Goal: Task Accomplishment & Management: Manage account settings

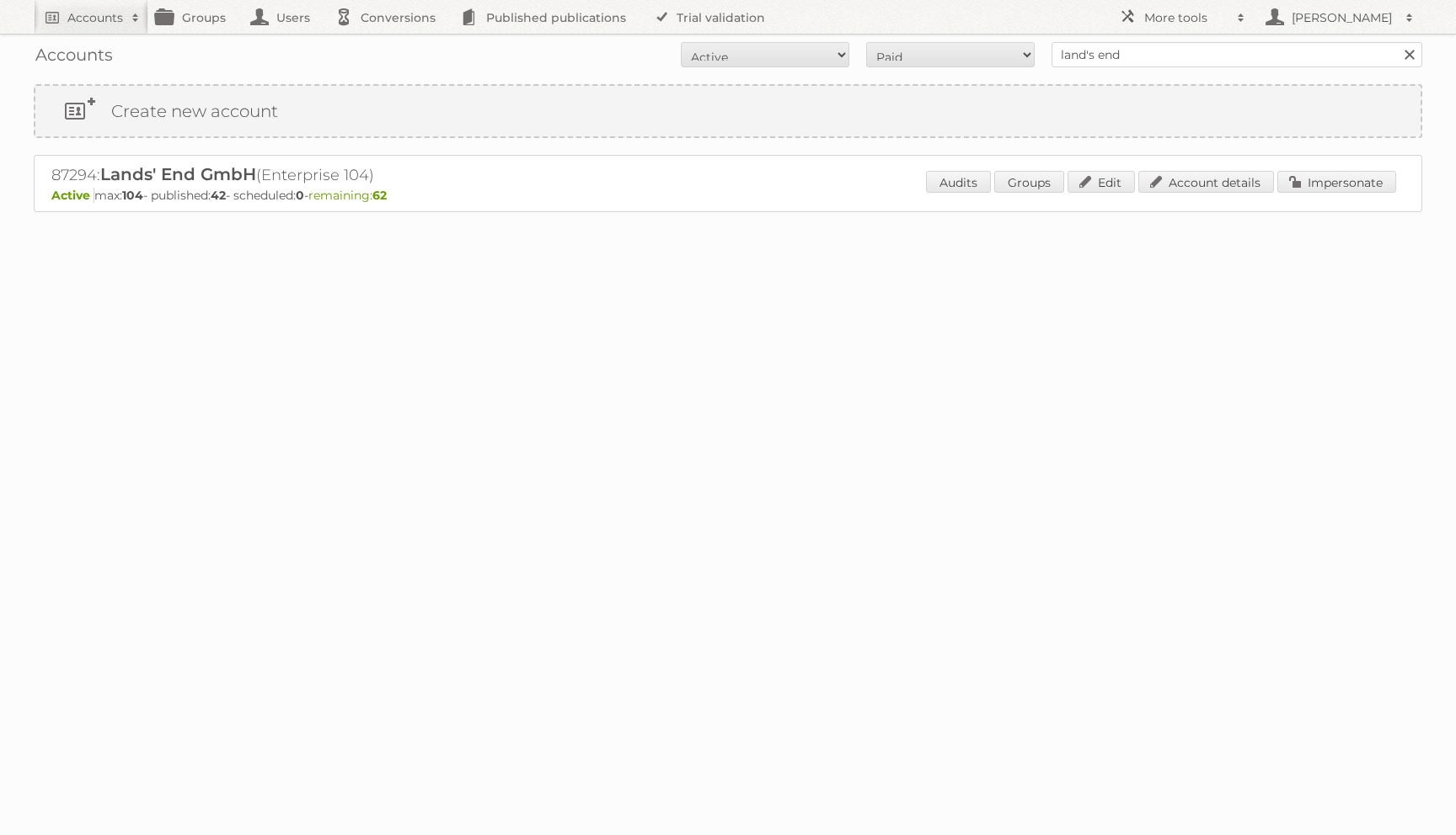
click at [1180, 194] on div "Audits Groups Edit Account details Impersonate" at bounding box center [1161, 183] width 470 height 25
click at [1180, 188] on link "Account details" at bounding box center [1205, 181] width 135 height 22
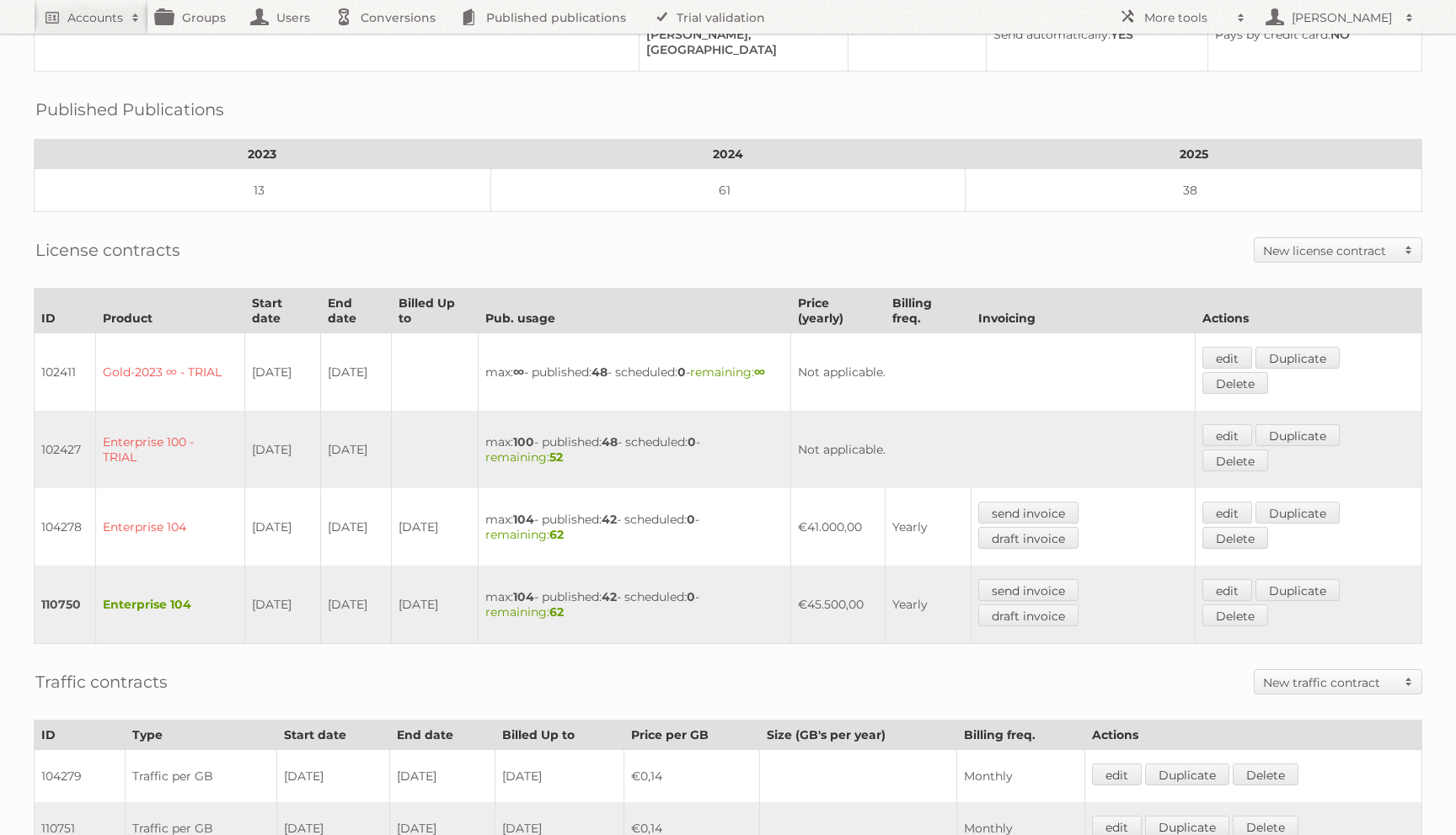
scroll to position [202, 0]
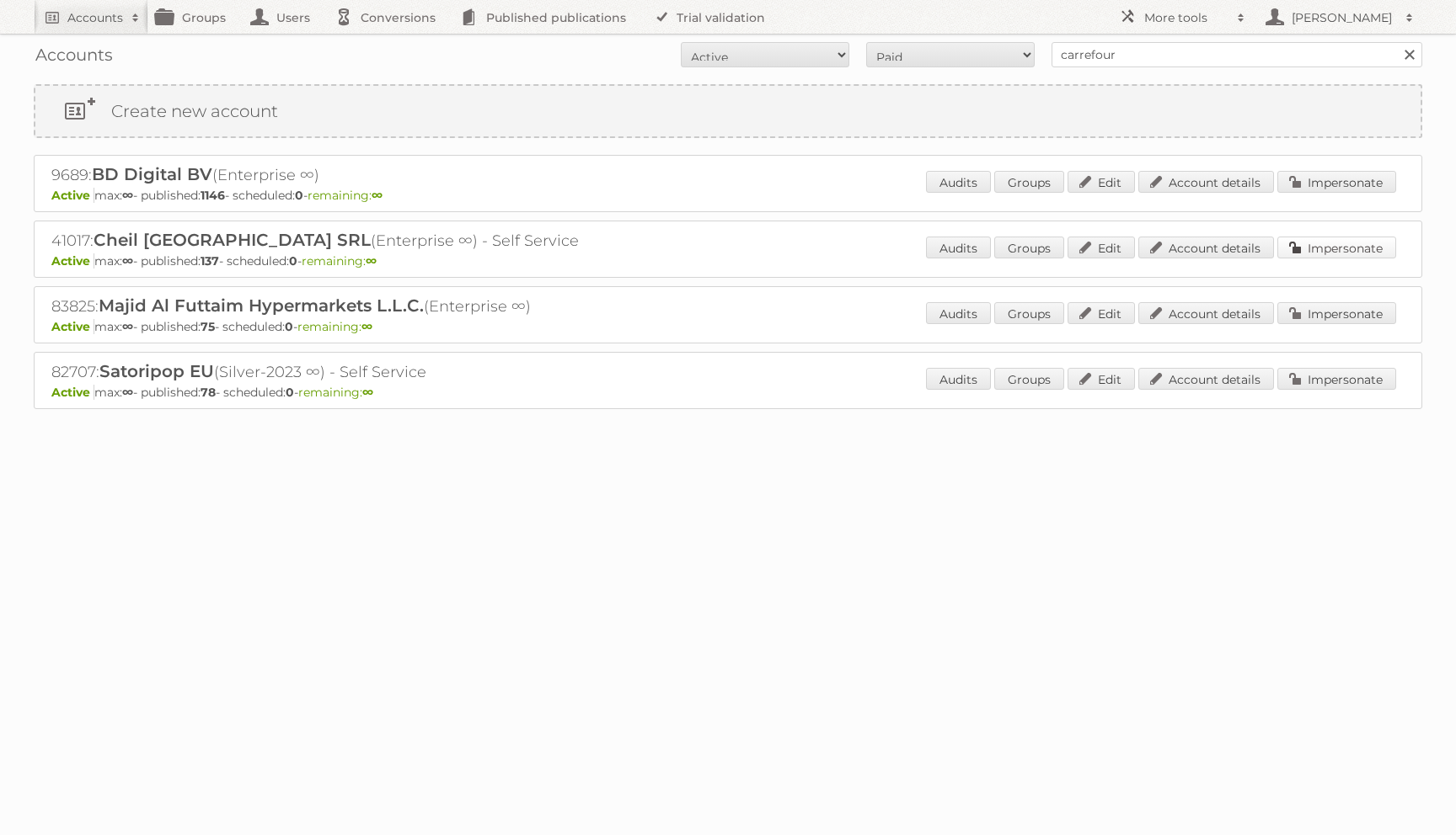
click at [1313, 250] on link "Impersonate" at bounding box center [1336, 247] width 119 height 22
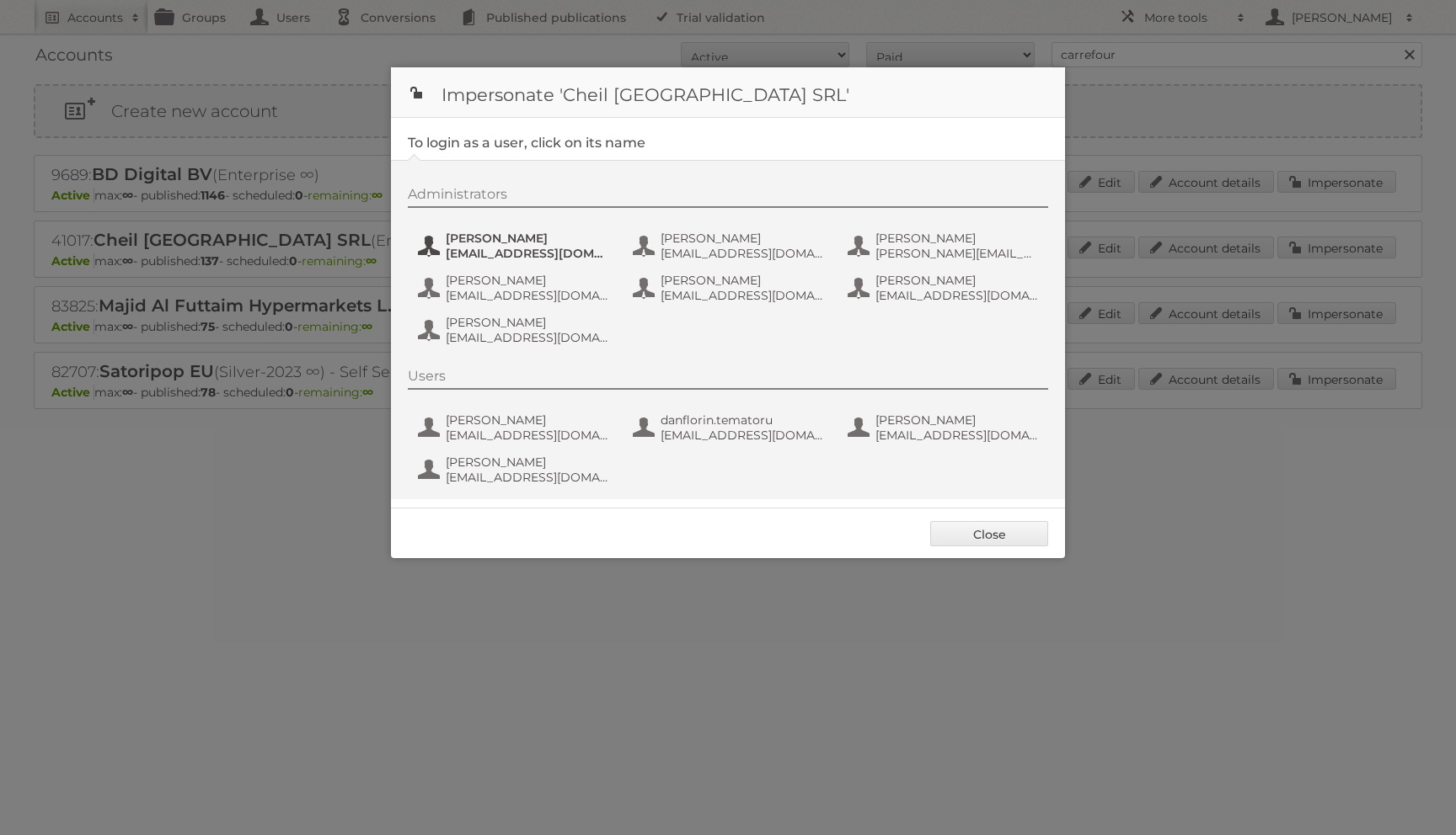
click at [508, 251] on span "andrea_damian@supeco.ro" at bounding box center [527, 253] width 163 height 15
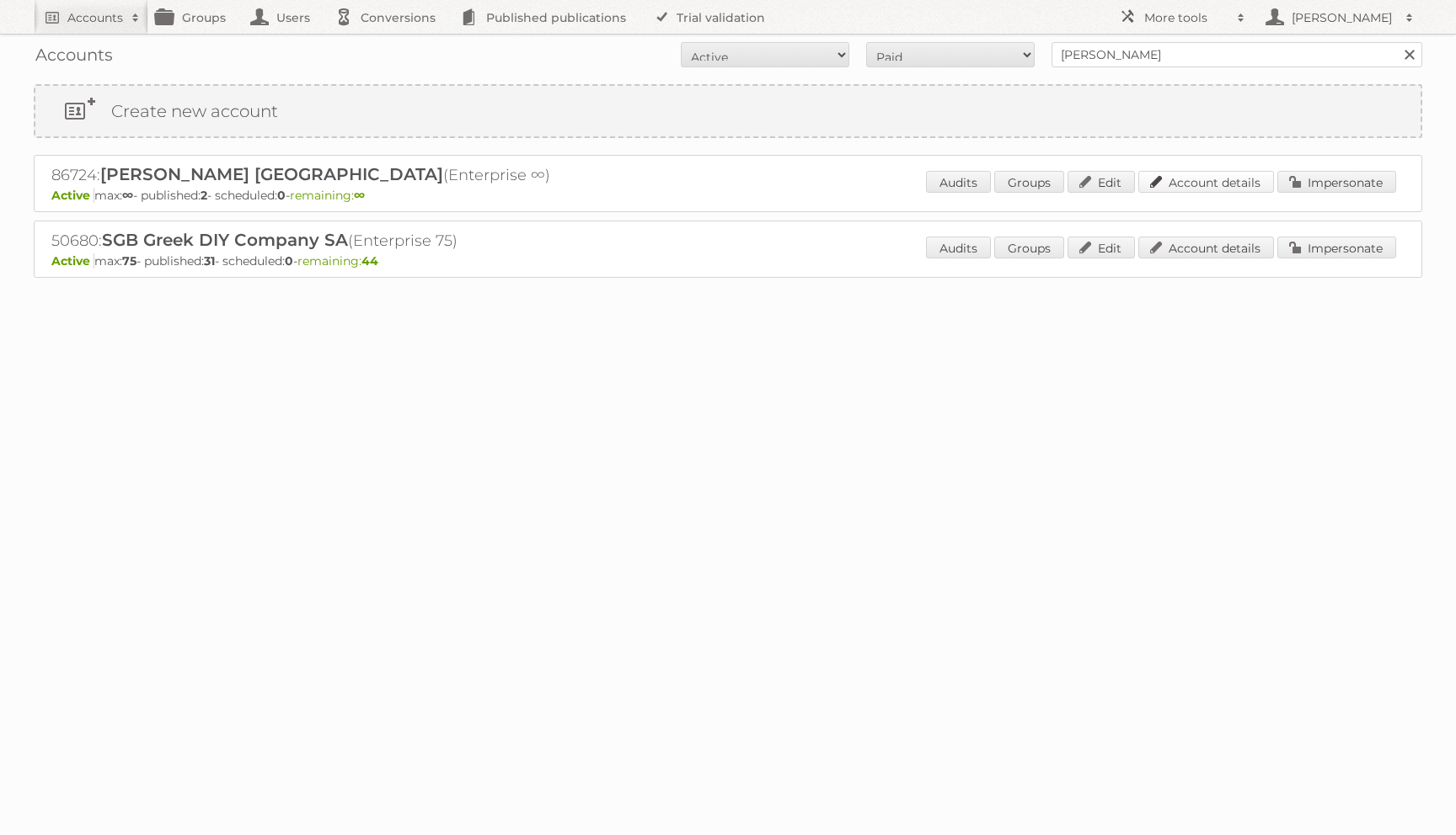
click at [1228, 176] on link "Account details" at bounding box center [1205, 181] width 135 height 22
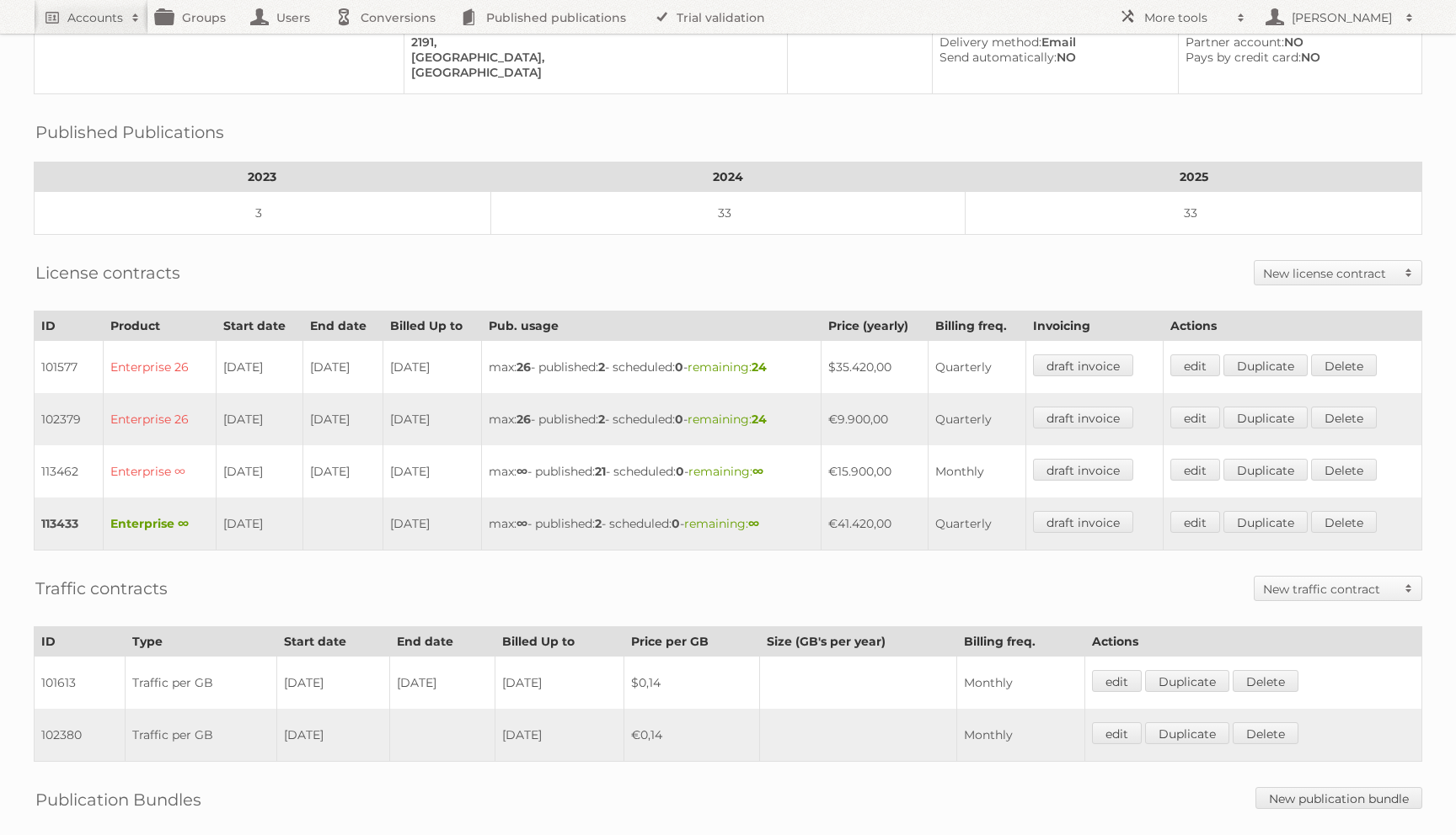
scroll to position [445, 0]
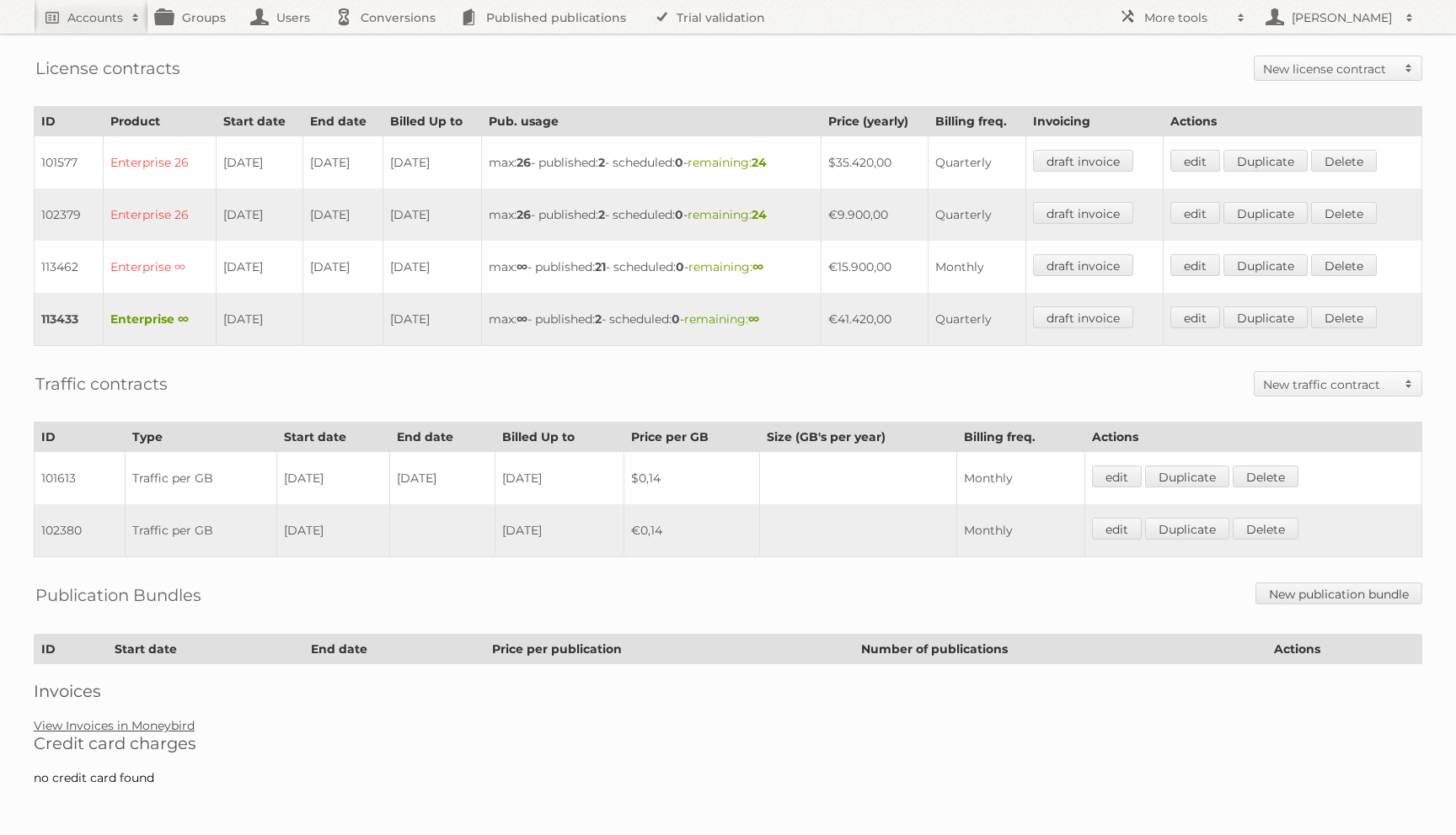
click at [140, 721] on link "View Invoices in Moneybird" at bounding box center [114, 725] width 161 height 15
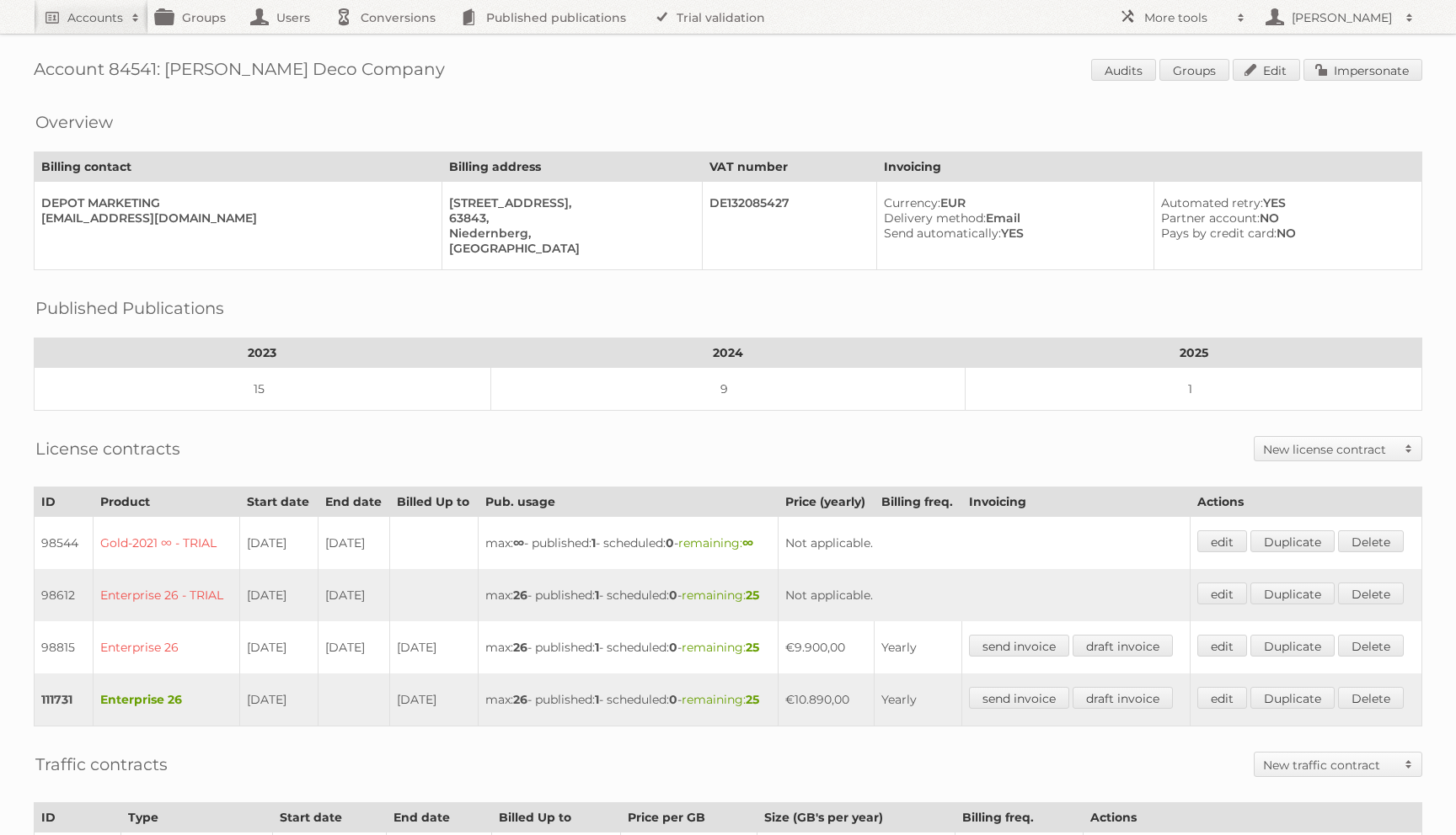
click at [1363, 58] on div "Account 84541: Gries Deco Company Audits Groups Edit Impersonate Overview Billi…" at bounding box center [728, 565] width 1456 height 1131
click at [1350, 74] on link "Impersonate" at bounding box center [1363, 70] width 119 height 22
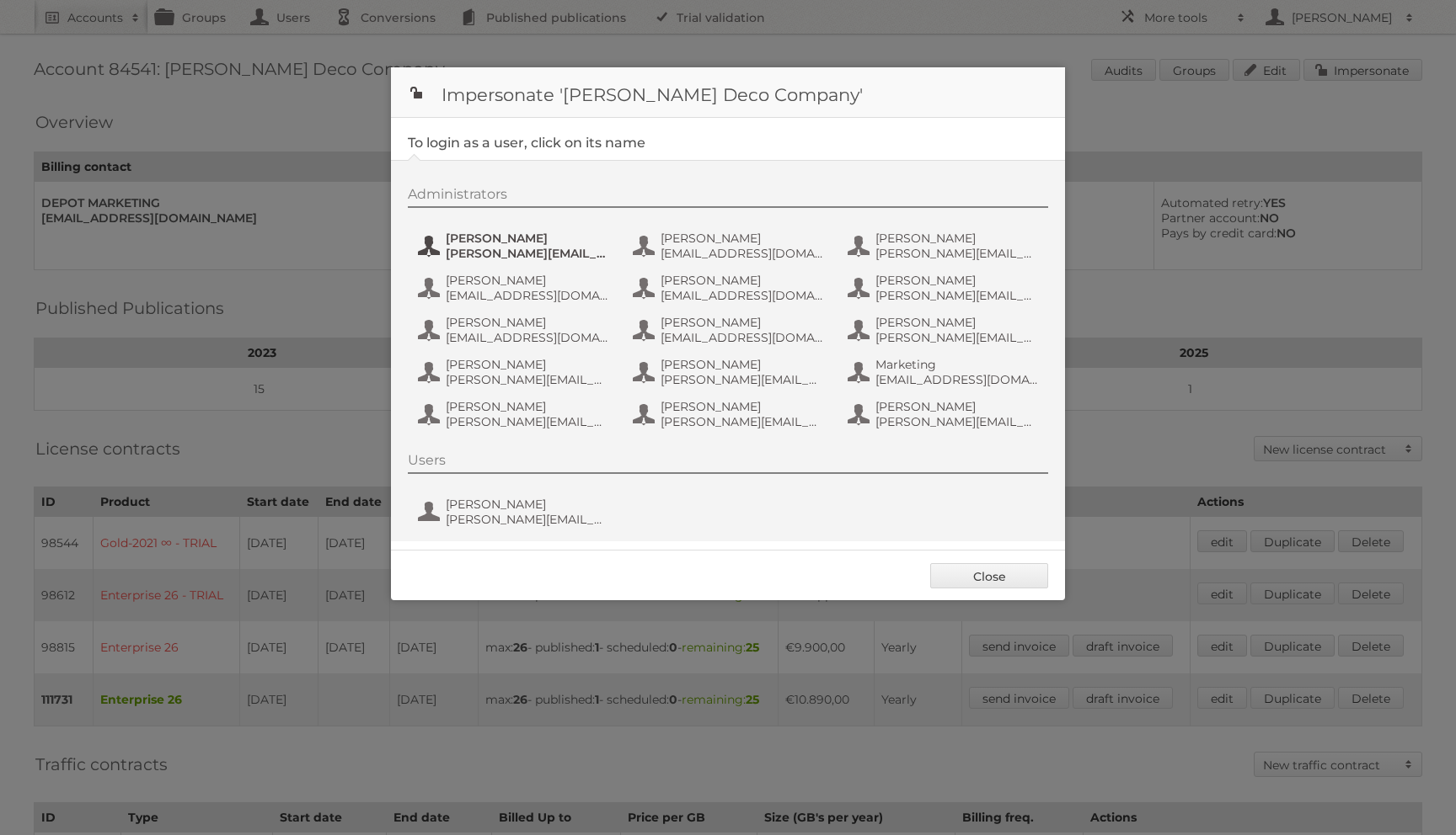
click at [561, 247] on span "a.burger@g-d-c.eu" at bounding box center [527, 253] width 163 height 15
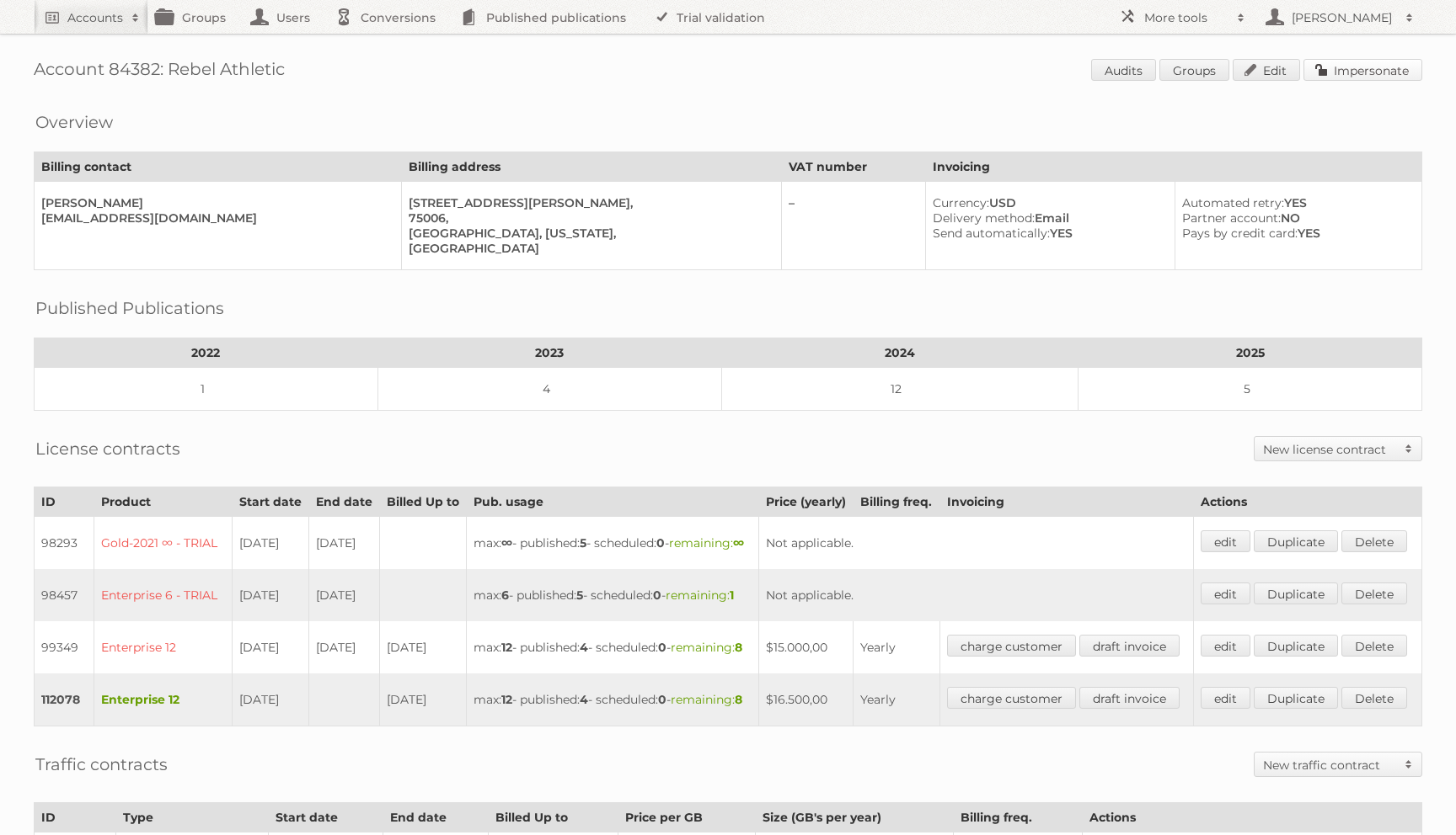
click at [1349, 67] on link "Impersonate" at bounding box center [1363, 70] width 119 height 22
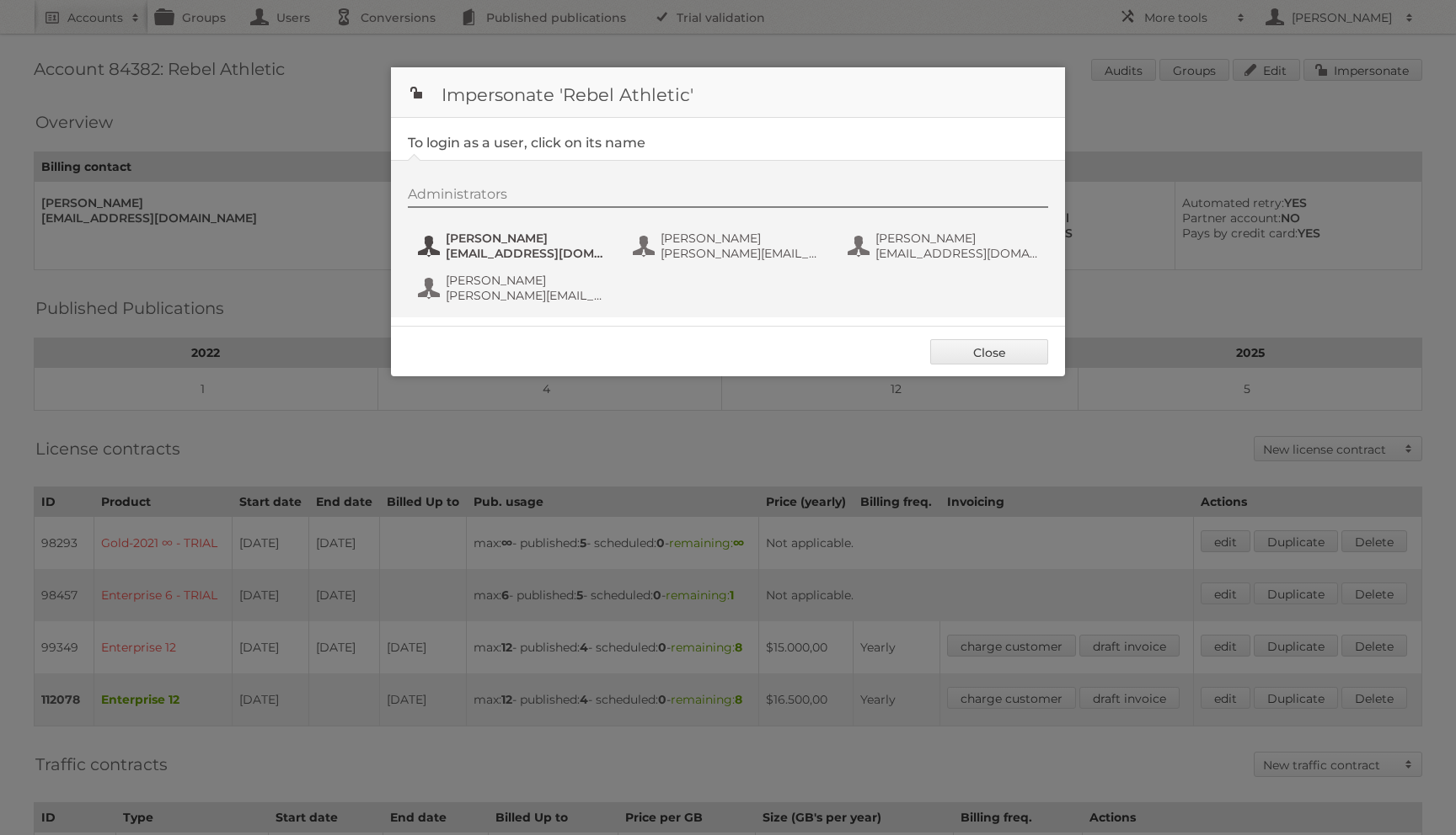
click at [612, 229] on button "[PERSON_NAME] [PERSON_NAME][EMAIL_ADDRESS][DOMAIN_NAME]" at bounding box center [515, 246] width 198 height 34
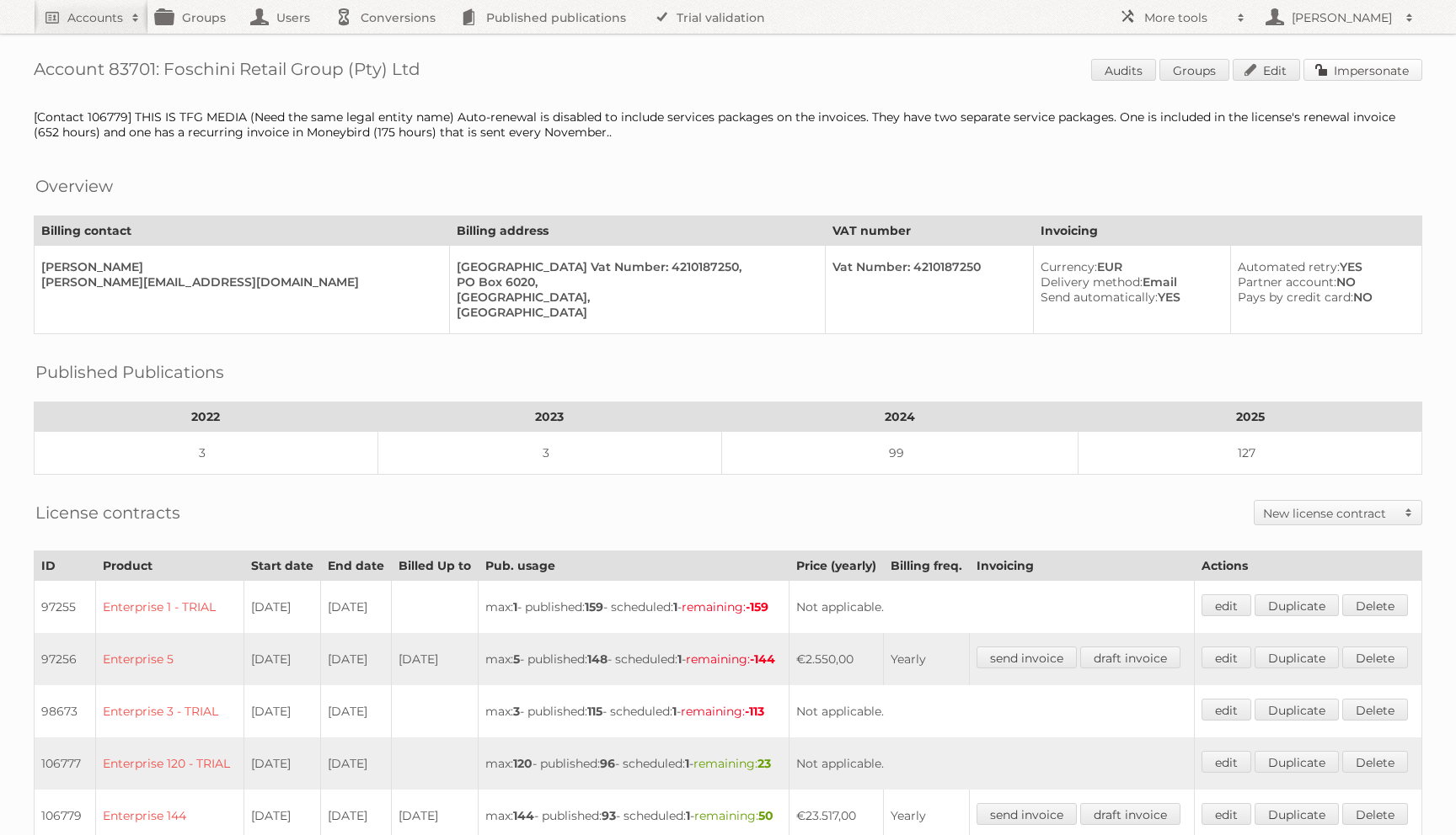
click at [1350, 70] on link "Impersonate" at bounding box center [1363, 70] width 119 height 22
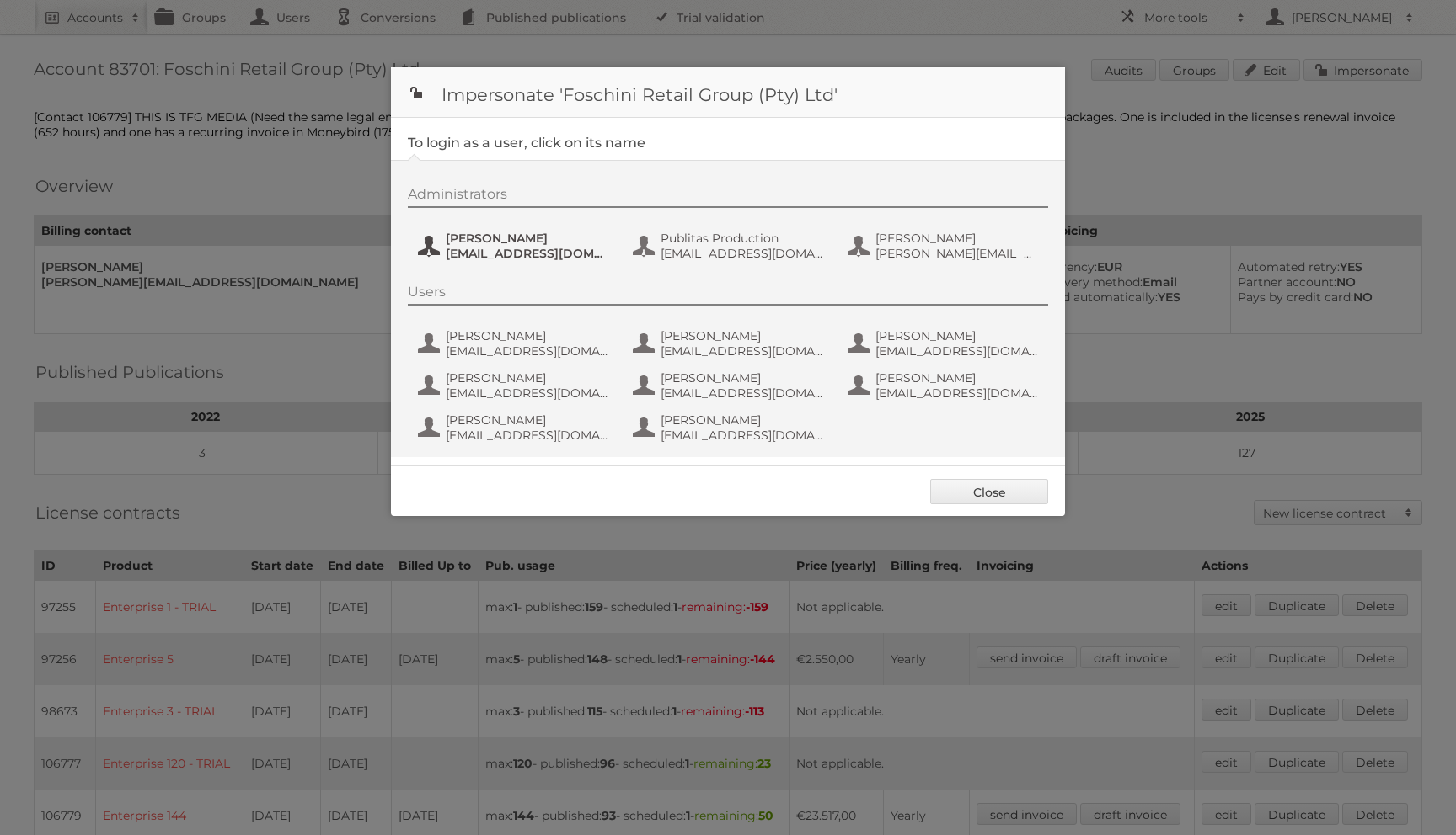
click at [478, 241] on span "Jeanne de Wet" at bounding box center [527, 237] width 163 height 15
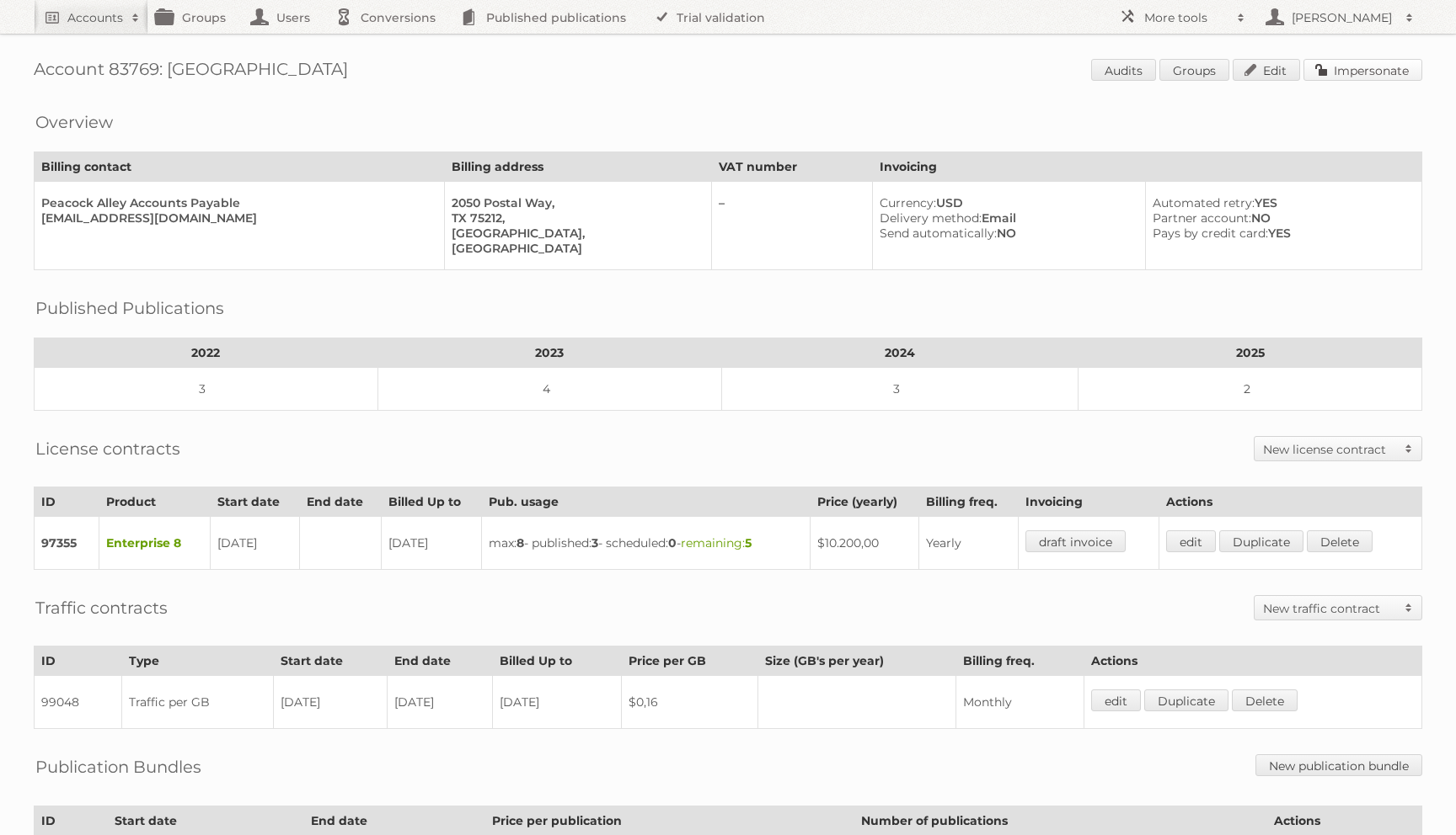
click at [1352, 60] on link "Impersonate" at bounding box center [1363, 70] width 119 height 22
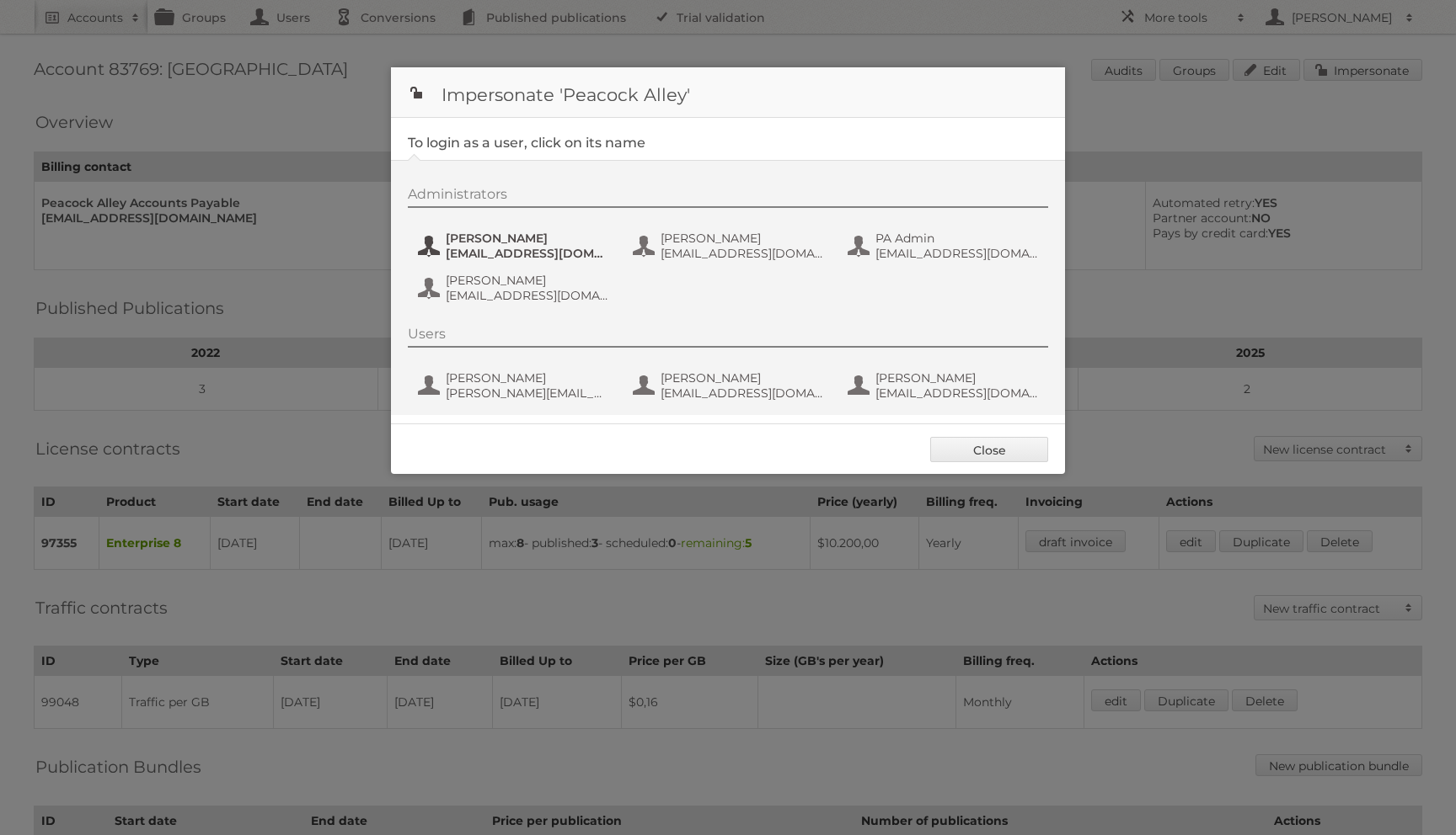
click at [515, 244] on span "[PERSON_NAME]" at bounding box center [527, 237] width 163 height 15
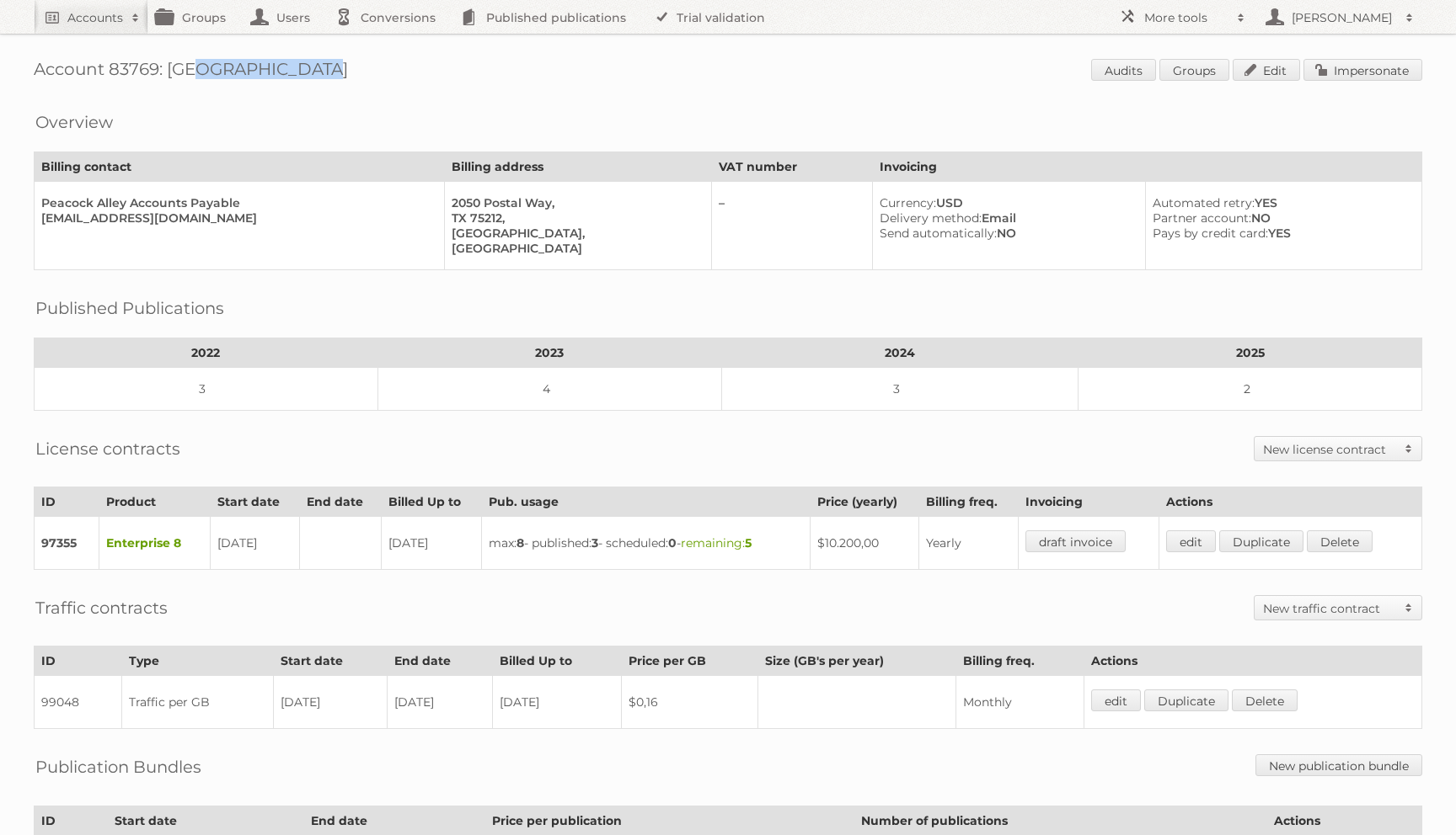
drag, startPoint x: 168, startPoint y: 65, endPoint x: 366, endPoint y: 65, distance: 198.0
click at [366, 65] on h1 "Account 83769: Peacock Alley Audits Groups Edit Impersonate" at bounding box center [728, 72] width 1389 height 25
copy h1 "Peacock Alley"
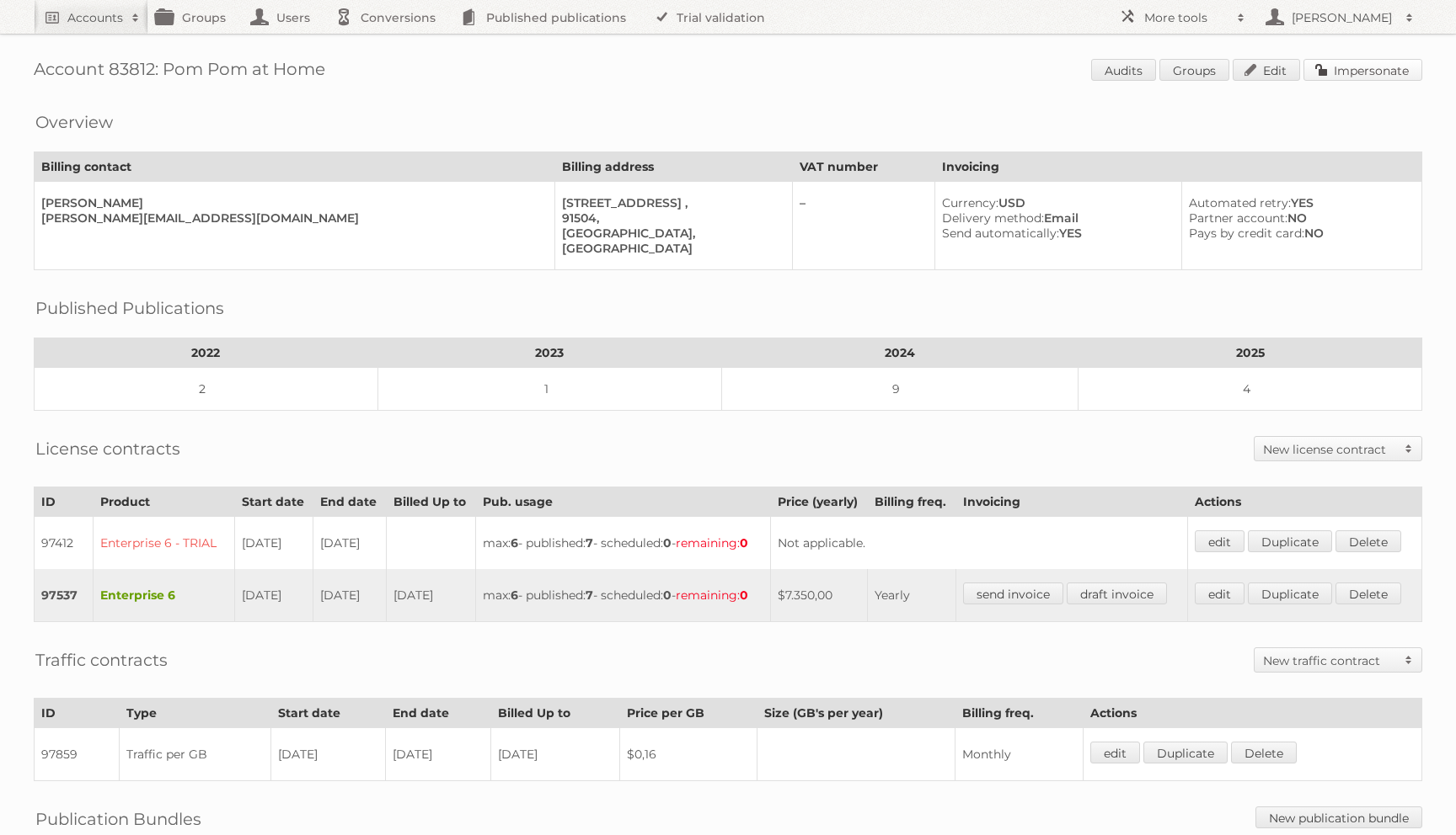
click at [1329, 67] on link "Impersonate" at bounding box center [1363, 70] width 119 height 22
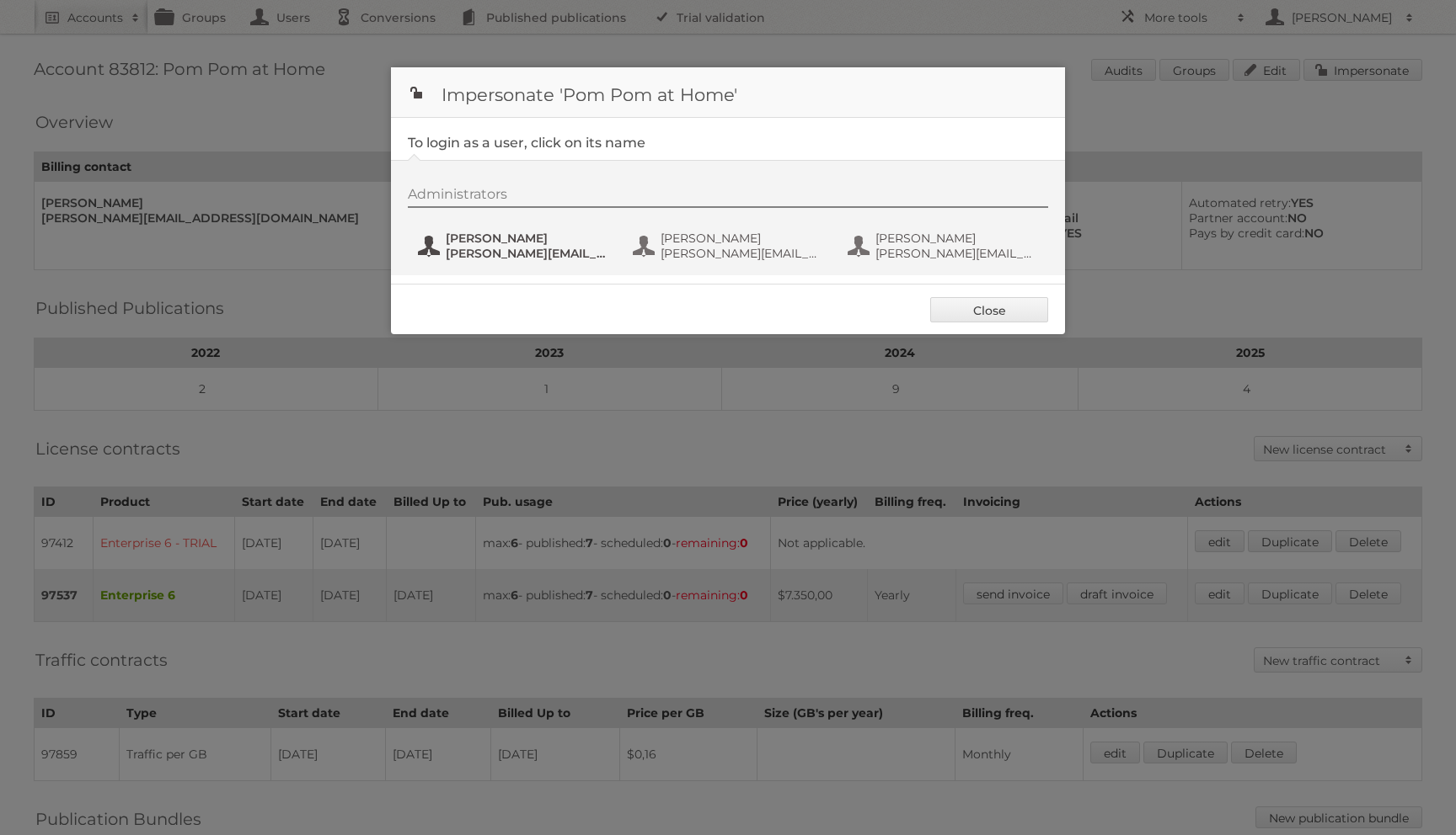
click at [608, 254] on span "joanna@pompomathome.com" at bounding box center [527, 253] width 163 height 15
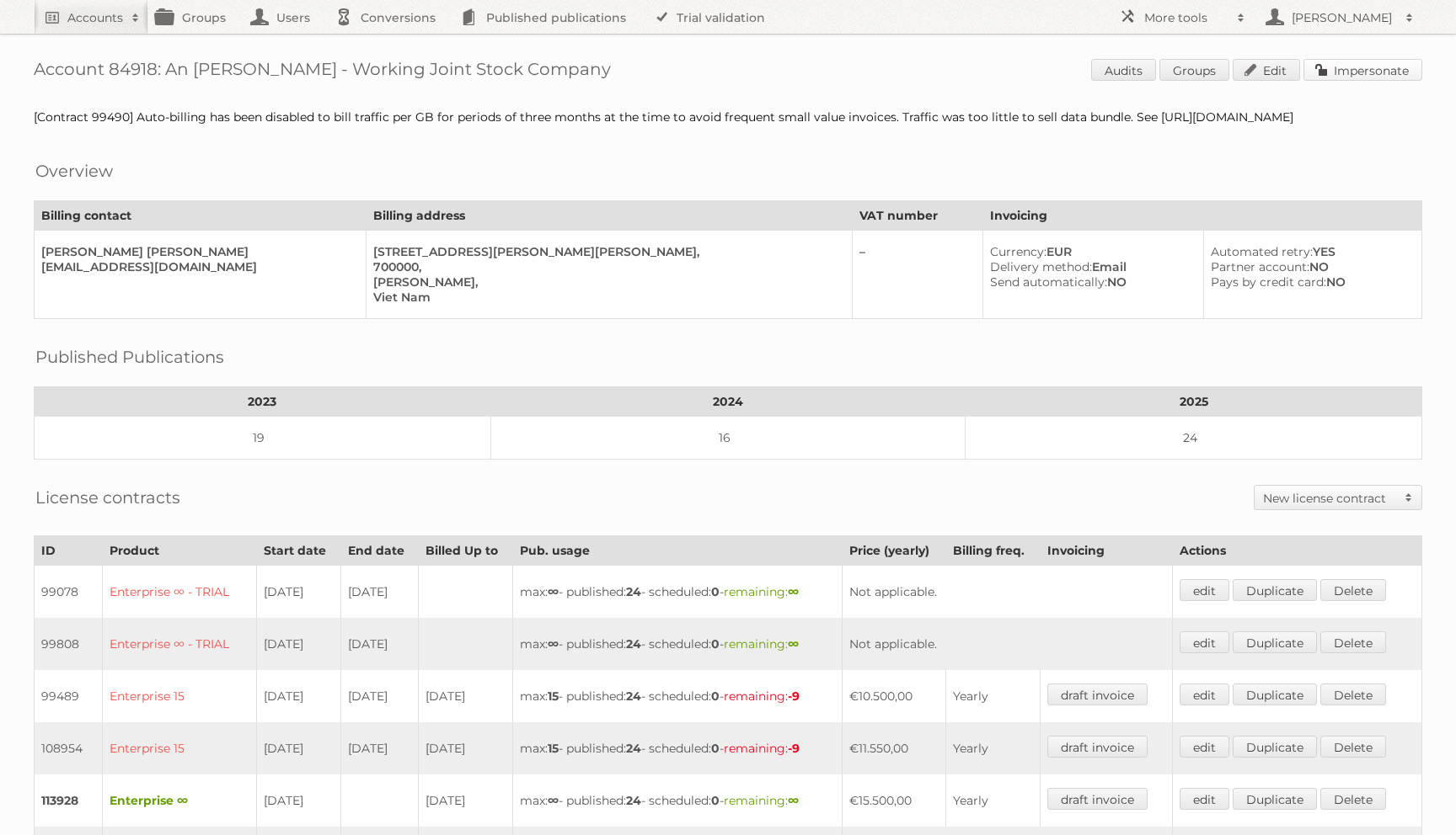
click at [1331, 74] on link "Impersonate" at bounding box center [1363, 70] width 119 height 22
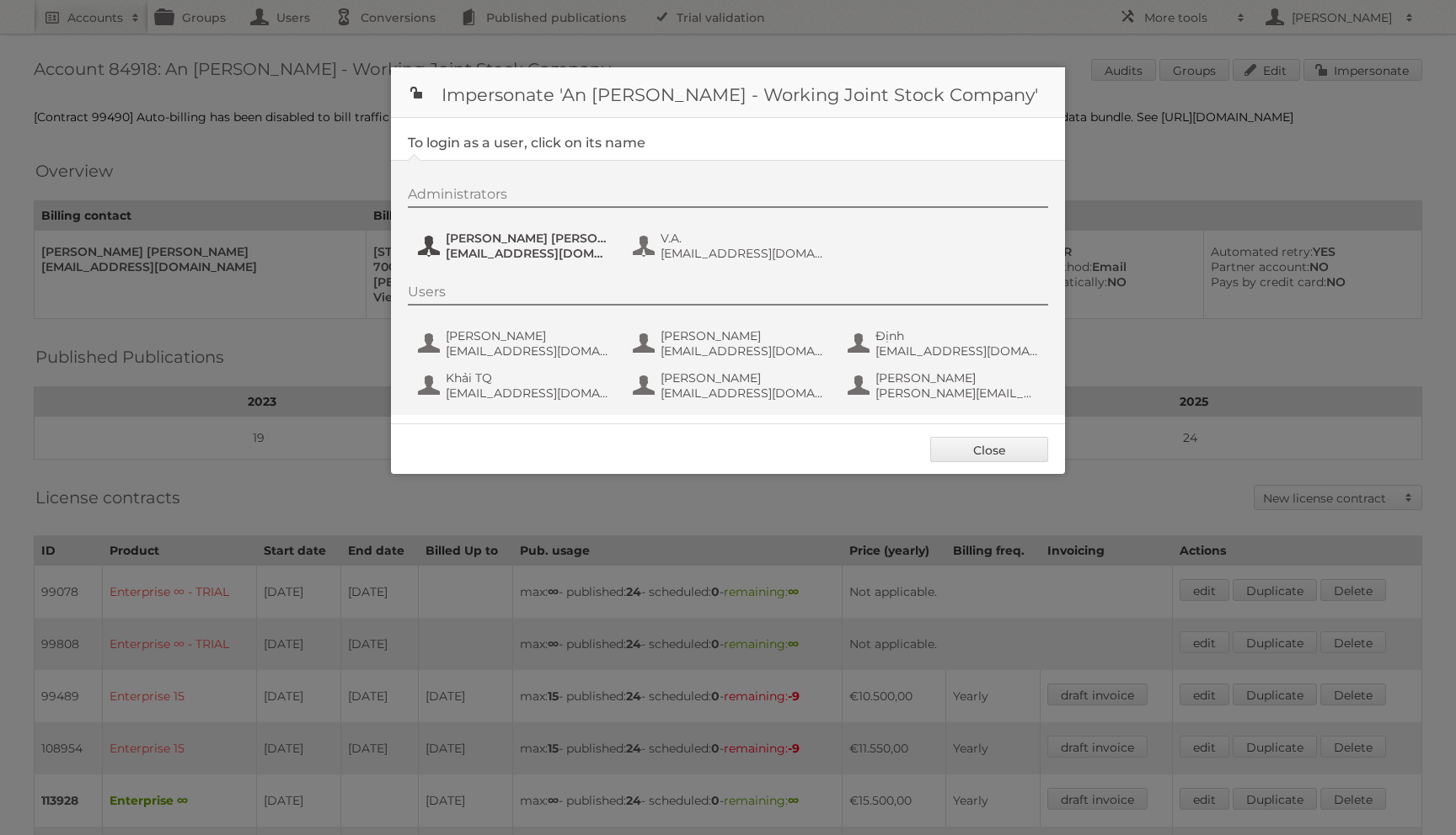
click at [523, 253] on span "nhanht@ancuong.com" at bounding box center [527, 253] width 163 height 15
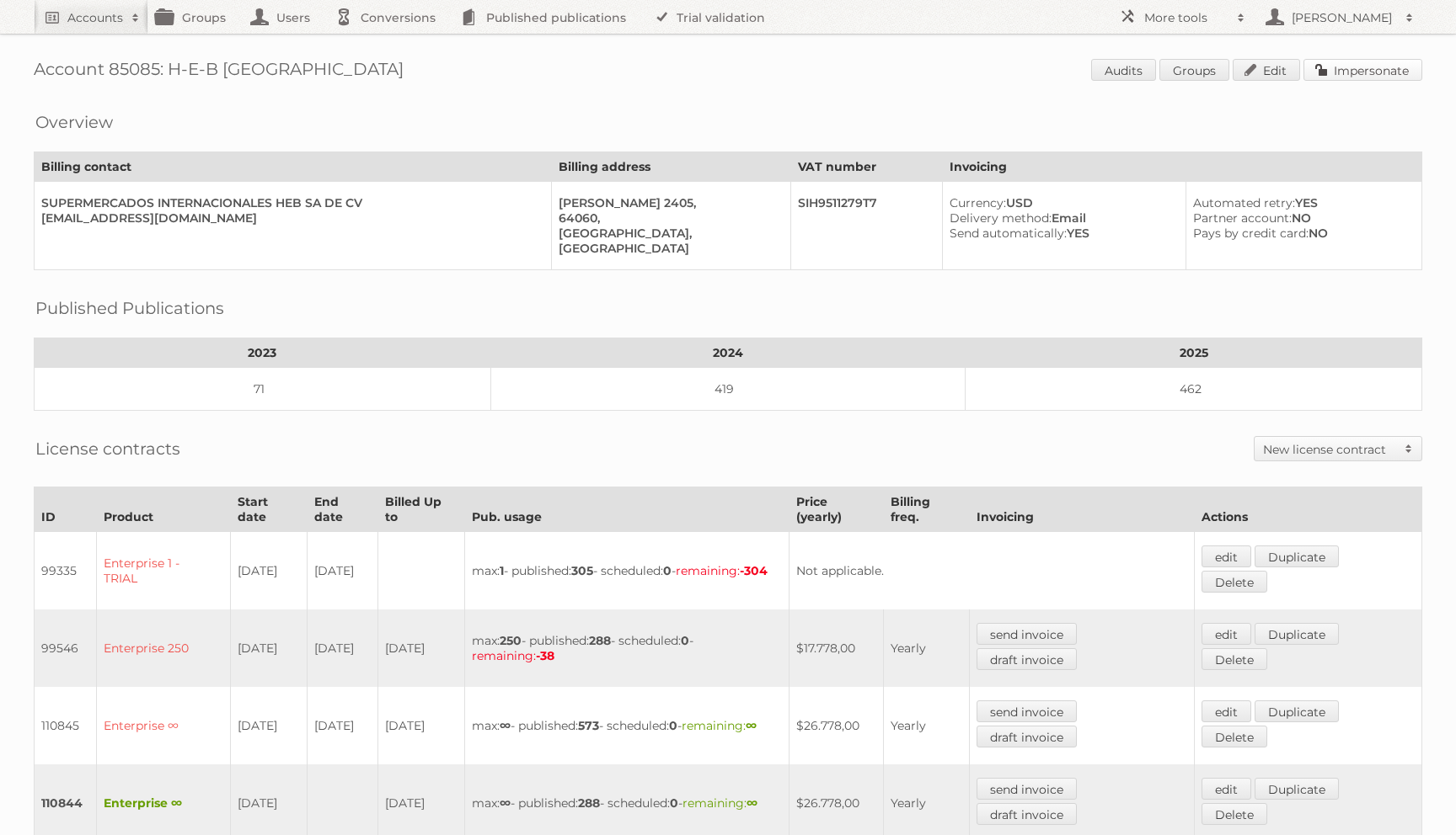
click at [1384, 77] on link "Impersonate" at bounding box center [1363, 70] width 119 height 22
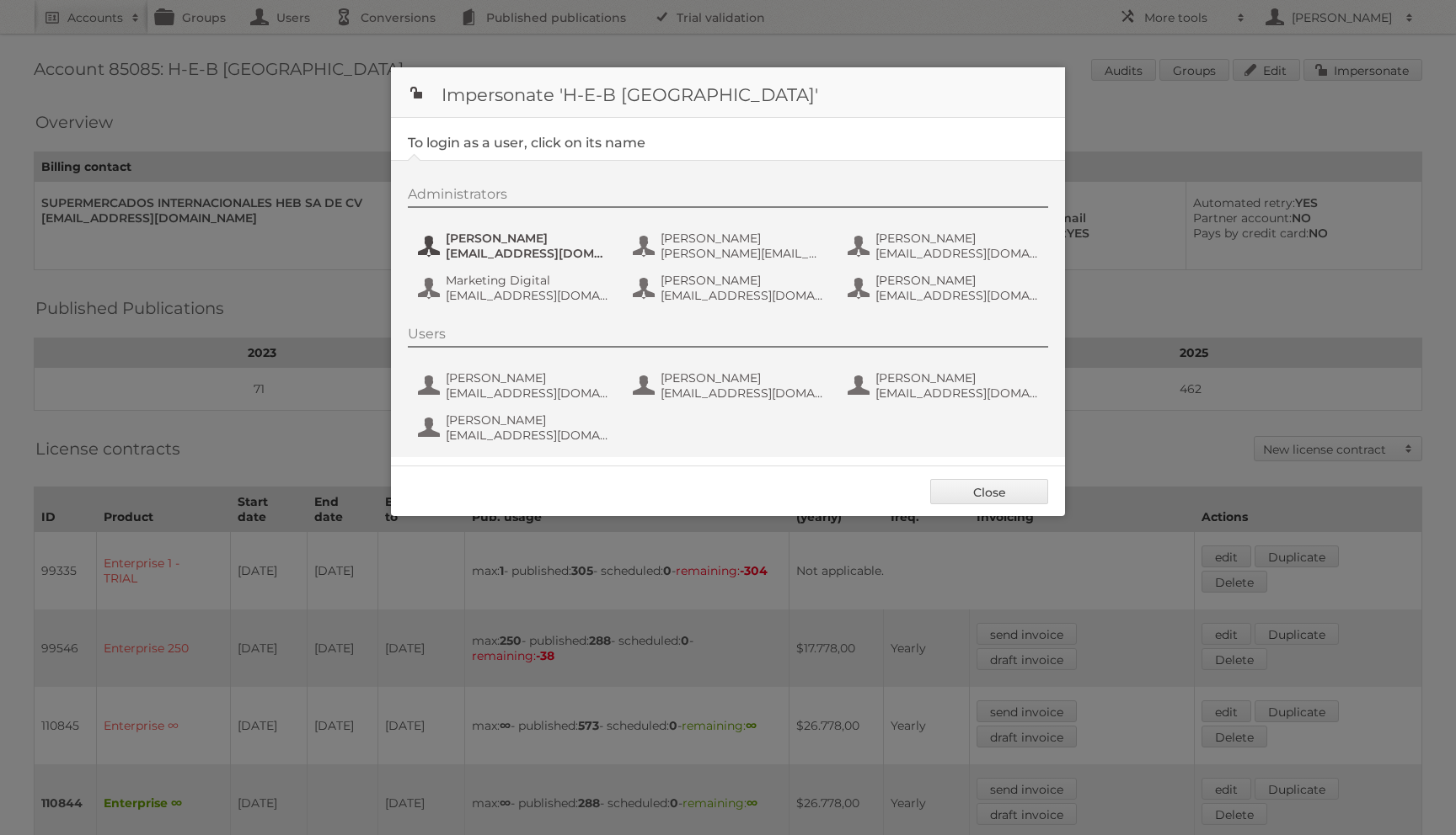
click at [589, 262] on button "Gerardo Ayala gayala@hebmex.com" at bounding box center [515, 246] width 198 height 34
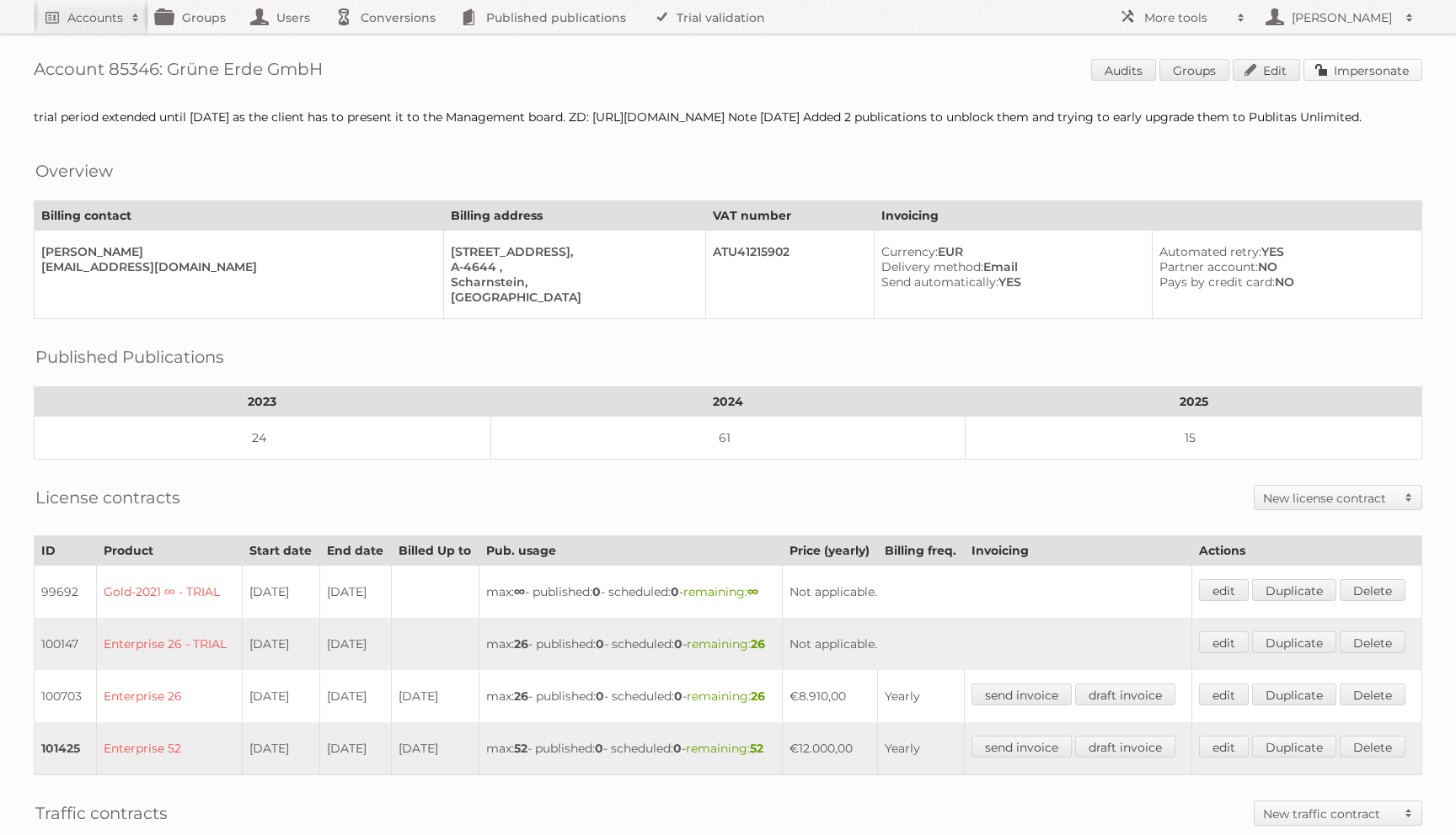
click at [1353, 69] on link "Impersonate" at bounding box center [1363, 70] width 119 height 22
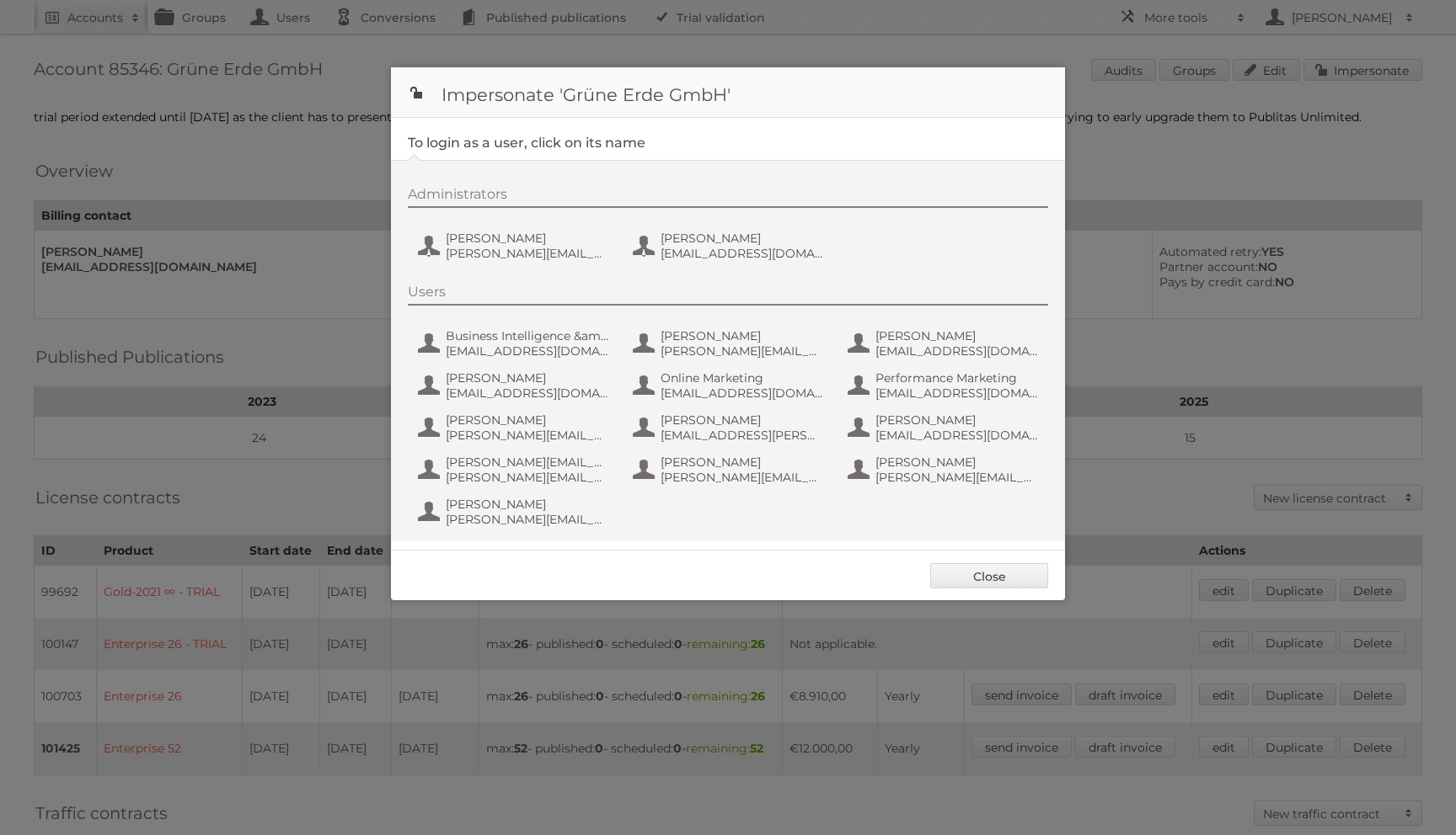
click at [493, 226] on div "Administrators [PERSON_NAME] [PERSON_NAME][EMAIL_ADDRESS][DOMAIN_NAME] Silke Ba…" at bounding box center [736, 226] width 657 height 81
click at [492, 229] on button "[PERSON_NAME] [PERSON_NAME][EMAIL_ADDRESS][DOMAIN_NAME]" at bounding box center [515, 246] width 198 height 34
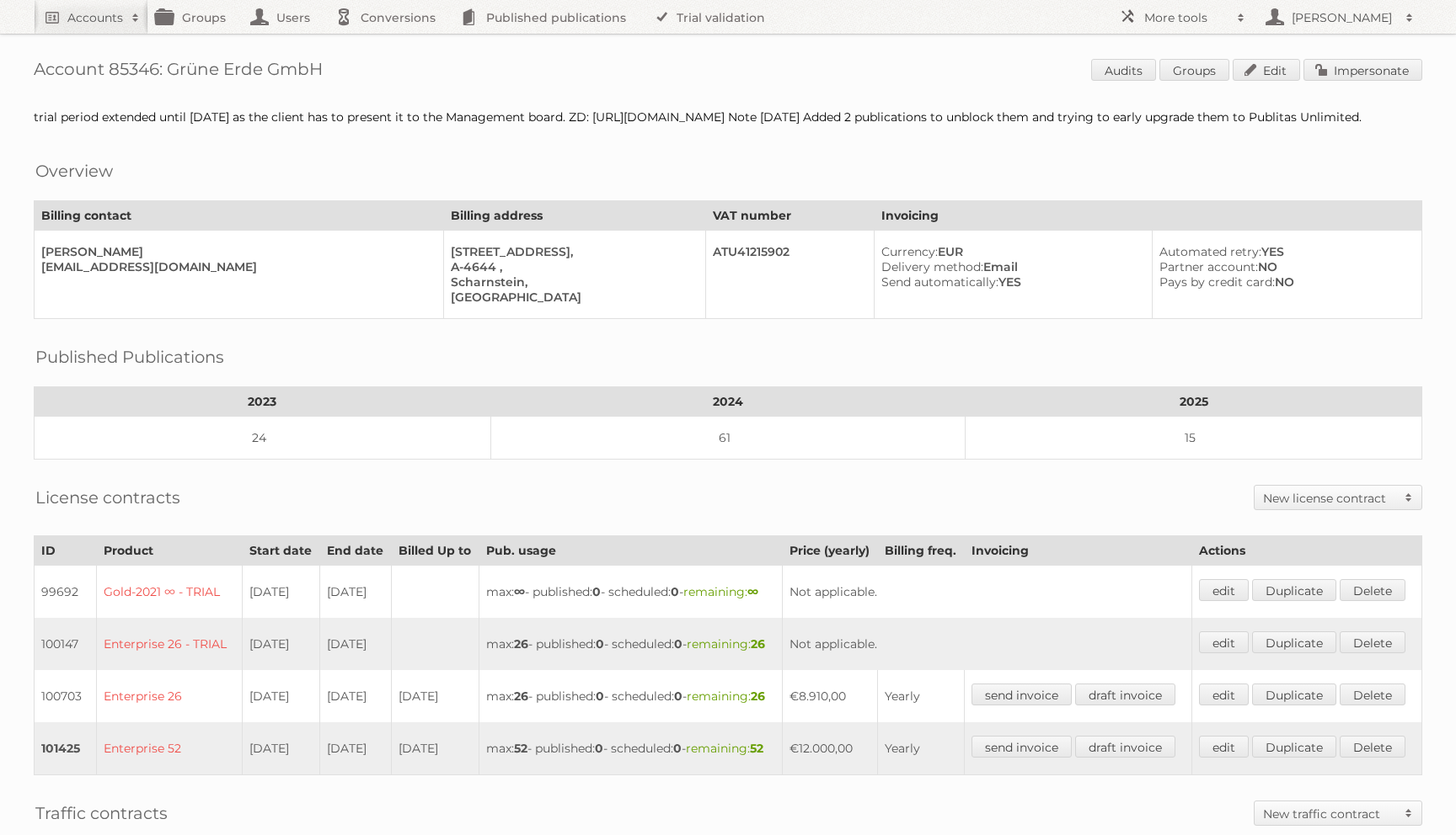
drag, startPoint x: 169, startPoint y: 71, endPoint x: 387, endPoint y: 71, distance: 218.0
click at [387, 71] on h1 "Account 85346: Grüne Erde GmbH Audits Groups Edit Impersonate" at bounding box center [728, 72] width 1389 height 25
copy h1 "Grüne Erde GmbH"
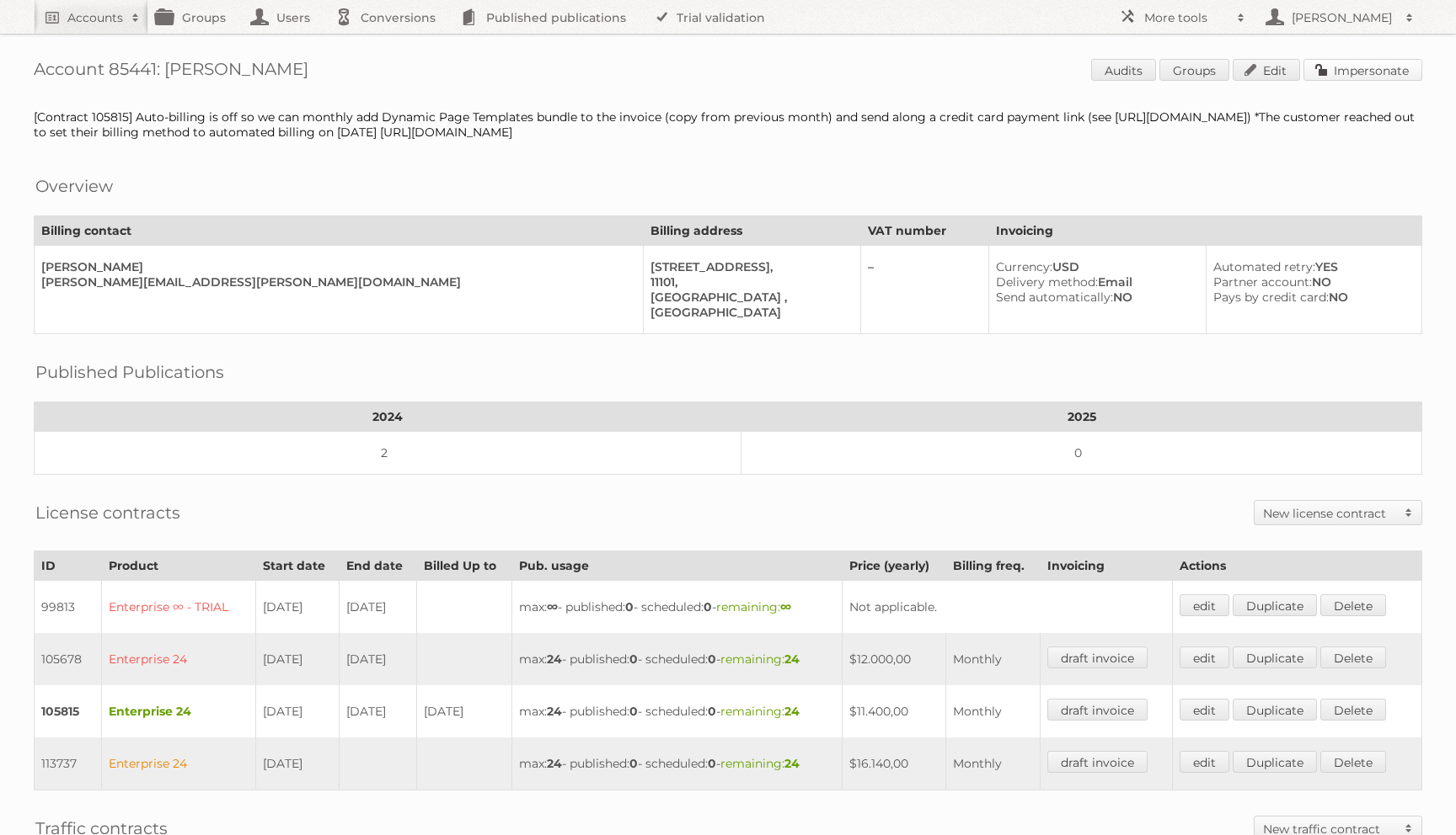
click at [1340, 65] on link "Impersonate" at bounding box center [1363, 70] width 119 height 22
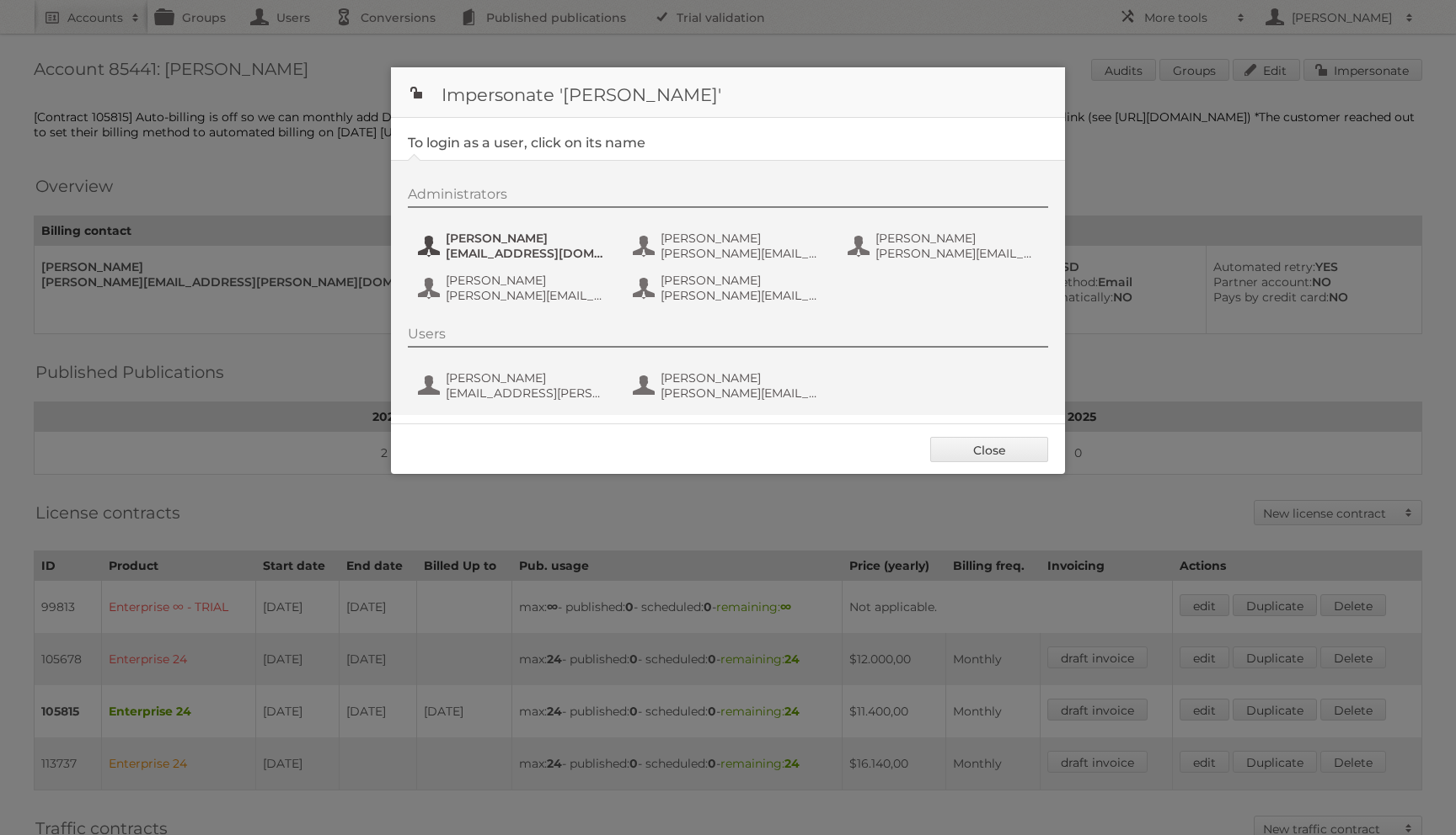
click at [525, 243] on span "[PERSON_NAME]" at bounding box center [527, 237] width 163 height 15
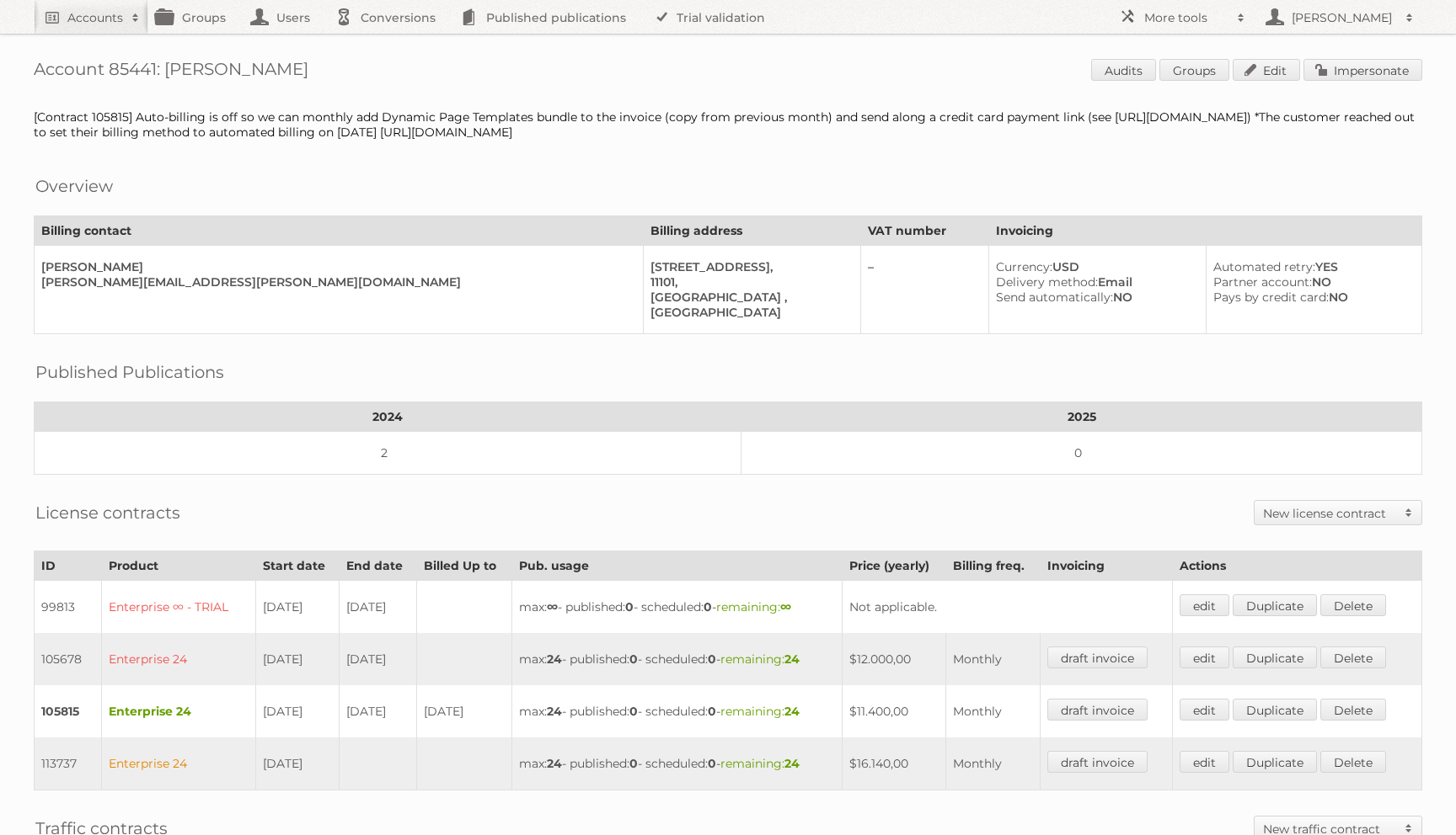
click at [199, 67] on h1 "Account 85441: [PERSON_NAME] Audits Groups Edit Impersonate" at bounding box center [728, 72] width 1389 height 25
copy h1 "[PERSON_NAME]"
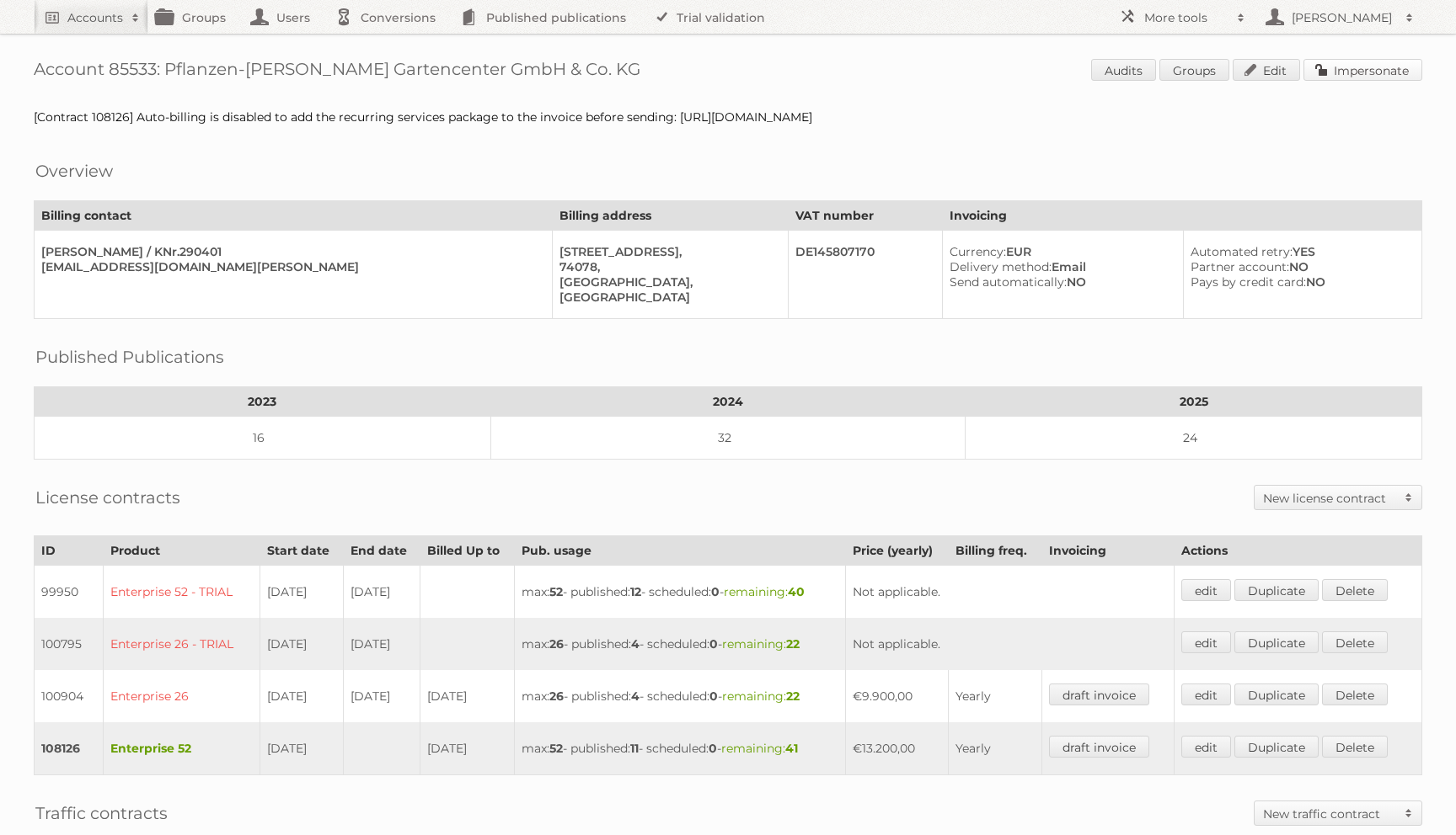
click at [1370, 78] on link "Impersonate" at bounding box center [1363, 70] width 119 height 22
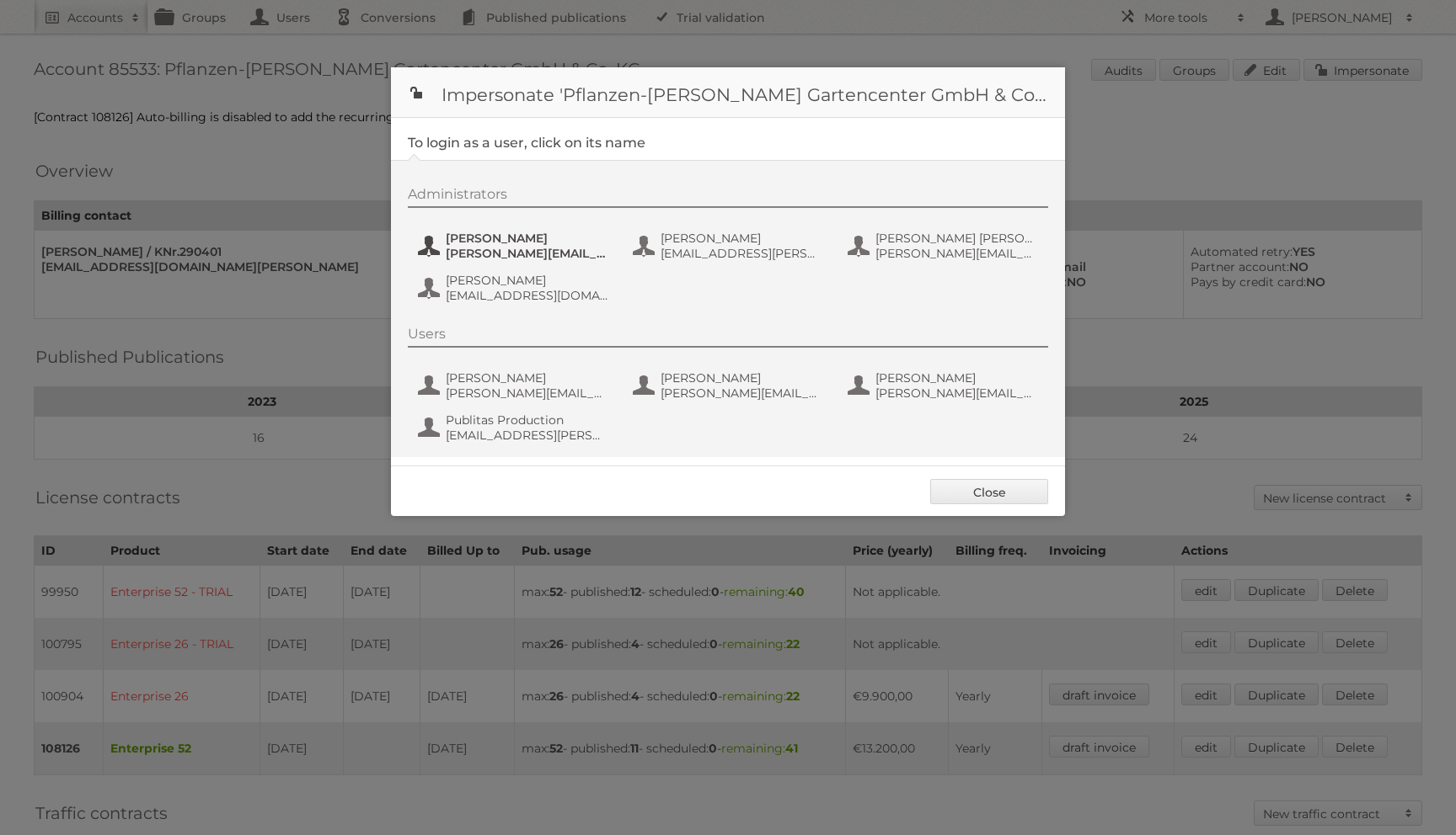
click at [519, 249] on span "ines.heberle@pflanzen-koelle.de" at bounding box center [527, 253] width 163 height 15
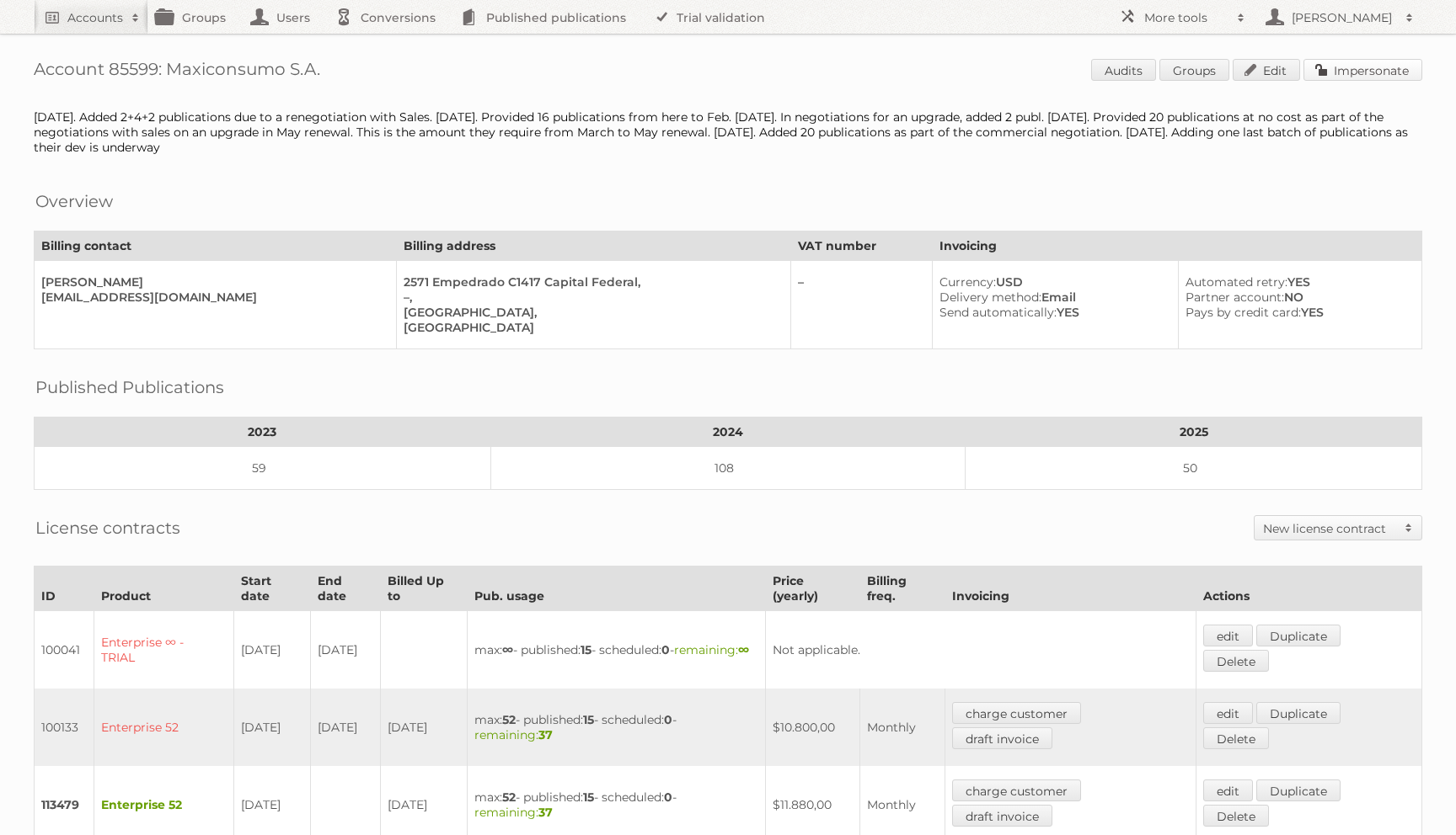
click at [1378, 72] on link "Impersonate" at bounding box center [1363, 70] width 119 height 22
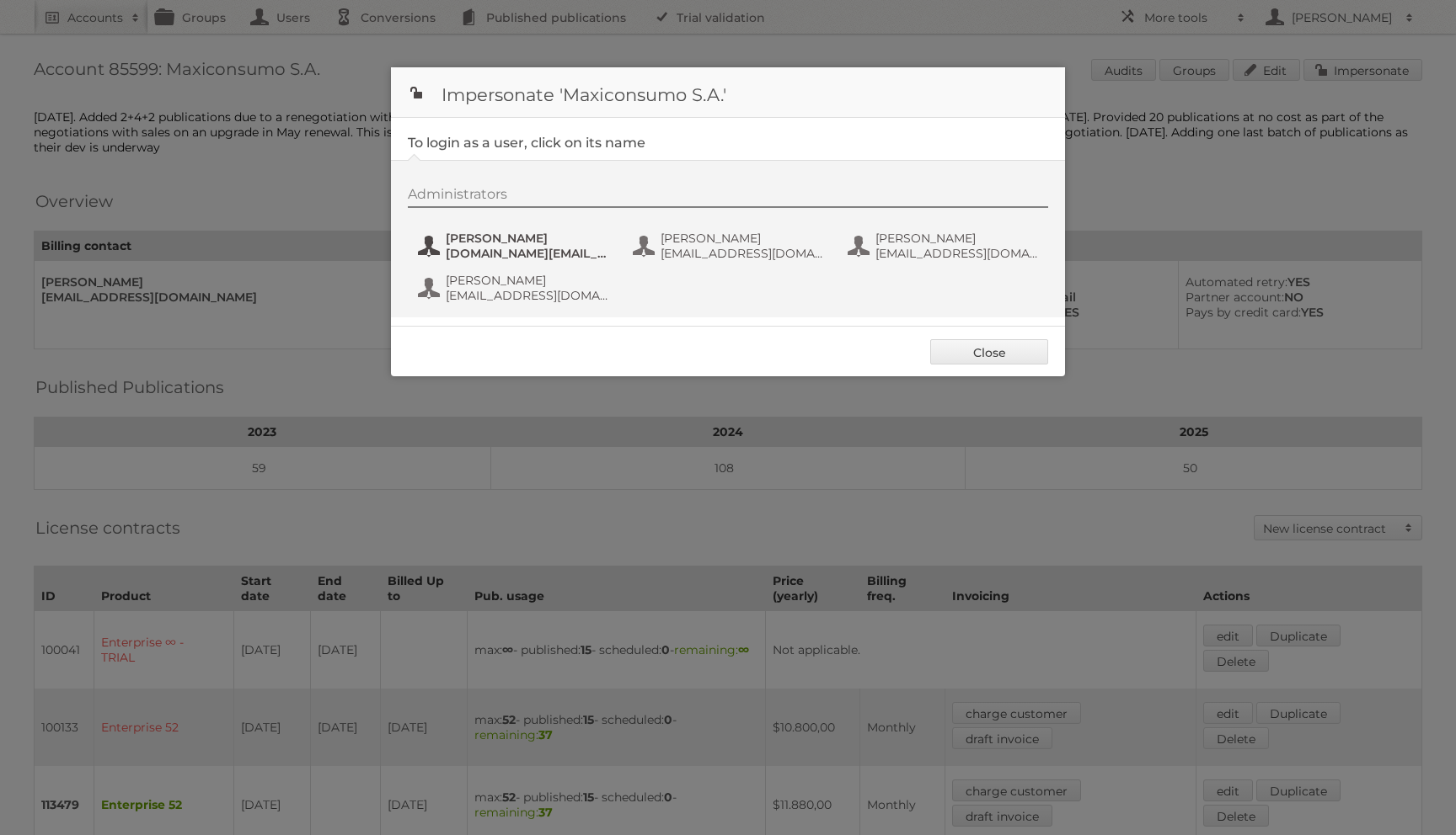
click at [477, 243] on span "[PERSON_NAME]" at bounding box center [527, 237] width 163 height 15
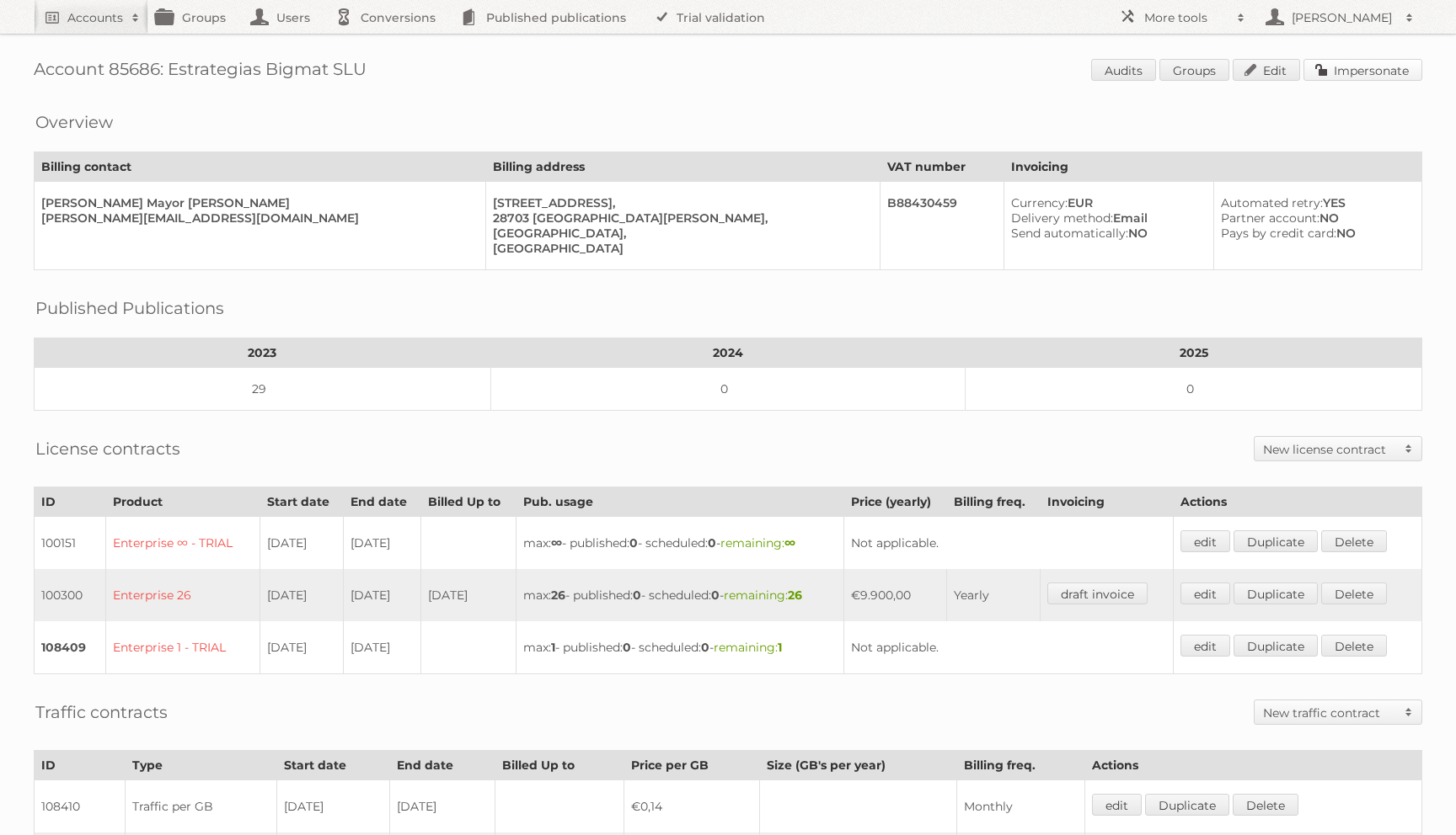
click at [1361, 79] on link "Impersonate" at bounding box center [1363, 70] width 119 height 22
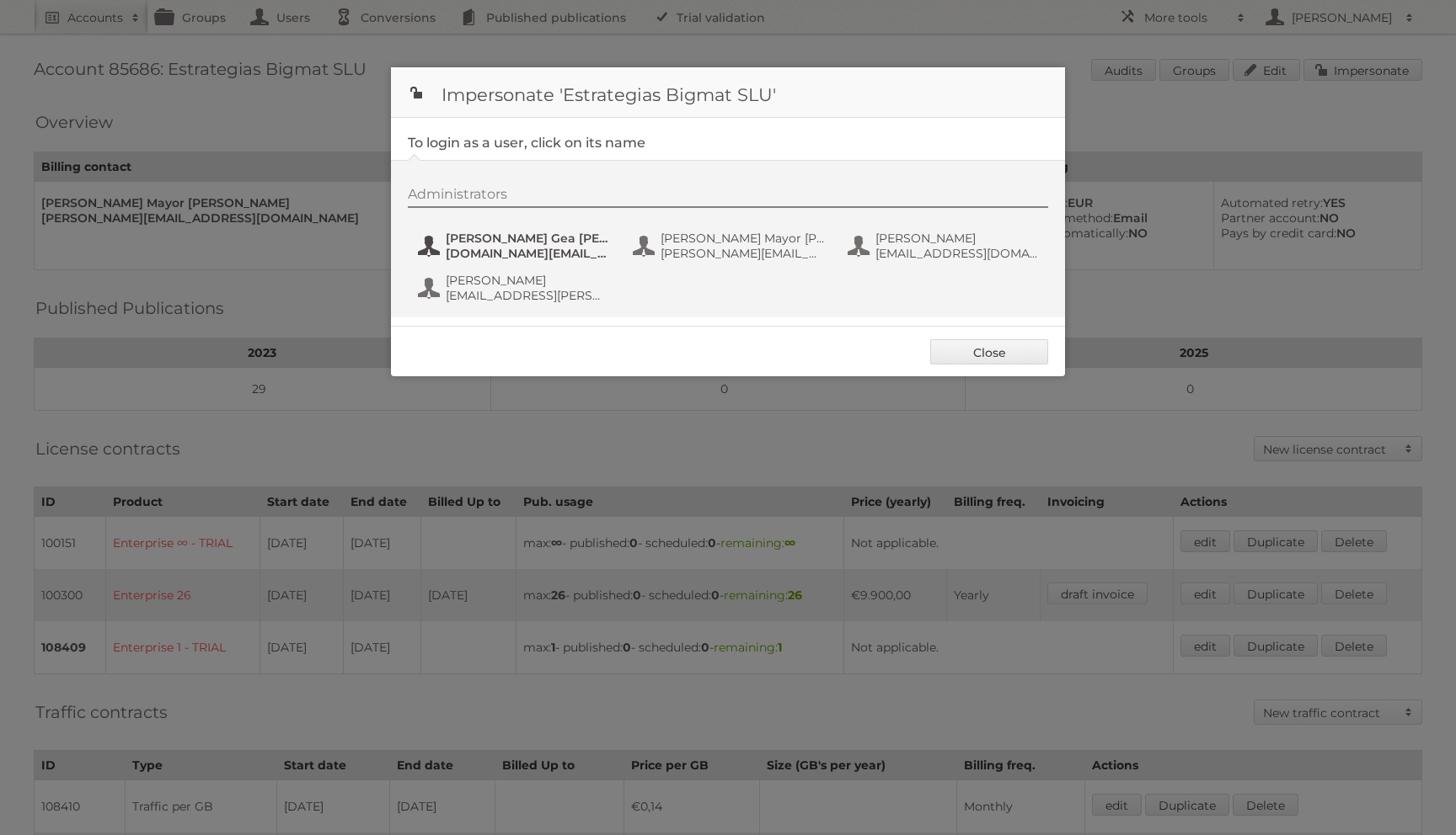
click at [519, 254] on span "antonio.gea@bigmat.biz" at bounding box center [527, 253] width 163 height 15
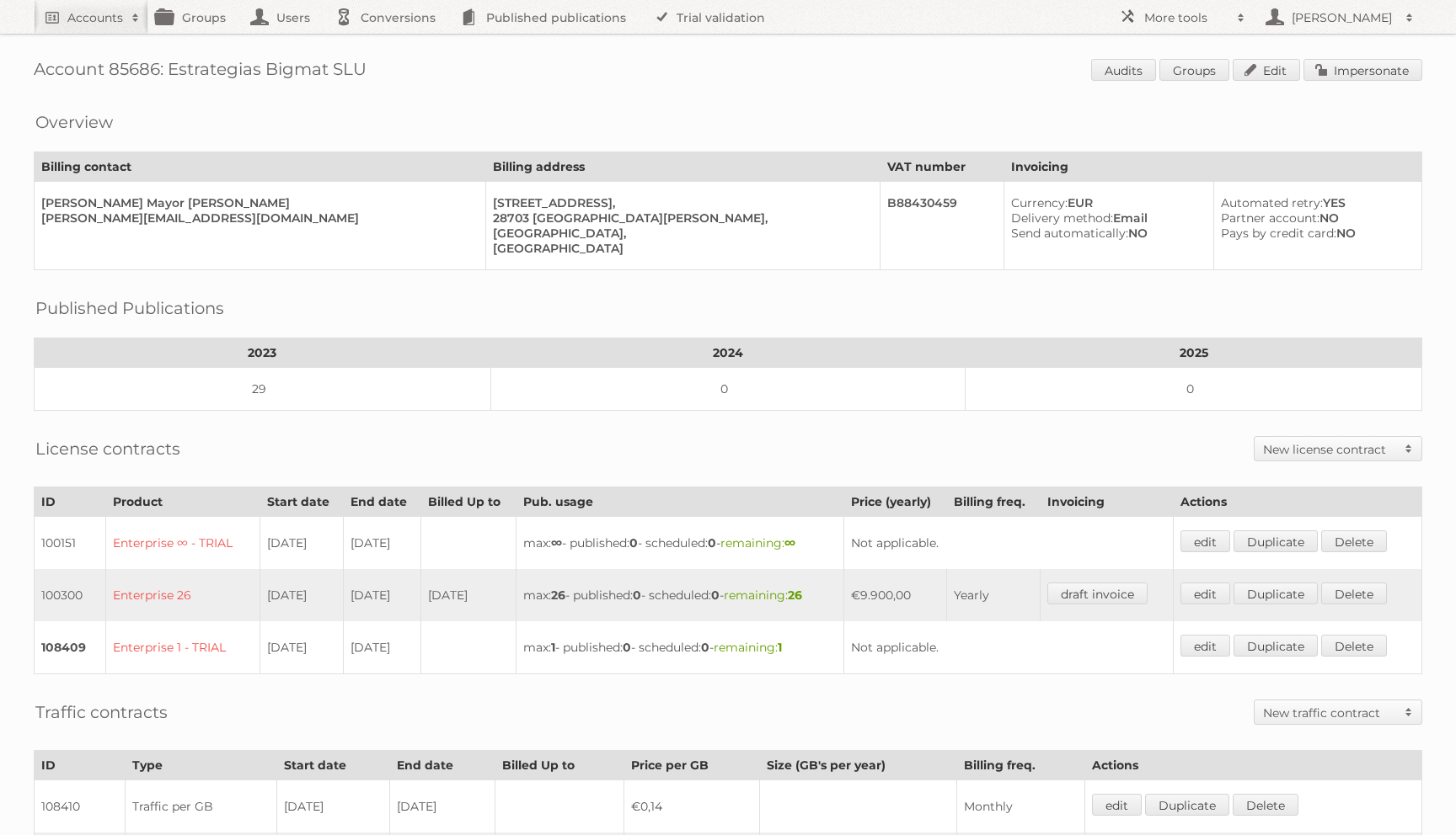
drag, startPoint x: 168, startPoint y: 69, endPoint x: 508, endPoint y: 47, distance: 340.7
click at [508, 55] on div "Account 85686: Estrategias Bigmat SLU Audits Groups Edit Impersonate Overview B…" at bounding box center [728, 565] width 1456 height 1131
copy h1 "Account 85686:"
drag, startPoint x: 171, startPoint y: 68, endPoint x: 397, endPoint y: 64, distance: 226.0
click at [397, 64] on h1 "Account 85686: Estrategias Bigmat SLU Audits Groups Edit Impersonate" at bounding box center [728, 72] width 1389 height 25
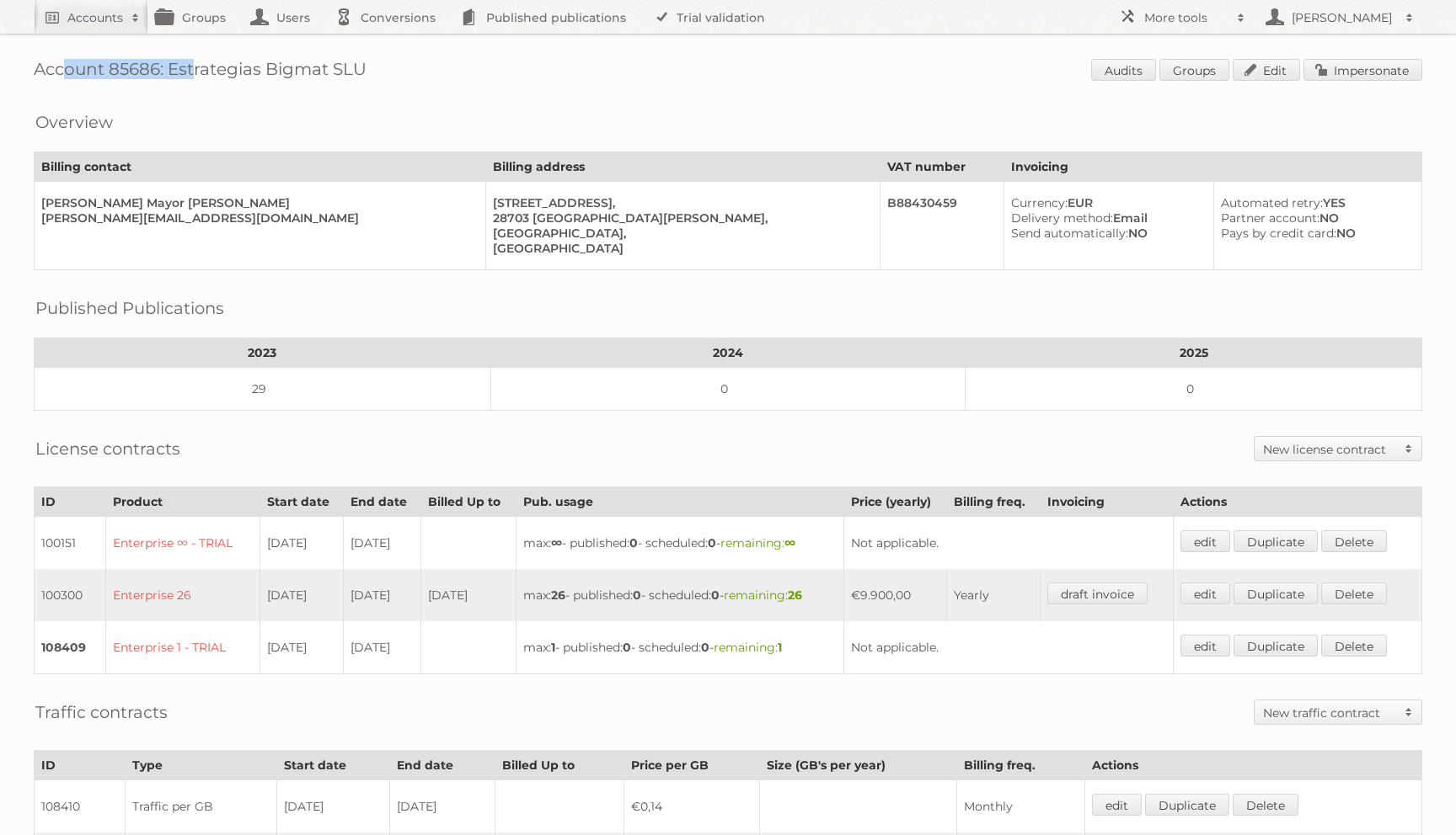
copy h1 "Estrategias Bigmat SLU"
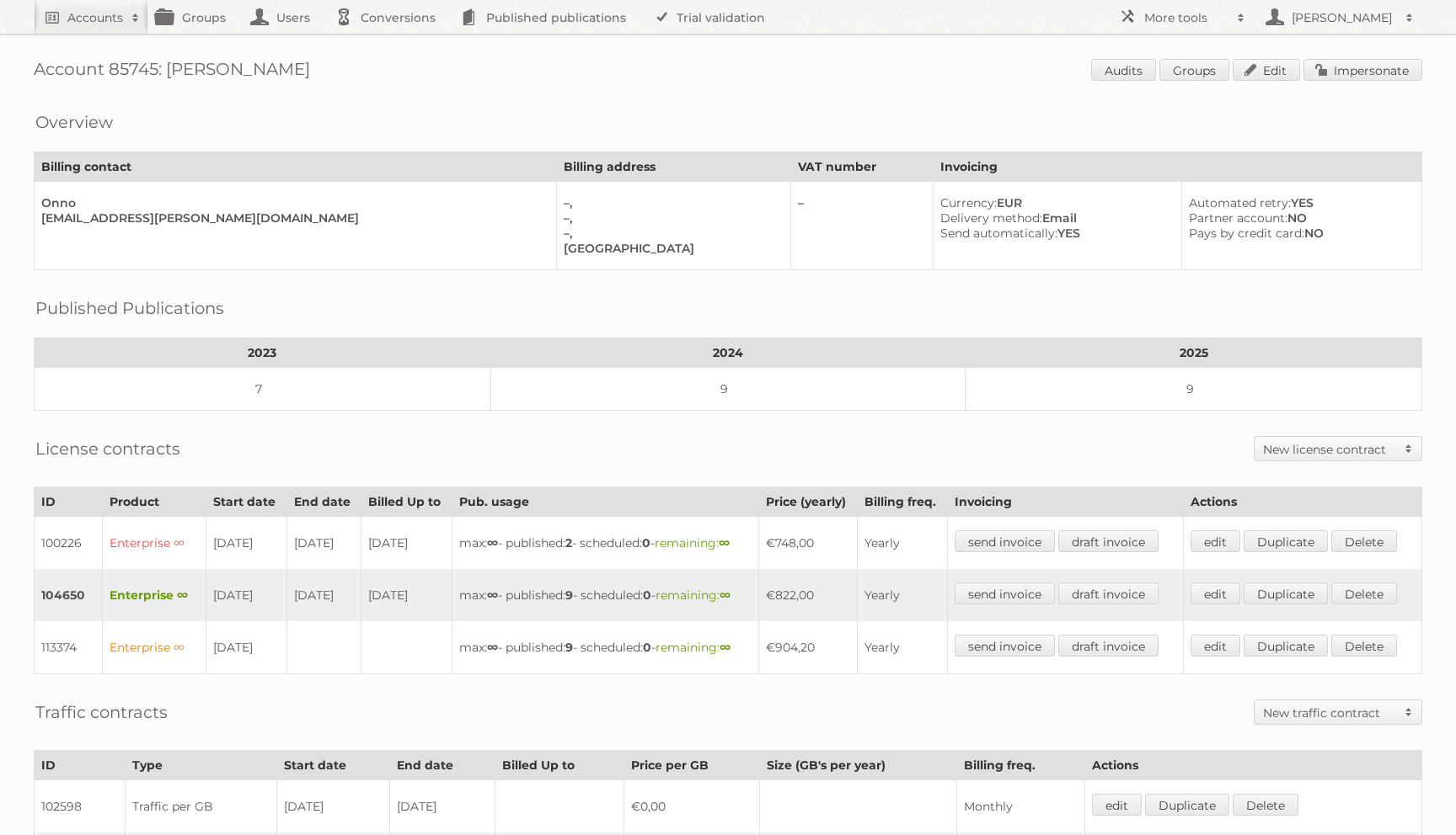
click at [1359, 46] on div "Account 85745: [PERSON_NAME] Audits Groups Edit Impersonate Overview Billing co…" at bounding box center [728, 565] width 1456 height 1131
click at [1356, 63] on link "Impersonate" at bounding box center [1363, 70] width 119 height 22
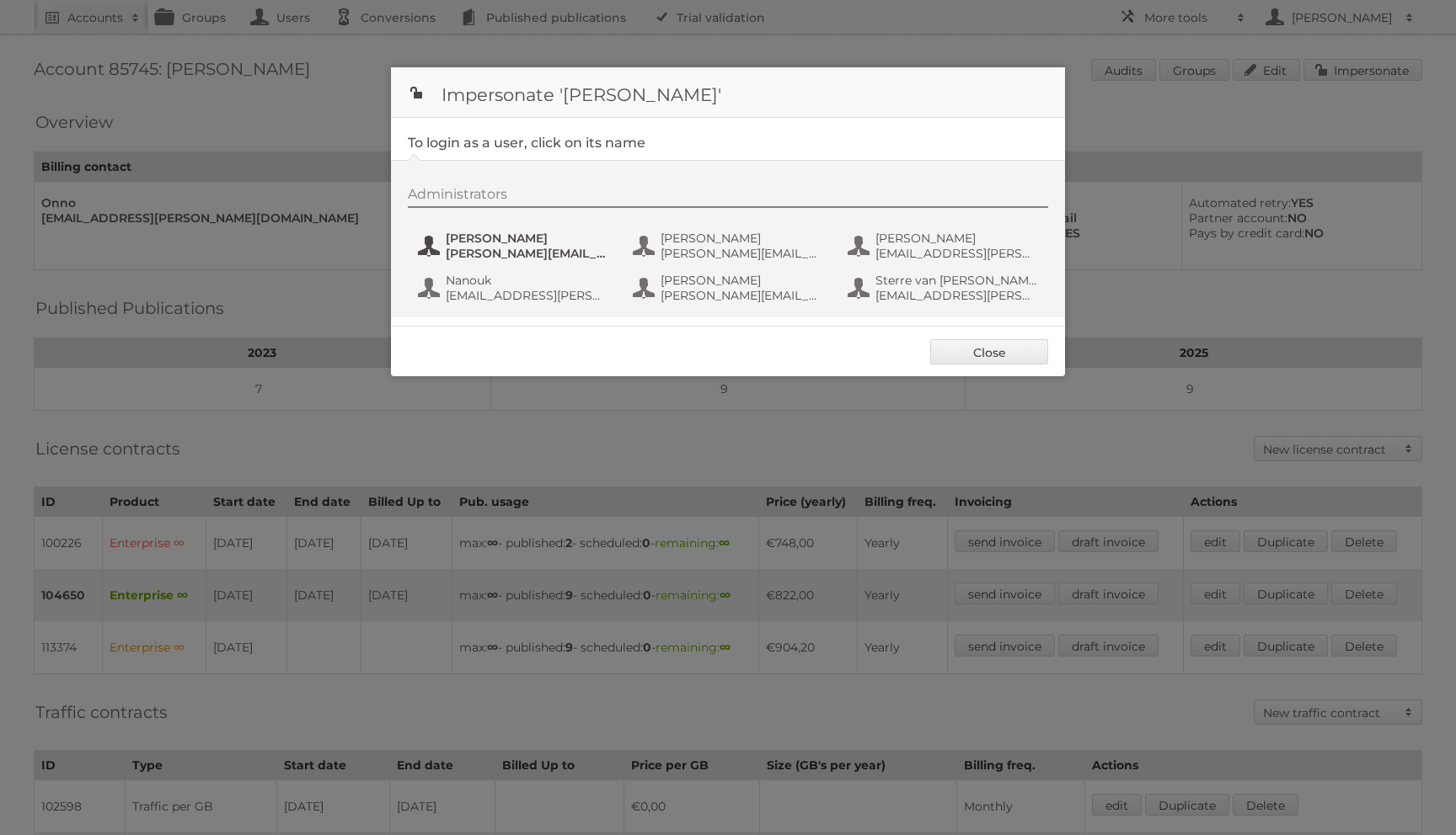
click at [499, 236] on span "[PERSON_NAME]" at bounding box center [527, 237] width 163 height 15
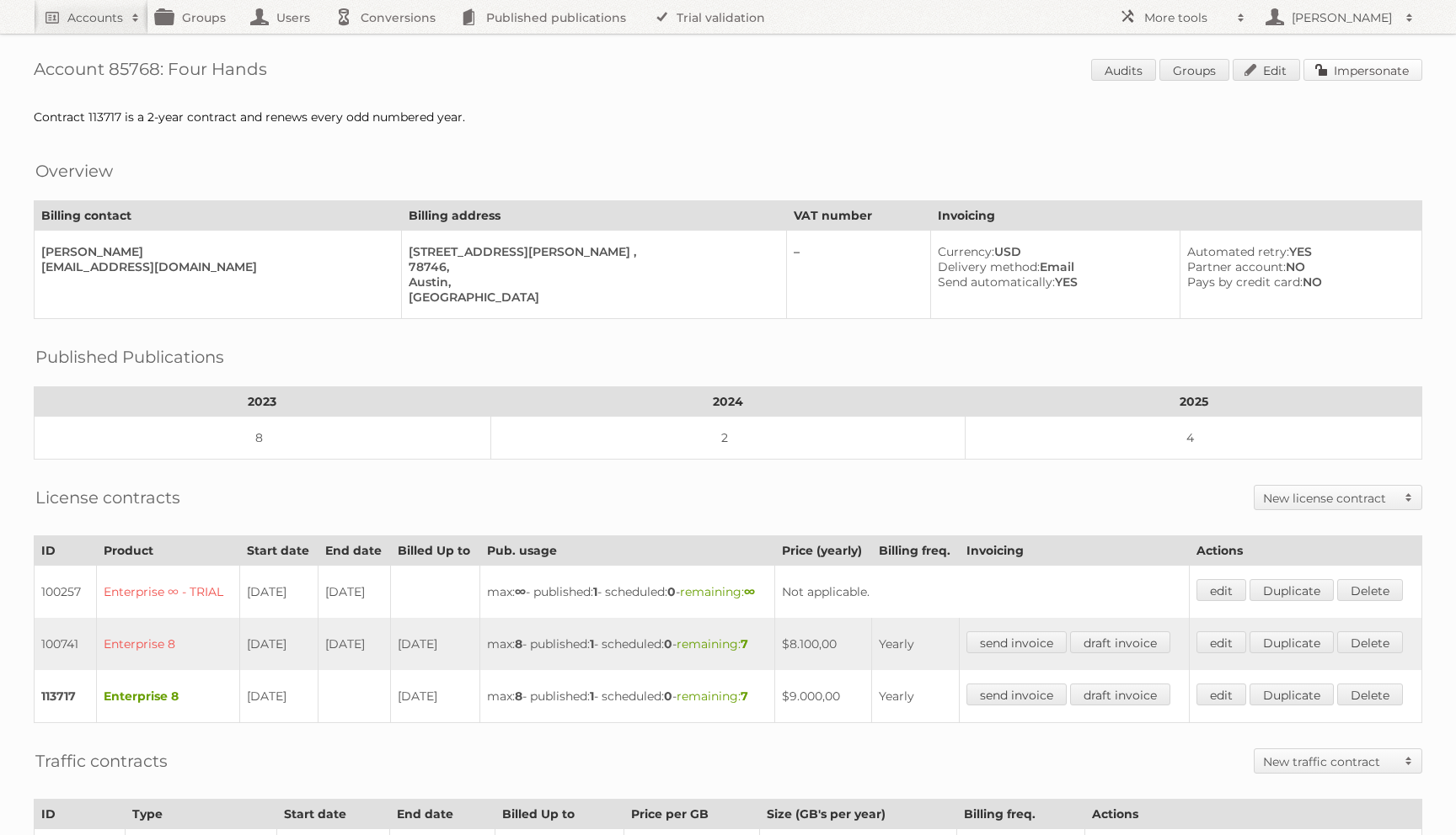
click at [1308, 60] on link "Impersonate" at bounding box center [1363, 70] width 119 height 22
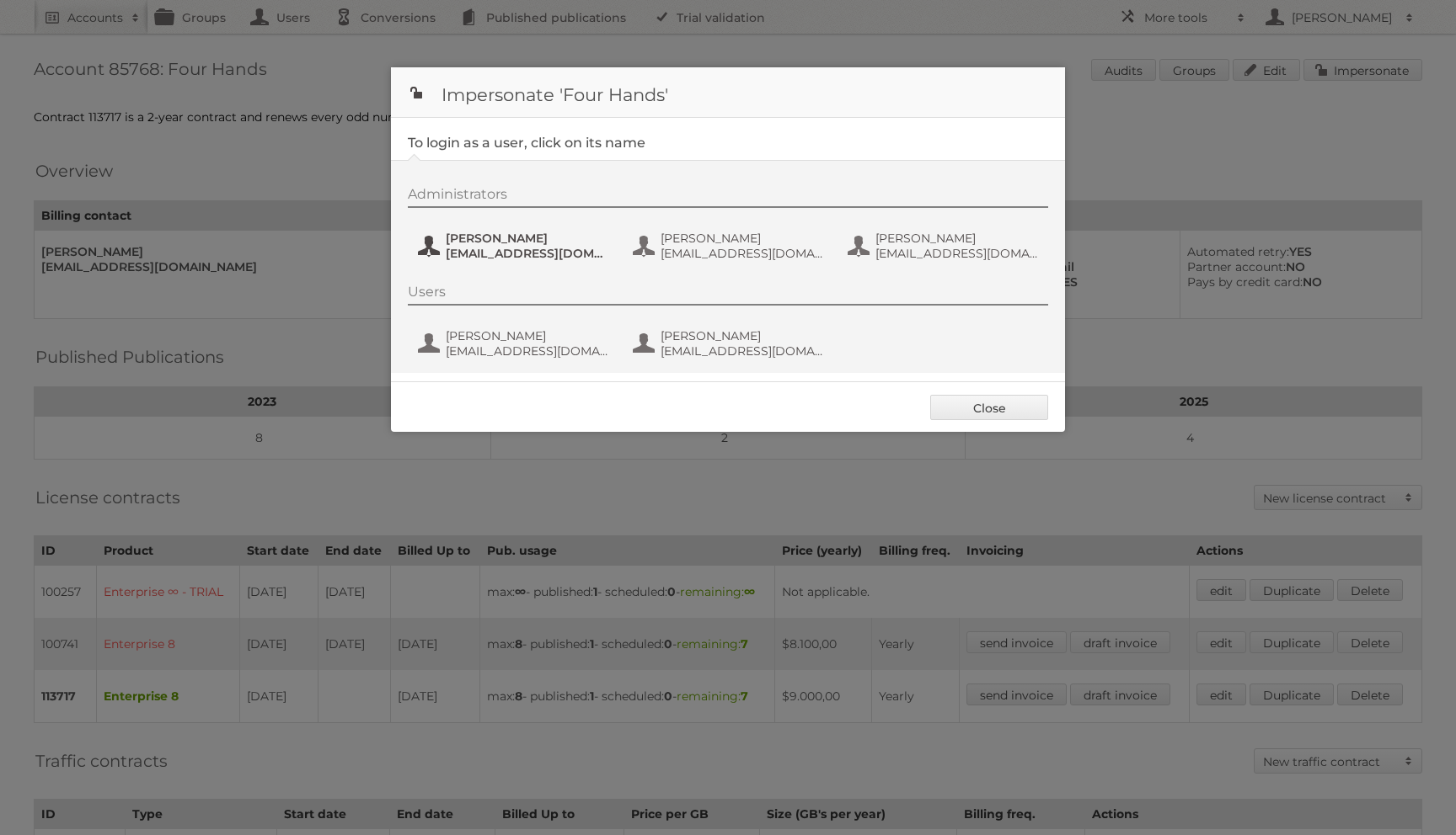
click at [517, 239] on span "[PERSON_NAME]" at bounding box center [527, 237] width 163 height 15
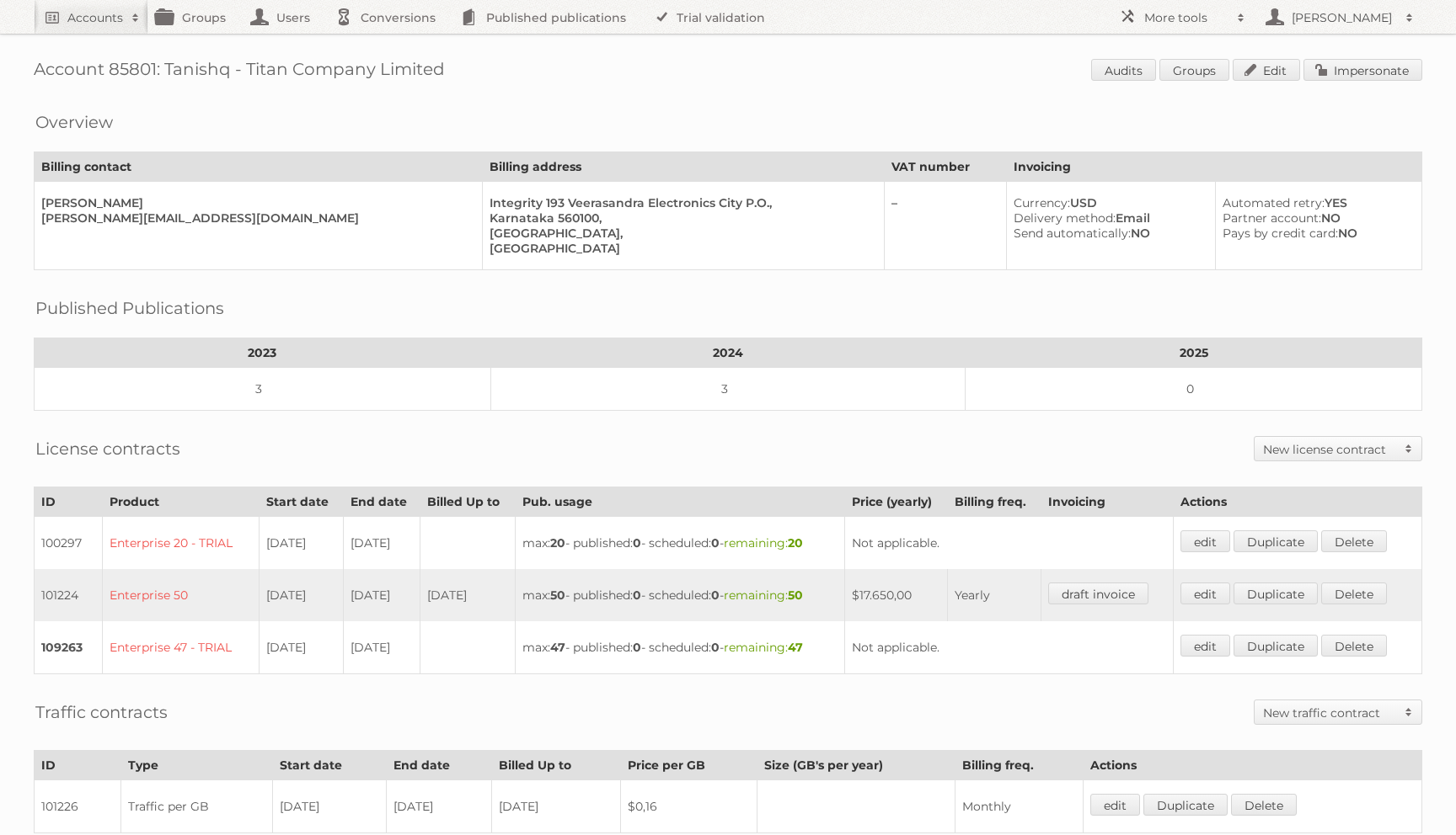
click at [1390, 57] on div "Account 85801: Tanishq - Titan Company Limited Audits Groups Edit Impersonate O…" at bounding box center [728, 539] width 1456 height 1078
click at [1347, 78] on link "Impersonate" at bounding box center [1363, 70] width 119 height 22
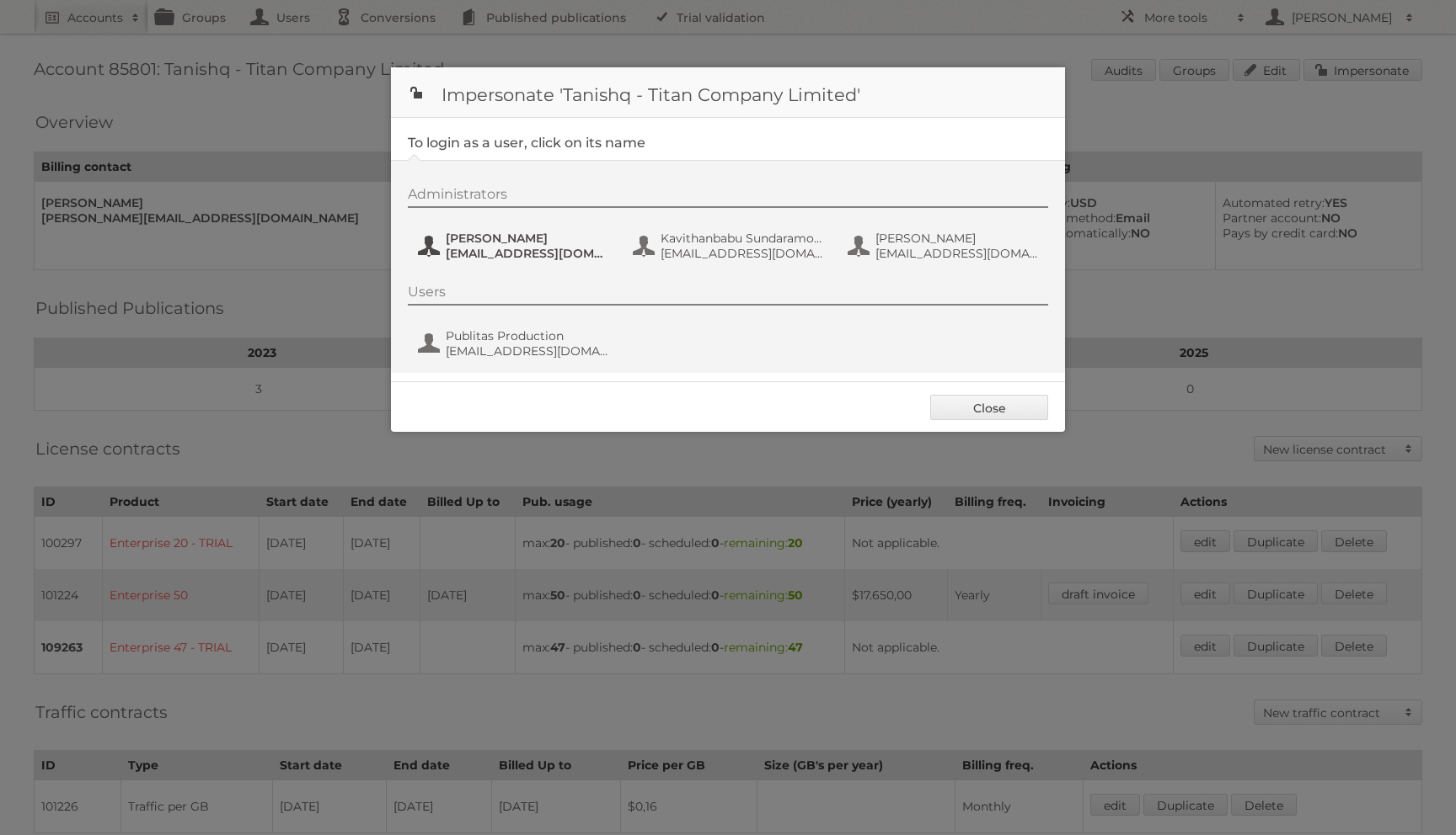
click at [539, 255] on span "[EMAIL_ADDRESS][DOMAIN_NAME]" at bounding box center [527, 253] width 163 height 15
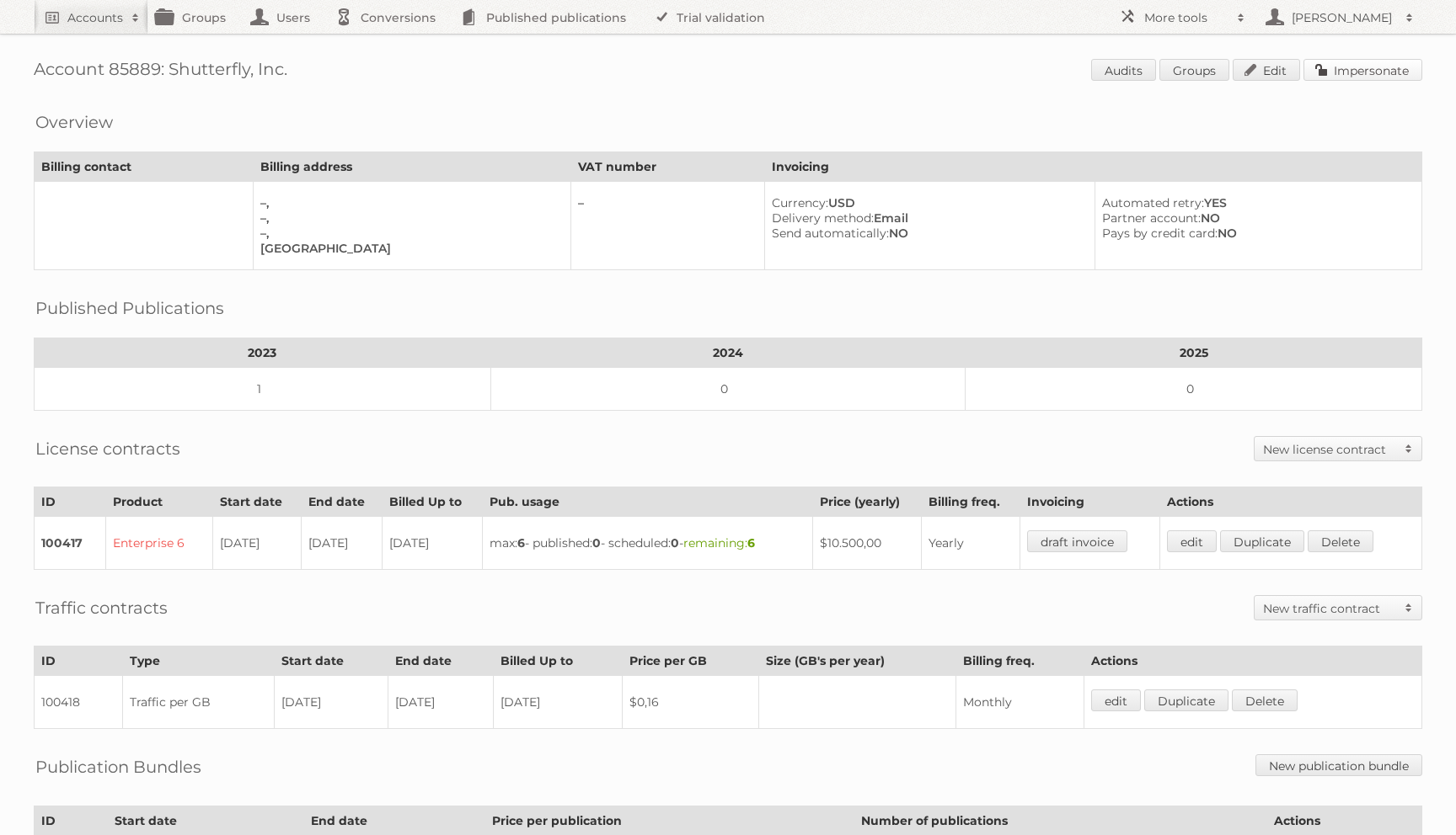
click at [1342, 72] on link "Impersonate" at bounding box center [1363, 70] width 119 height 22
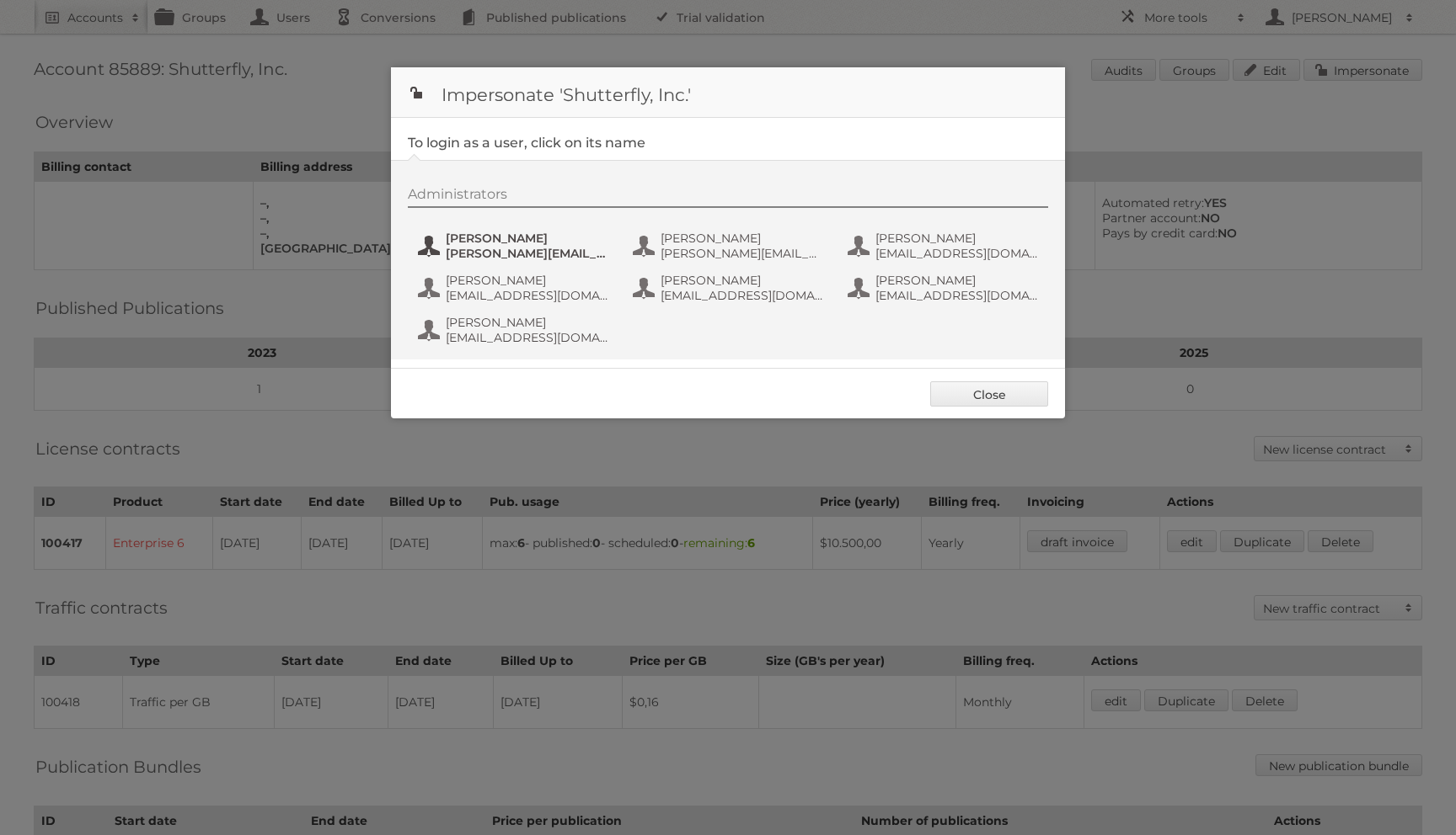
click at [554, 242] on span "Anne Heike" at bounding box center [527, 237] width 163 height 15
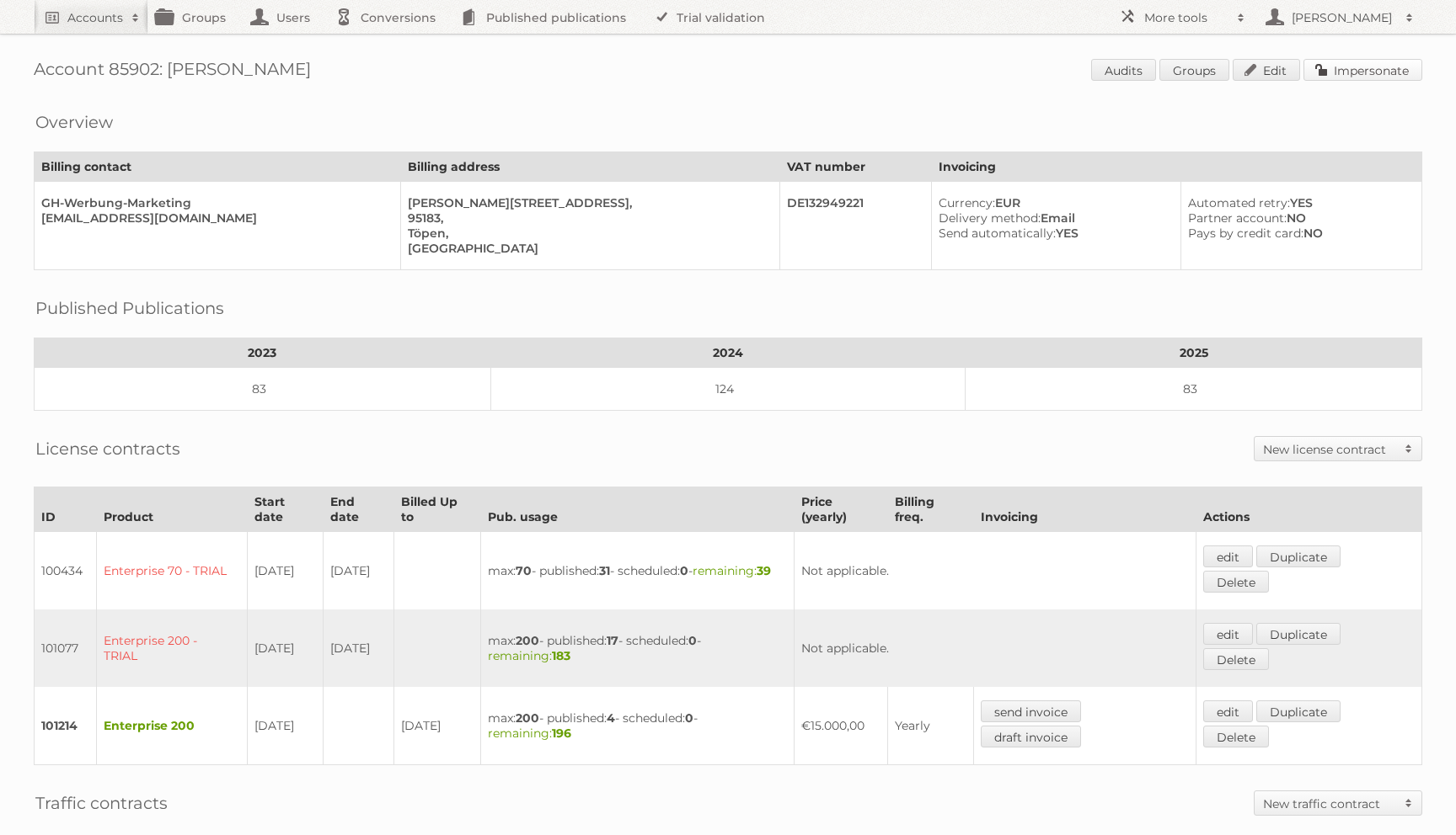
click at [1381, 72] on link "Impersonate" at bounding box center [1363, 70] width 119 height 22
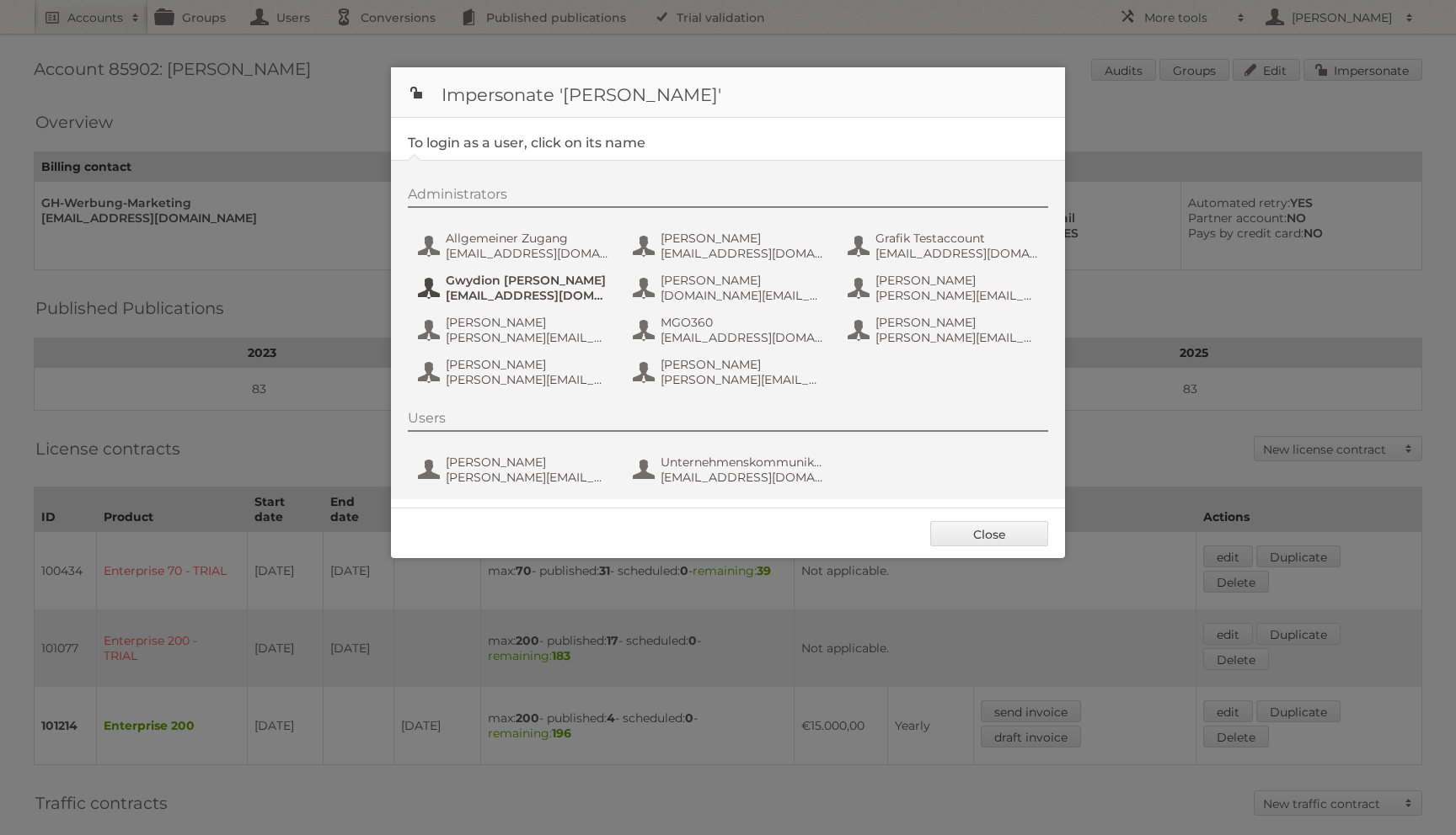
click at [605, 271] on button "Gwydion [PERSON_NAME] [EMAIL_ADDRESS][DOMAIN_NAME]" at bounding box center [515, 288] width 198 height 34
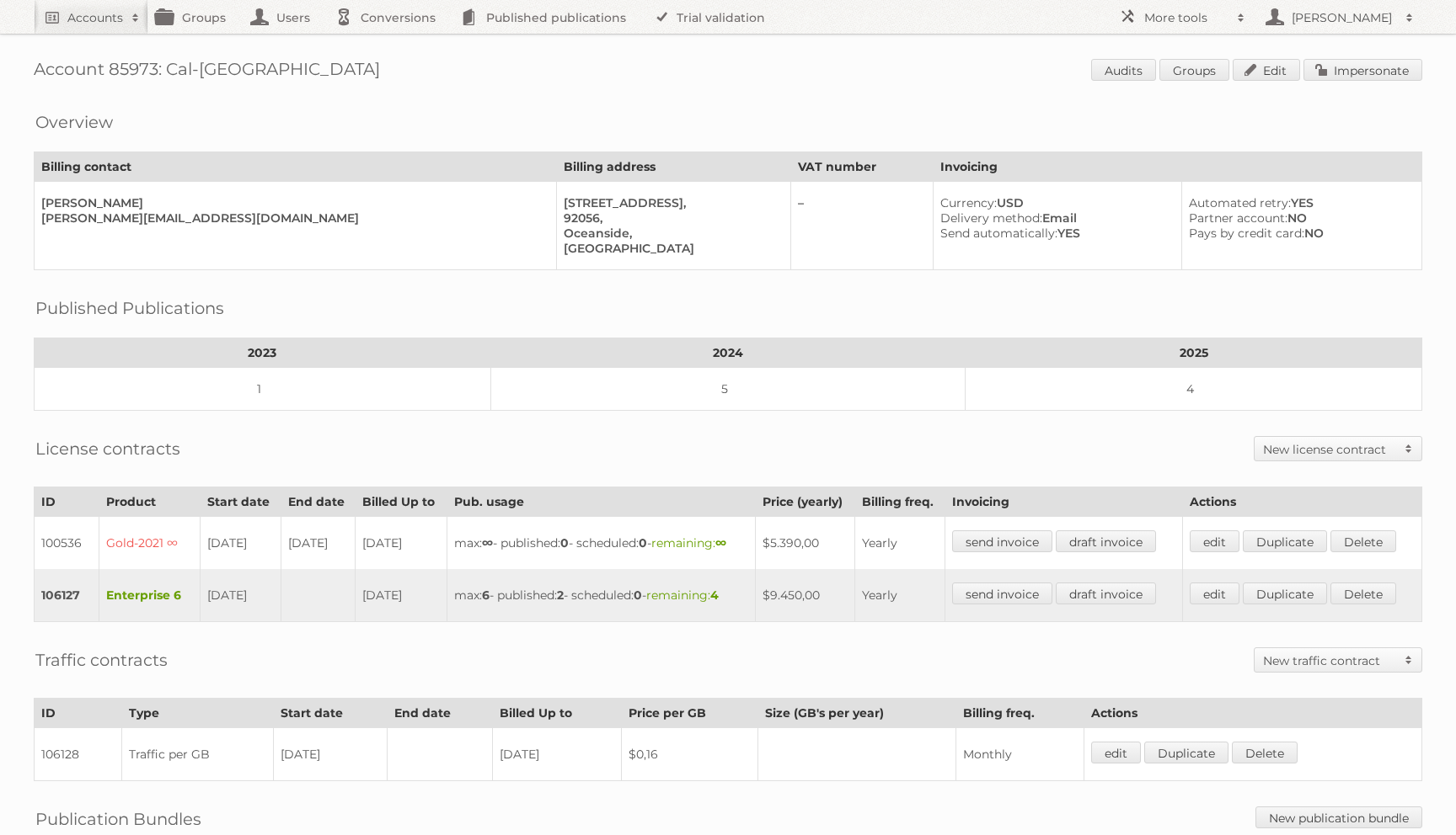
click at [1377, 81] on span "Audits Groups Edit Impersonate" at bounding box center [1256, 72] width 331 height 25
click at [1377, 80] on span "Audits Groups Edit Impersonate" at bounding box center [1256, 72] width 331 height 25
click at [1372, 68] on link "Impersonate" at bounding box center [1363, 70] width 119 height 22
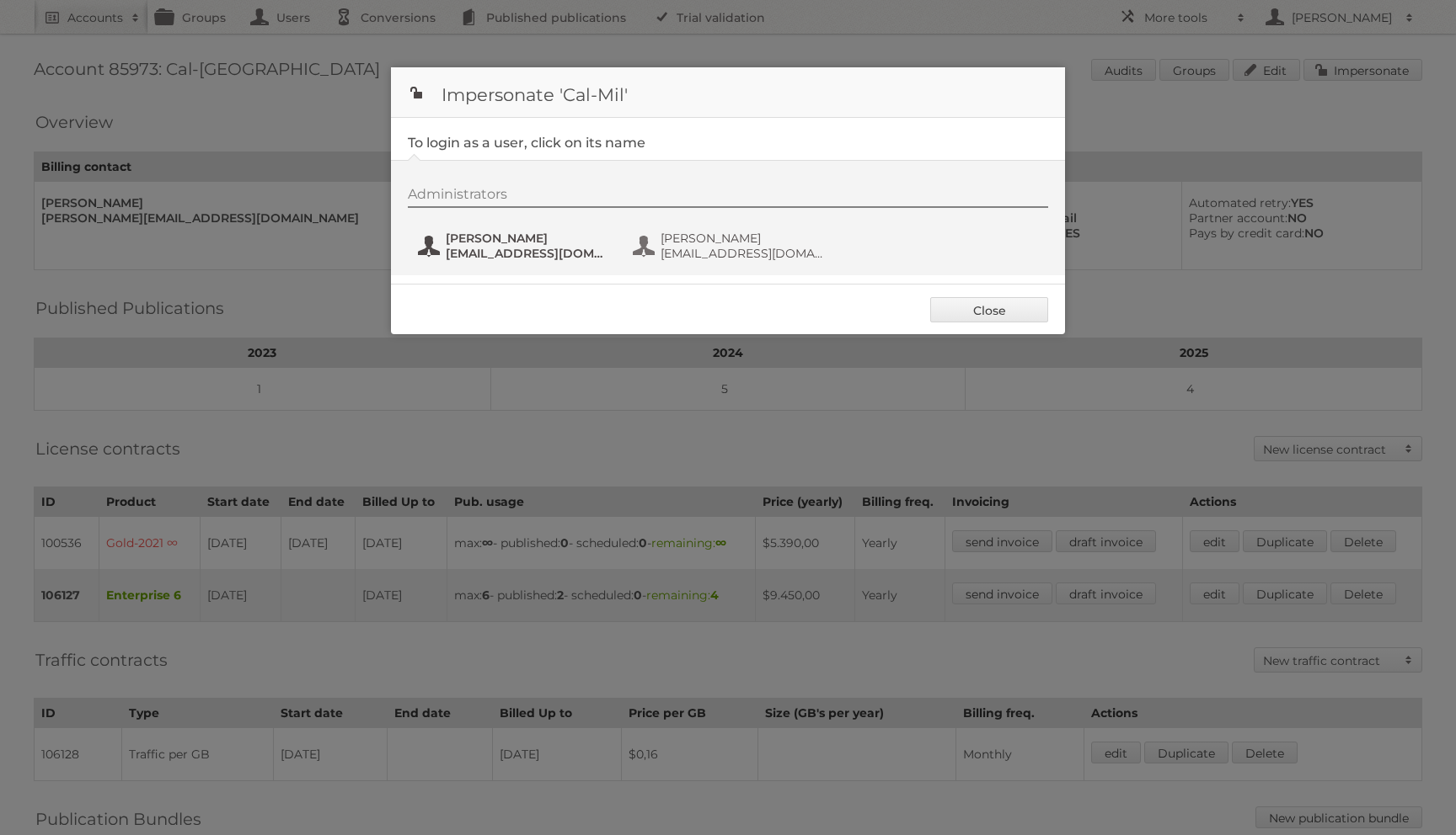
click at [506, 245] on span "Caroline Harding" at bounding box center [527, 237] width 163 height 15
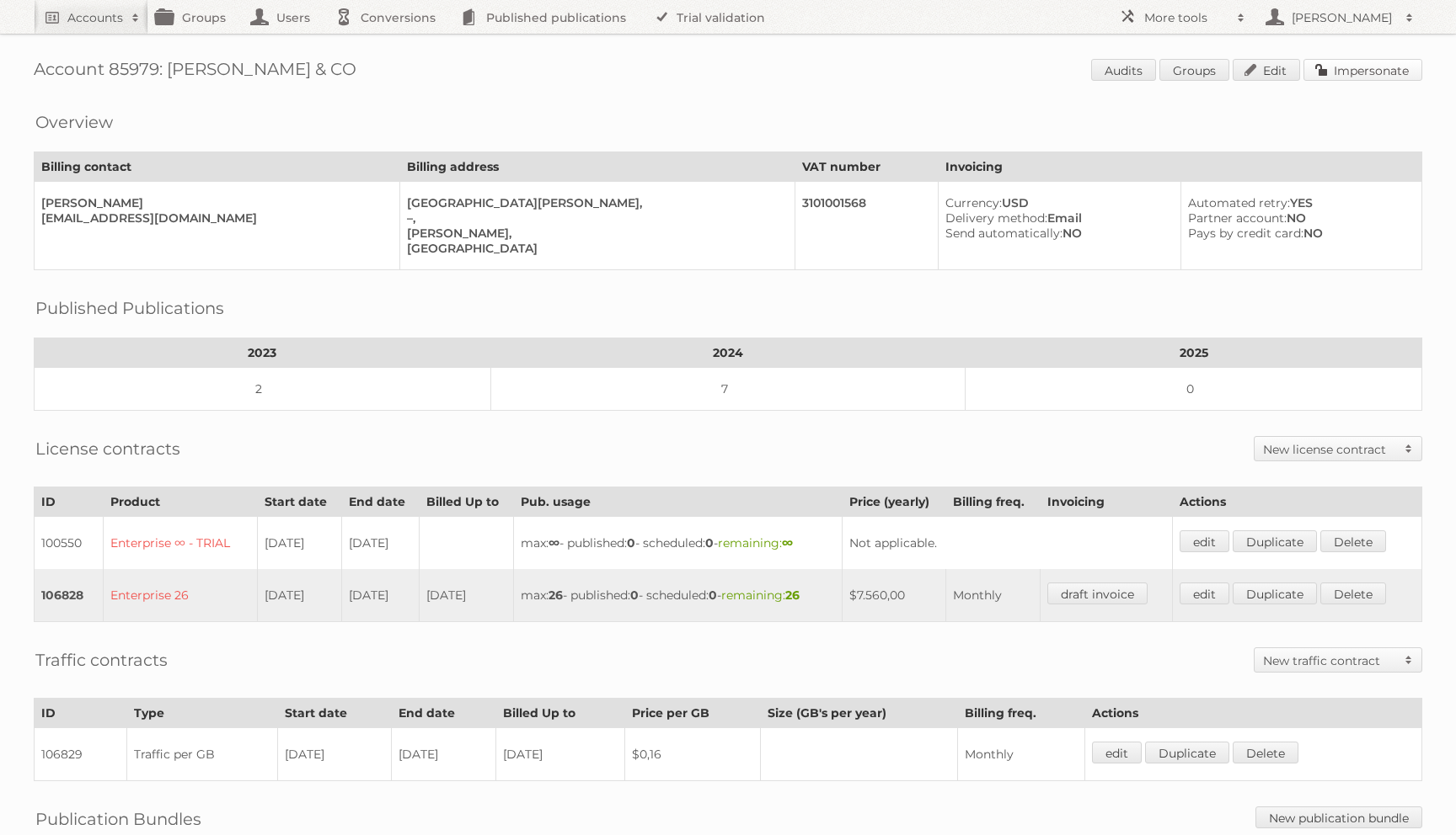
click at [1320, 75] on link "Impersonate" at bounding box center [1363, 70] width 119 height 22
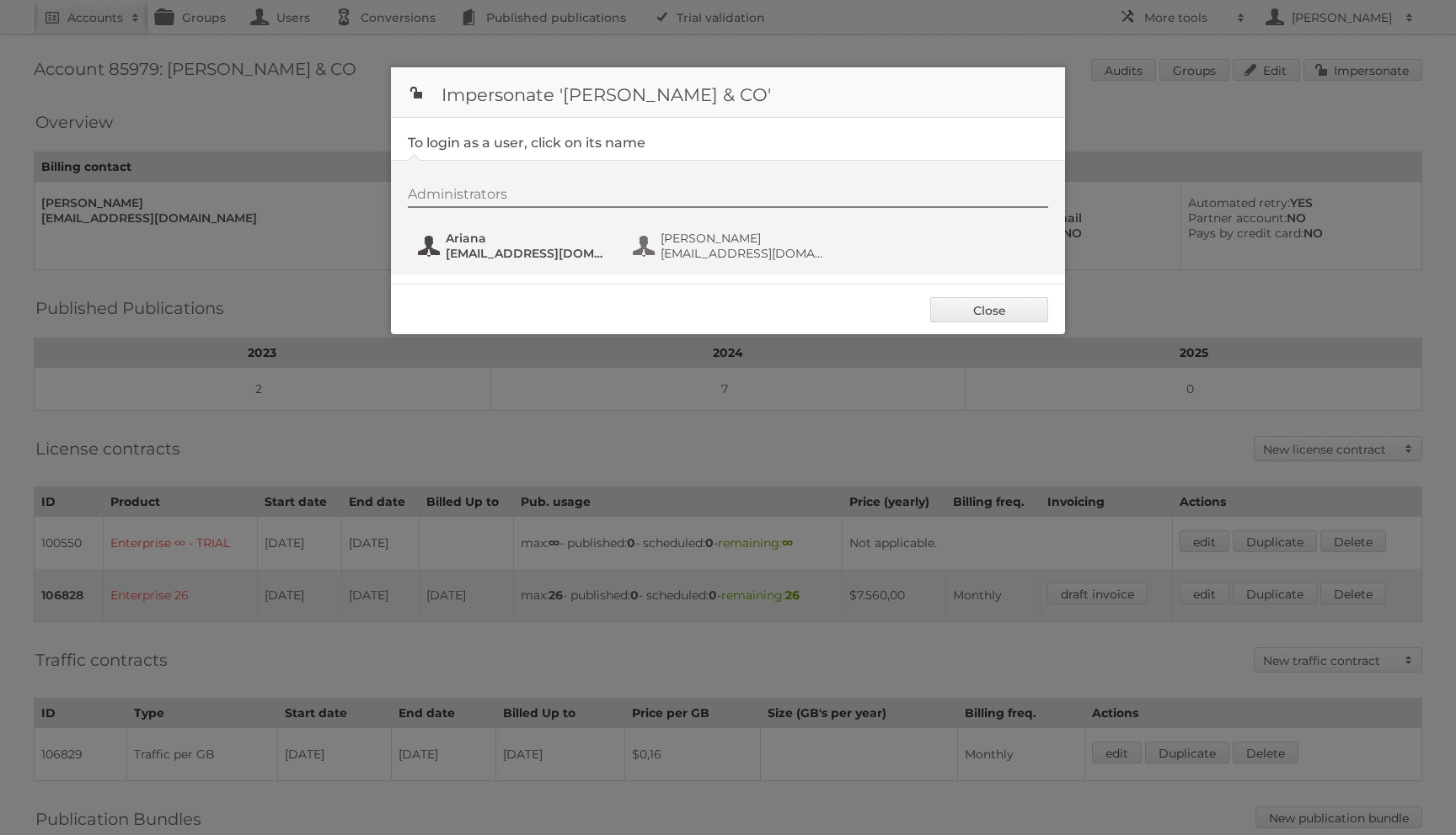
click at [544, 256] on span "[EMAIL_ADDRESS][DOMAIN_NAME]" at bounding box center [527, 253] width 163 height 15
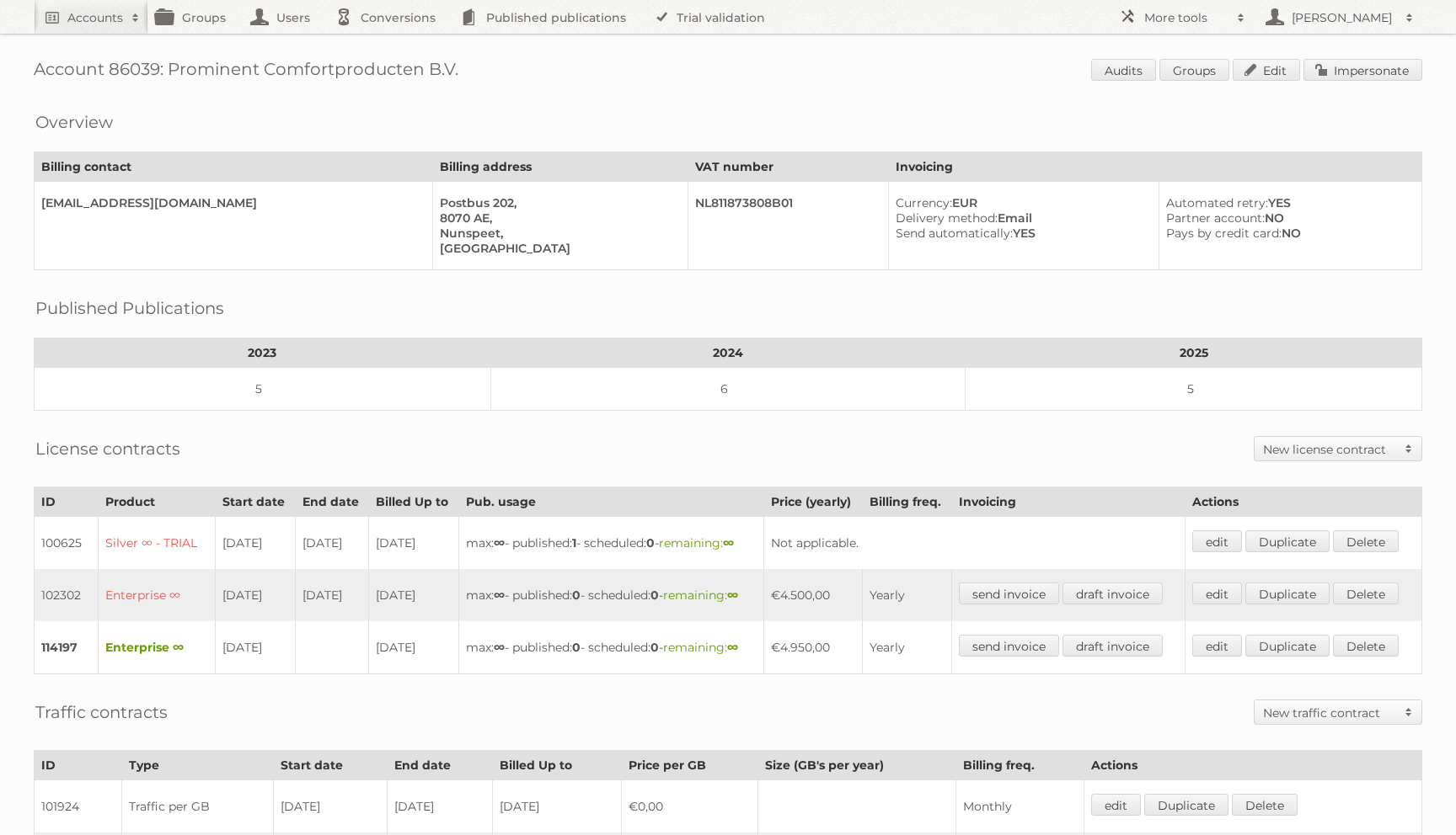
click at [1389, 39] on div "Account 86039: Prominent Comfortproducten B.V. Audits Groups Edit Impersonate O…" at bounding box center [728, 565] width 1456 height 1131
click at [1389, 70] on link "Impersonate" at bounding box center [1363, 70] width 119 height 22
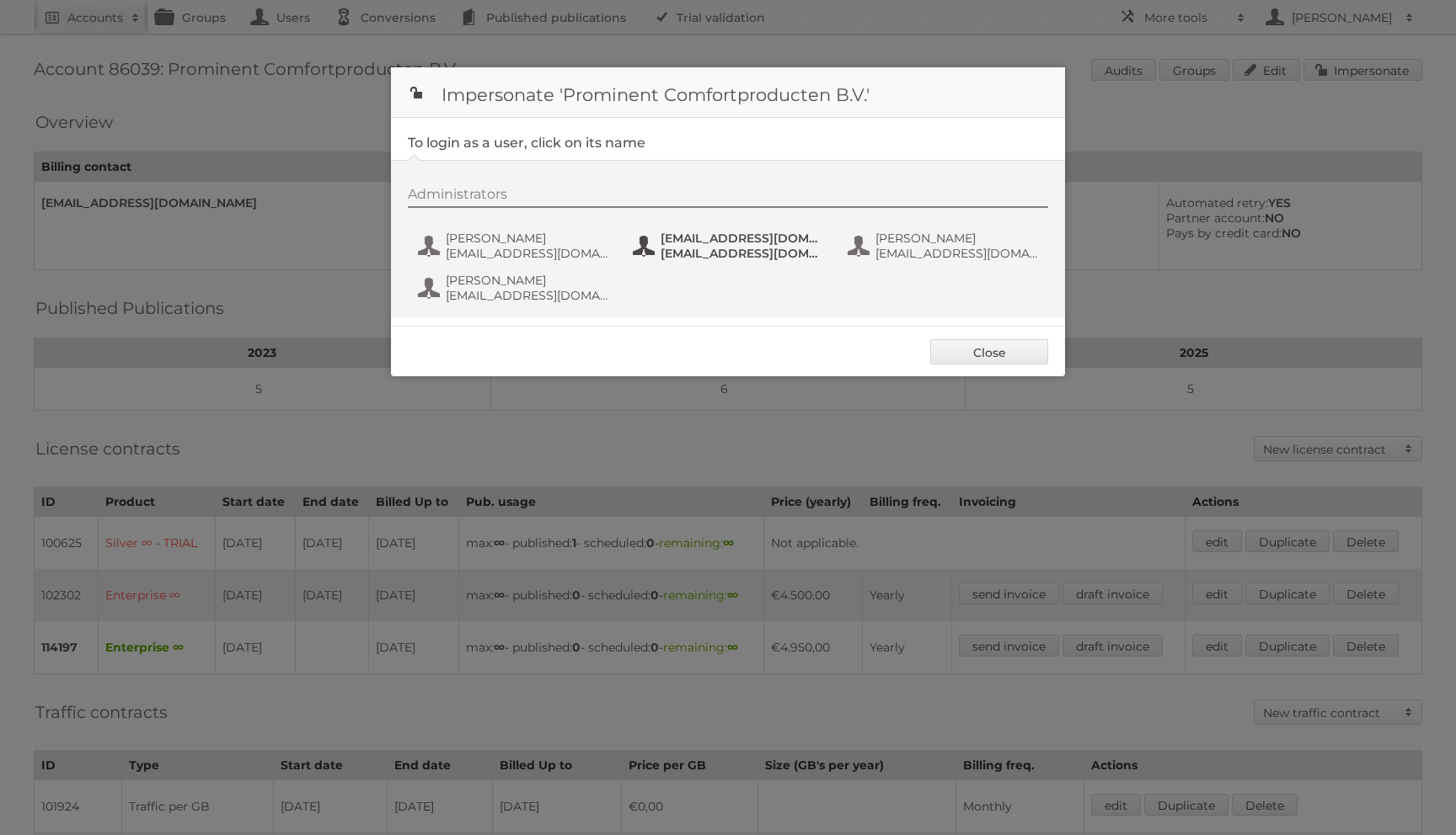
click at [667, 230] on button "jvdvoort@prominent.nu jvdvoort@prominent.nu" at bounding box center [730, 246] width 198 height 34
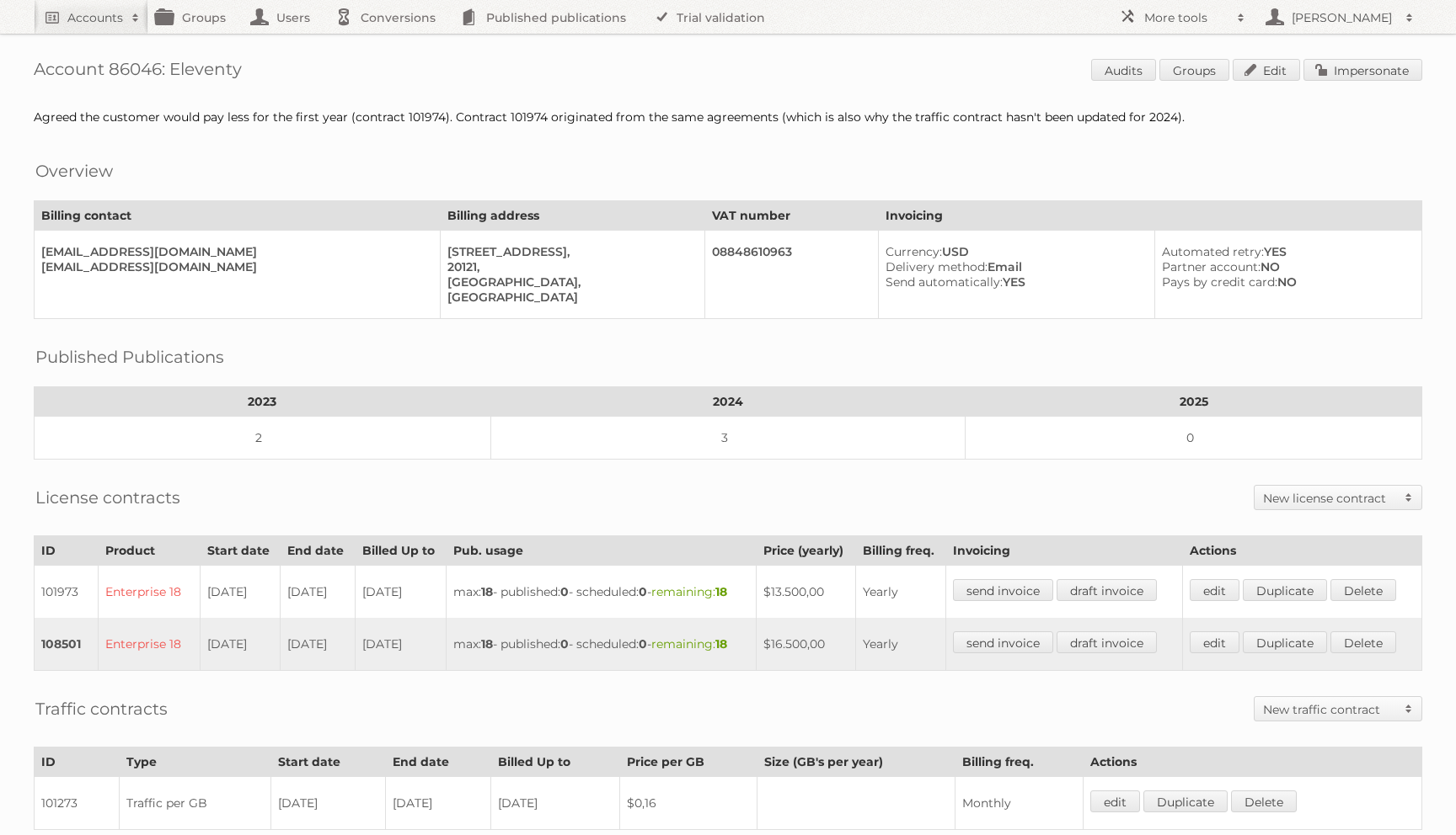
click at [1368, 94] on div "Account 86046: Eleventy Audits Groups Edit Impersonate Agreed the customer woul…" at bounding box center [728, 537] width 1456 height 1075
click at [1365, 74] on link "Impersonate" at bounding box center [1363, 70] width 119 height 22
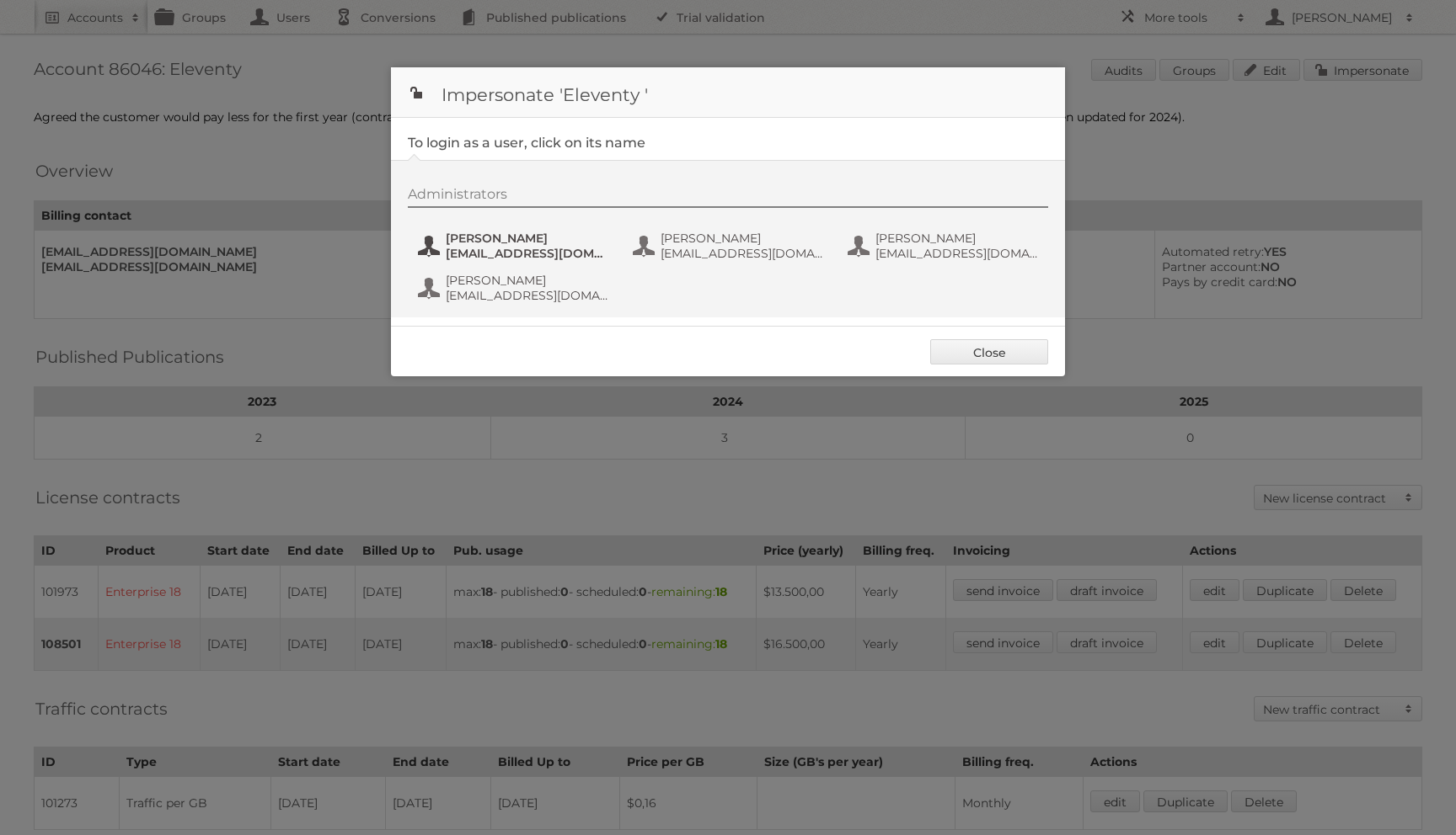
click at [532, 246] on span "[EMAIL_ADDRESS][DOMAIN_NAME]" at bounding box center [527, 253] width 163 height 15
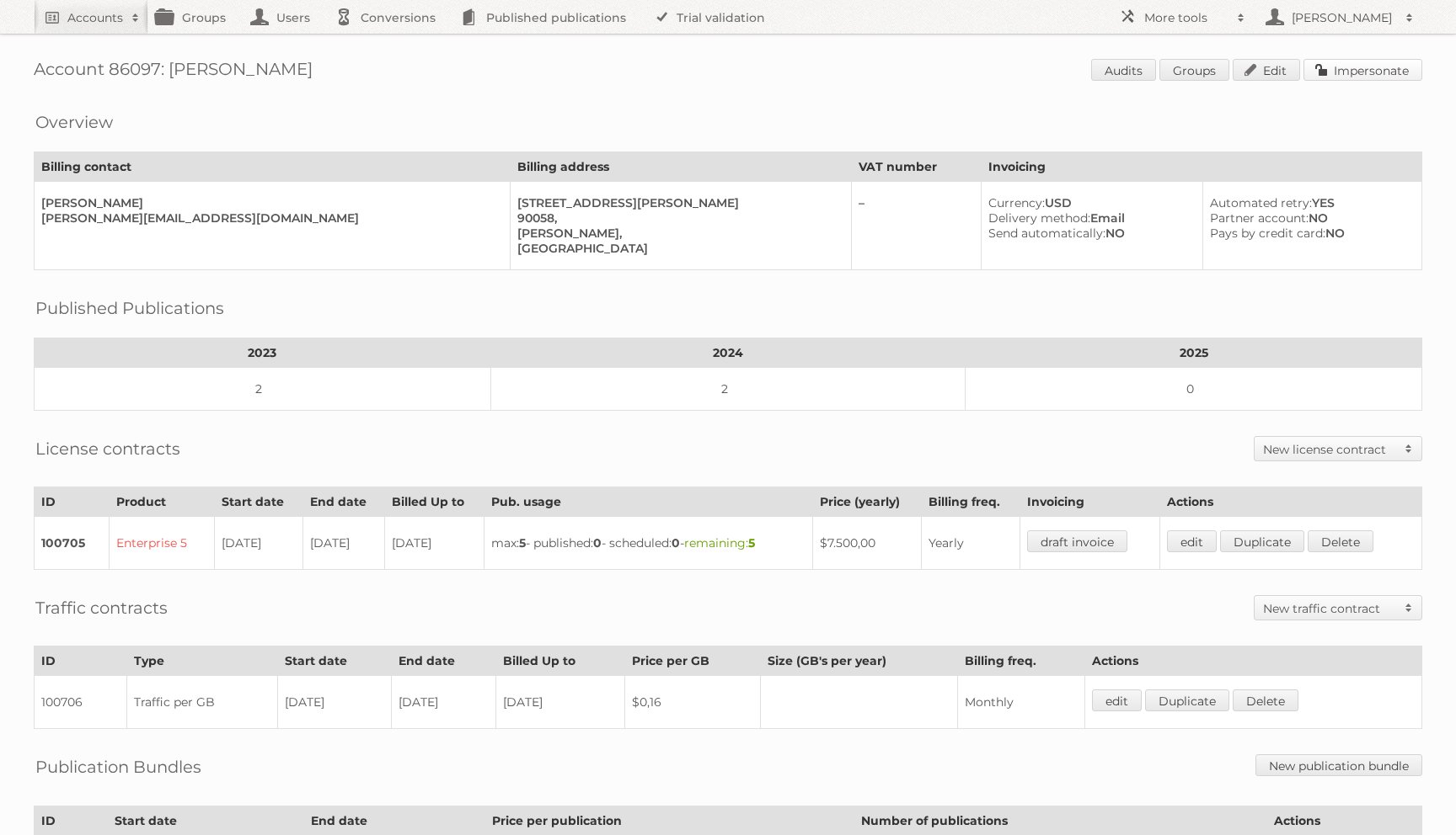
click at [1391, 71] on link "Impersonate" at bounding box center [1363, 70] width 119 height 22
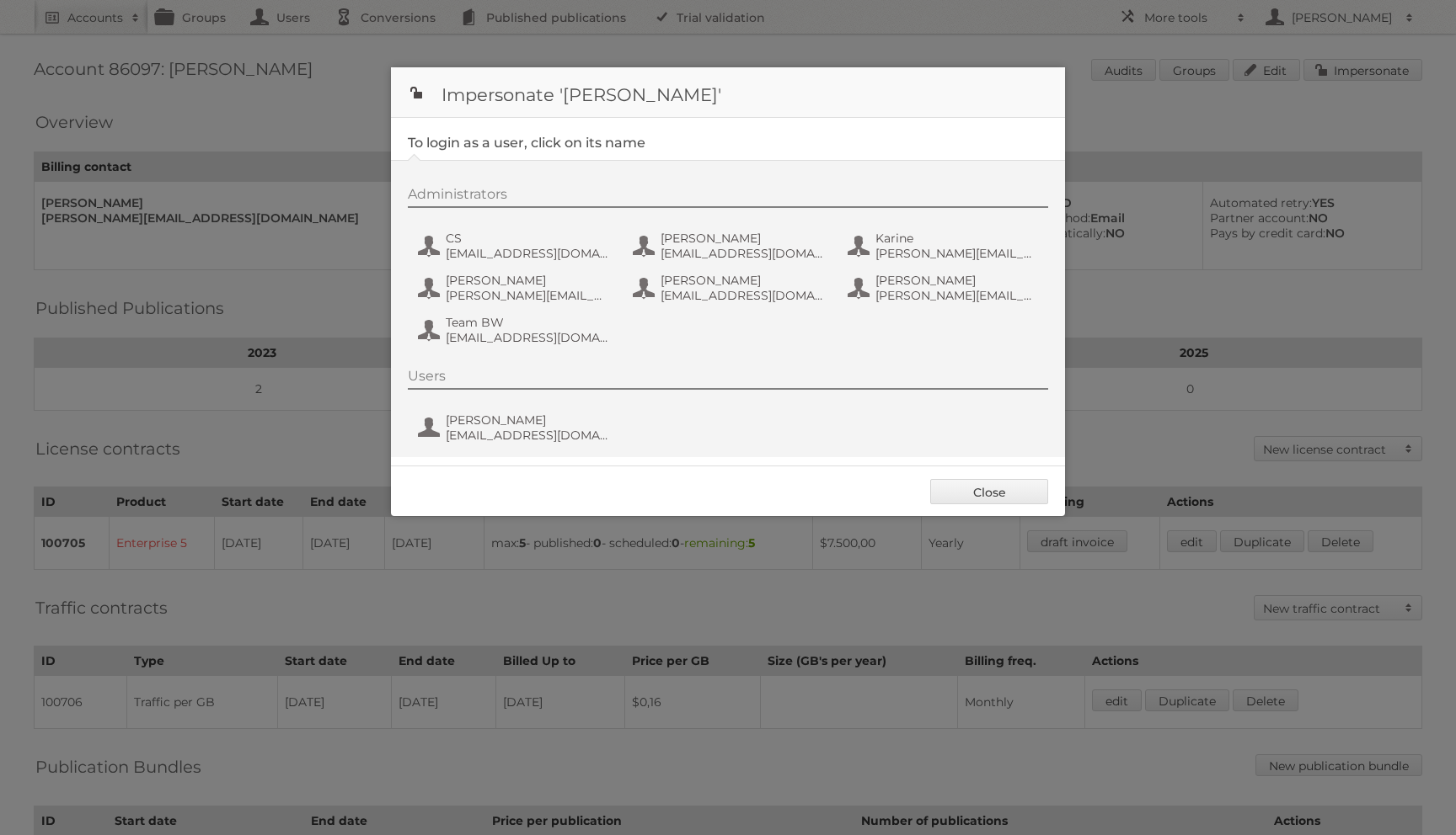
click at [518, 218] on div "Administrators CS cs@brochuwalker.com Emily Grubman emilyg@brochuwalker.com Kar…" at bounding box center [736, 268] width 657 height 165
click at [512, 234] on span "CS" at bounding box center [527, 237] width 163 height 15
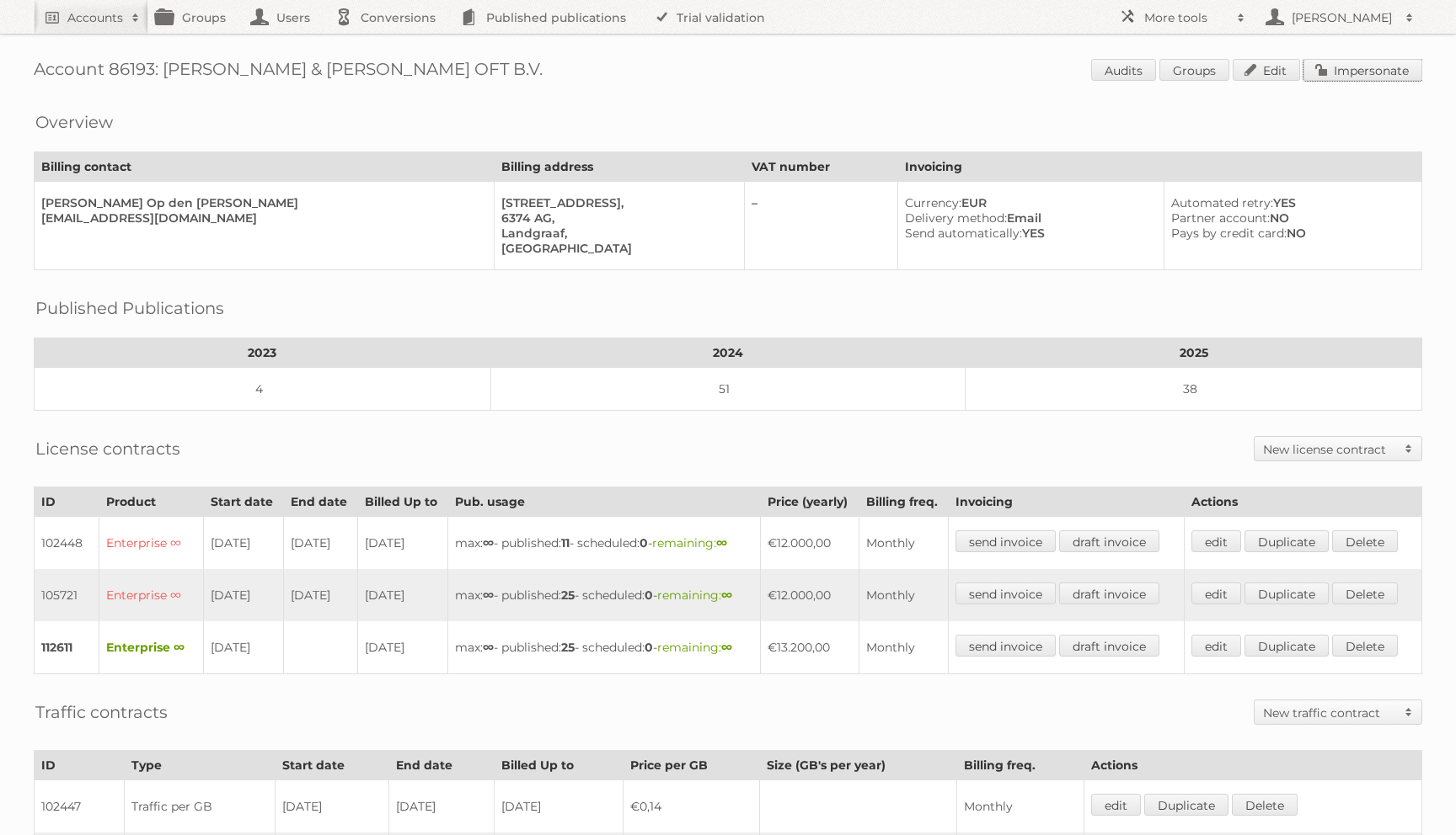
click at [1317, 67] on link "Impersonate" at bounding box center [1363, 70] width 119 height 22
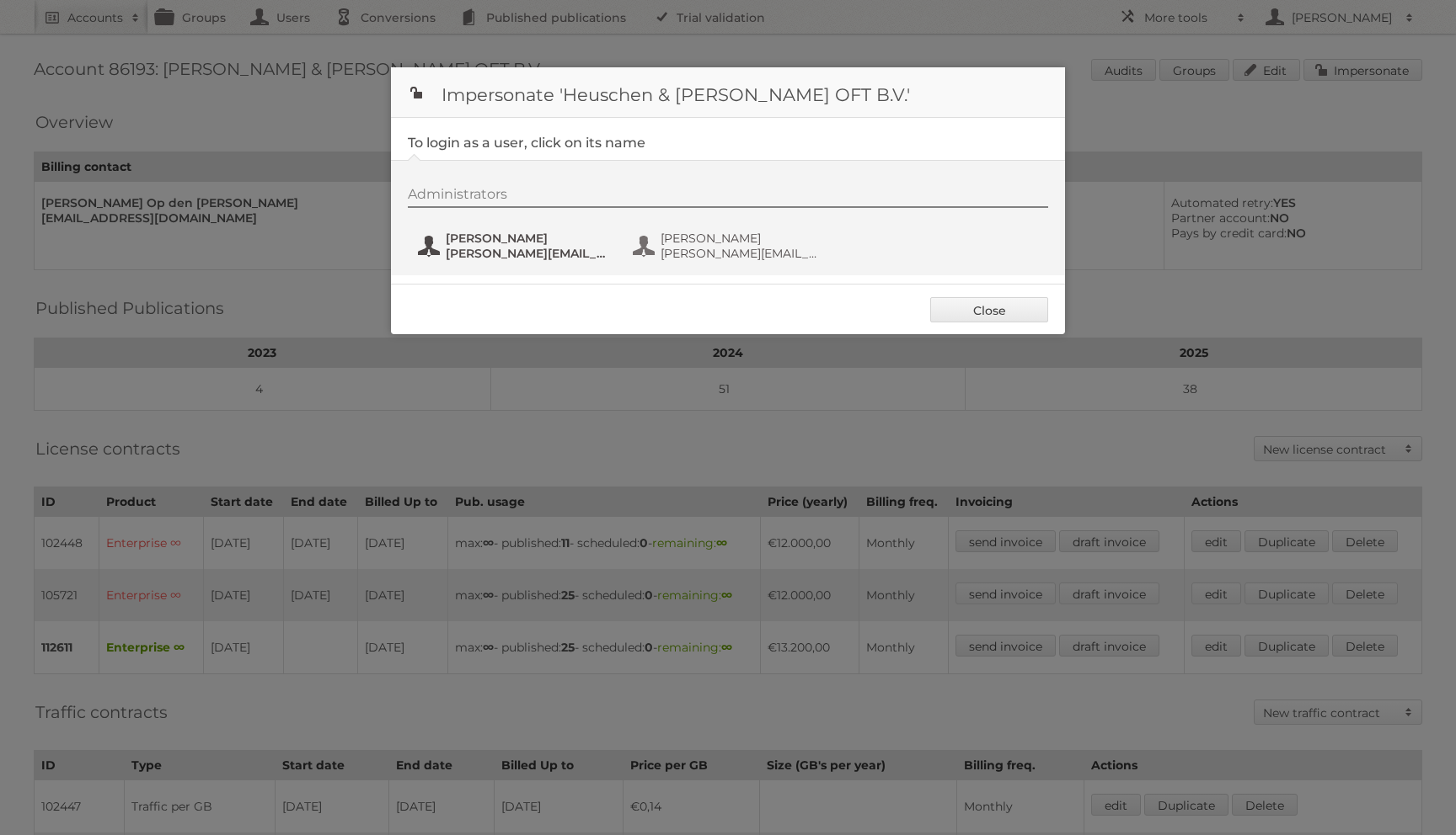
click at [491, 255] on span "D.Wijnberg@heuschenschrouff.com" at bounding box center [527, 253] width 163 height 15
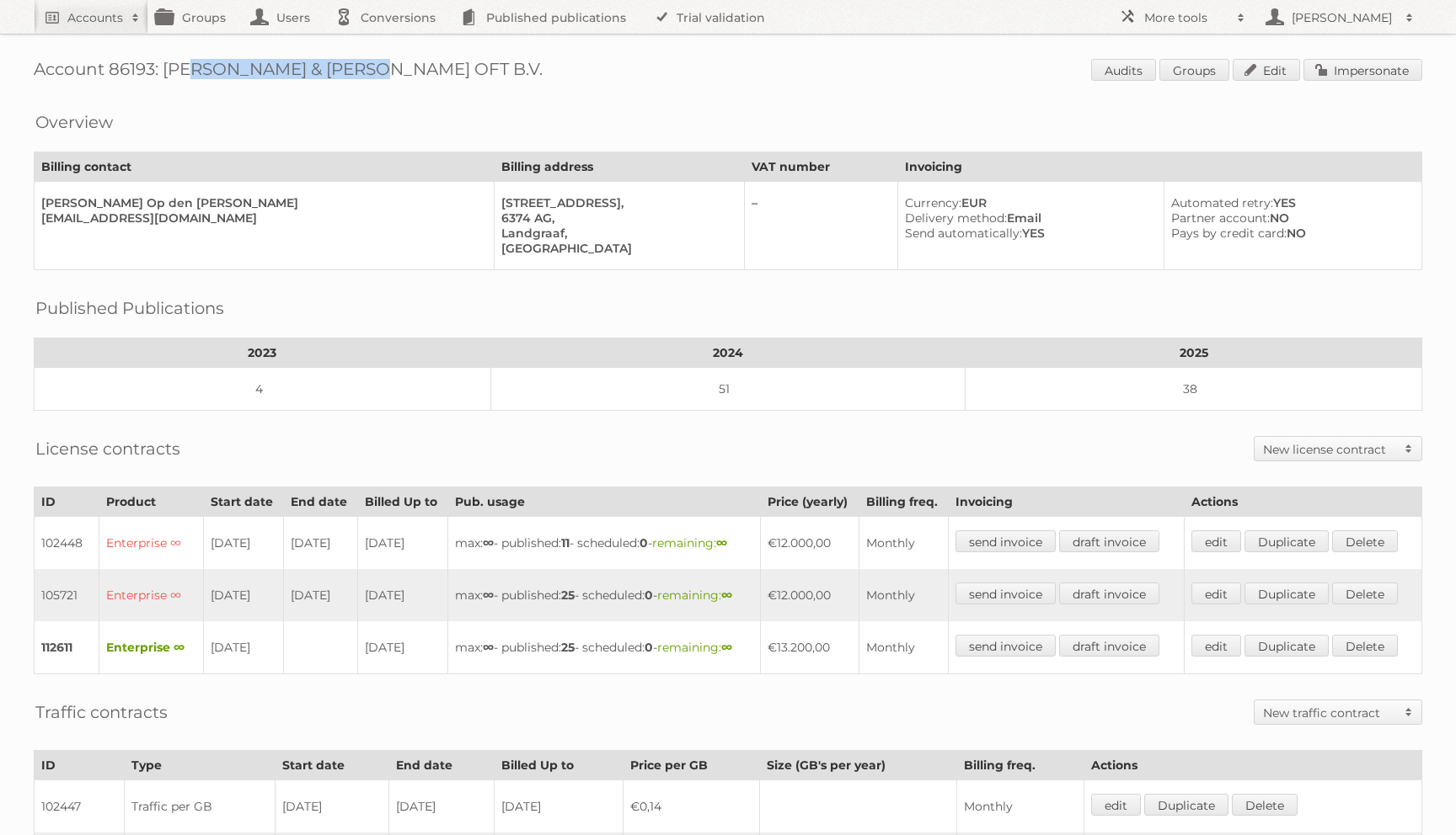
drag, startPoint x: 168, startPoint y: 69, endPoint x: 340, endPoint y: 63, distance: 172.1
click at [340, 63] on h1 "Account 86193: Heuschen & Schrouff OFT B.V. Audits Groups Edit Impersonate" at bounding box center [728, 72] width 1389 height 25
copy h1 "Heuschen & Schrouff"
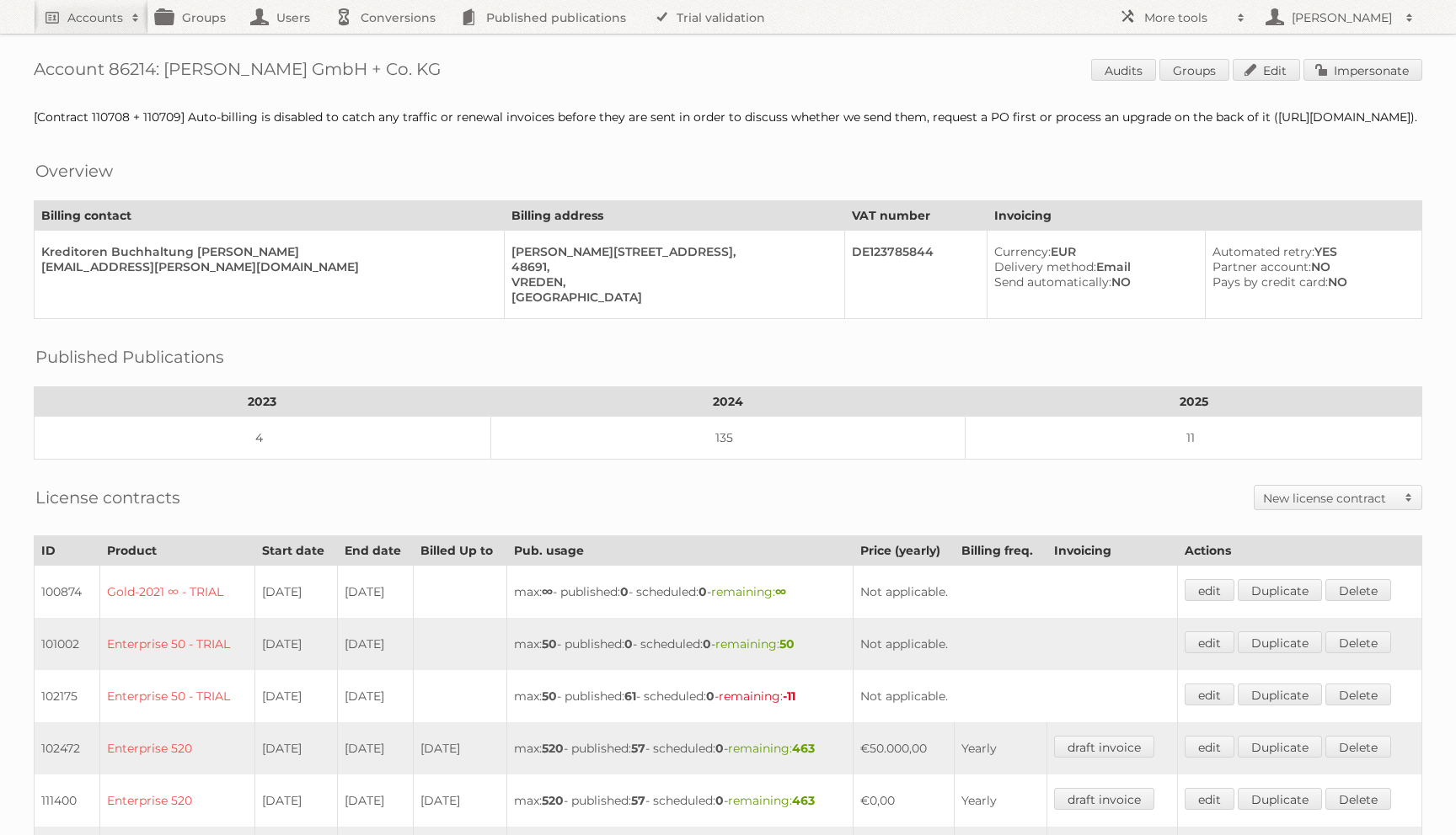
click at [1350, 92] on div "Account 86214: [PERSON_NAME] GmbH + Co. KG Audits Groups Edit Impersonate [Cont…" at bounding box center [728, 668] width 1456 height 1337
click at [1350, 75] on link "Impersonate" at bounding box center [1363, 70] width 119 height 22
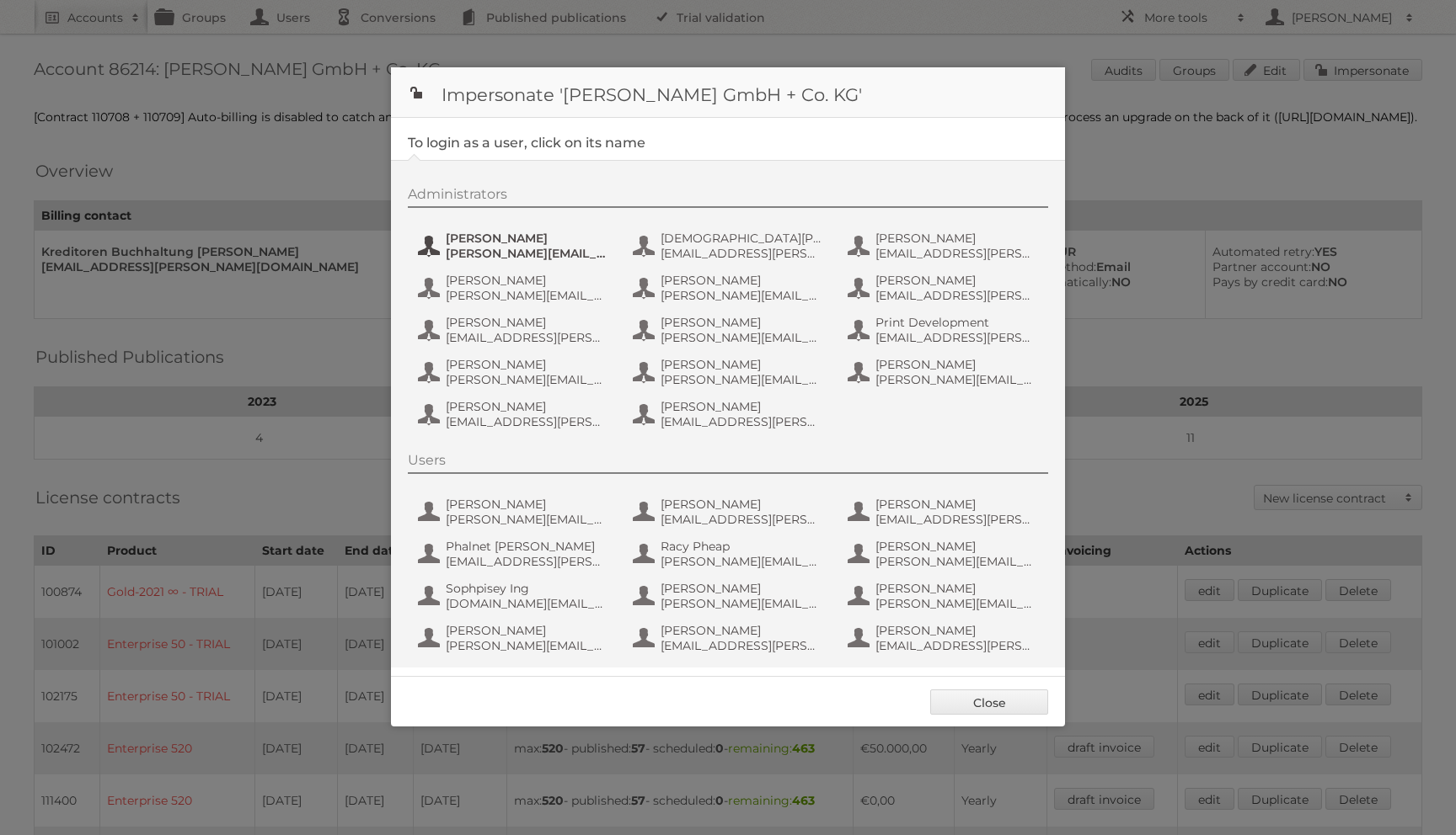
click at [467, 253] on span "c.pauly@laudert.com" at bounding box center [527, 253] width 163 height 15
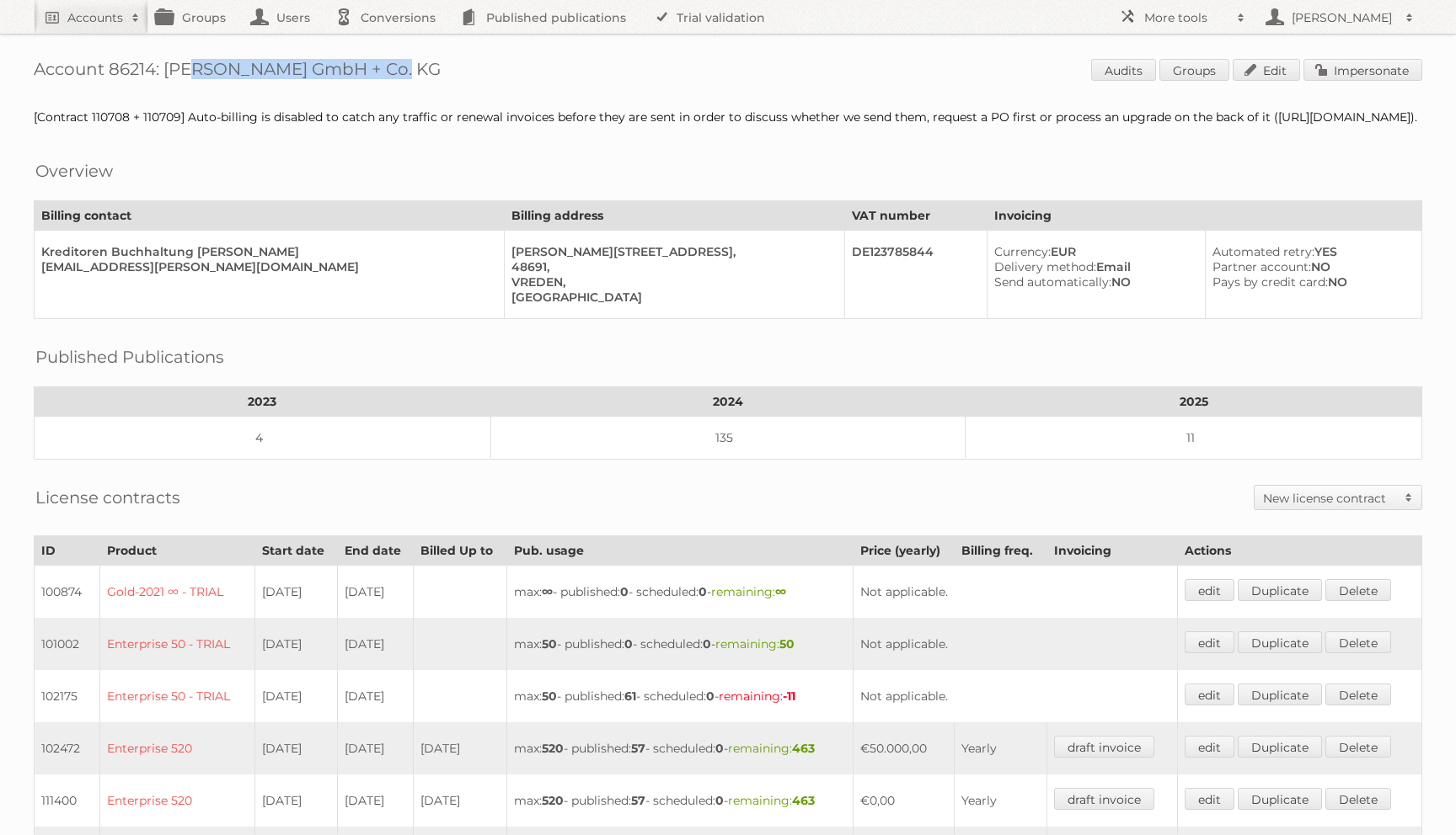
drag, startPoint x: 163, startPoint y: 69, endPoint x: 388, endPoint y: 72, distance: 225.0
click at [388, 72] on h1 "Account 86214: Laudert GmbH + Co. KG Audits Groups Edit Impersonate" at bounding box center [728, 72] width 1389 height 25
copy h1 "Laudert GmbH + Co. KG"
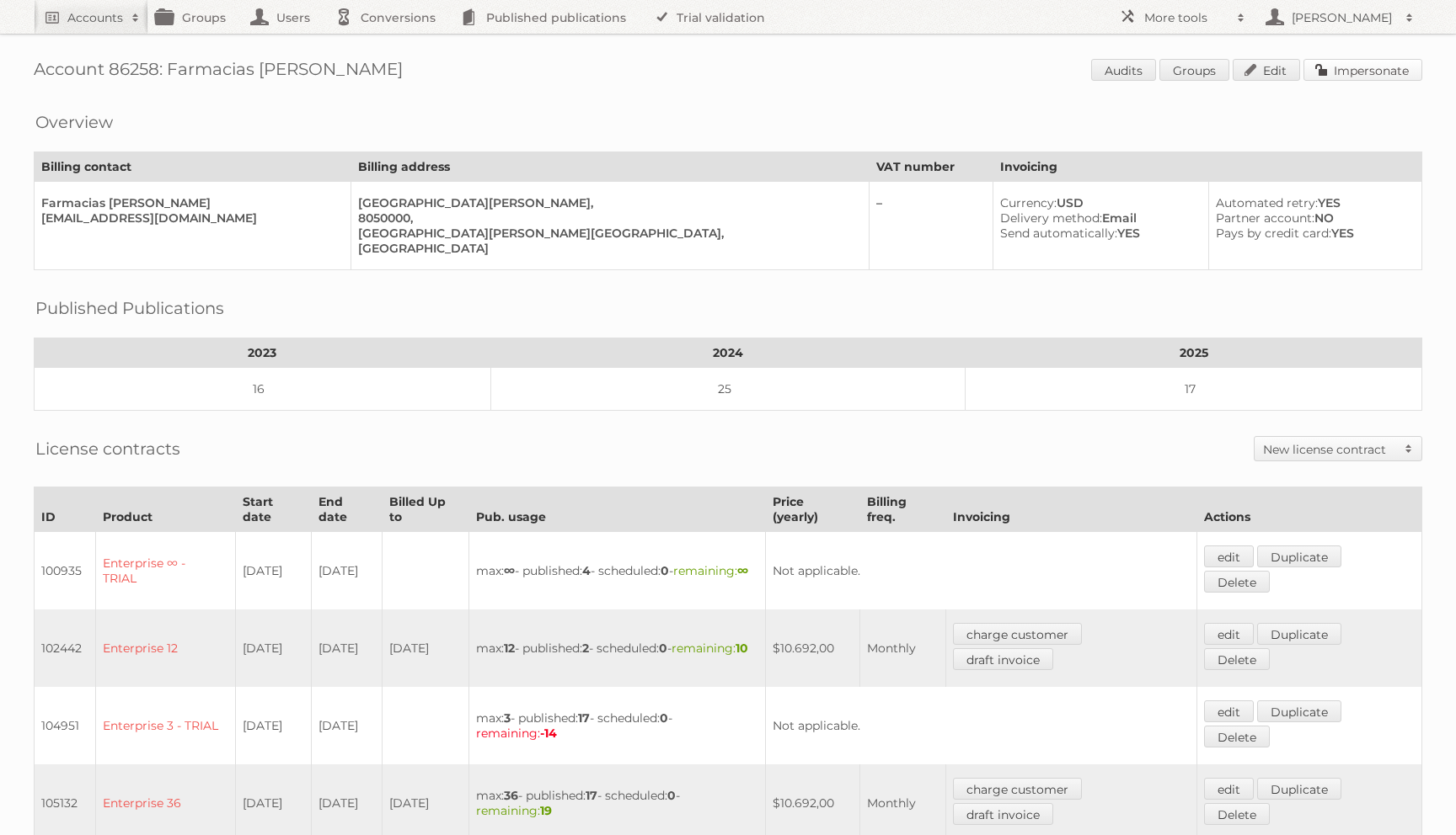
click at [1330, 69] on link "Impersonate" at bounding box center [1363, 70] width 119 height 22
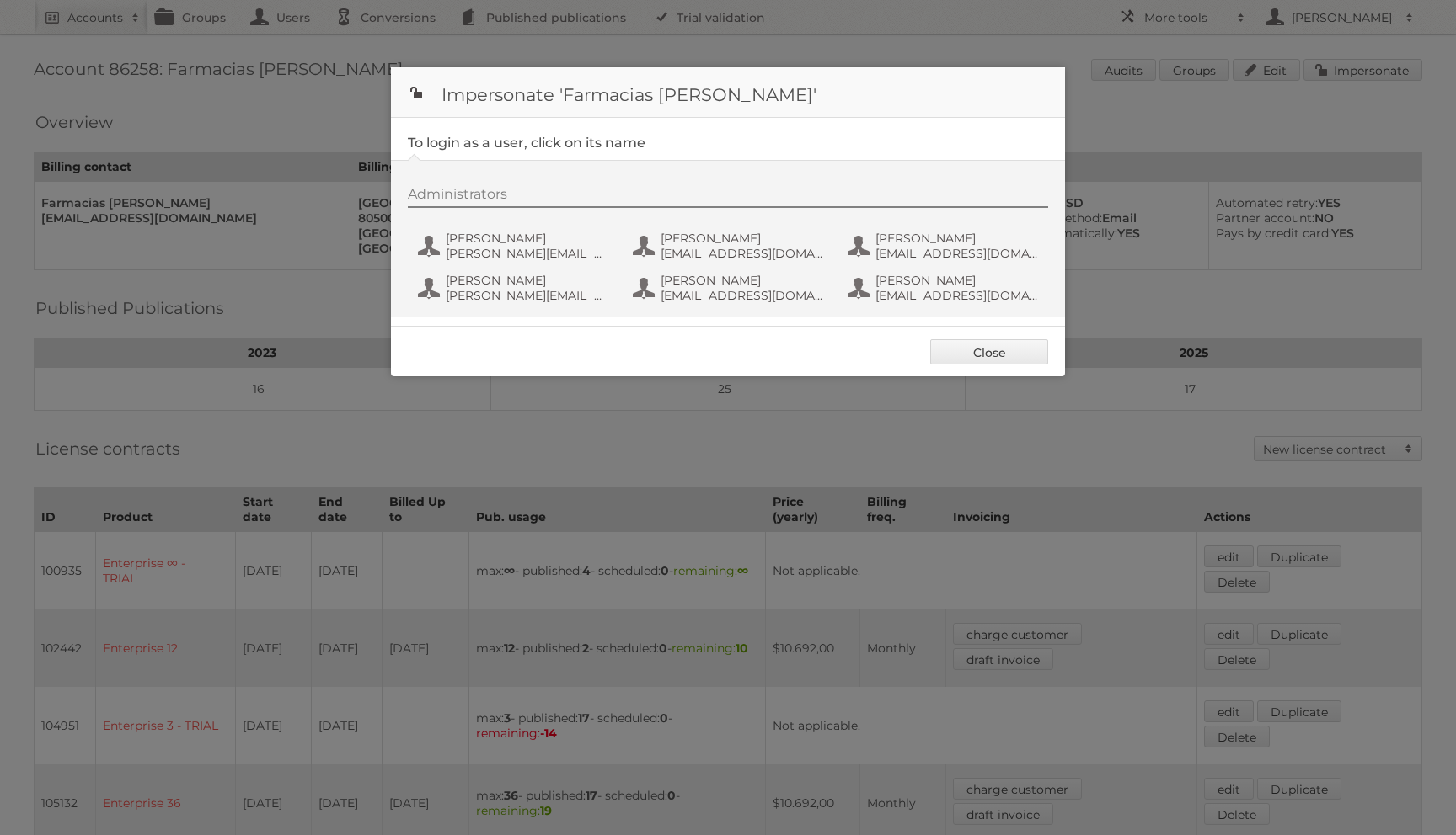
click at [684, 210] on div "Administrators Eugenio [EMAIL_ADDRESS][DOMAIN_NAME] [PERSON_NAME][GEOGRAPHIC_DA…" at bounding box center [736, 247] width 657 height 123
click at [683, 230] on button "Jorge Campos jcampos@farmaciasknop.cl" at bounding box center [730, 246] width 198 height 34
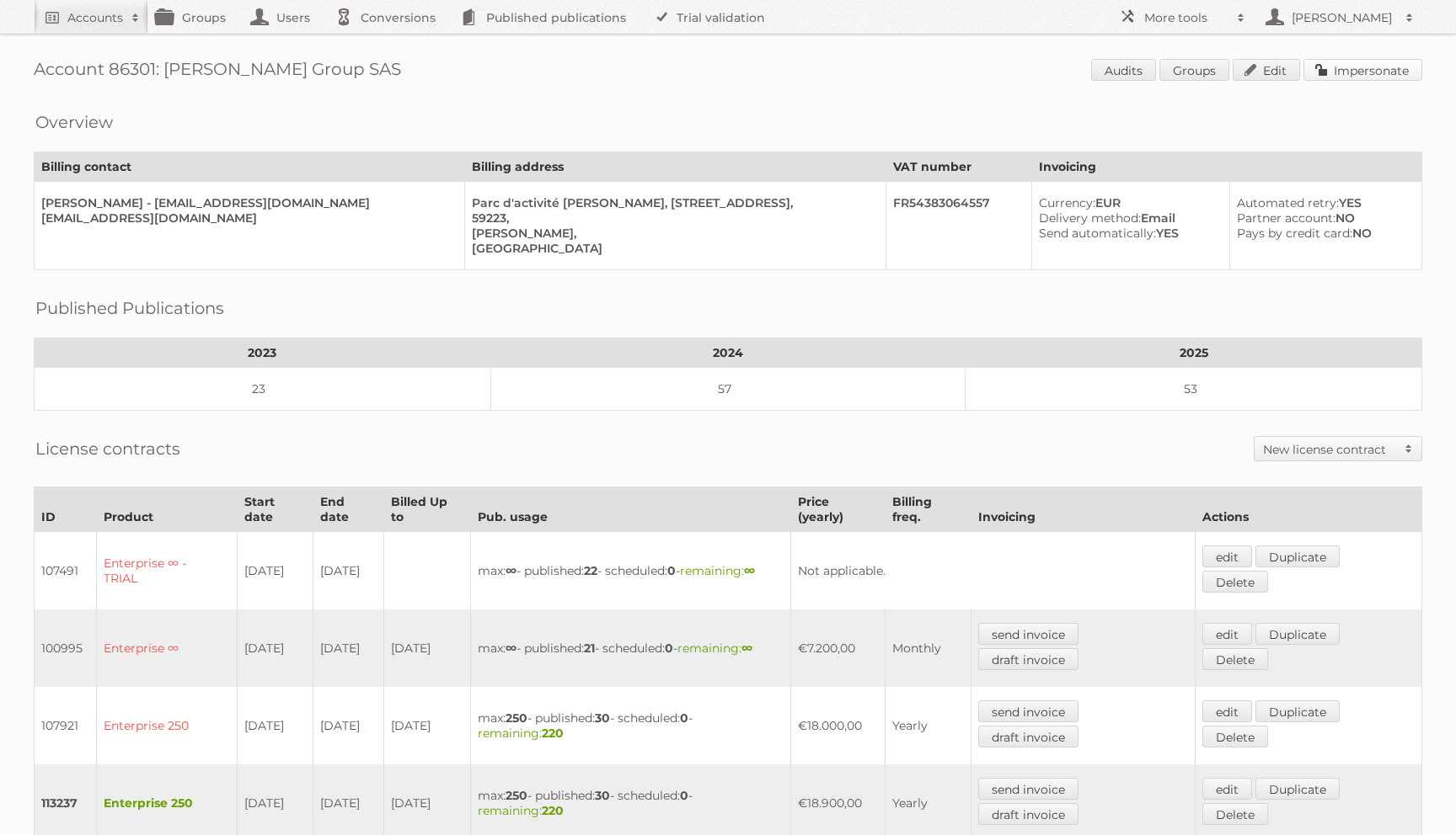
click at [1315, 67] on link "Impersonate" at bounding box center [1363, 70] width 119 height 22
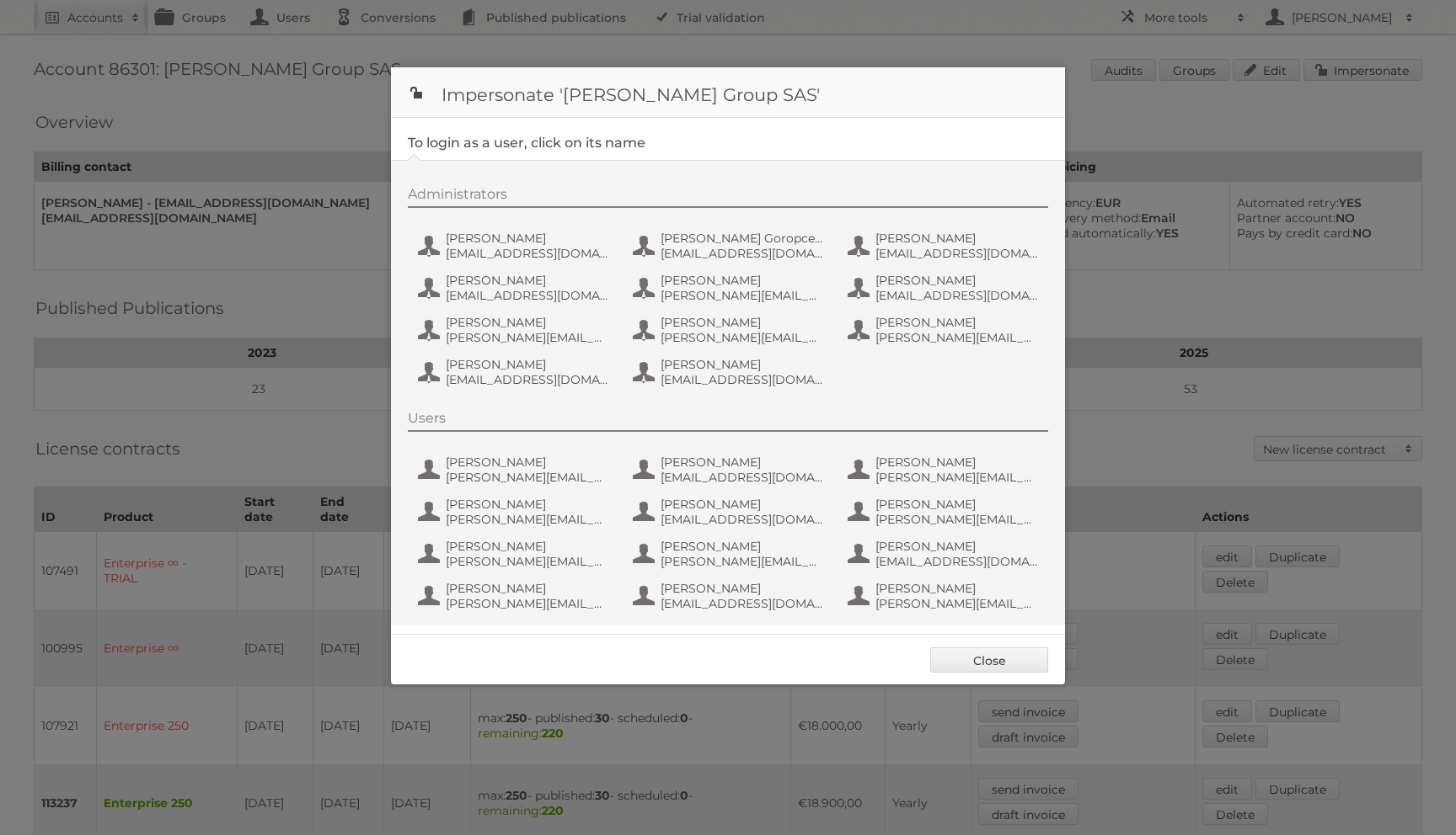
click at [467, 270] on div "Administrators Dan Cure dan_cure@bradycorp.com Dorina Goropceanu dorina_goropce…" at bounding box center [736, 289] width 657 height 207
click at [467, 259] on span "dan_cure@bradycorp.com" at bounding box center [527, 253] width 163 height 15
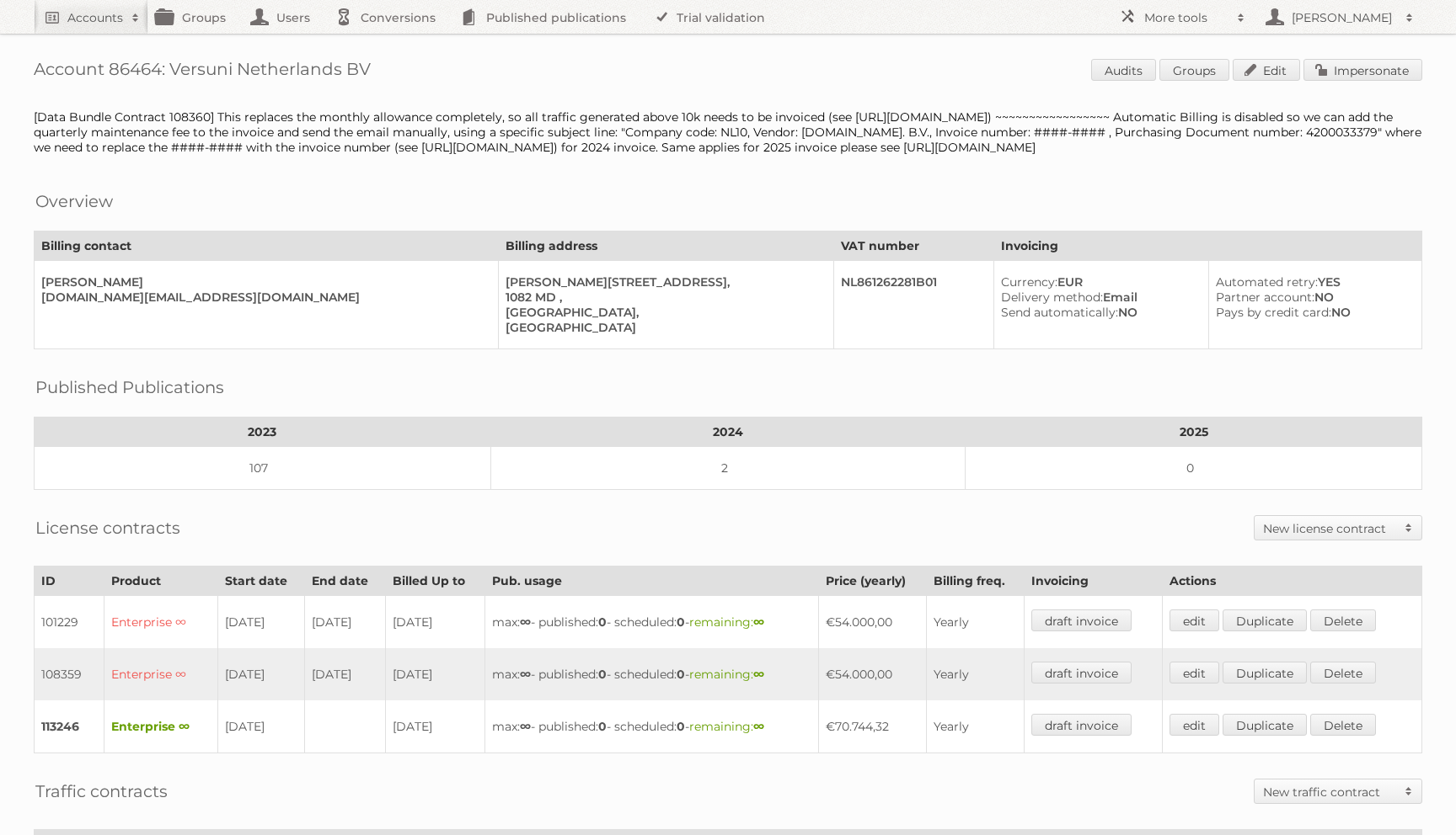
click at [1331, 51] on div "Account 86464: Versuni Netherlands BV Audits Groups Edit Impersonate [Data Bund…" at bounding box center [728, 605] width 1456 height 1210
click at [1331, 65] on link "Impersonate" at bounding box center [1363, 70] width 119 height 22
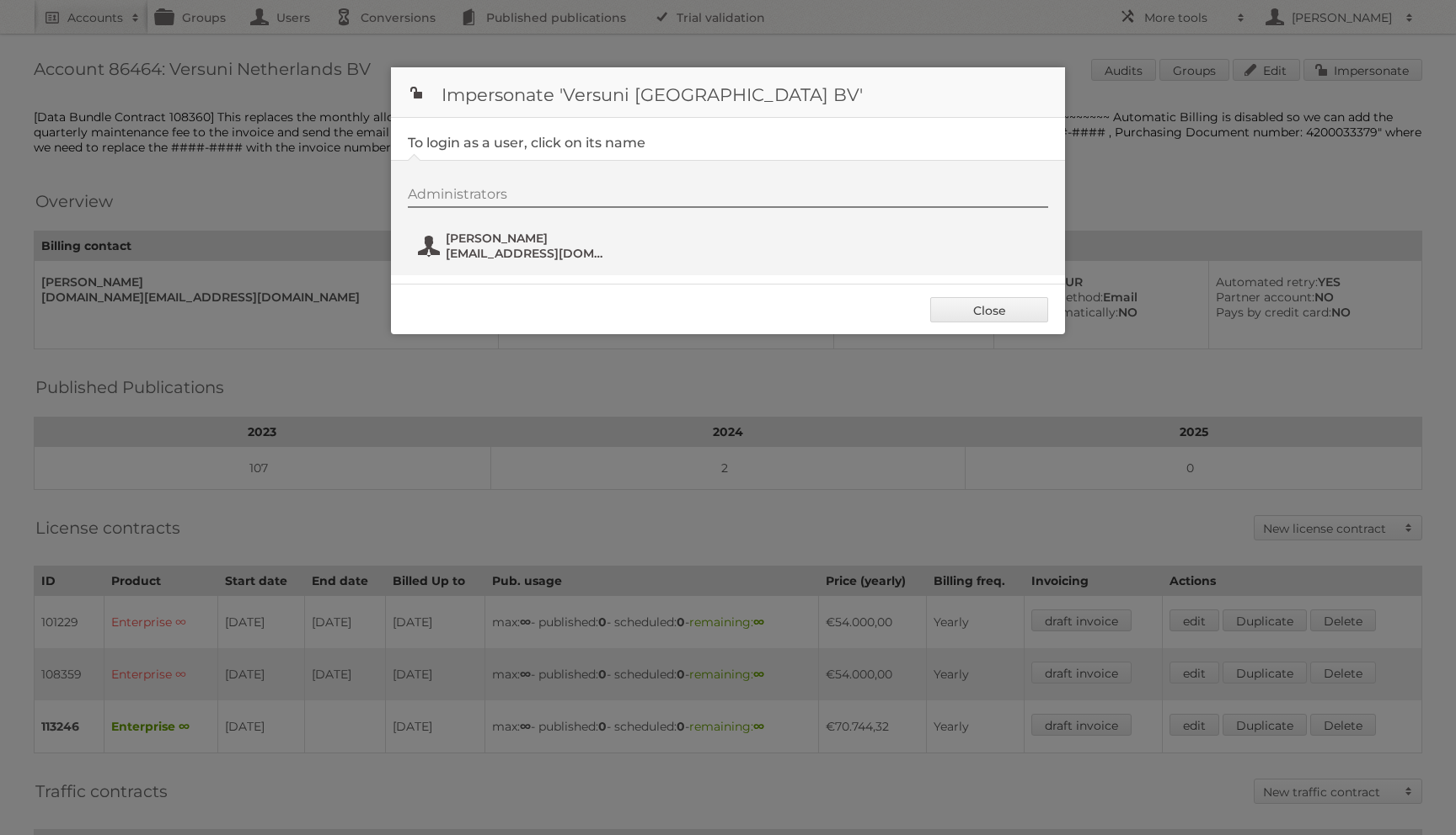
click at [440, 230] on button "Salah Marechal salah.marechal@versuni.com" at bounding box center [515, 246] width 198 height 34
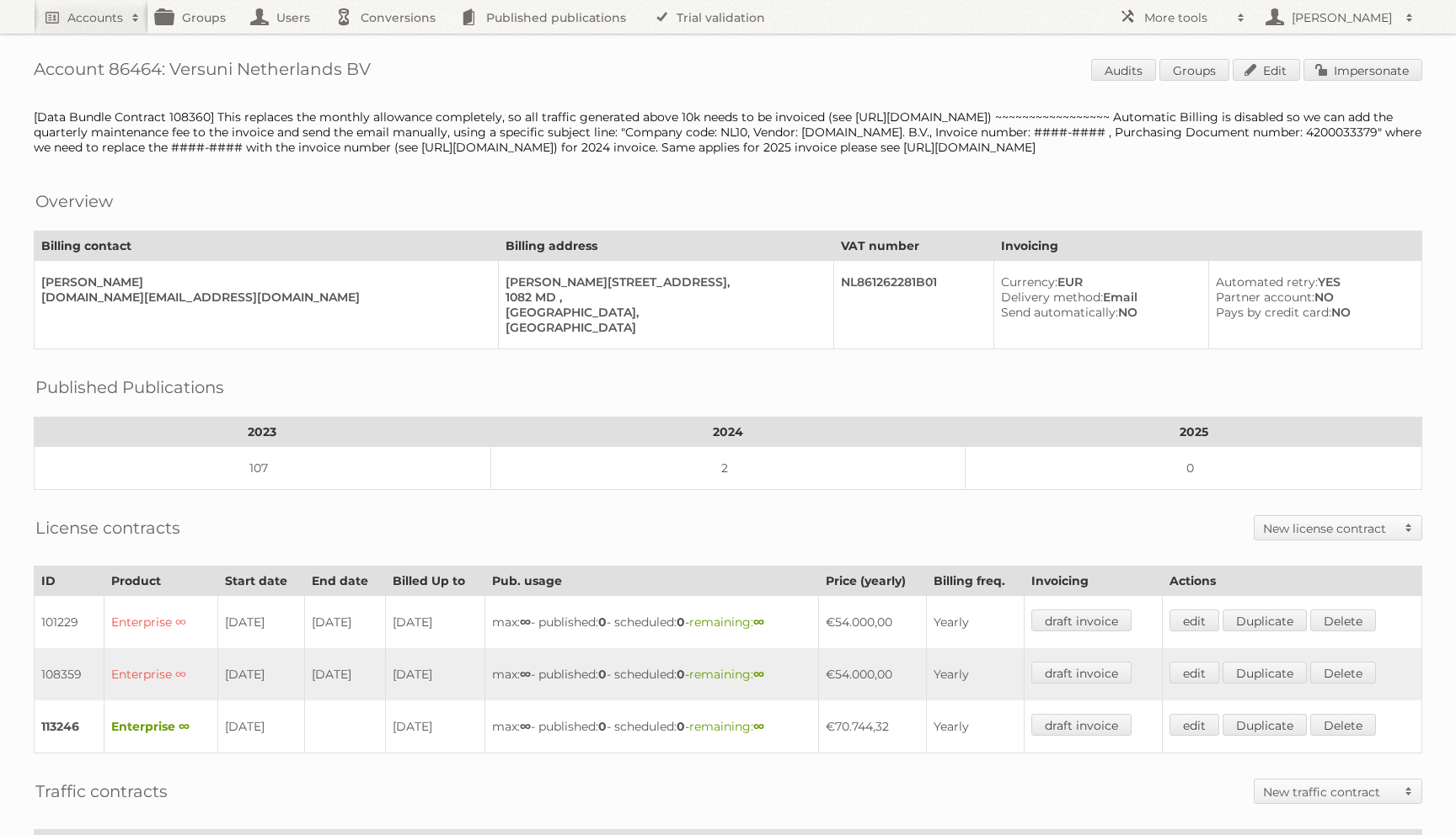
drag, startPoint x: 172, startPoint y: 69, endPoint x: 586, endPoint y: 69, distance: 414.0
click at [586, 69] on h1 "Account 86464: Versuni Netherlands BV Audits Groups Edit Impersonate" at bounding box center [728, 72] width 1389 height 25
copy h1 "Versuni Netherlands BV"
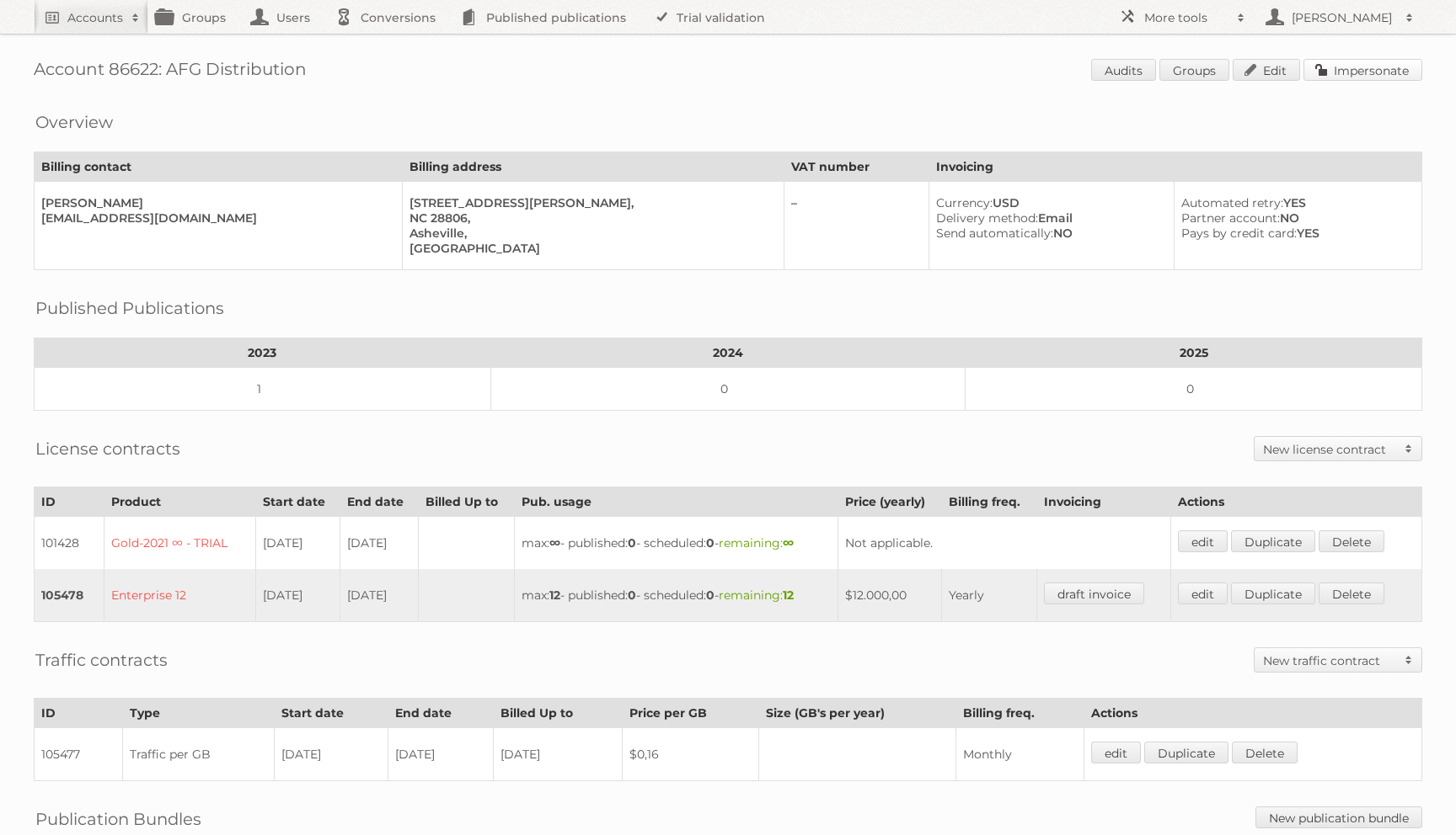
click at [1347, 70] on link "Impersonate" at bounding box center [1363, 70] width 119 height 22
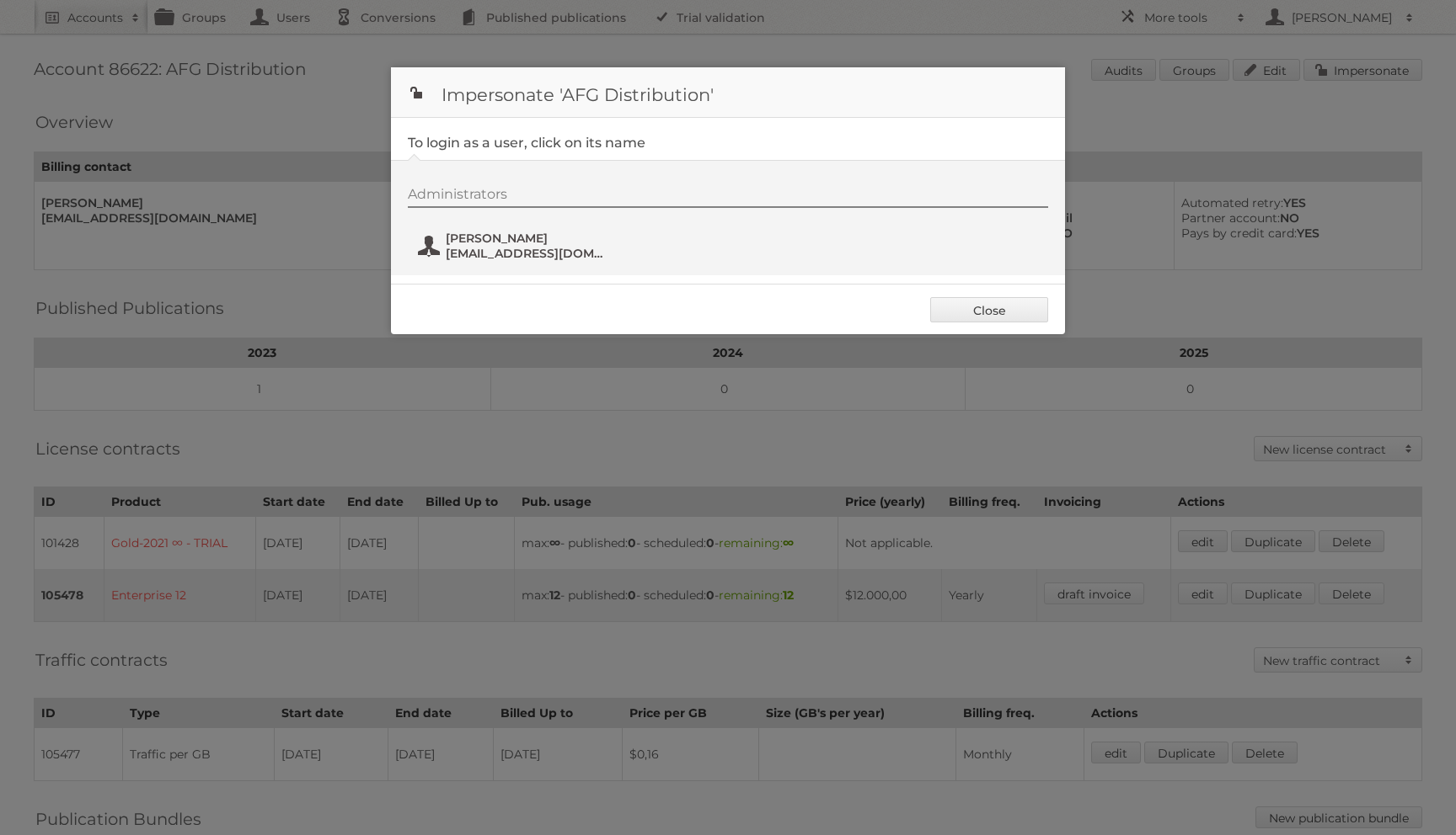
click at [487, 236] on span "May Toropova" at bounding box center [527, 237] width 163 height 15
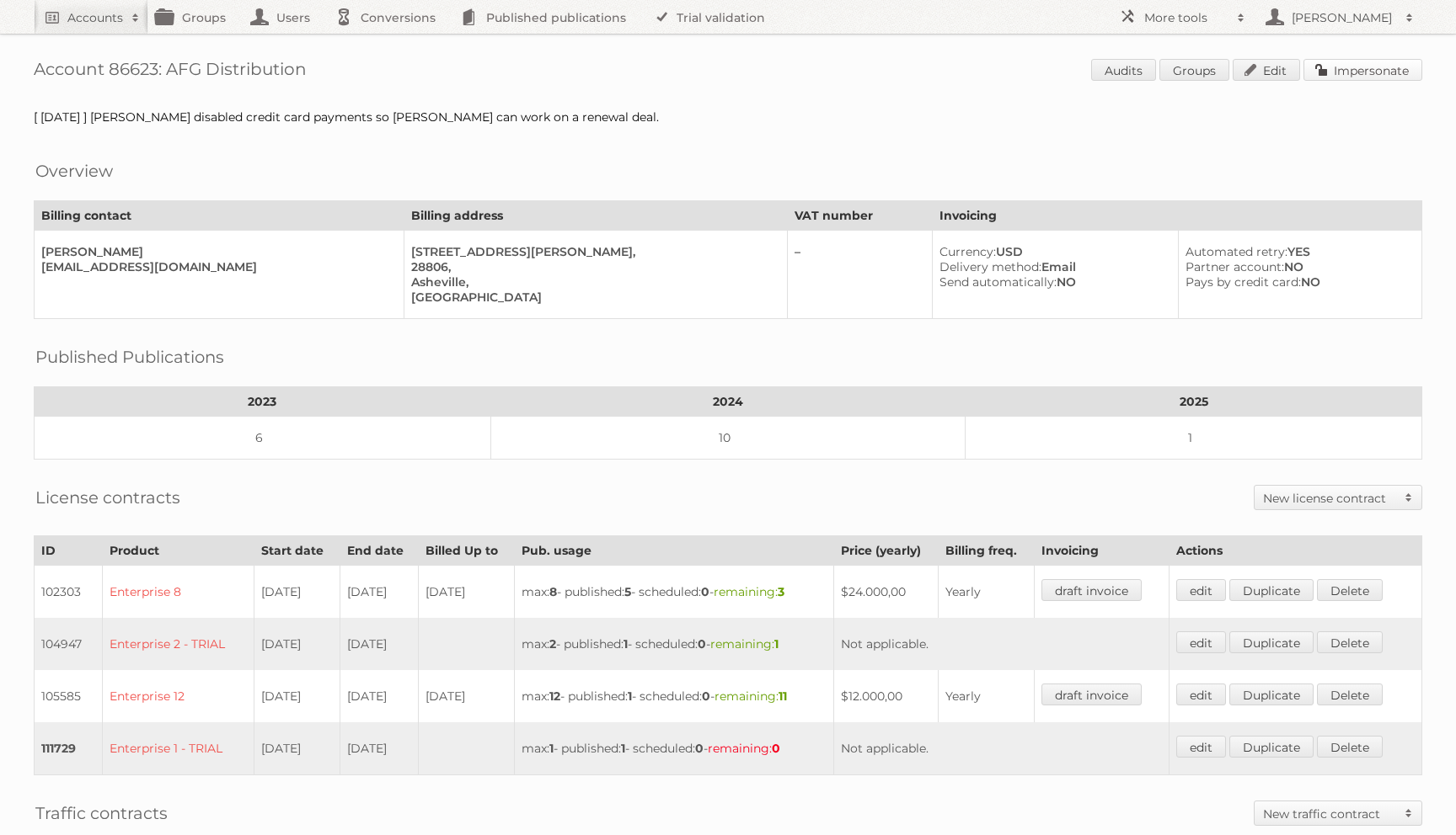
click at [1335, 69] on link "Impersonate" at bounding box center [1363, 70] width 119 height 22
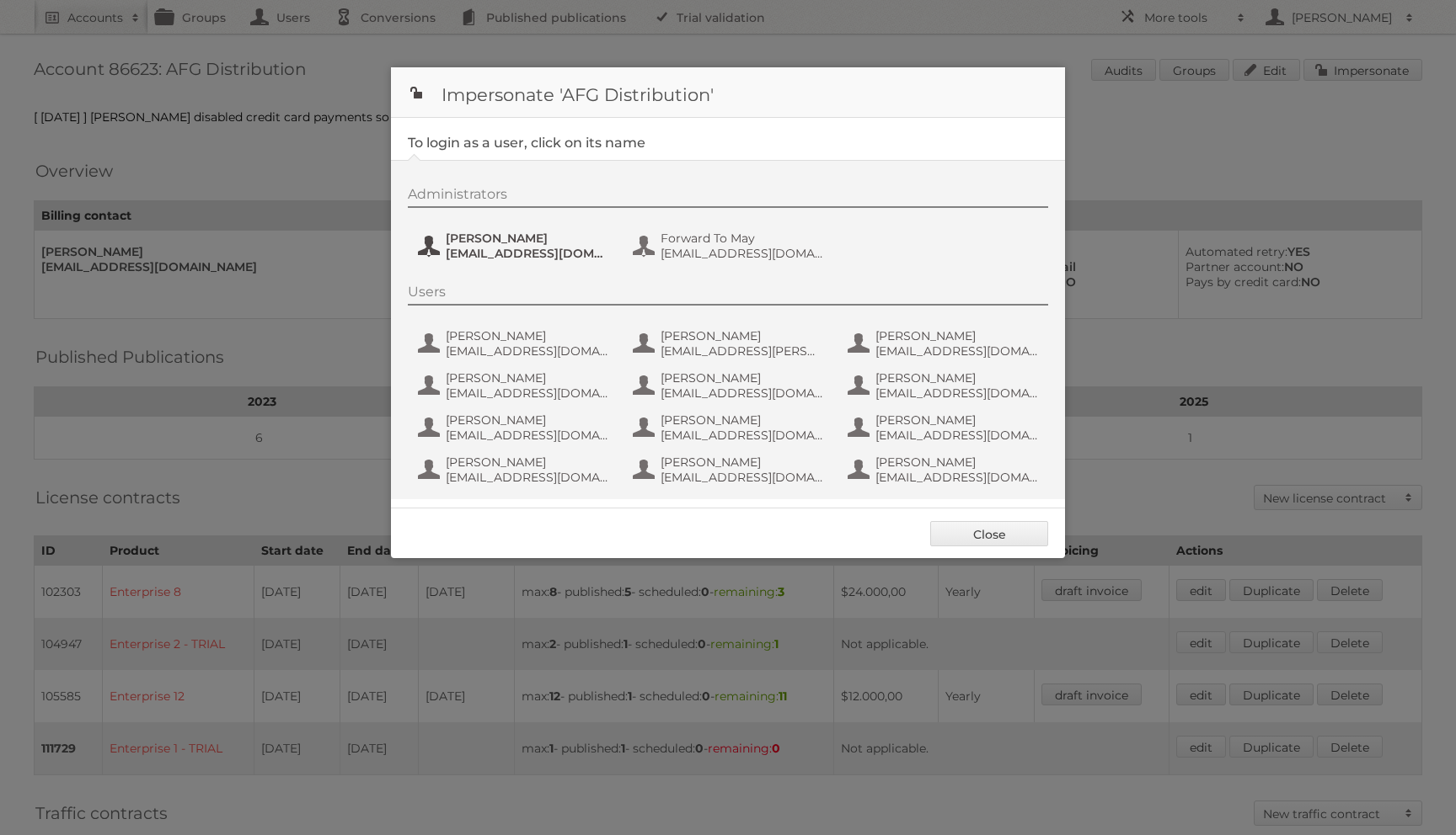
click at [497, 257] on span "[EMAIL_ADDRESS][DOMAIN_NAME]" at bounding box center [527, 253] width 163 height 15
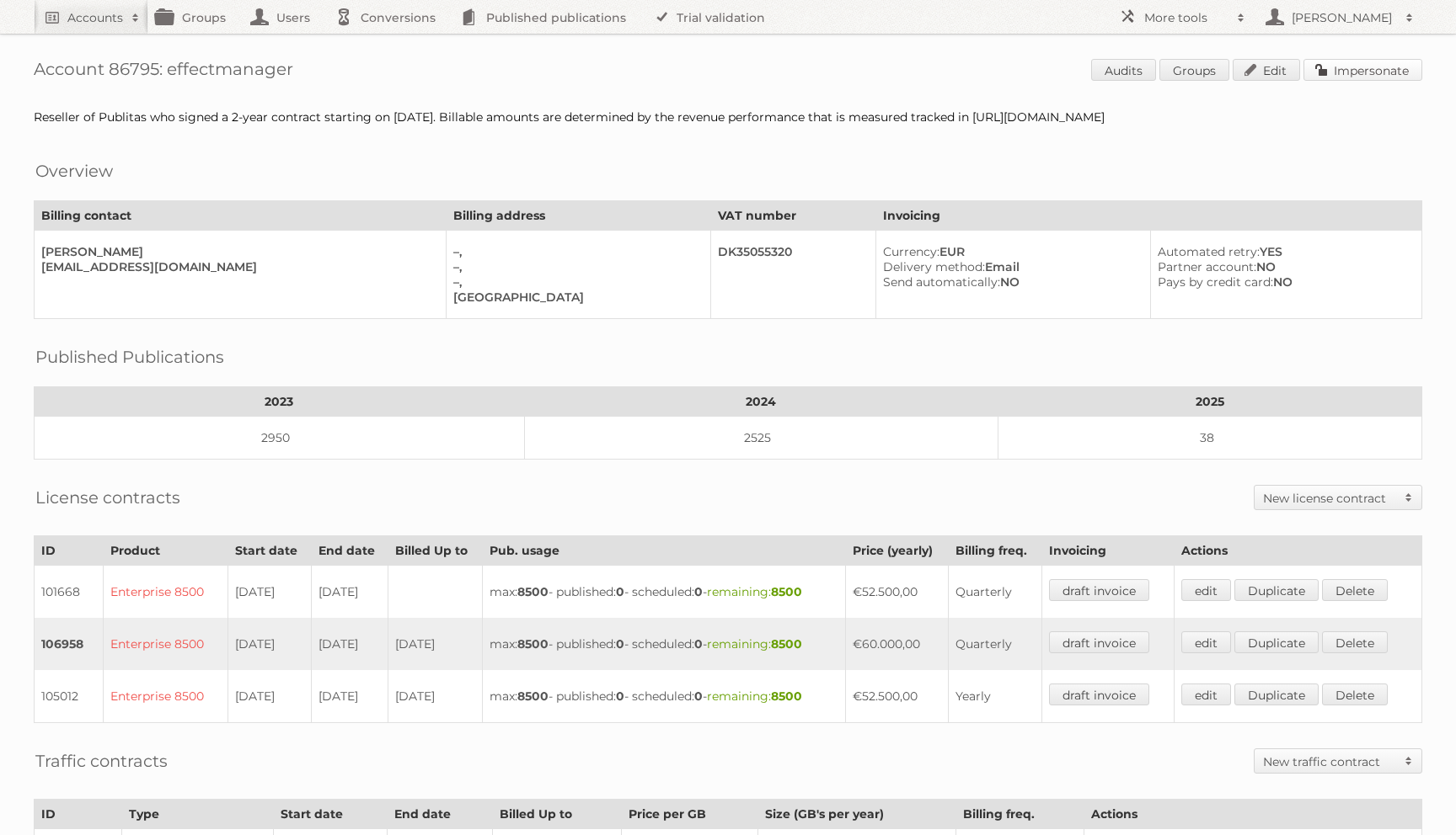
click at [1322, 65] on link "Impersonate" at bounding box center [1363, 70] width 119 height 22
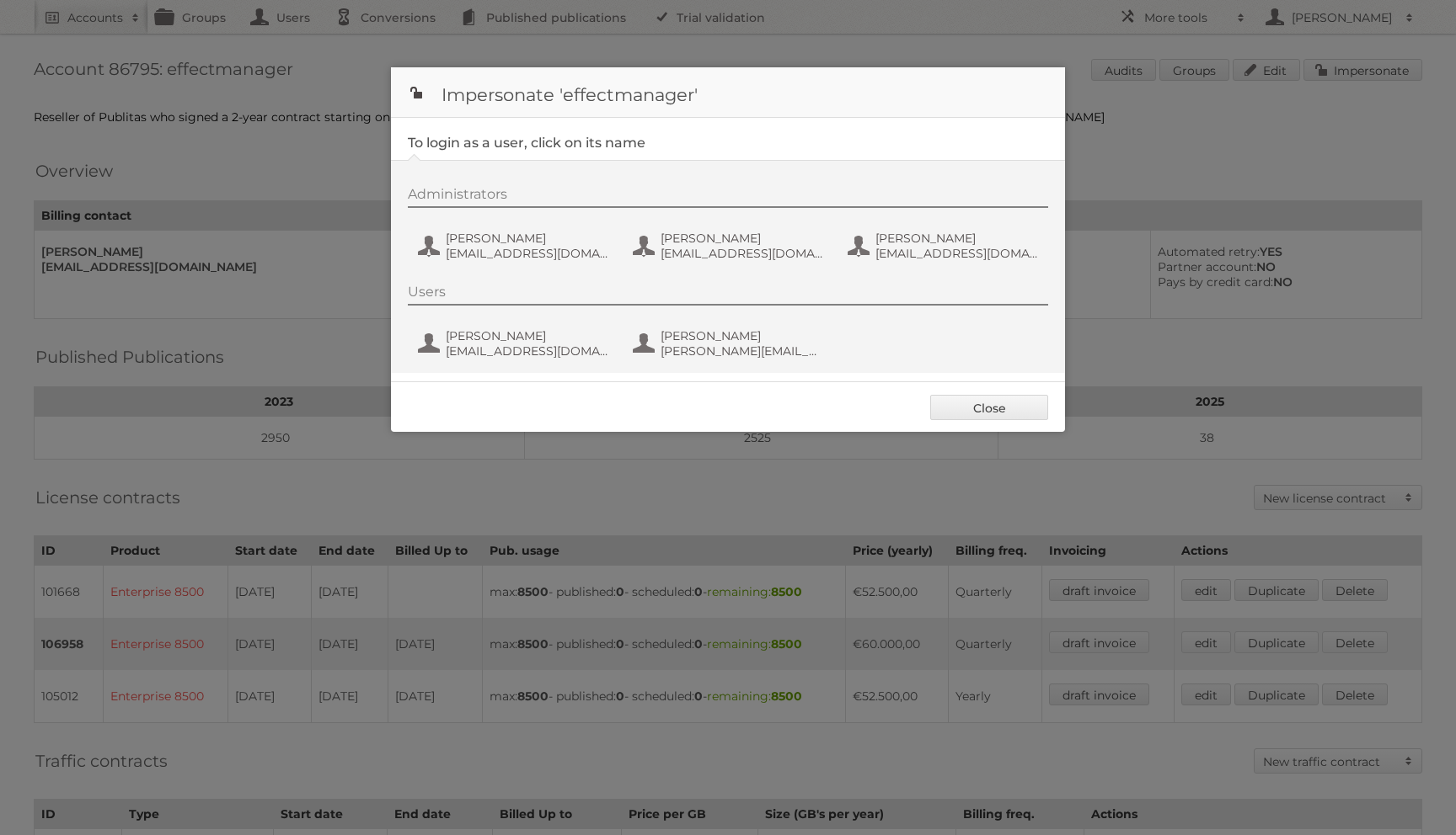
click at [534, 229] on div "Administrators Jesper Drachmann jd@effectmanager.com Miklas Tandrup mt@effectma…" at bounding box center [736, 226] width 657 height 81
click at [475, 266] on div "Administrators Jesper Drachmann jd@effectmanager.com Miklas Tandrup mt@effectma…" at bounding box center [736, 226] width 657 height 81
click at [478, 254] on span "jd@effectmanager.com" at bounding box center [527, 253] width 163 height 15
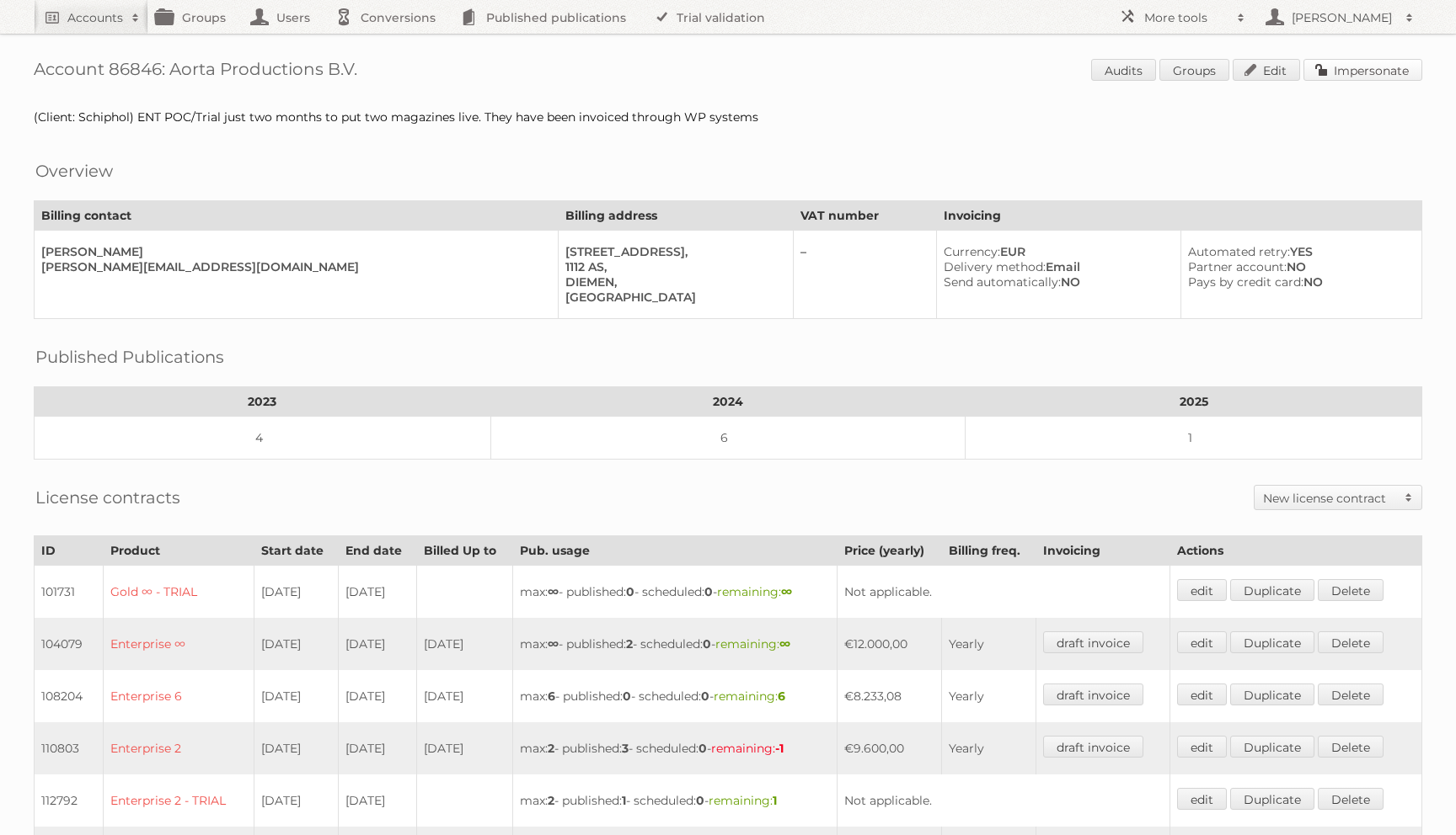
click at [1333, 74] on link "Impersonate" at bounding box center [1363, 70] width 119 height 22
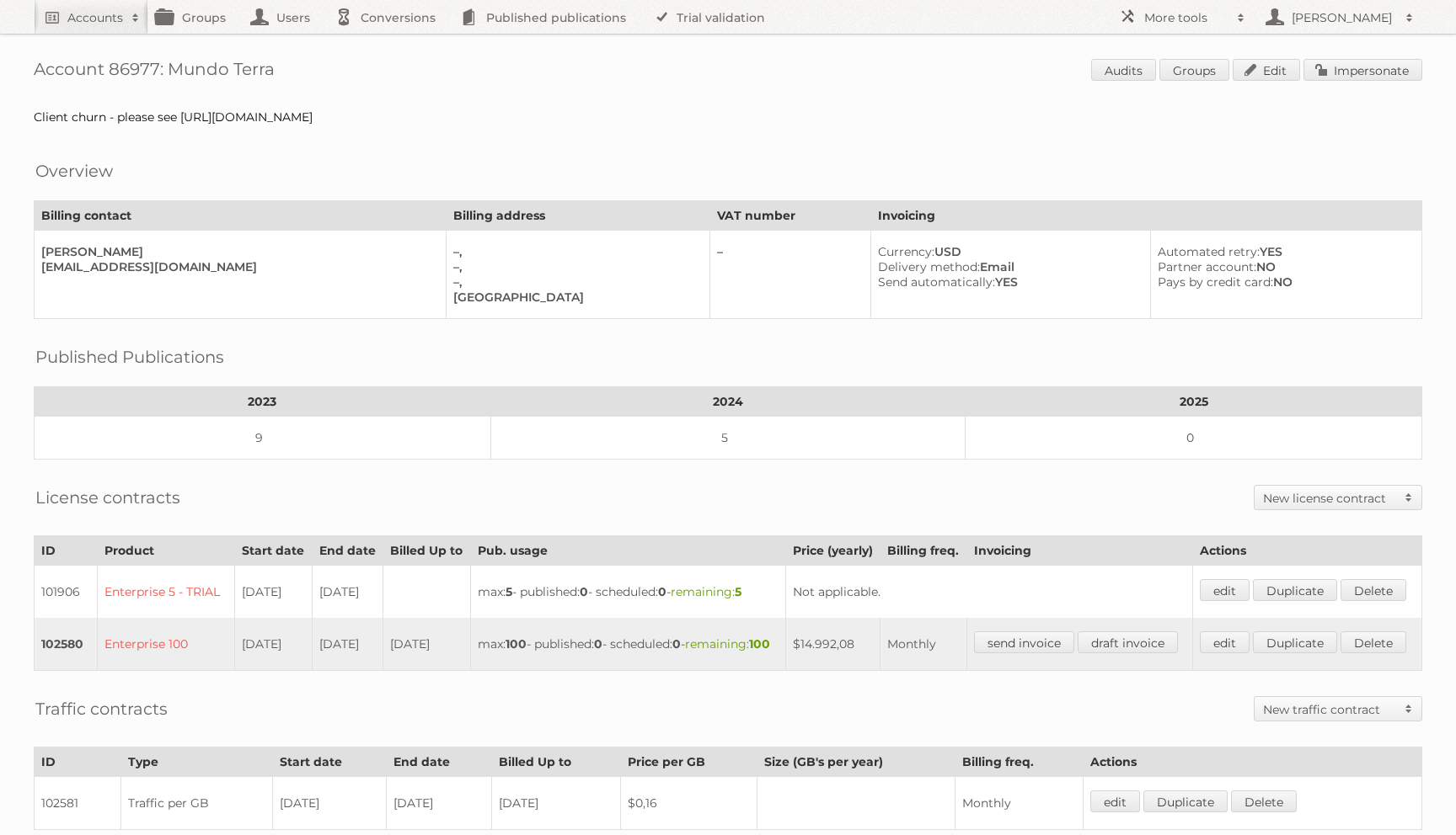
click at [1331, 92] on div "Account 86977: Mundo Terra Audits Groups Edit Impersonate Client churn - please…" at bounding box center [728, 537] width 1456 height 1075
click at [1331, 91] on div "Account 86977: Mundo Terra Audits Groups Edit Impersonate Client churn - please…" at bounding box center [728, 537] width 1456 height 1075
click at [1331, 60] on link "Impersonate" at bounding box center [1363, 70] width 119 height 22
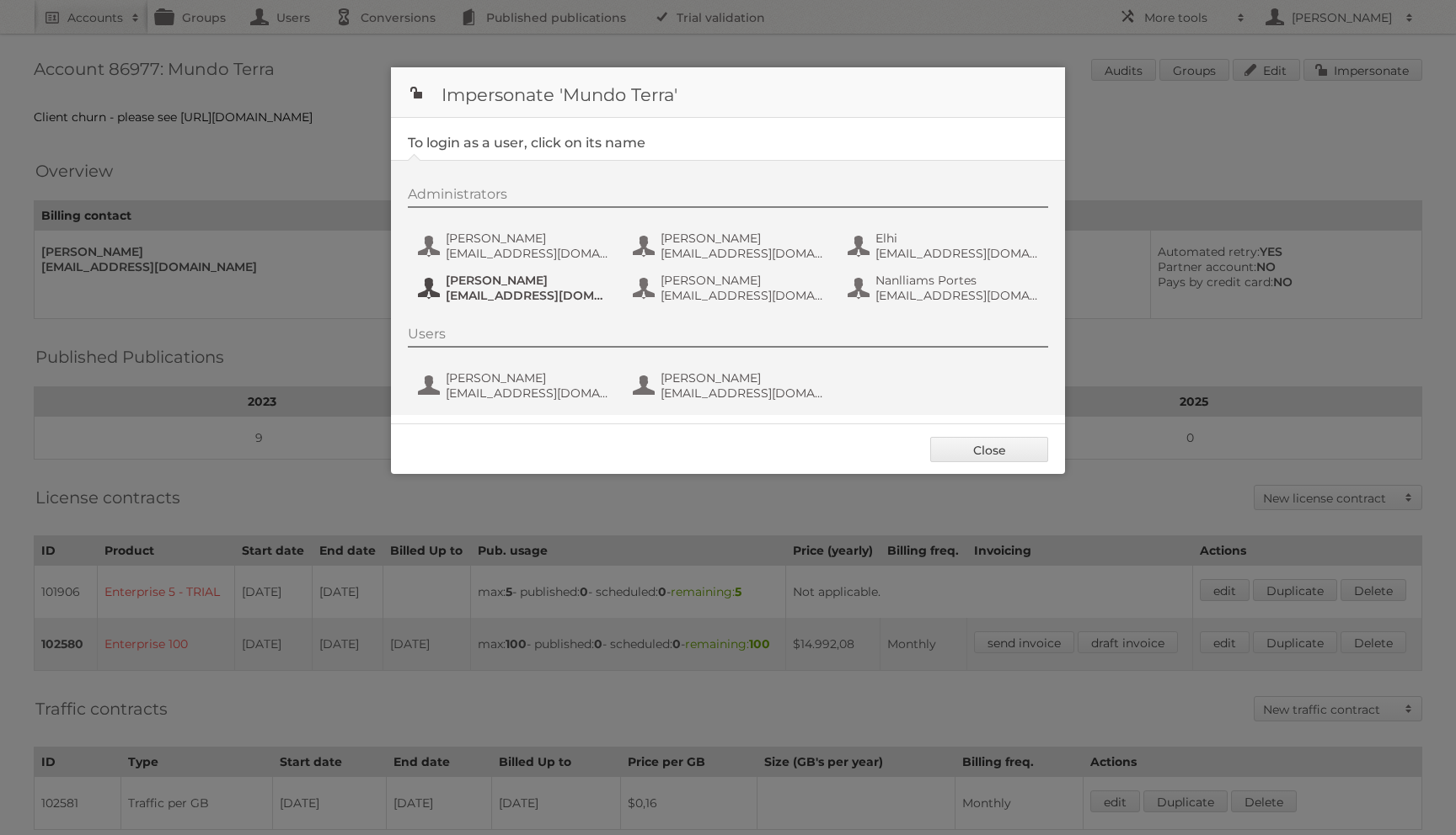
click at [477, 272] on button "[PERSON_NAME] [EMAIL_ADDRESS][DOMAIN_NAME]" at bounding box center [515, 288] width 198 height 34
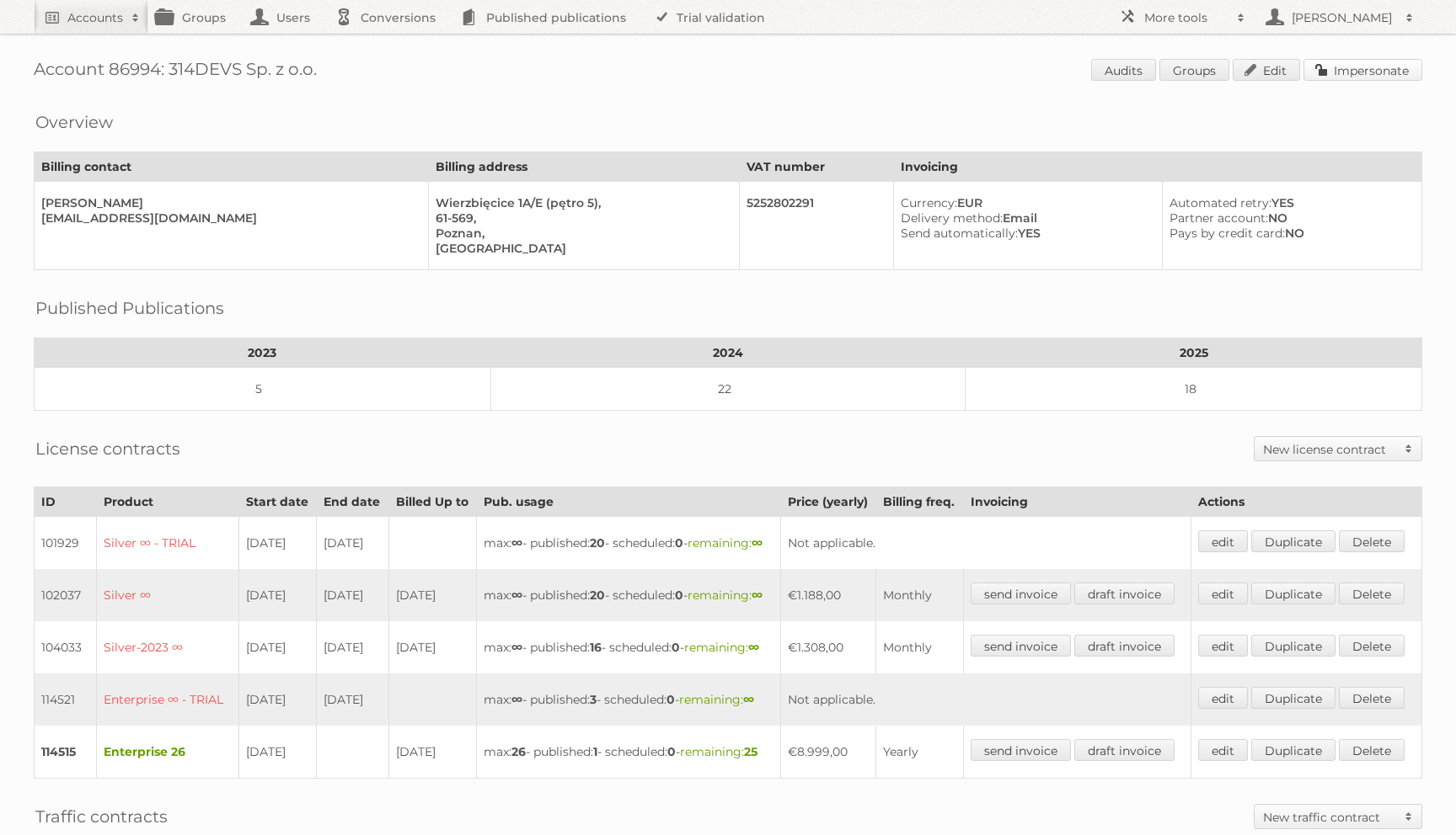
click at [1332, 79] on link "Impersonate" at bounding box center [1363, 70] width 119 height 22
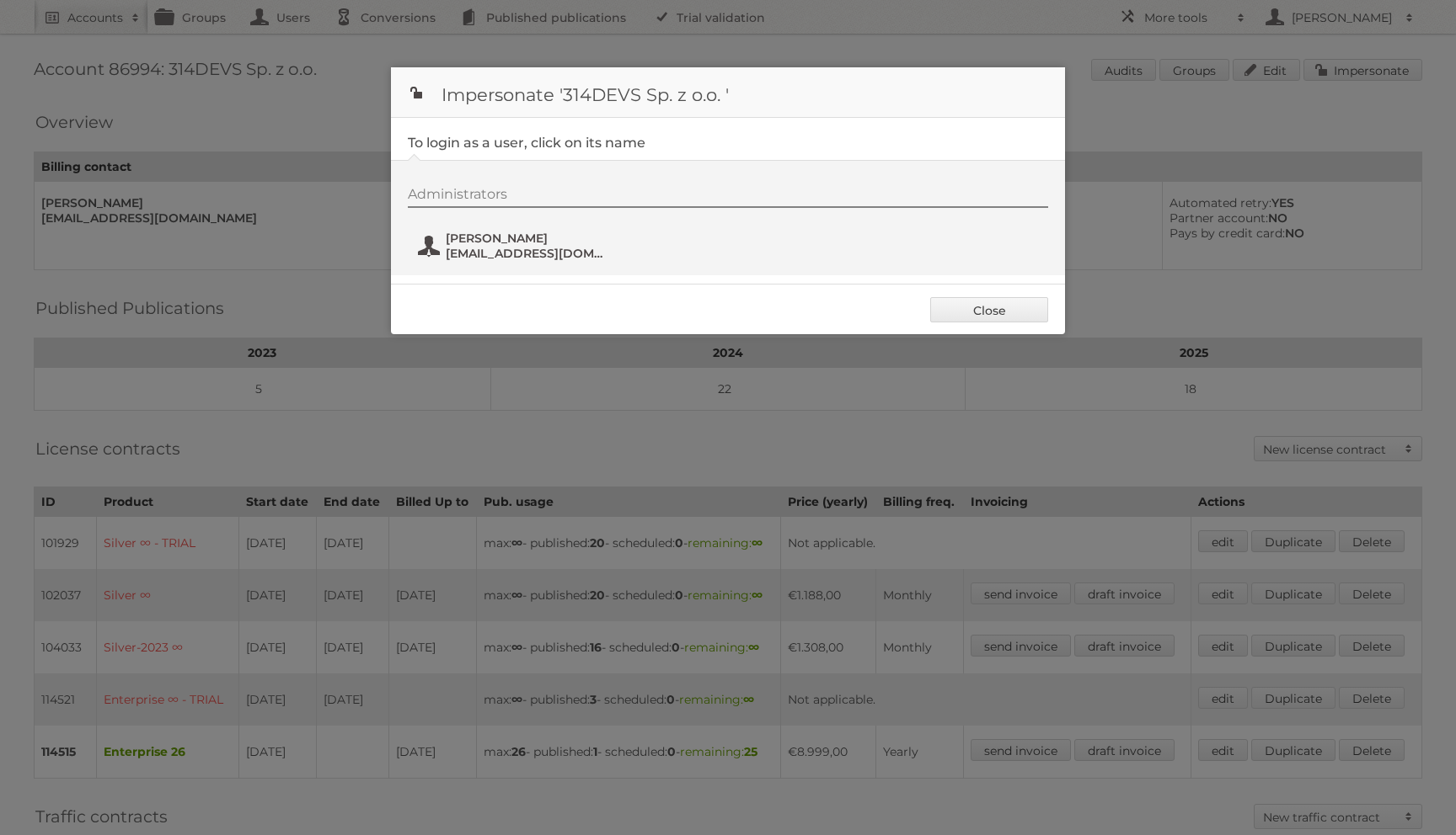
click at [464, 232] on span "Pavel Kaplunov" at bounding box center [527, 237] width 163 height 15
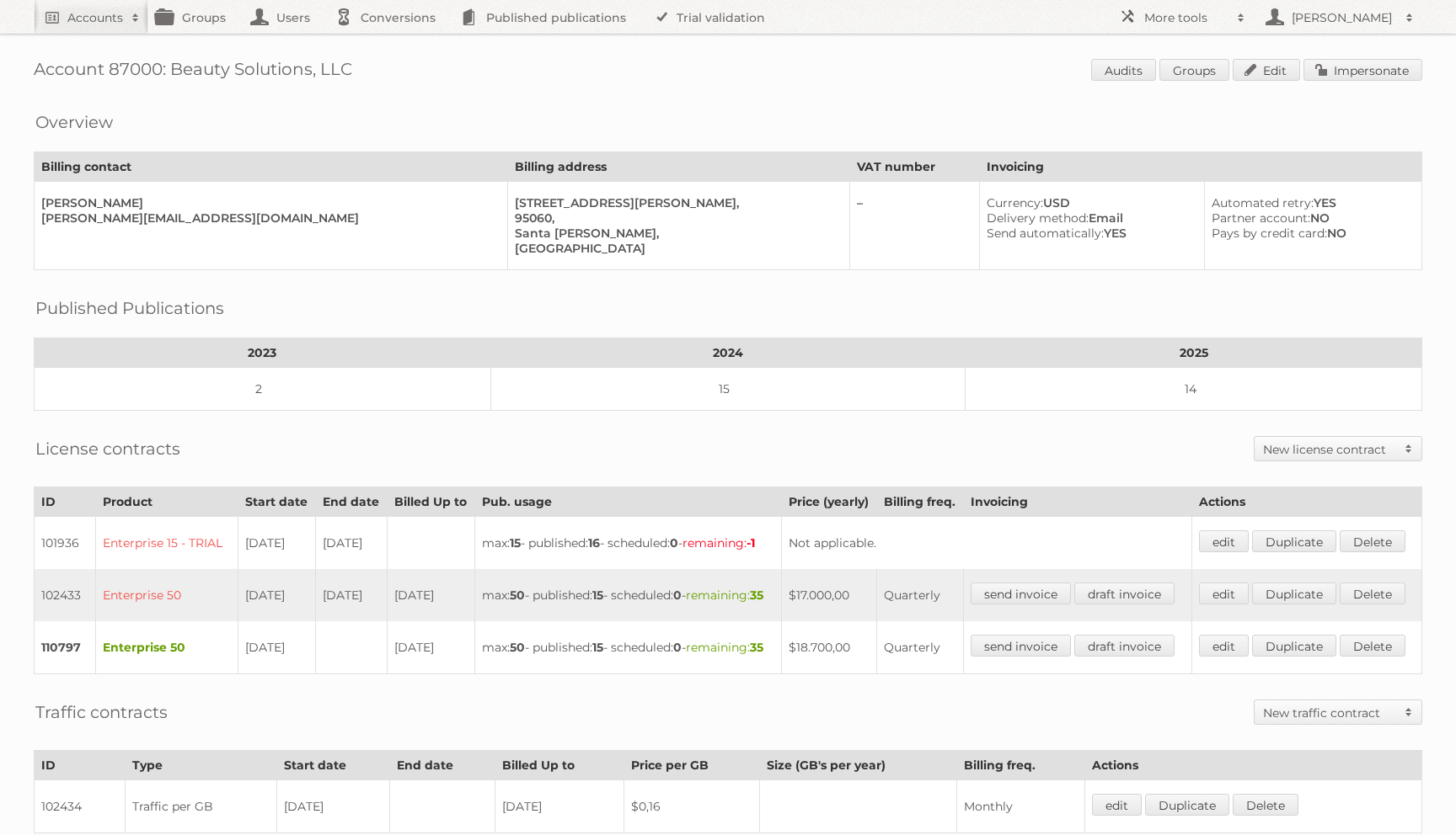
click at [1375, 51] on div "Account 87000: Beauty Solutions, LLC Audits Groups Edit Impersonate Overview Bi…" at bounding box center [728, 539] width 1456 height 1078
click at [1369, 87] on div "Account 87000: Beauty Solutions, LLC Audits Groups Edit Impersonate Overview Bi…" at bounding box center [728, 539] width 1456 height 1078
click at [1368, 77] on link "Impersonate" at bounding box center [1363, 70] width 119 height 22
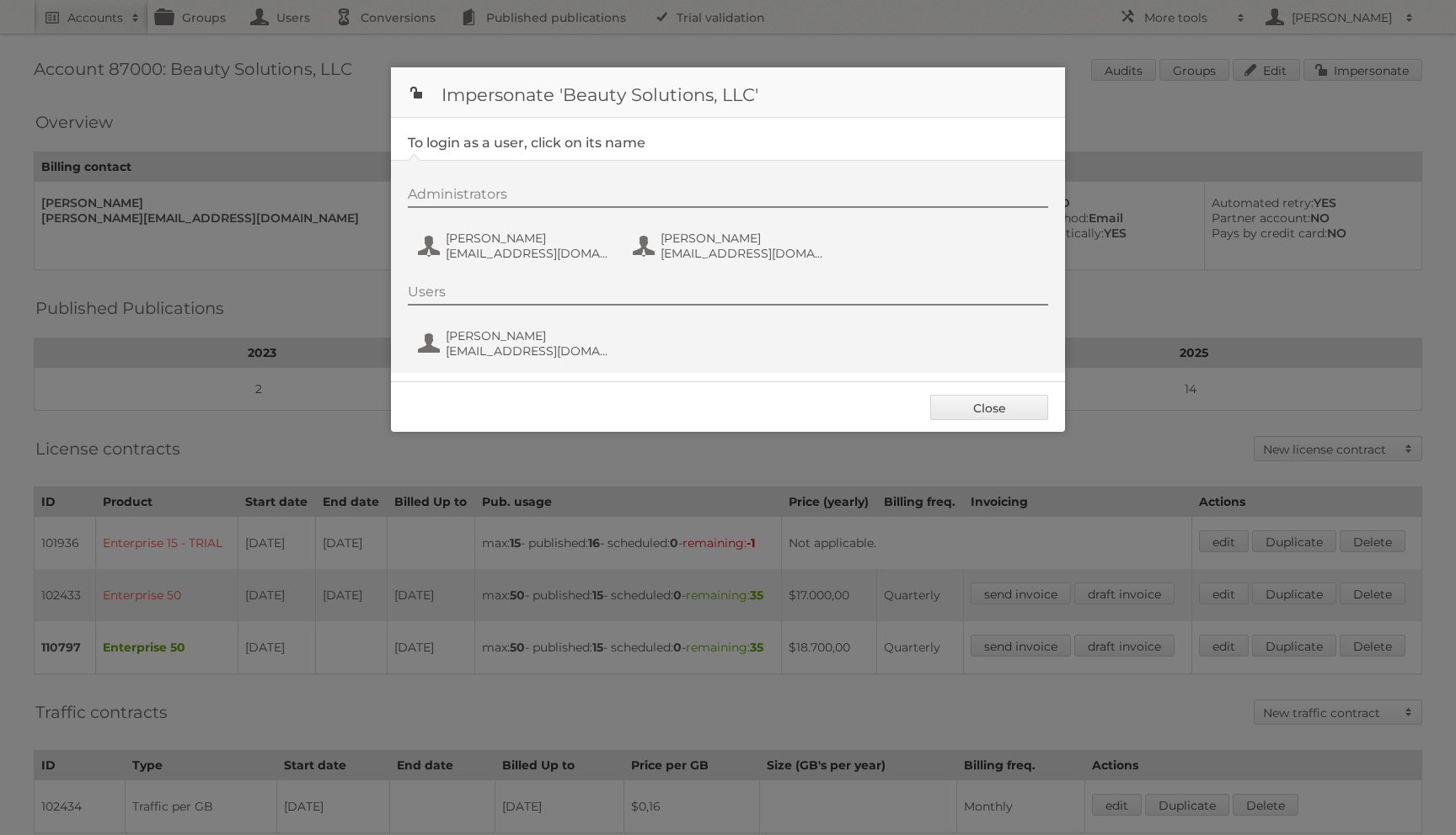
drag, startPoint x: 545, startPoint y: 309, endPoint x: 547, endPoint y: 280, distance: 29.1
click at [545, 306] on div "Users Mekaela Valdez mekaela@beautysolutions.com" at bounding box center [736, 324] width 657 height 81
click at [547, 260] on button "Kelly Clark kellyc@beautysolutions.com" at bounding box center [515, 246] width 198 height 34
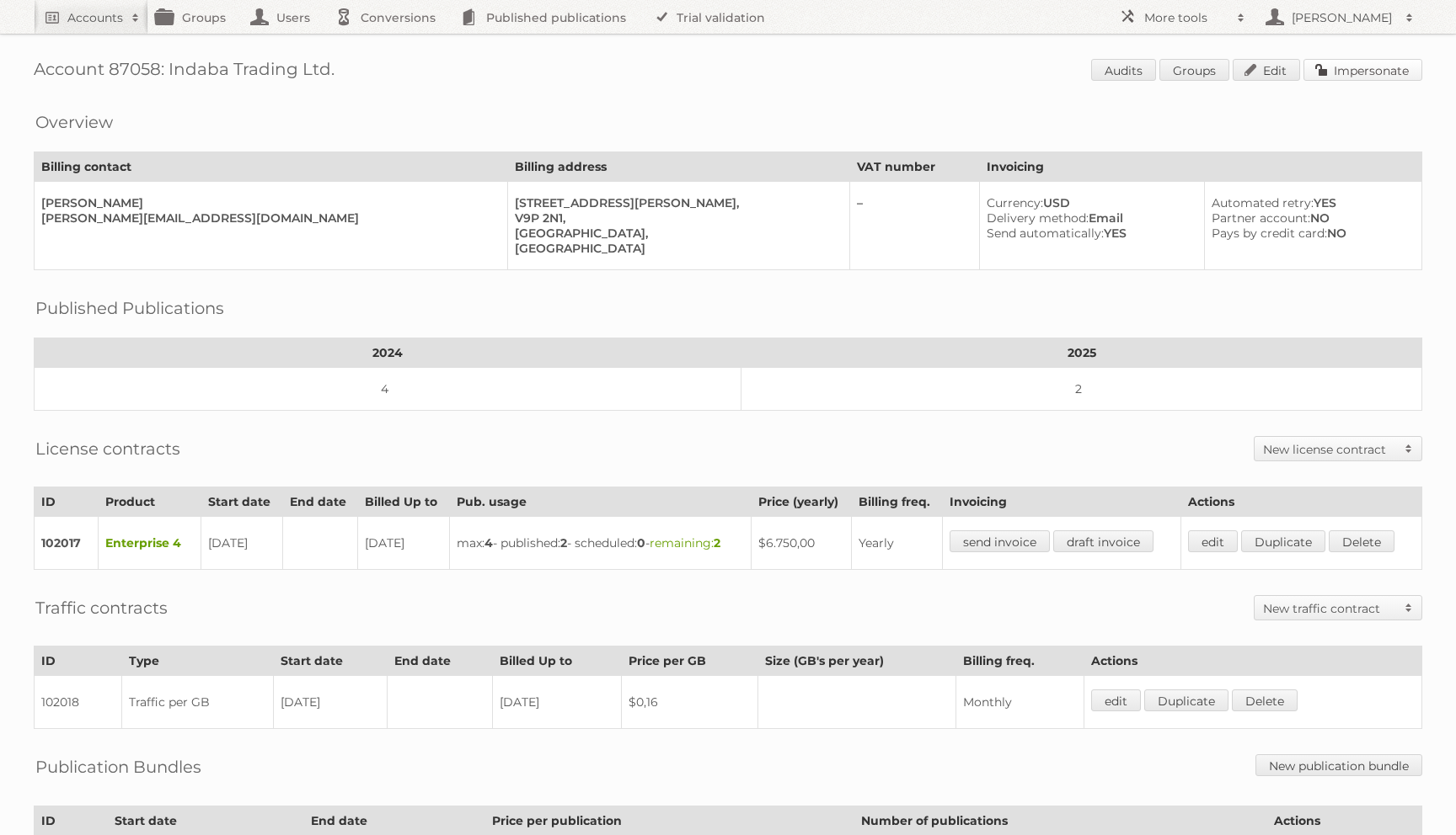
click at [1359, 64] on link "Impersonate" at bounding box center [1363, 70] width 119 height 22
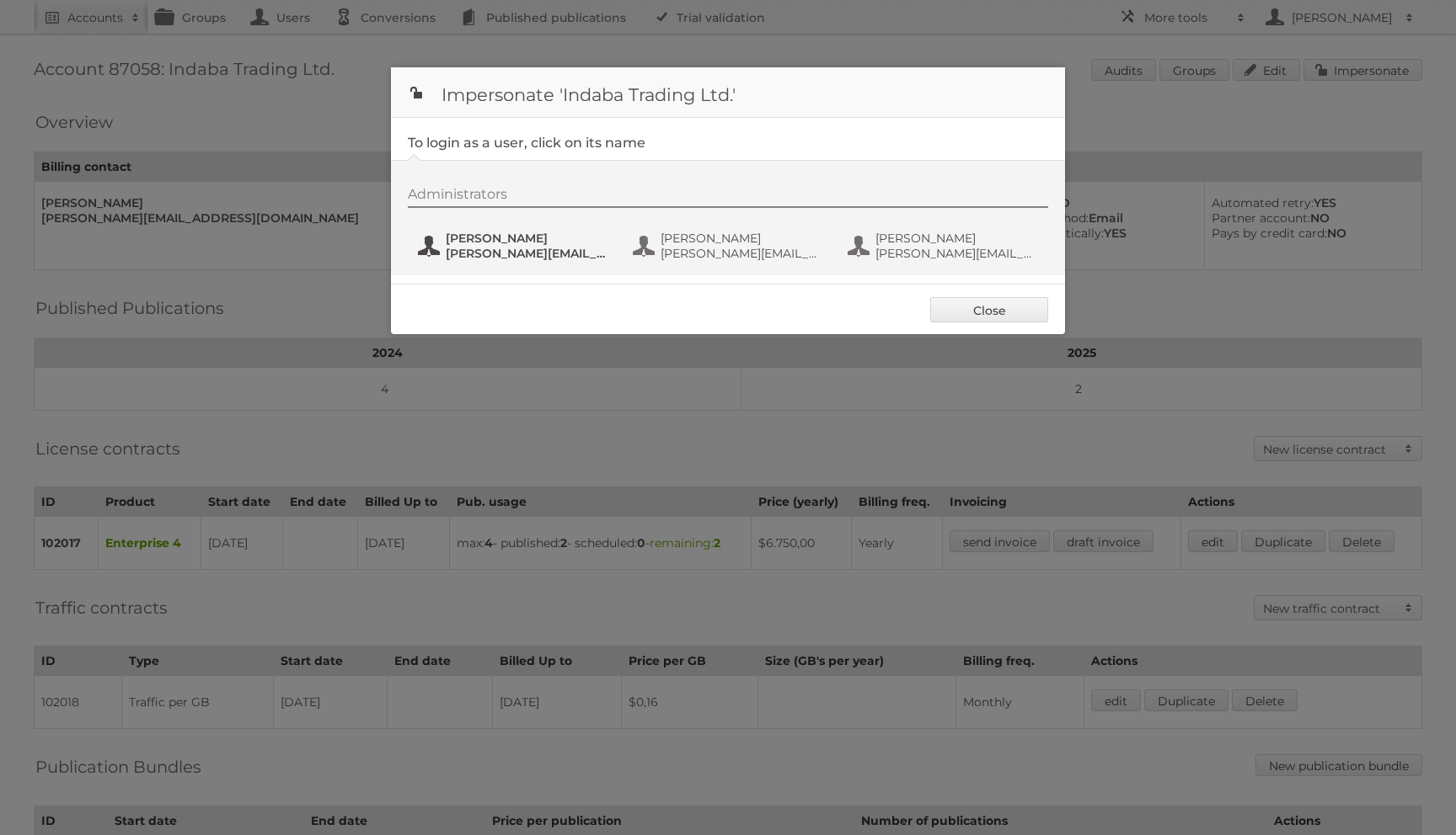
click at [480, 231] on button "[PERSON_NAME] [PERSON_NAME][EMAIL_ADDRESS][DOMAIN_NAME]" at bounding box center [515, 246] width 198 height 34
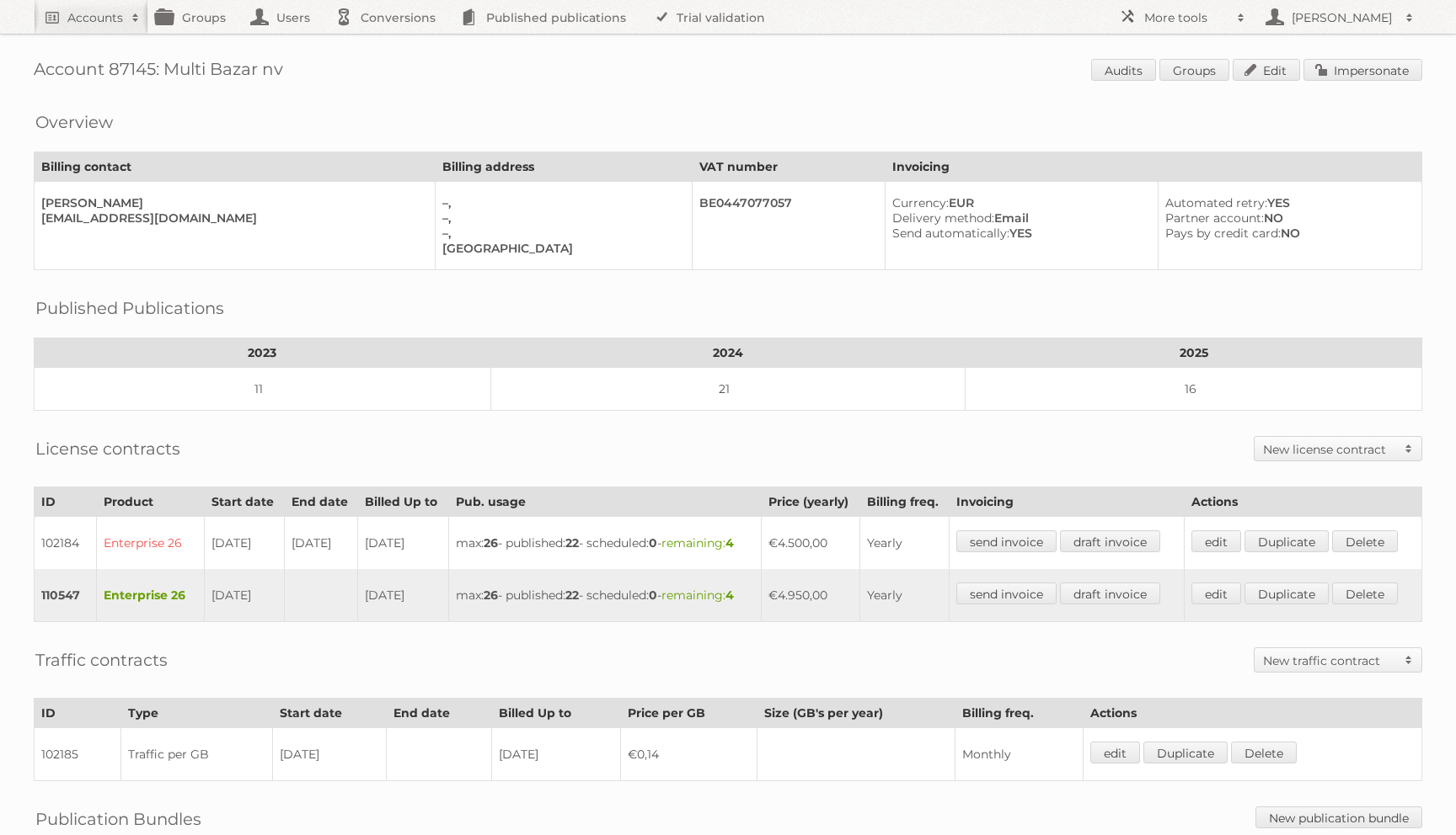
click at [1320, 51] on div "Account 87145: Multi Bazar nv Audits Groups Edit Impersonate Overview Billing c…" at bounding box center [728, 513] width 1456 height 1027
click at [1320, 61] on link "Impersonate" at bounding box center [1363, 70] width 119 height 22
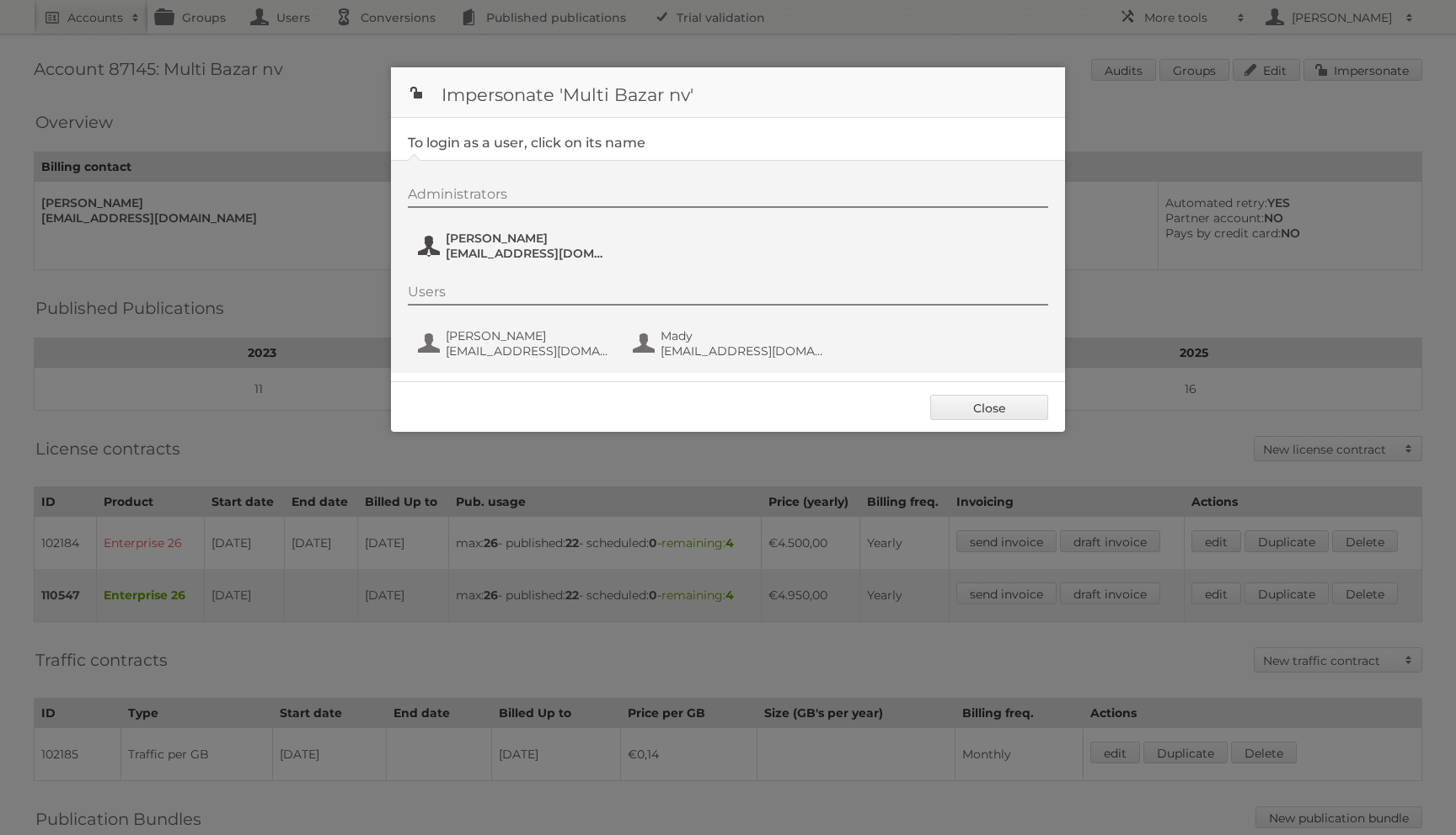
click at [537, 231] on span "Veronique Moyaert" at bounding box center [527, 237] width 163 height 15
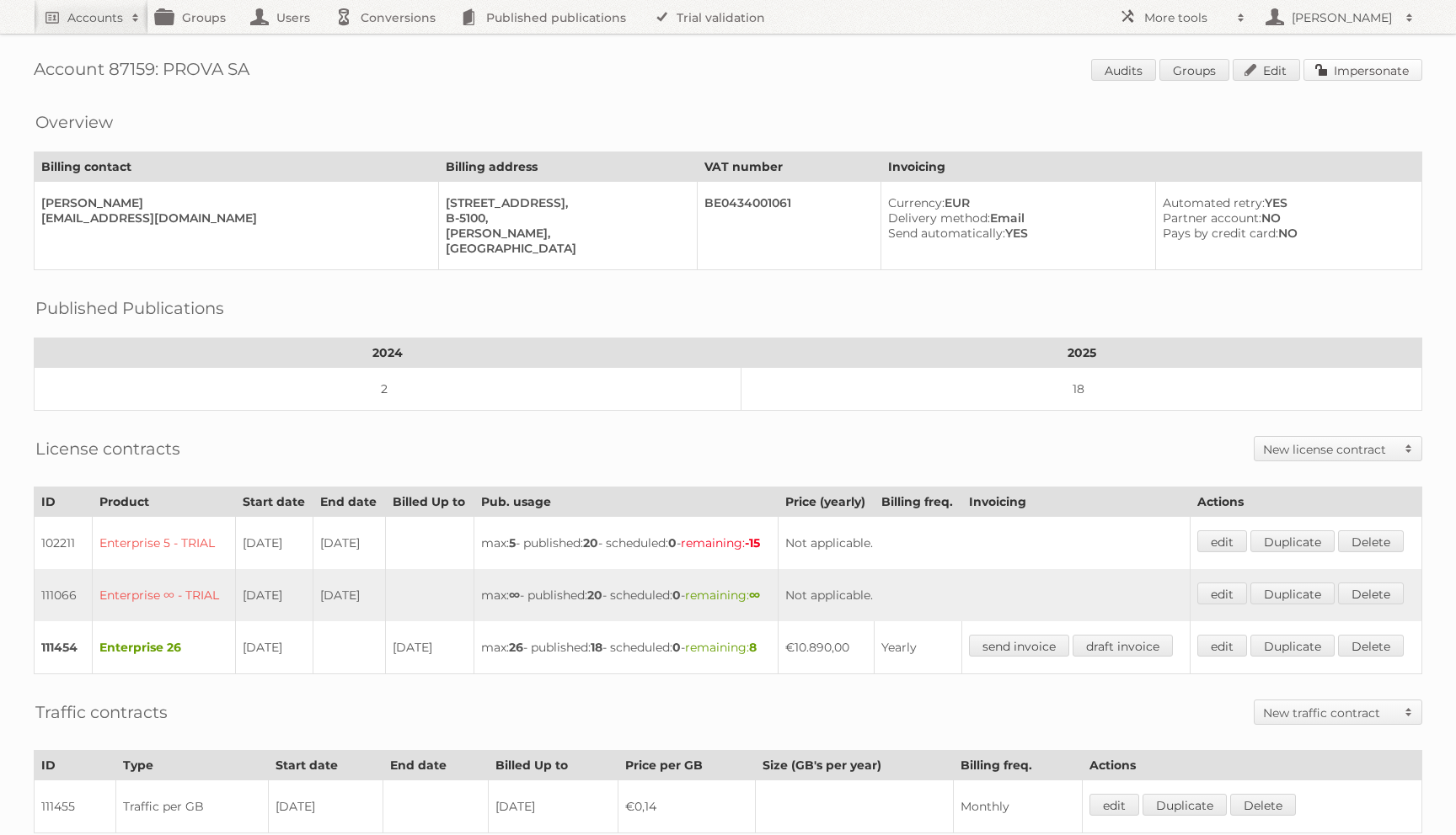
click at [1342, 72] on link "Impersonate" at bounding box center [1363, 70] width 119 height 22
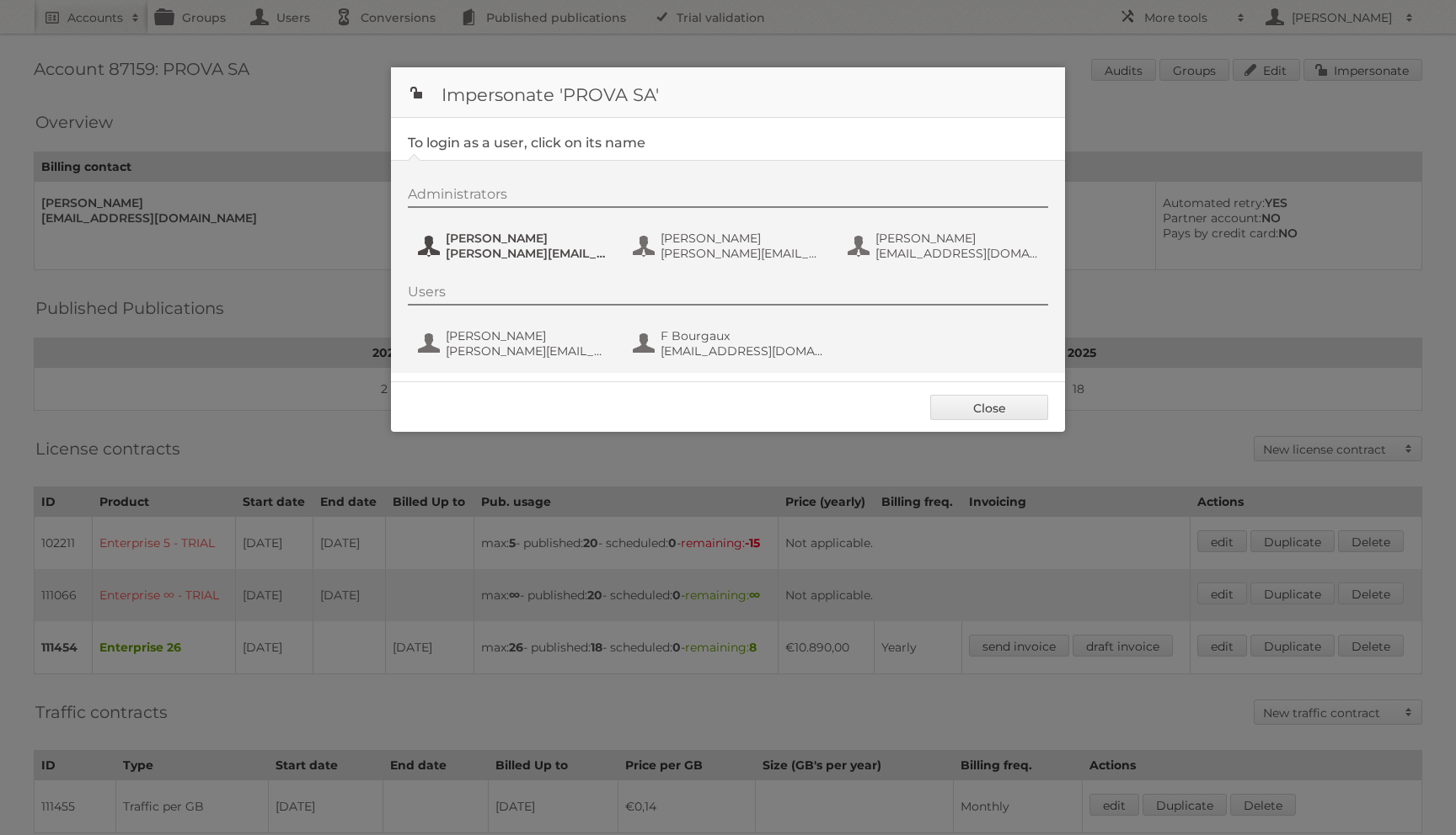
click at [491, 253] on span "[PERSON_NAME][EMAIL_ADDRESS][DOMAIN_NAME]" at bounding box center [527, 253] width 163 height 15
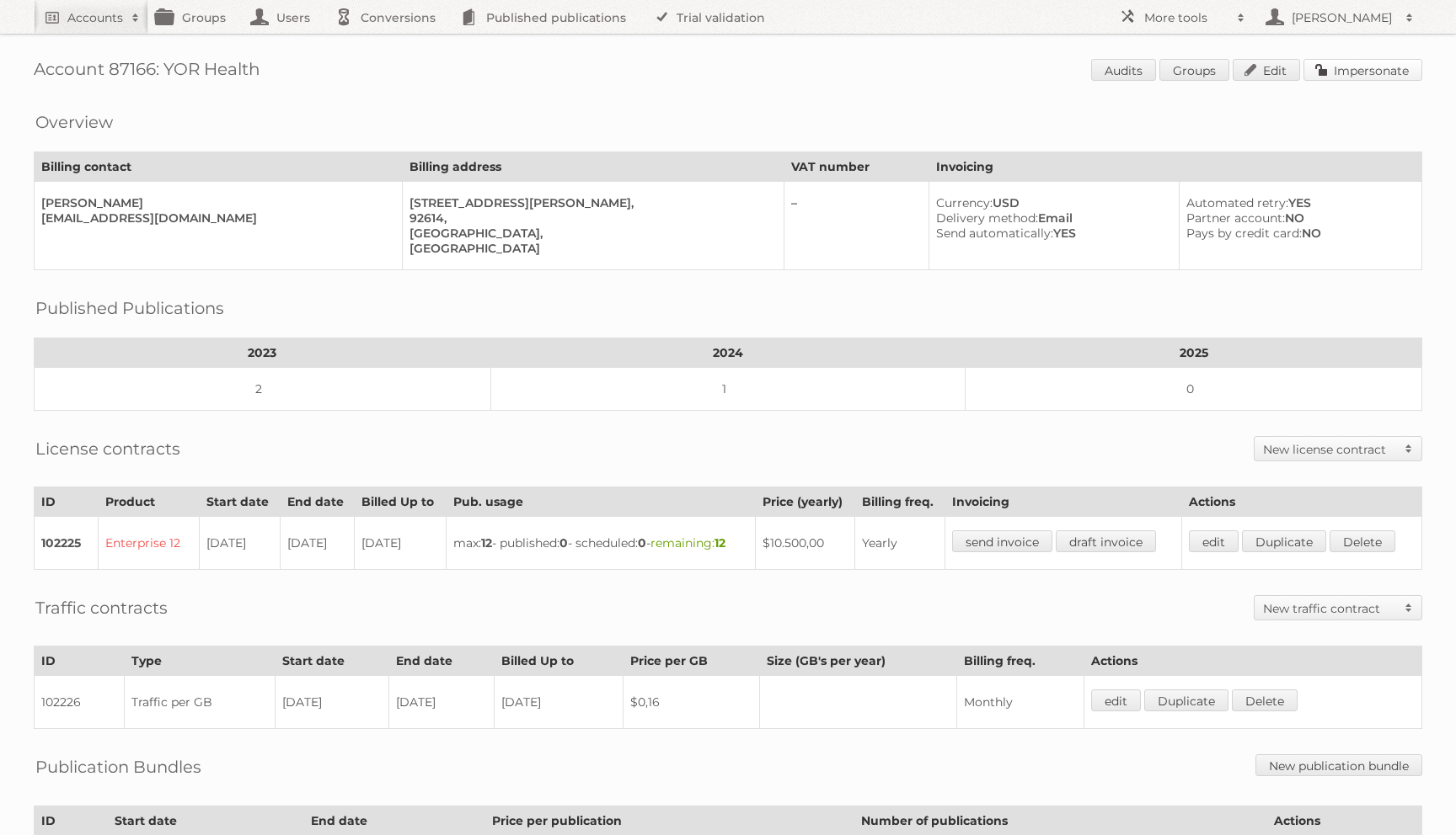
click at [1340, 65] on link "Impersonate" at bounding box center [1363, 70] width 119 height 22
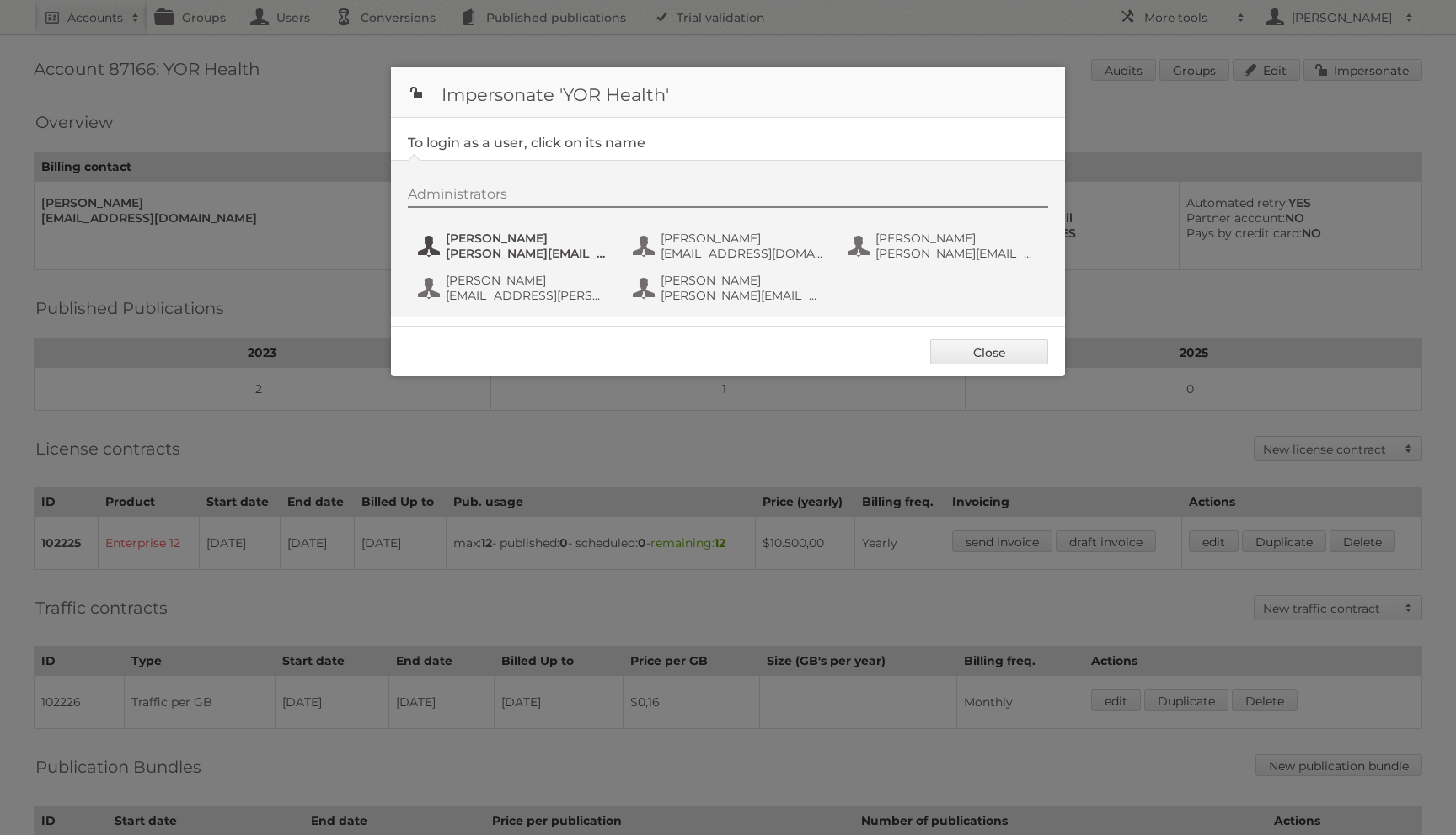
click at [505, 250] on span "[PERSON_NAME][EMAIL_ADDRESS][PERSON_NAME][DOMAIN_NAME]" at bounding box center [527, 253] width 163 height 15
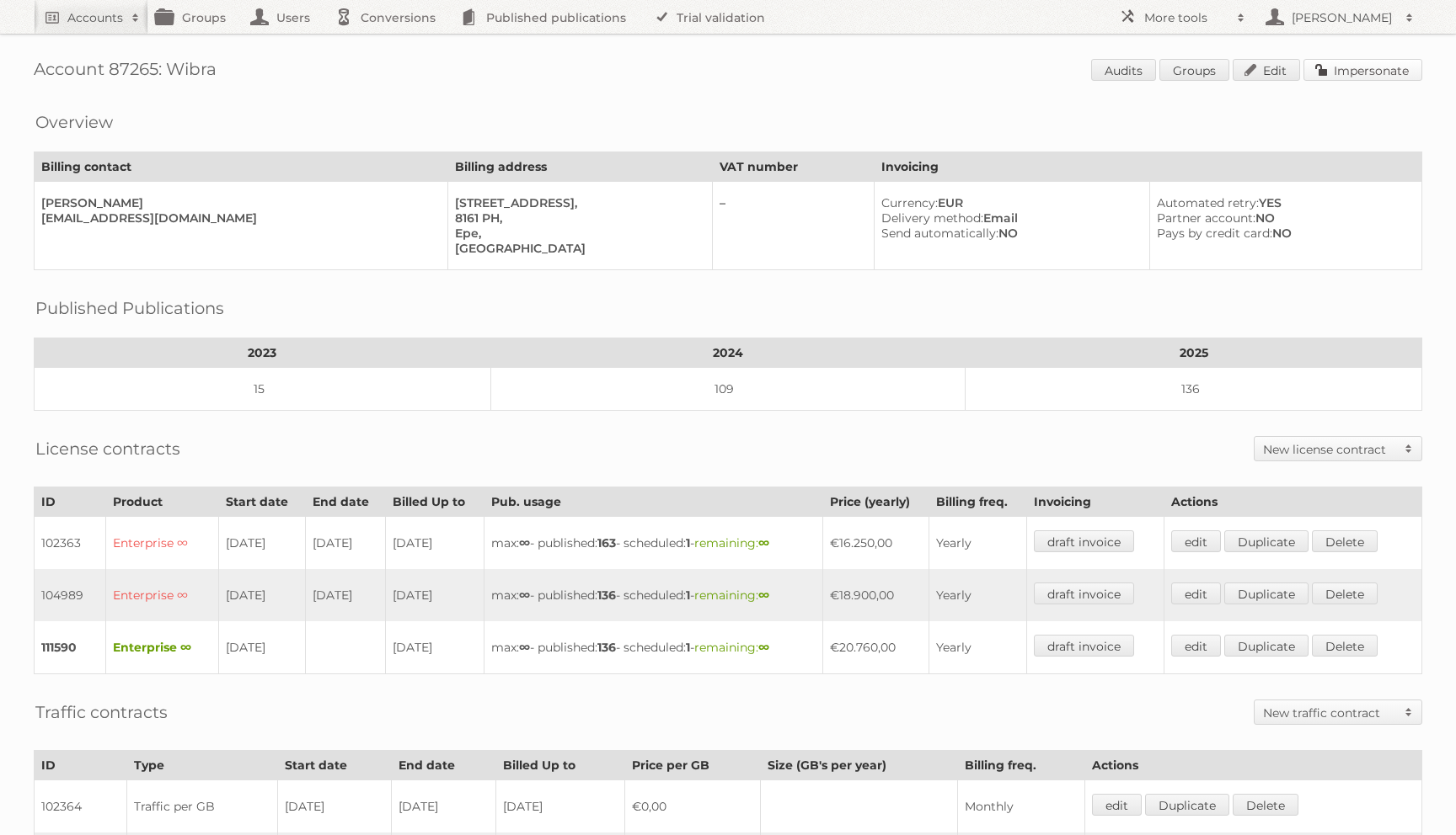
click at [1340, 61] on link "Impersonate" at bounding box center [1363, 70] width 119 height 22
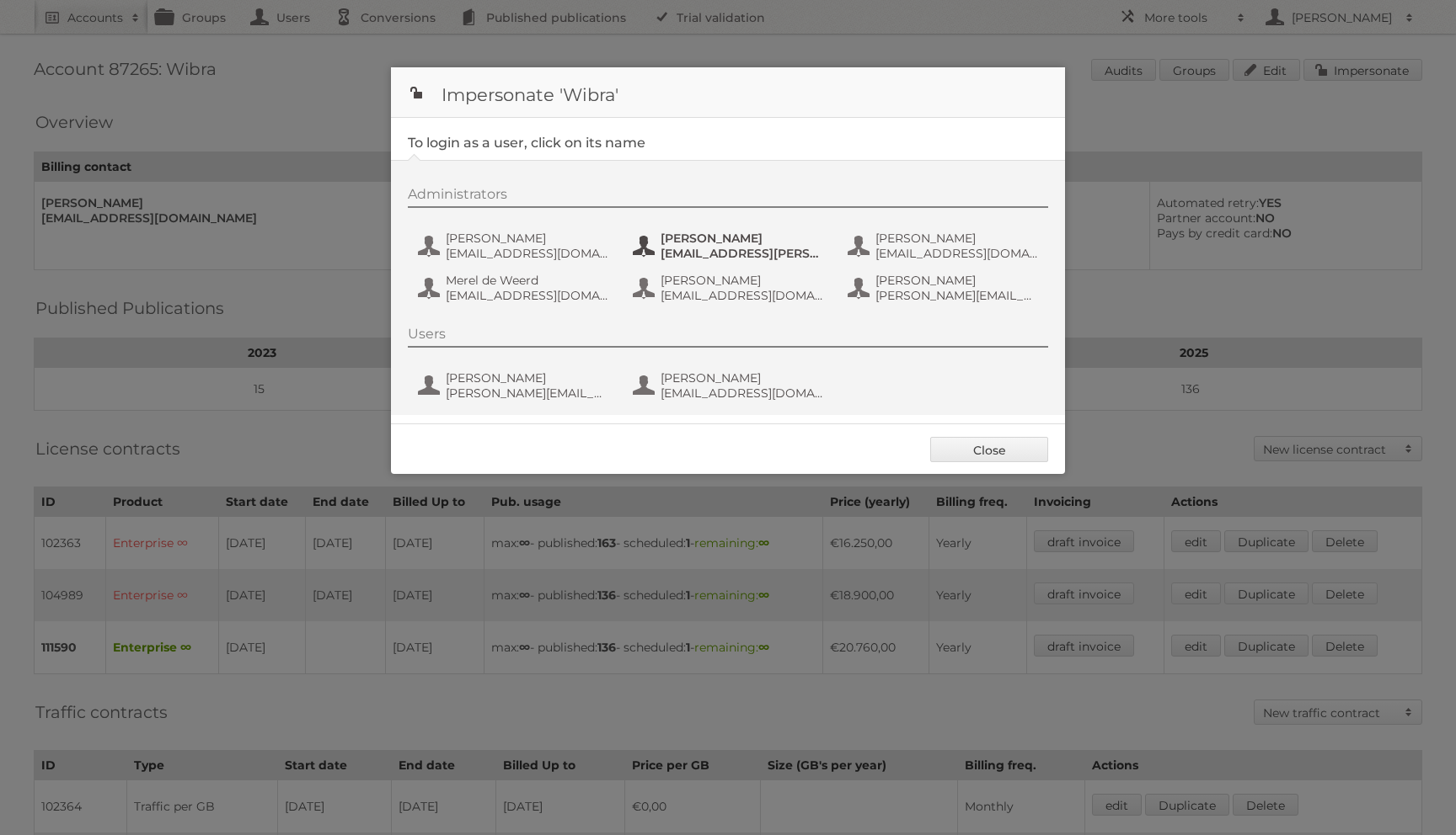
click at [693, 247] on span "[EMAIL_ADDRESS][PERSON_NAME][DOMAIN_NAME]" at bounding box center [742, 253] width 163 height 15
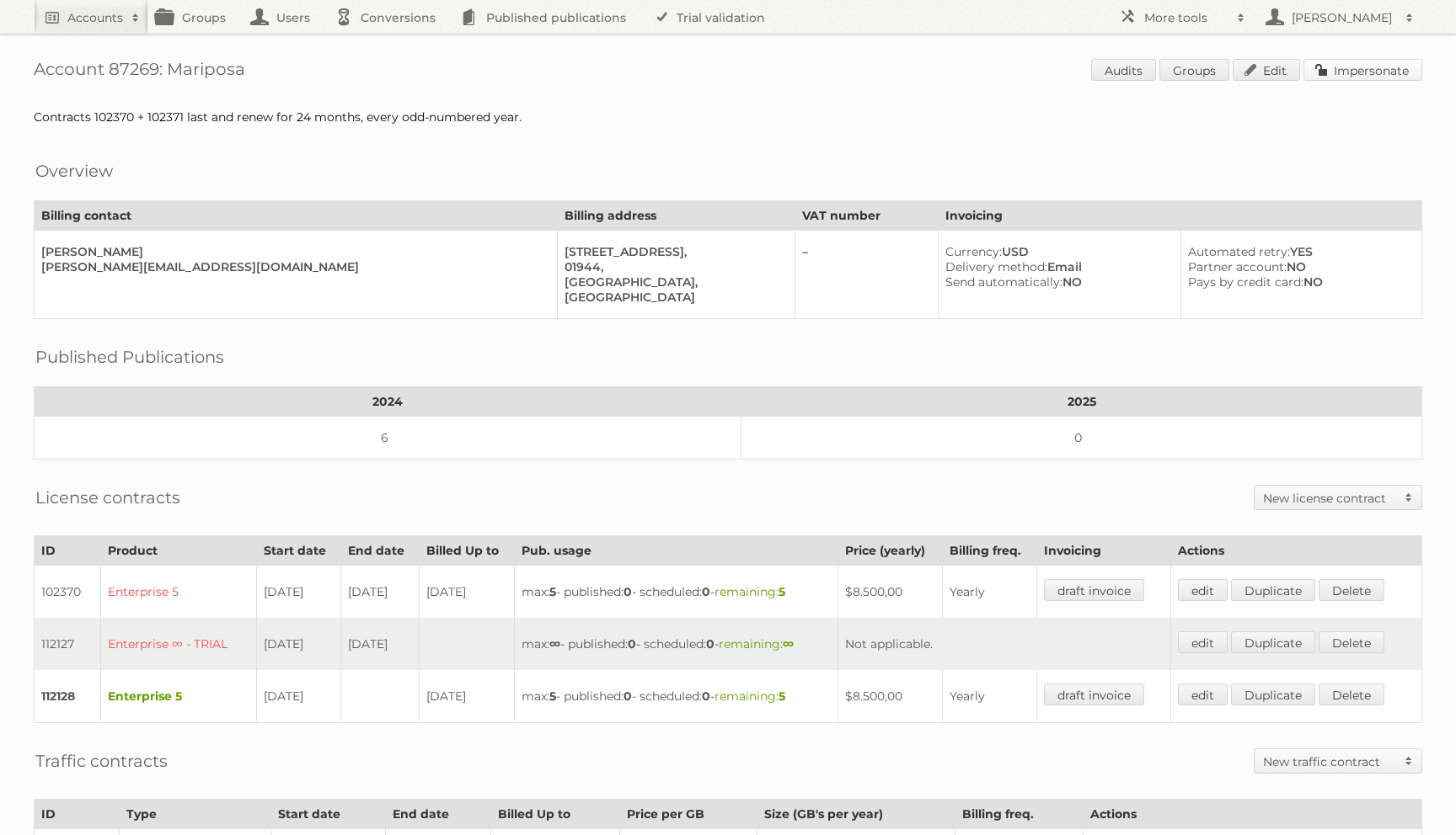
click at [1325, 72] on link "Impersonate" at bounding box center [1363, 70] width 119 height 22
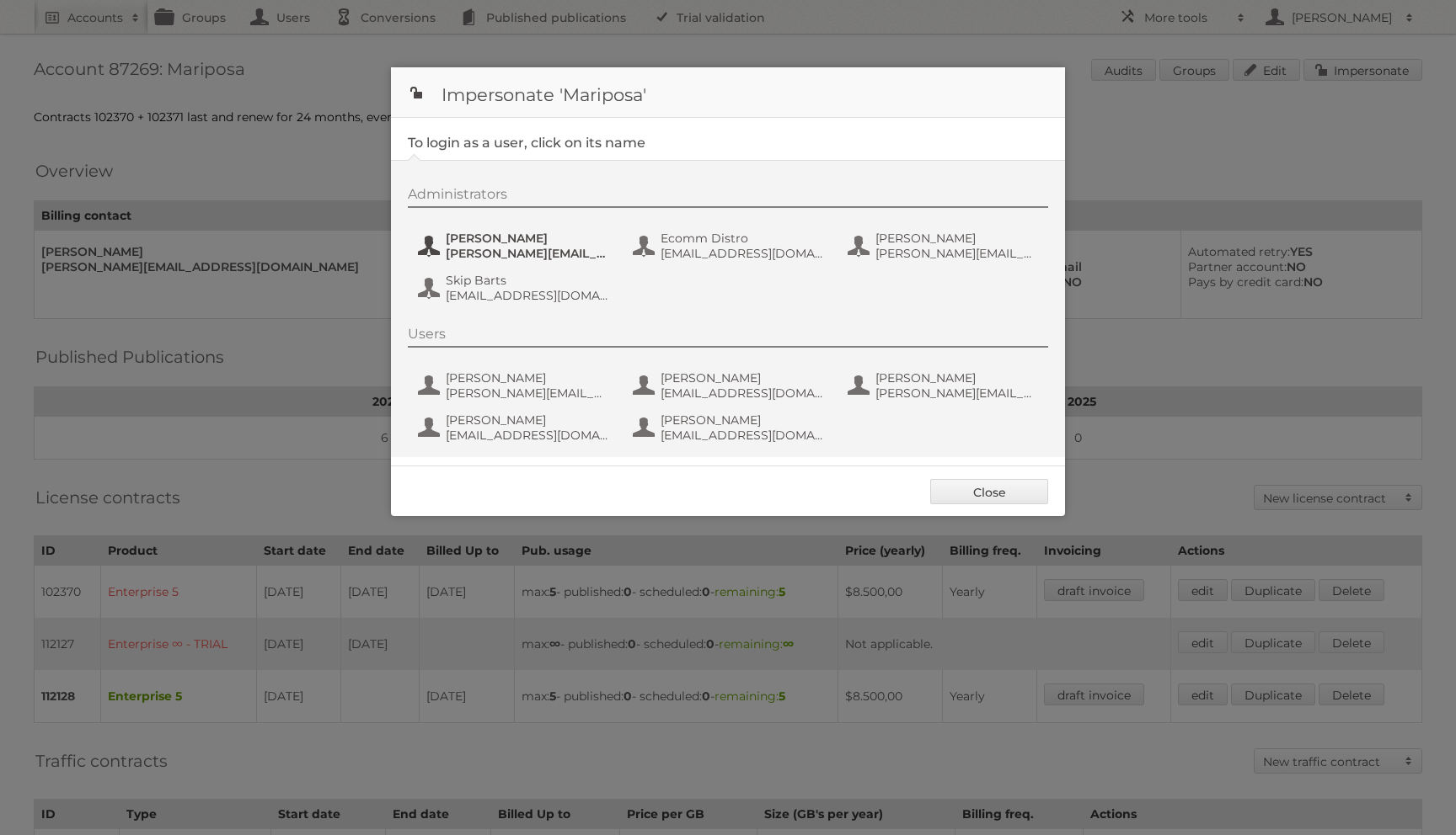
click at [580, 238] on span "[PERSON_NAME]" at bounding box center [527, 237] width 163 height 15
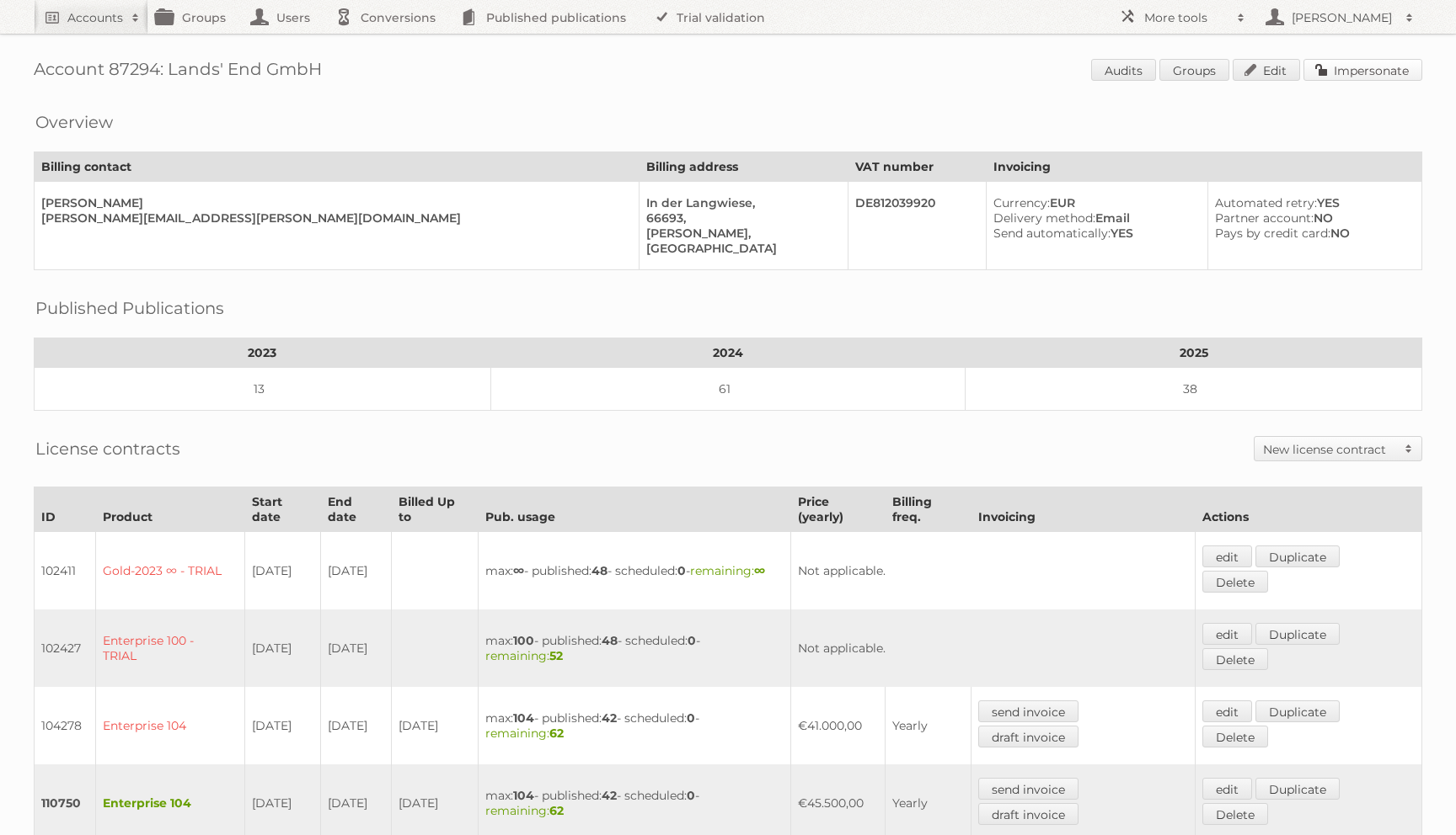
click at [1348, 70] on link "Impersonate" at bounding box center [1363, 70] width 119 height 22
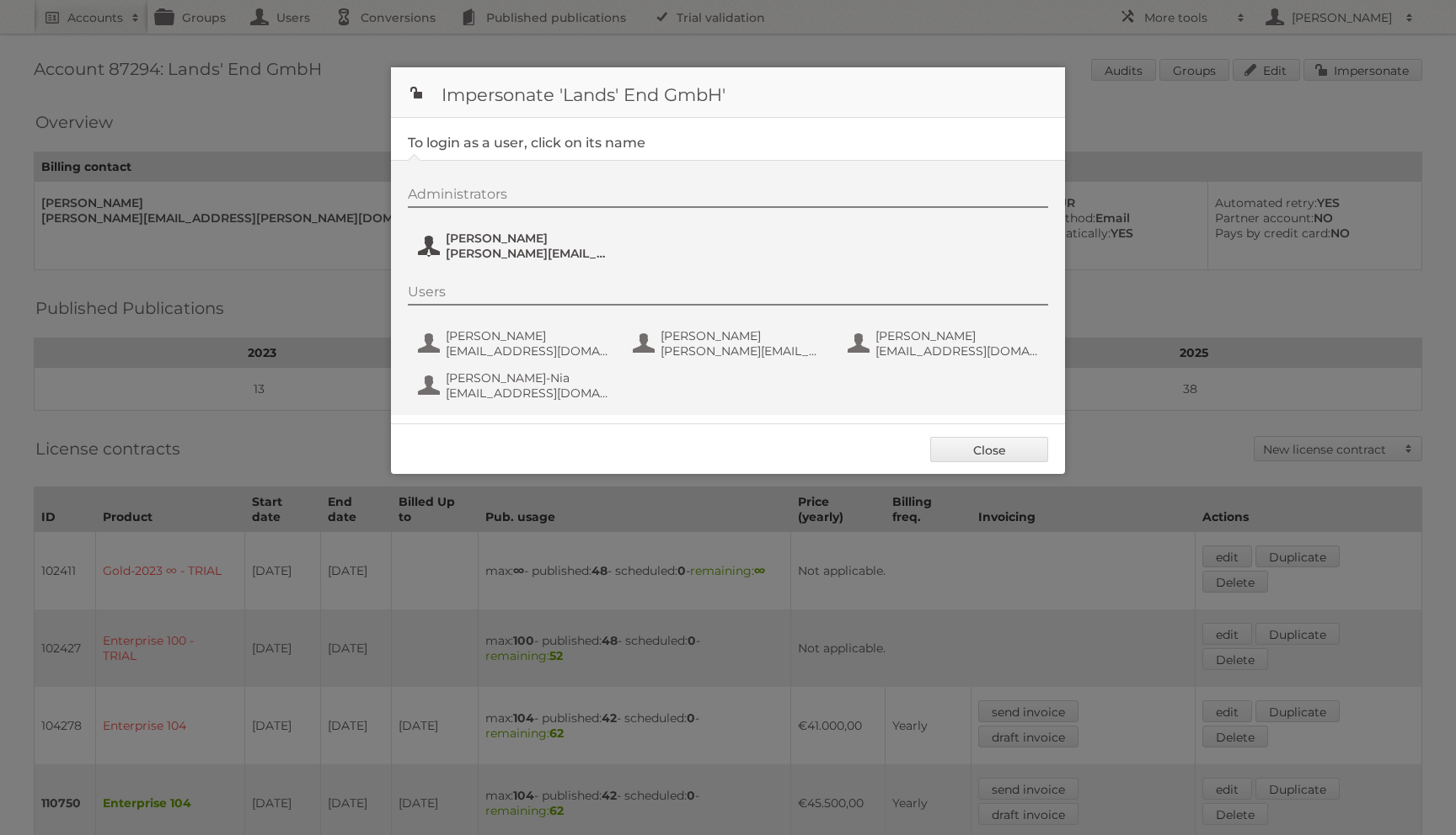
click at [553, 250] on span "[PERSON_NAME][EMAIL_ADDRESS][PERSON_NAME][DOMAIN_NAME]" at bounding box center [527, 253] width 163 height 15
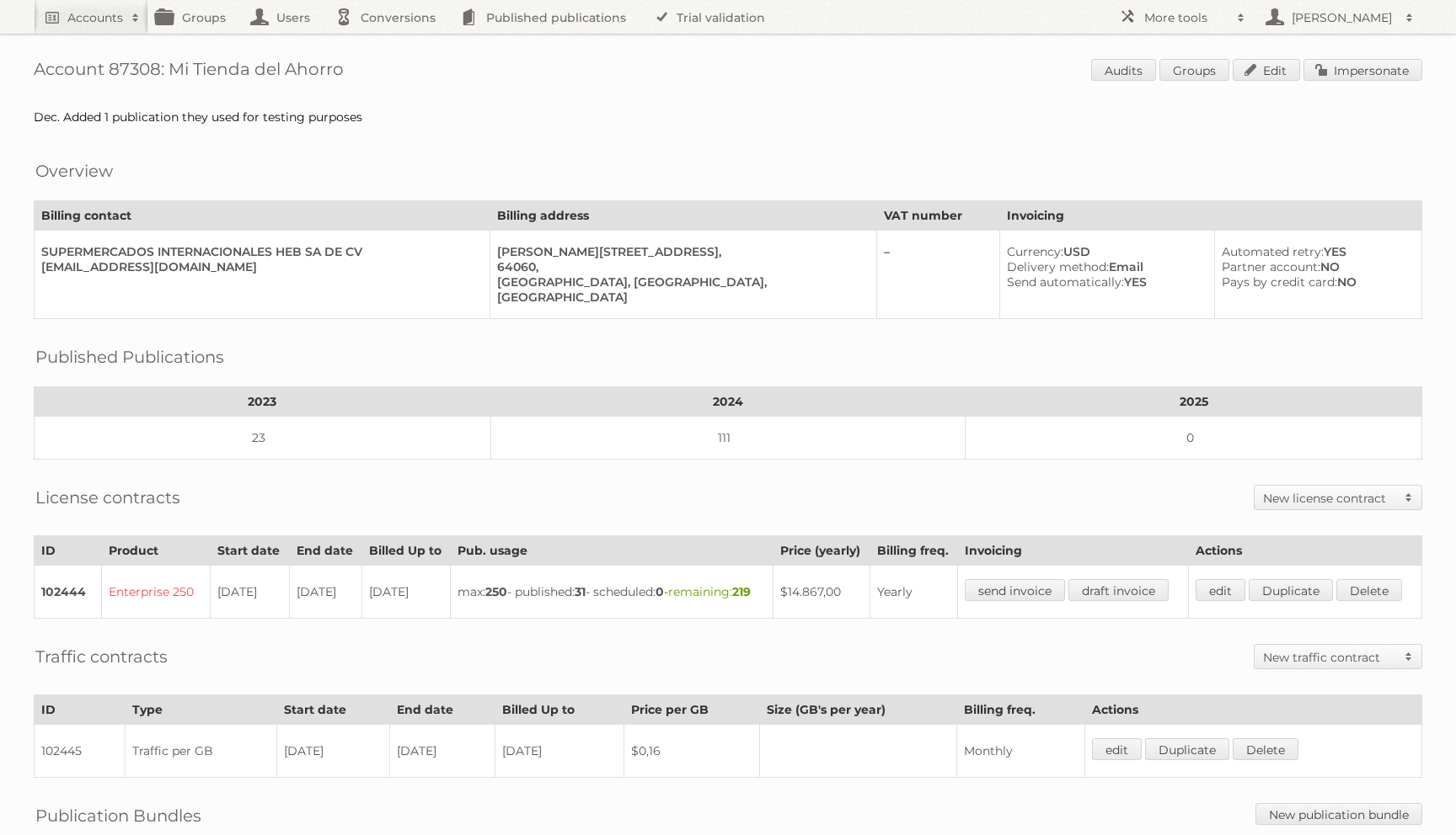
click at [1344, 86] on div "Account 87308: Mi Tienda del Ahorro Audits Groups Edit Impersonate Dec. Added 1…" at bounding box center [728, 537] width 1456 height 1076
click at [1344, 75] on link "Impersonate" at bounding box center [1363, 70] width 119 height 22
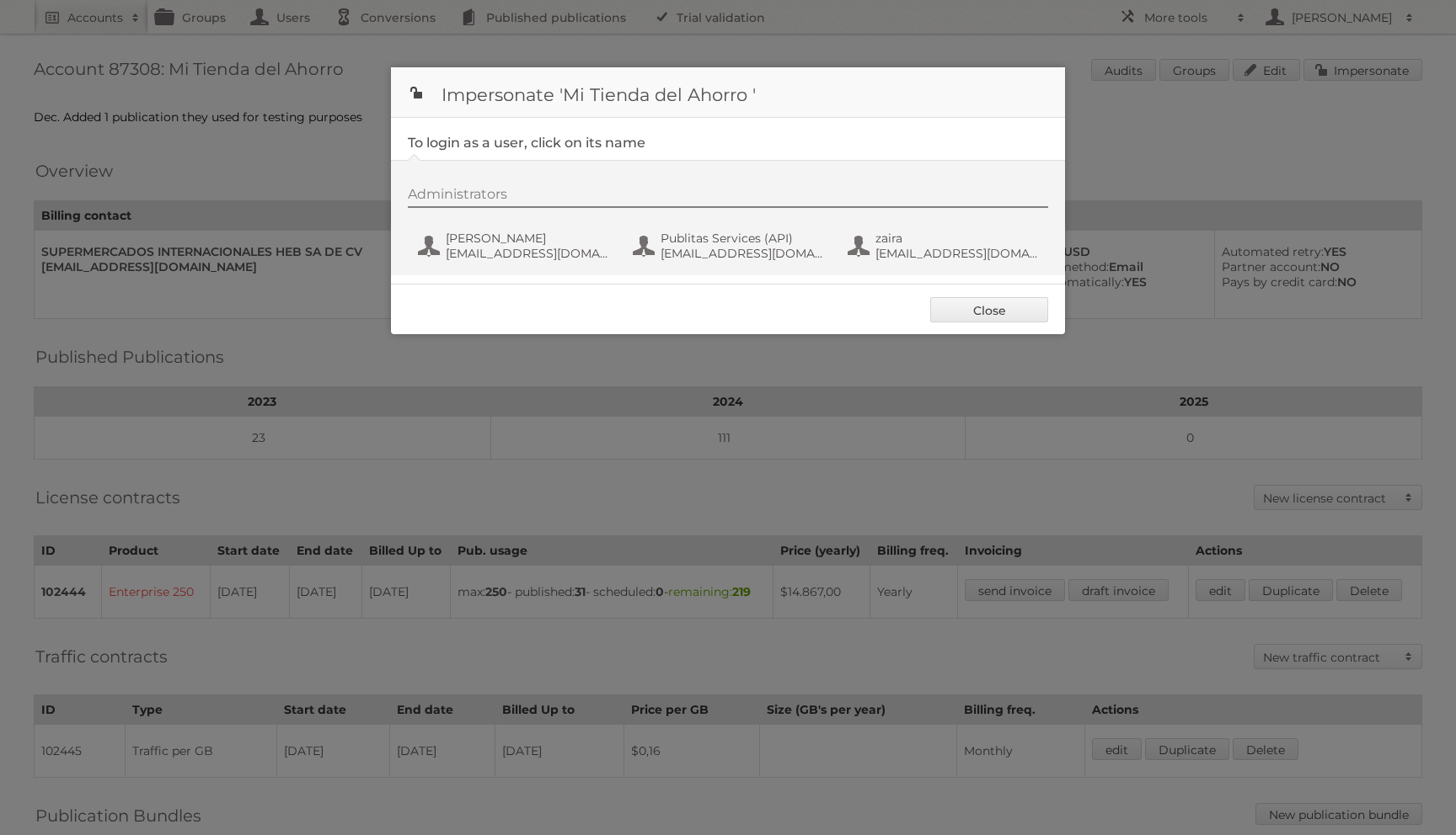
click at [566, 273] on div "Administrators [PERSON_NAME] [EMAIL_ADDRESS][DOMAIN_NAME] Publitas Services (AP…" at bounding box center [728, 217] width 674 height 115
click at [573, 229] on div "Administrators [PERSON_NAME] [EMAIL_ADDRESS][DOMAIN_NAME] Publitas Services (AP…" at bounding box center [736, 226] width 657 height 81
click at [519, 243] on span "[PERSON_NAME]" at bounding box center [527, 237] width 163 height 15
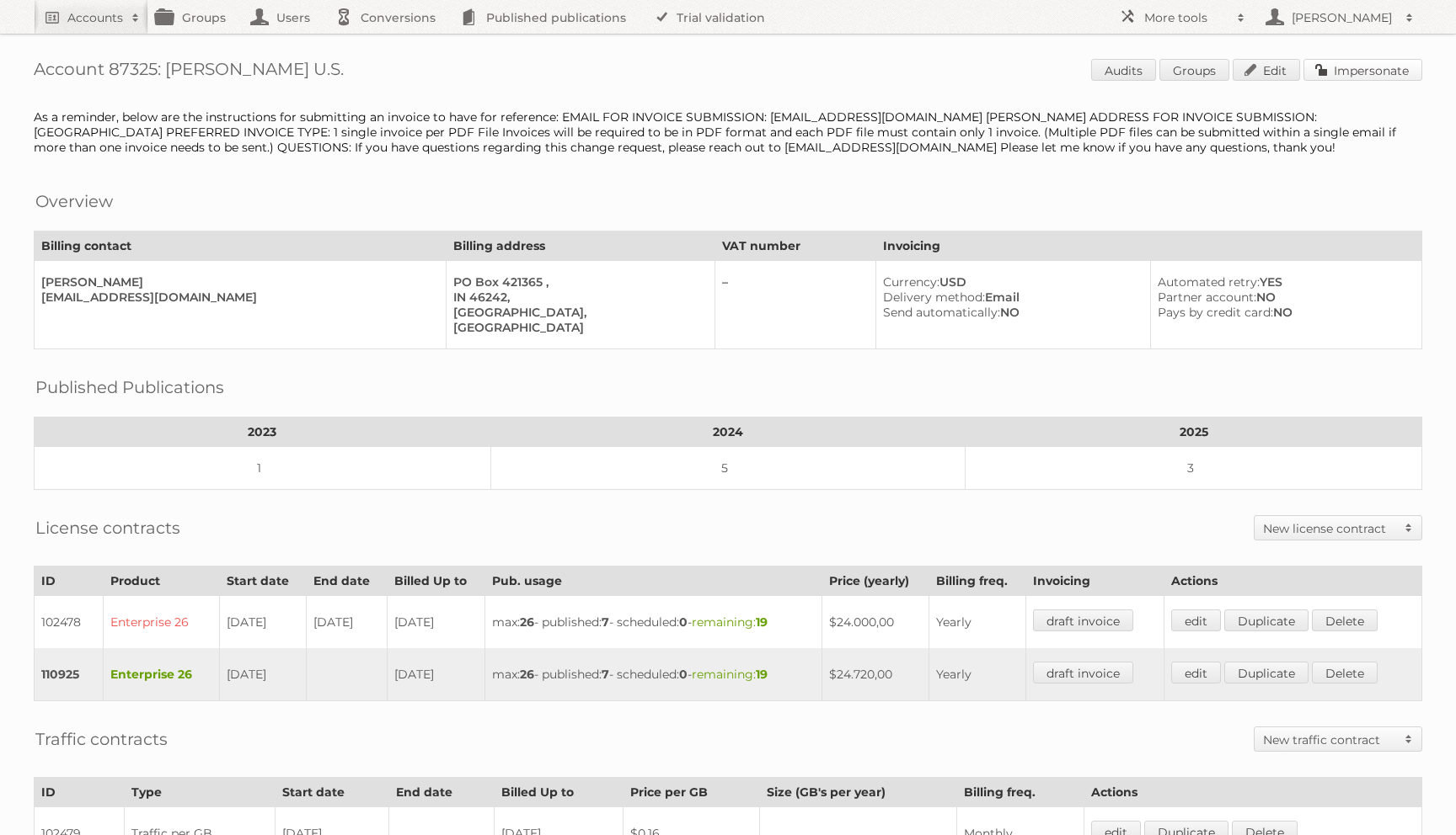
click at [1335, 69] on link "Impersonate" at bounding box center [1363, 70] width 119 height 22
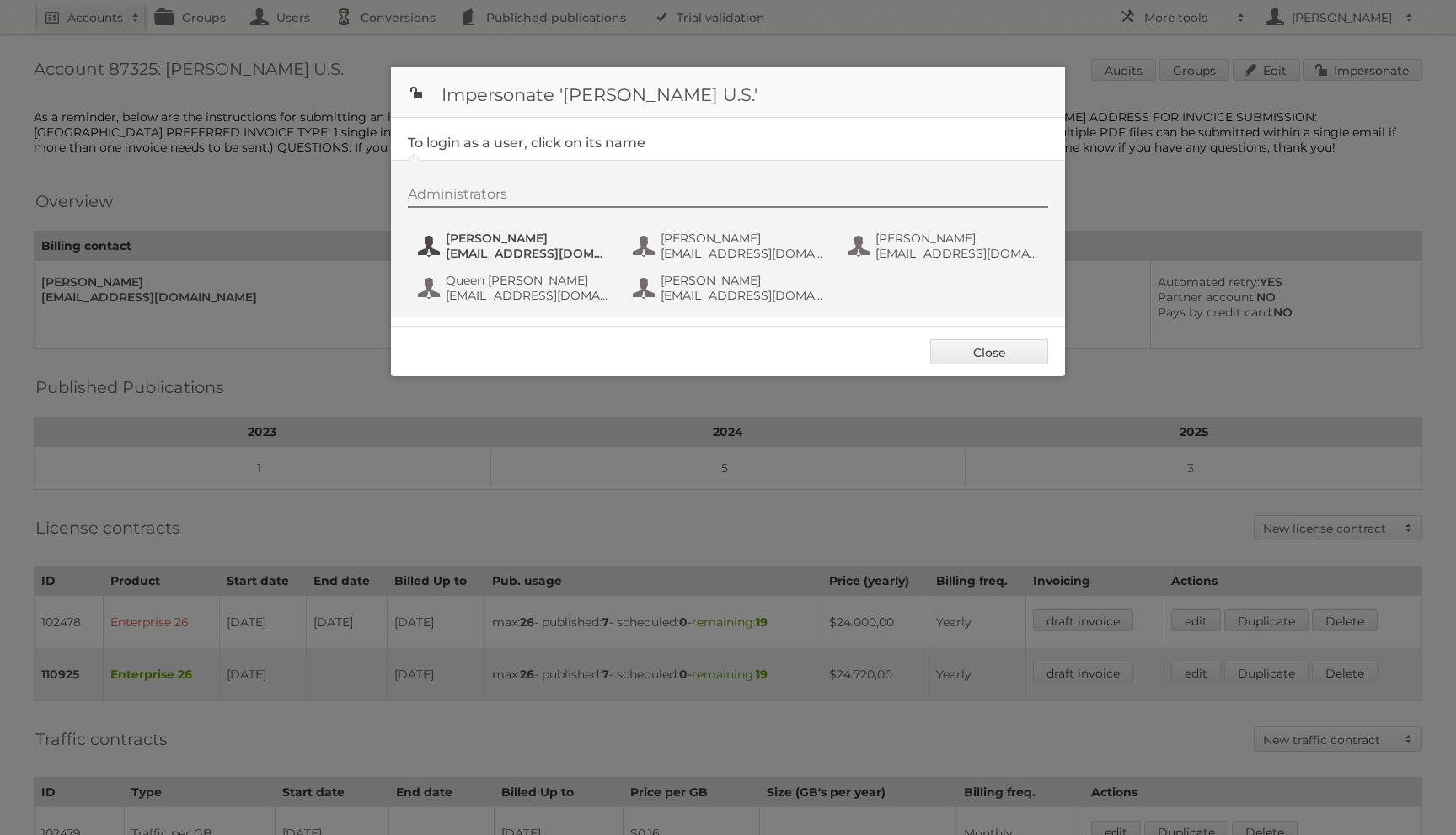
click at [483, 251] on span "[EMAIL_ADDRESS][DOMAIN_NAME]" at bounding box center [527, 253] width 163 height 15
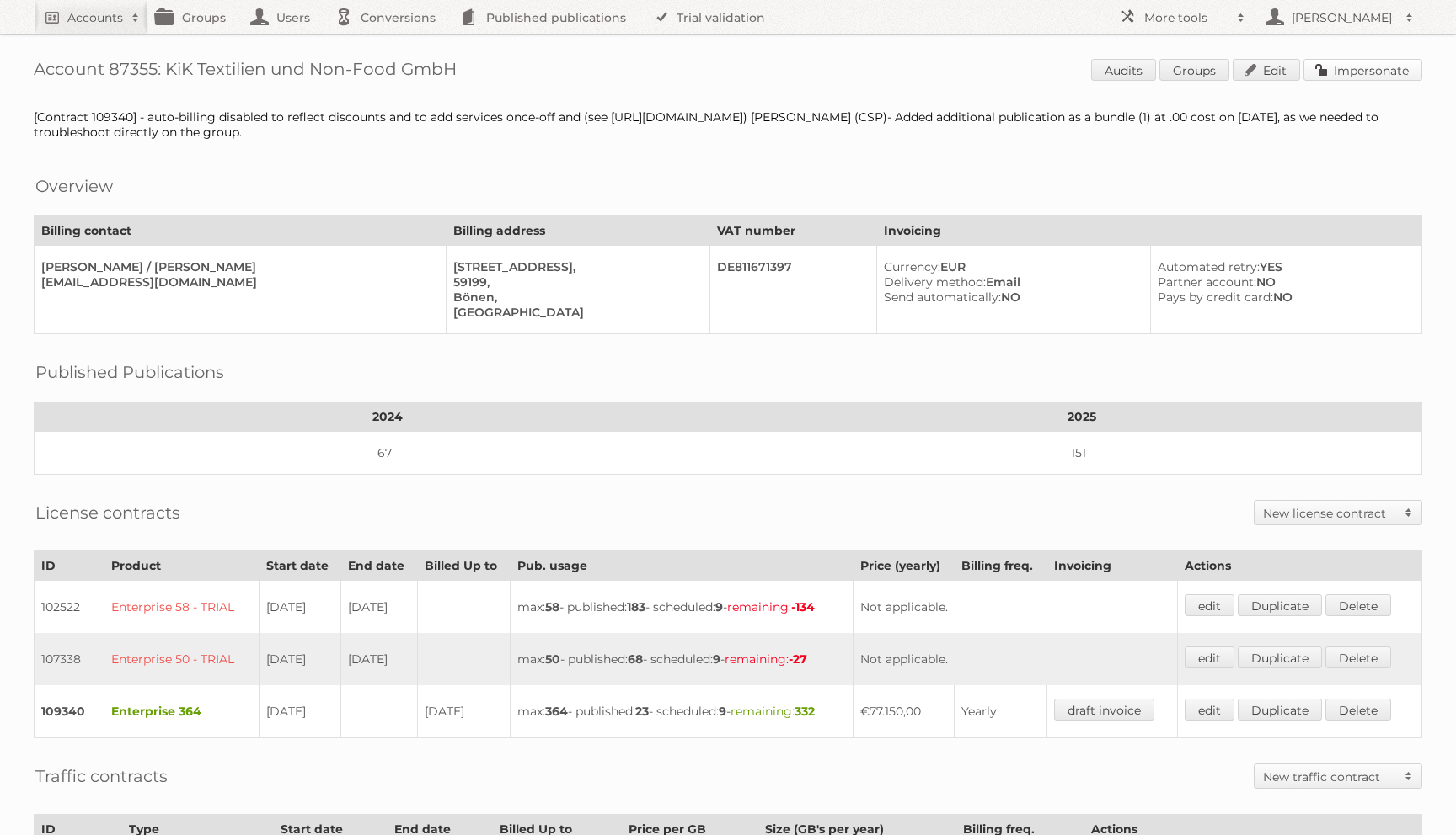
click at [1372, 68] on link "Impersonate" at bounding box center [1363, 70] width 119 height 22
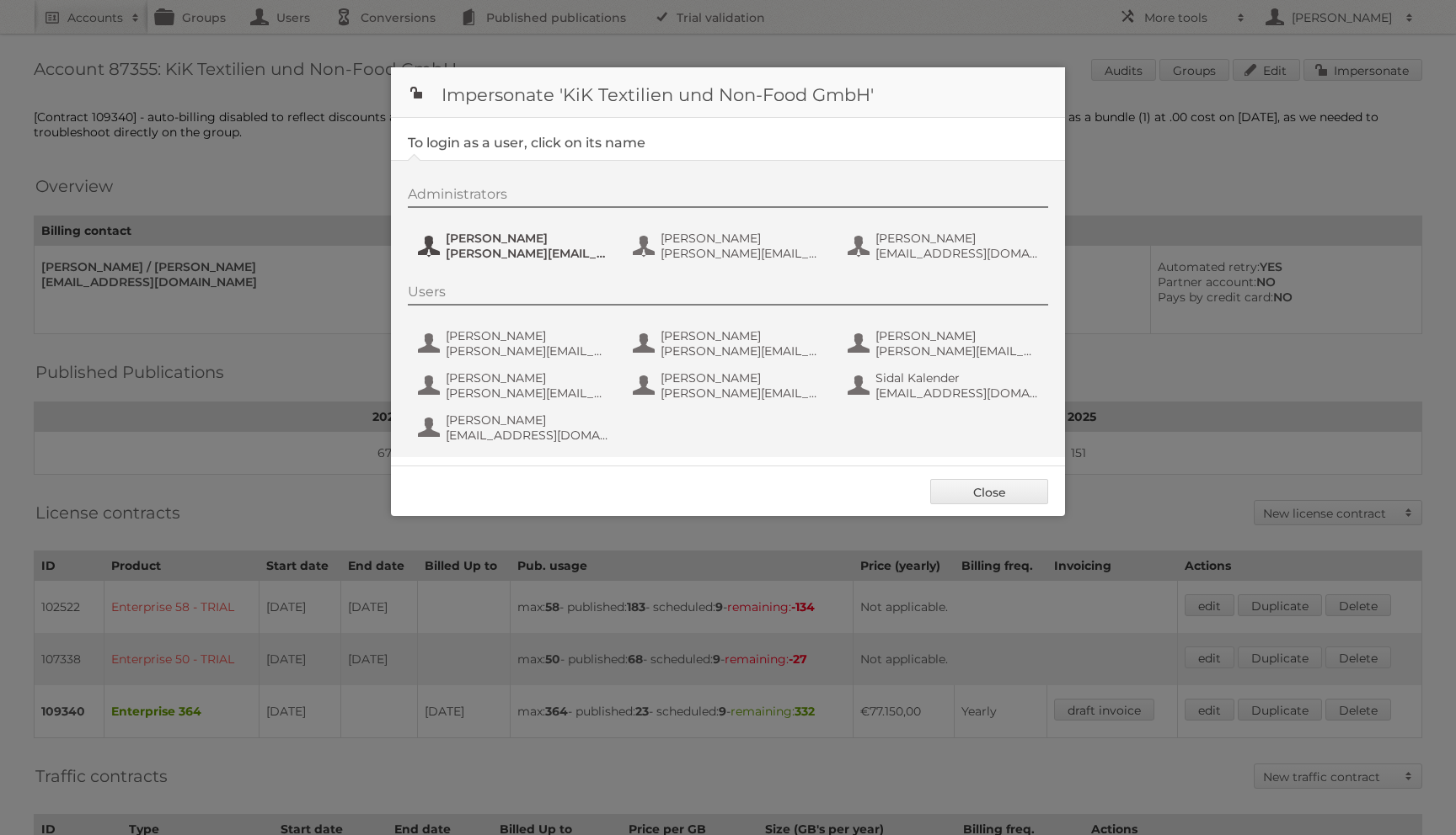
click at [509, 263] on button "Andre Busch Andre.Busch@kik.eu" at bounding box center [515, 246] width 198 height 34
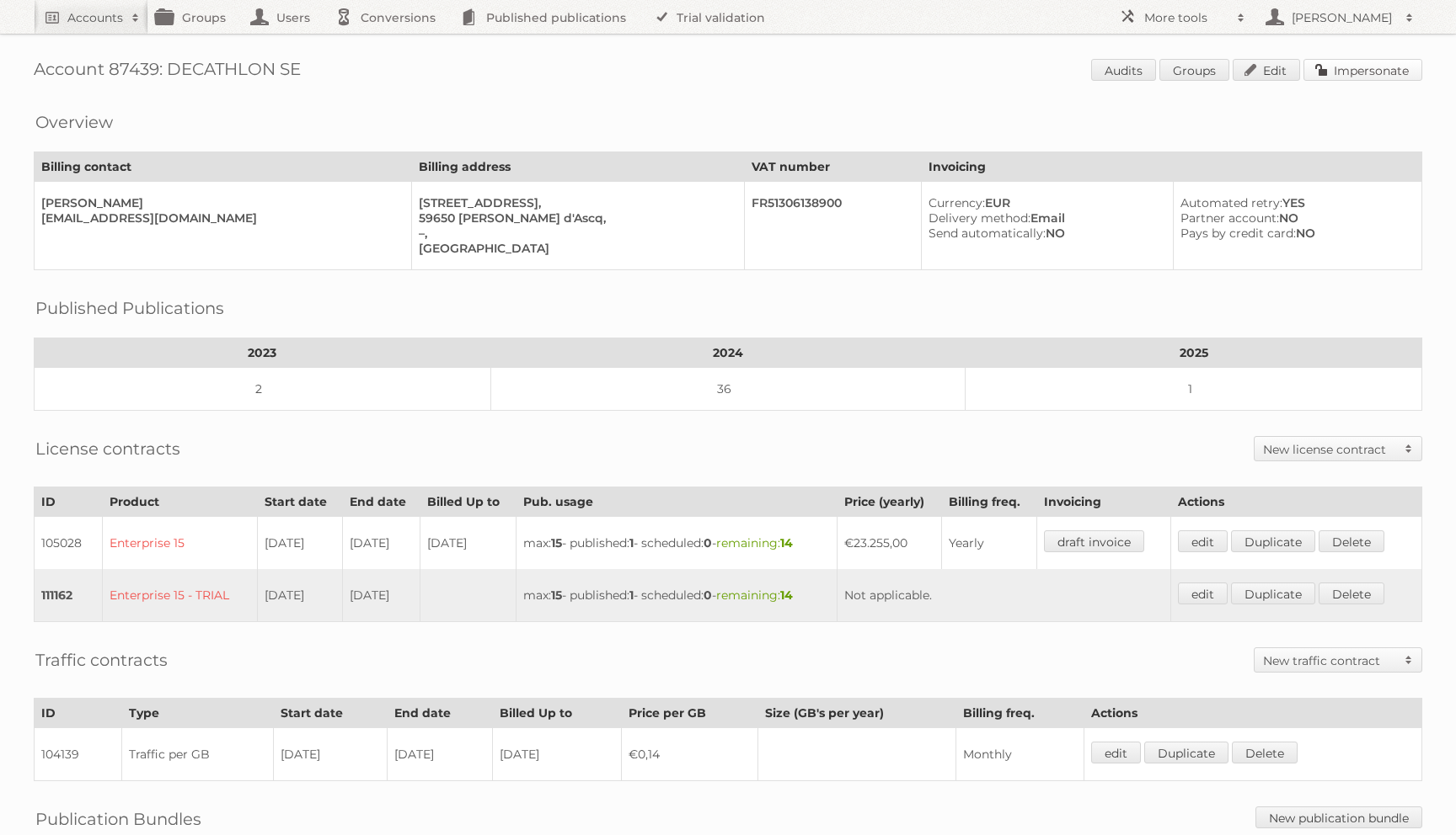
click at [1339, 60] on link "Impersonate" at bounding box center [1363, 70] width 119 height 22
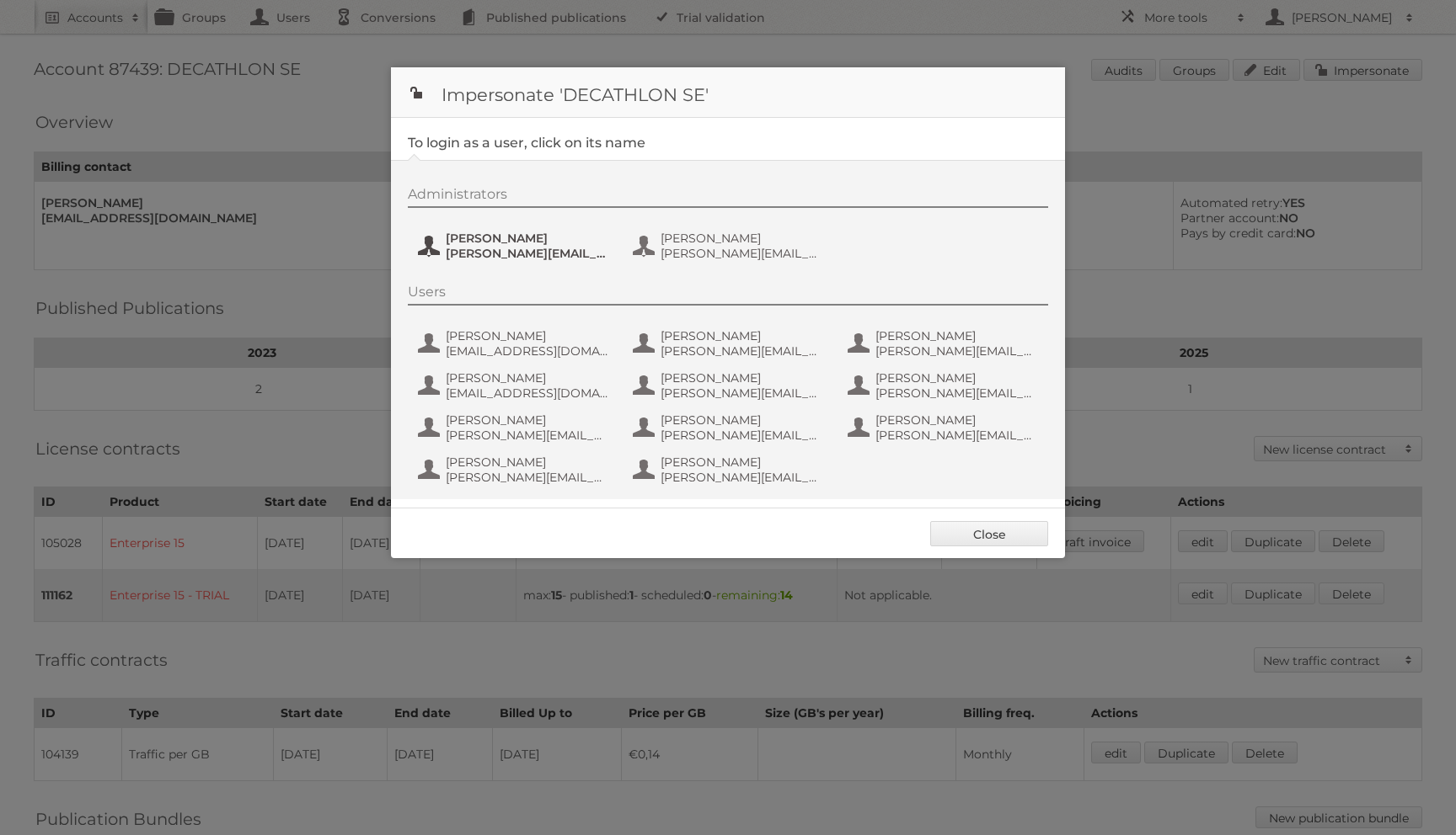
click at [573, 247] on span "anouk.platel.partner@decathlon.com" at bounding box center [527, 253] width 163 height 15
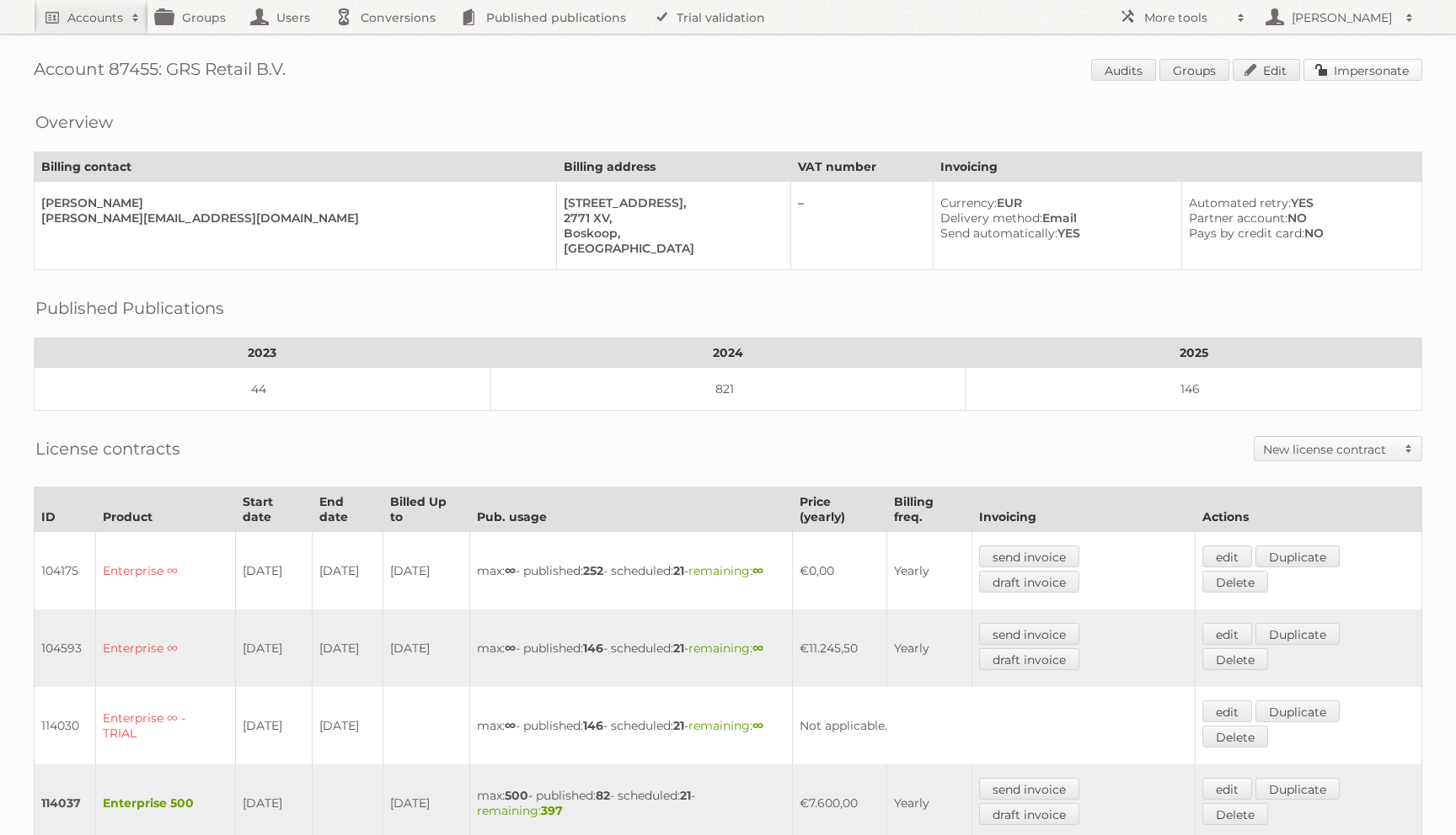
click at [1317, 72] on link "Impersonate" at bounding box center [1363, 70] width 119 height 22
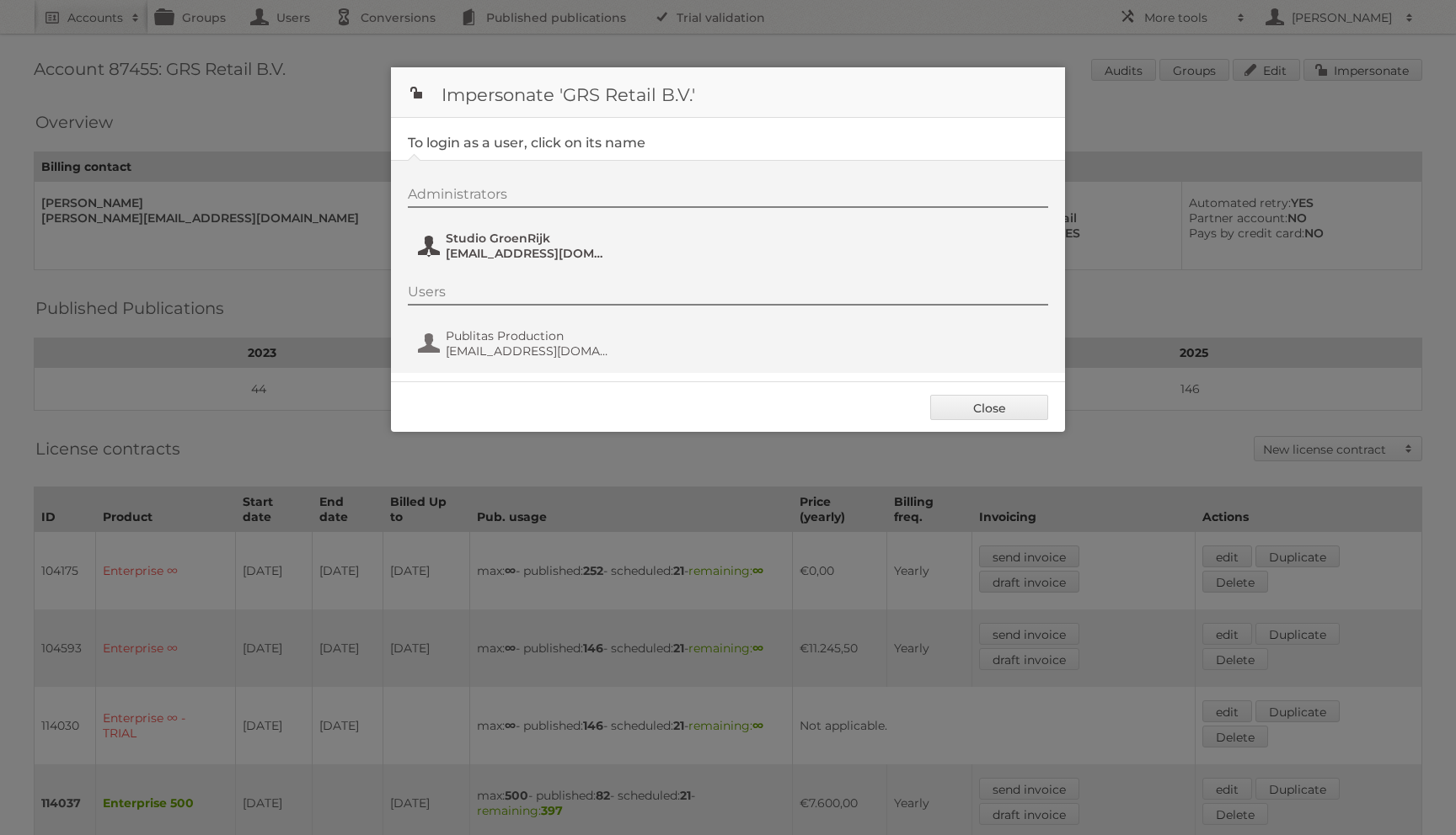
click at [525, 229] on button "Studio GroenRijk [EMAIL_ADDRESS][DOMAIN_NAME]" at bounding box center [515, 246] width 198 height 34
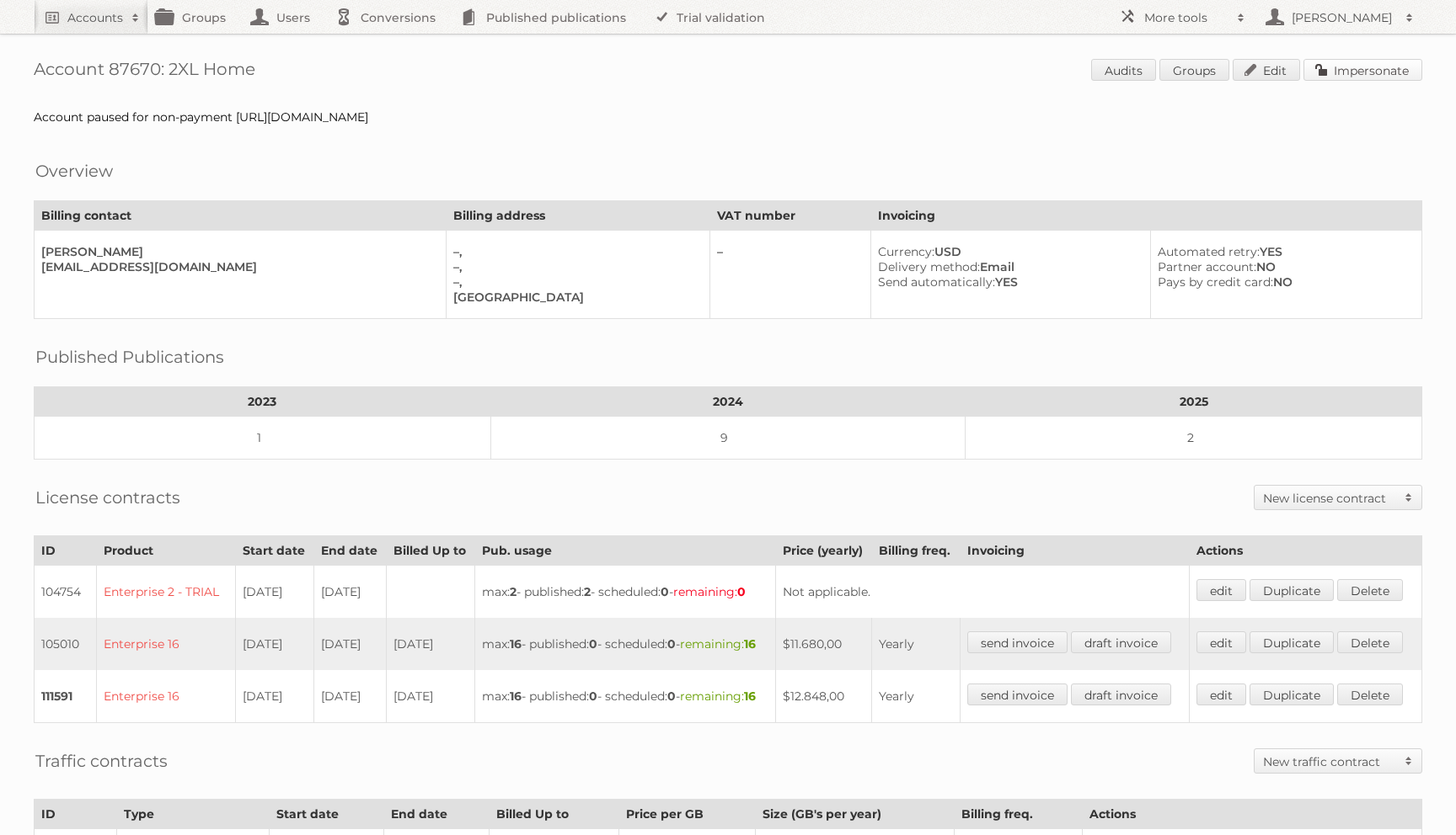
click at [1373, 69] on link "Impersonate" at bounding box center [1363, 70] width 119 height 22
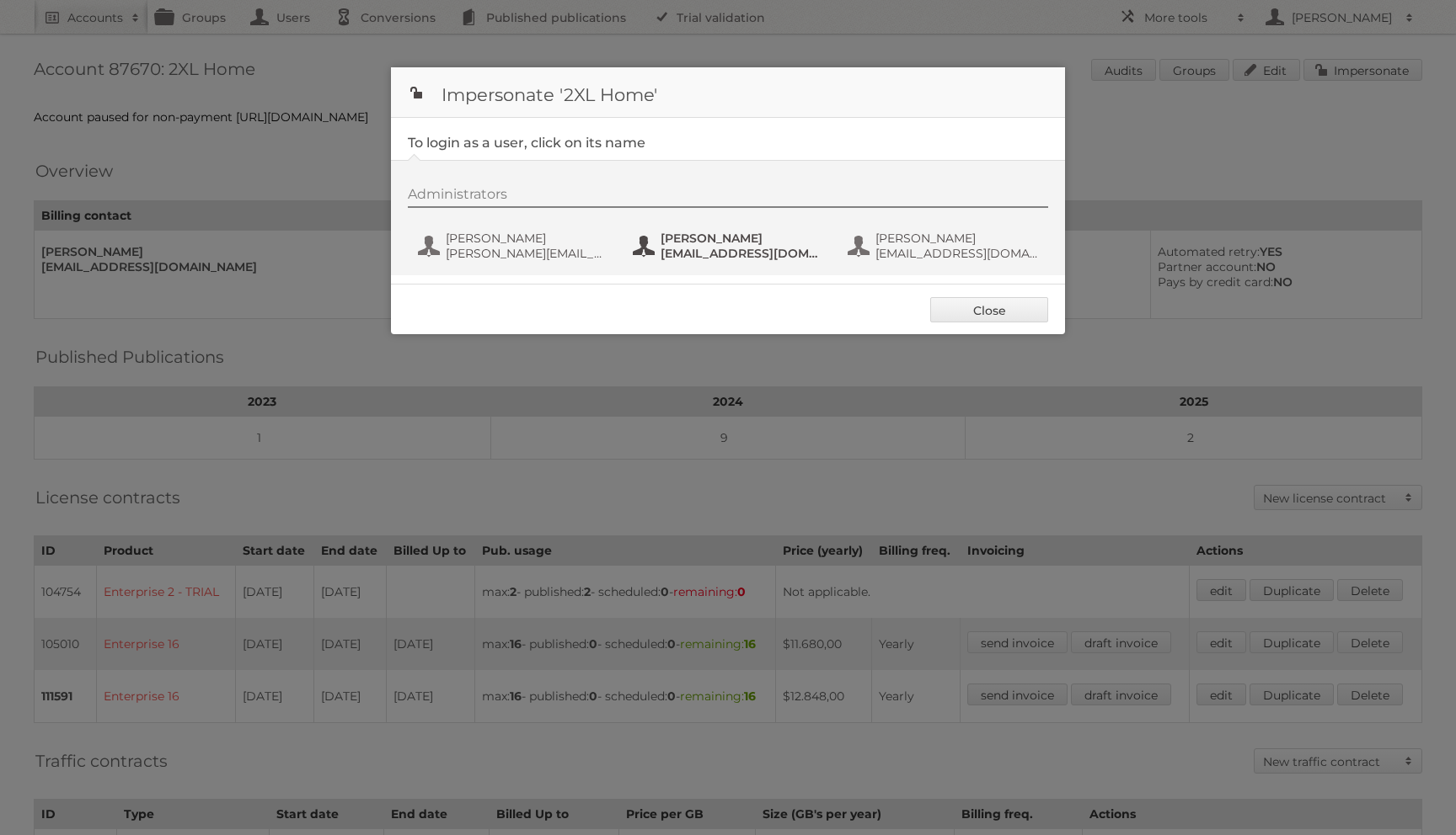
click at [660, 231] on button "Mohamed Adel [EMAIL_ADDRESS][PERSON_NAME][DOMAIN_NAME]" at bounding box center [730, 246] width 198 height 34
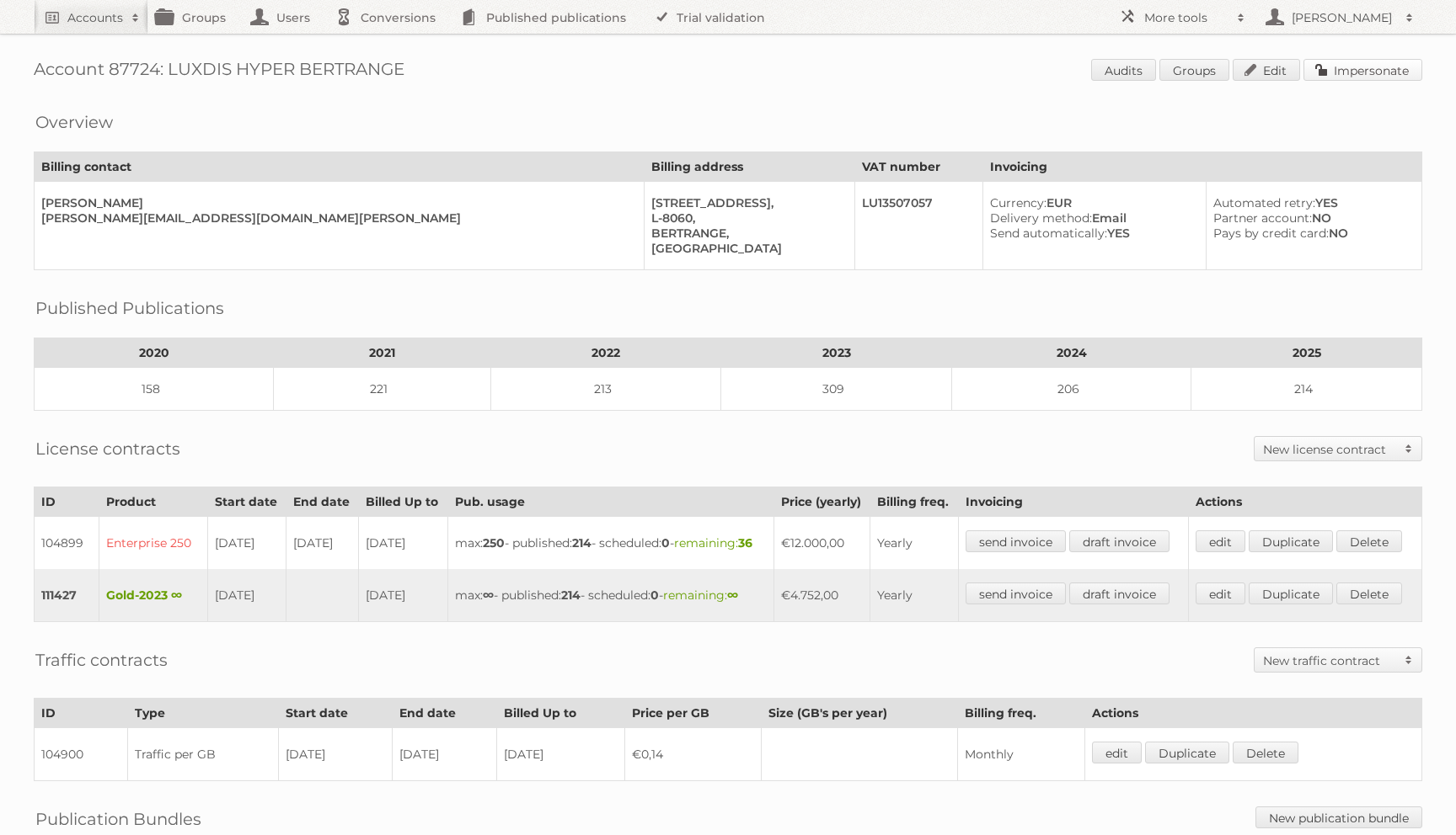
click at [1377, 75] on link "Impersonate" at bounding box center [1363, 70] width 119 height 22
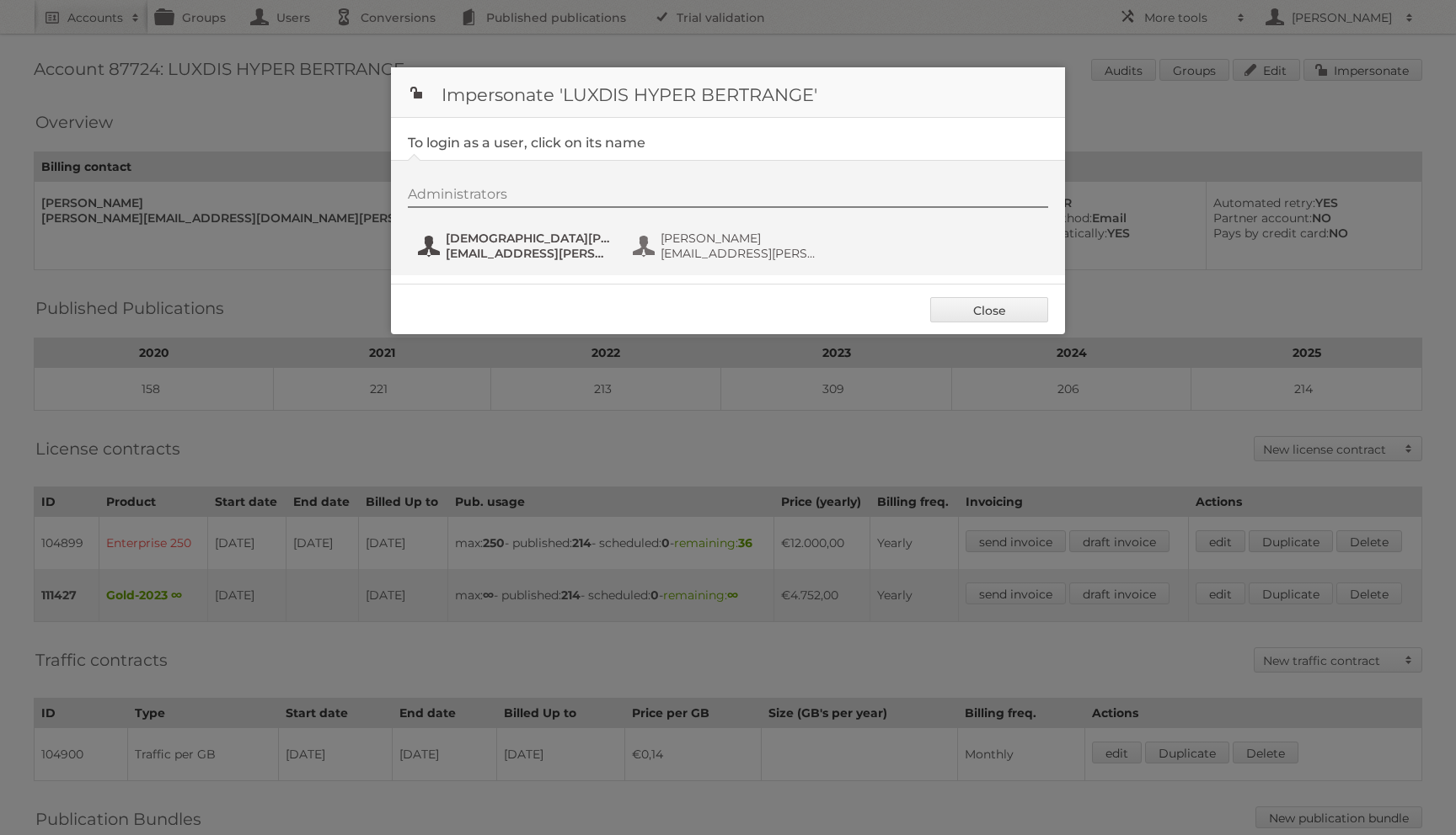
click at [606, 229] on button "Christian Froissard cfroissard@cora.lu" at bounding box center [515, 246] width 198 height 34
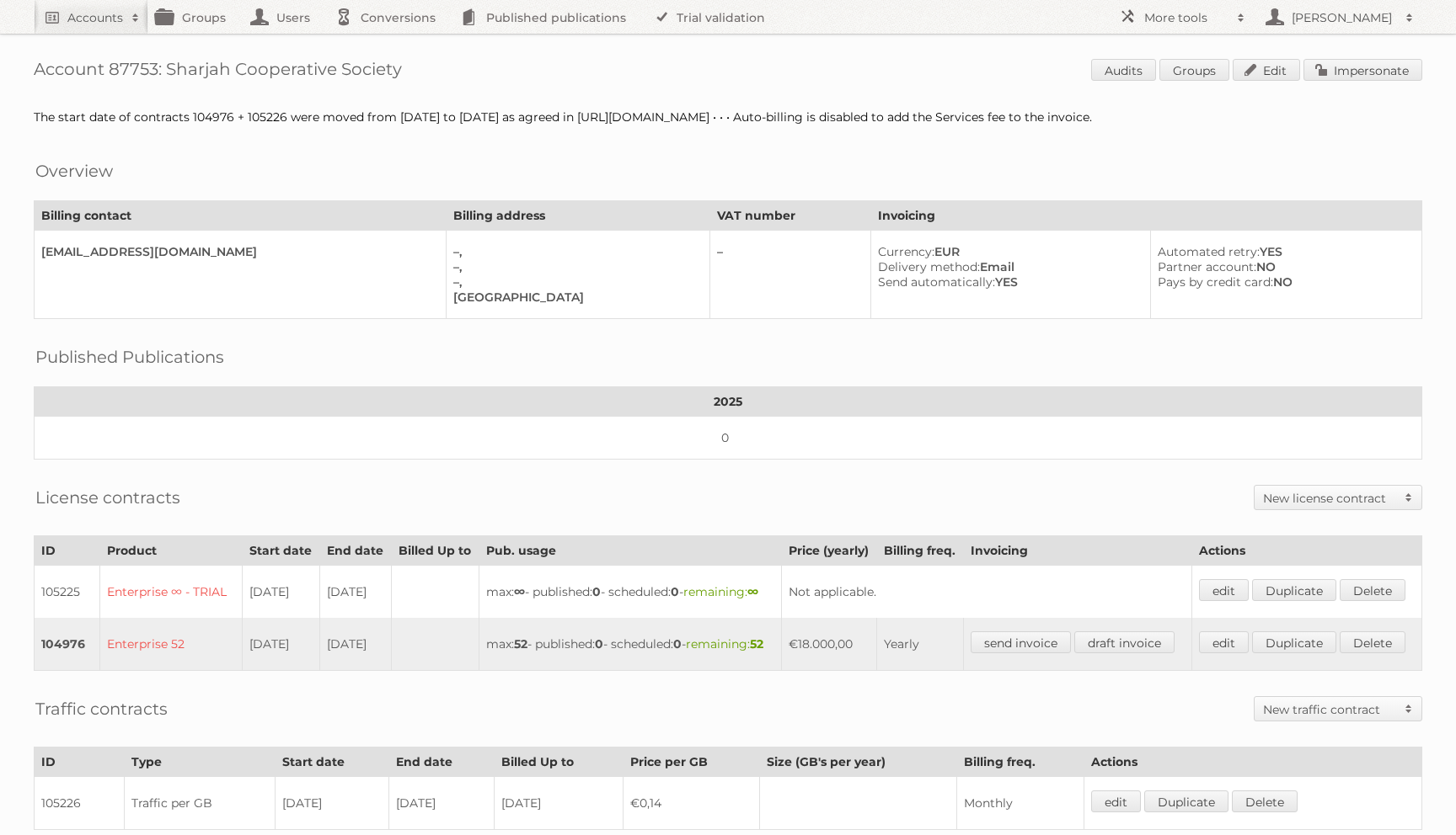
click at [1342, 58] on div "Account 87753: Sharjah Cooperative Society Audits Groups Edit Impersonate The s…" at bounding box center [728, 537] width 1456 height 1075
click at [1338, 70] on link "Impersonate" at bounding box center [1363, 70] width 119 height 22
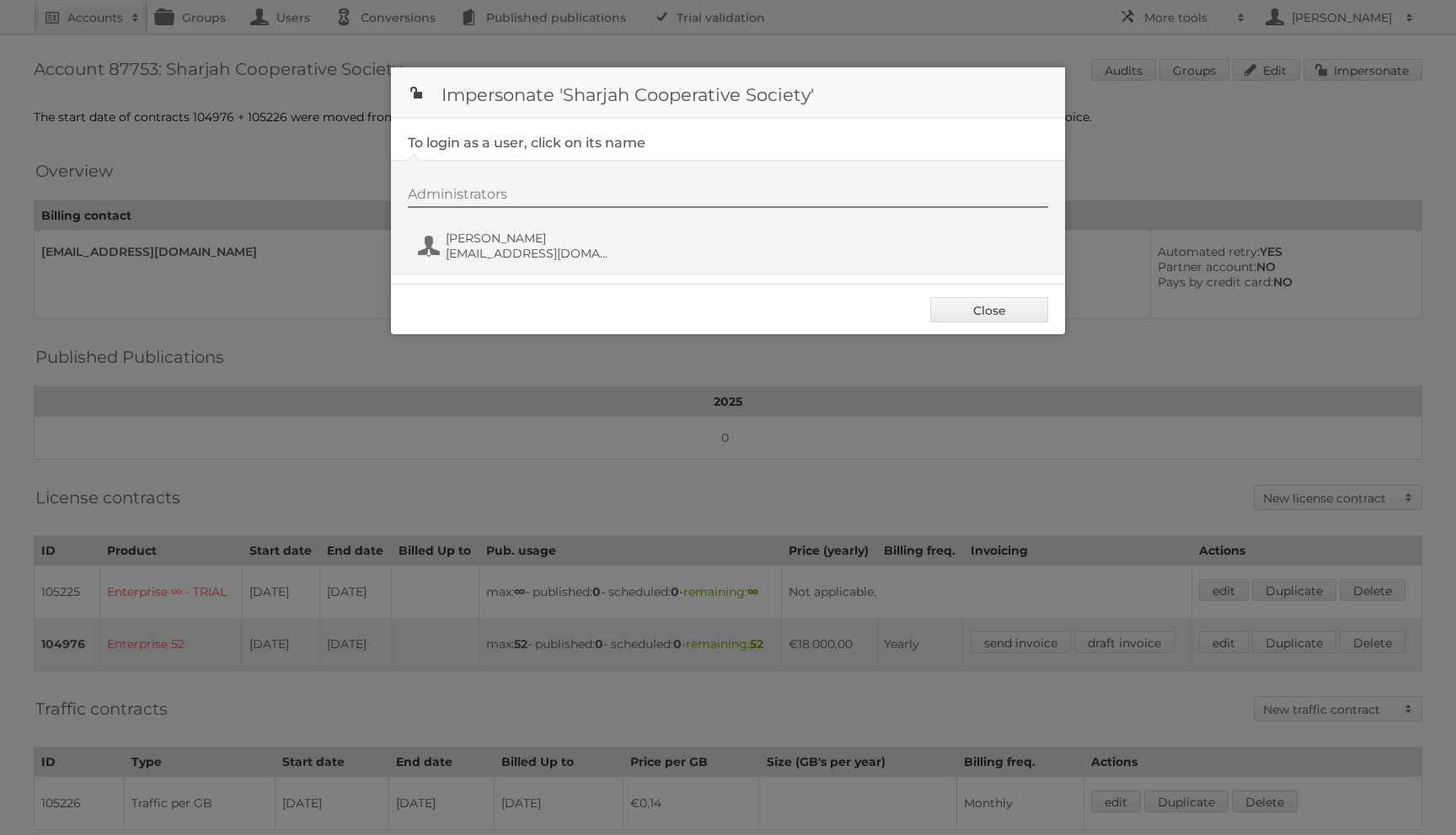
click at [464, 229] on div "Administrators Nada Salahie nada.salahie@shjcoop.ae" at bounding box center [736, 226] width 657 height 81
click at [464, 261] on button "Nada Salahie nada.salahie@shjcoop.ae" at bounding box center [515, 246] width 198 height 34
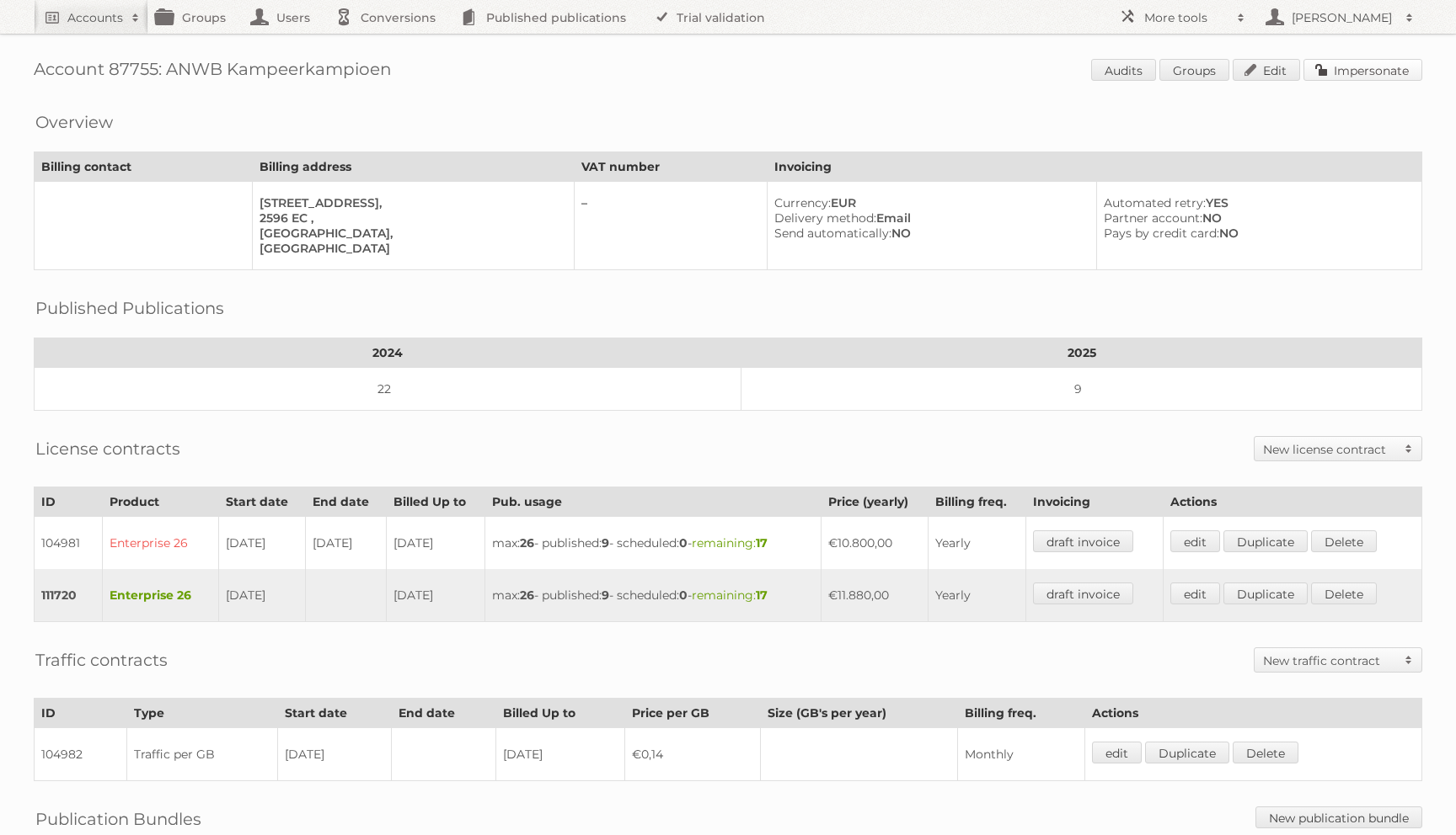
click at [1341, 68] on link "Impersonate" at bounding box center [1363, 70] width 119 height 22
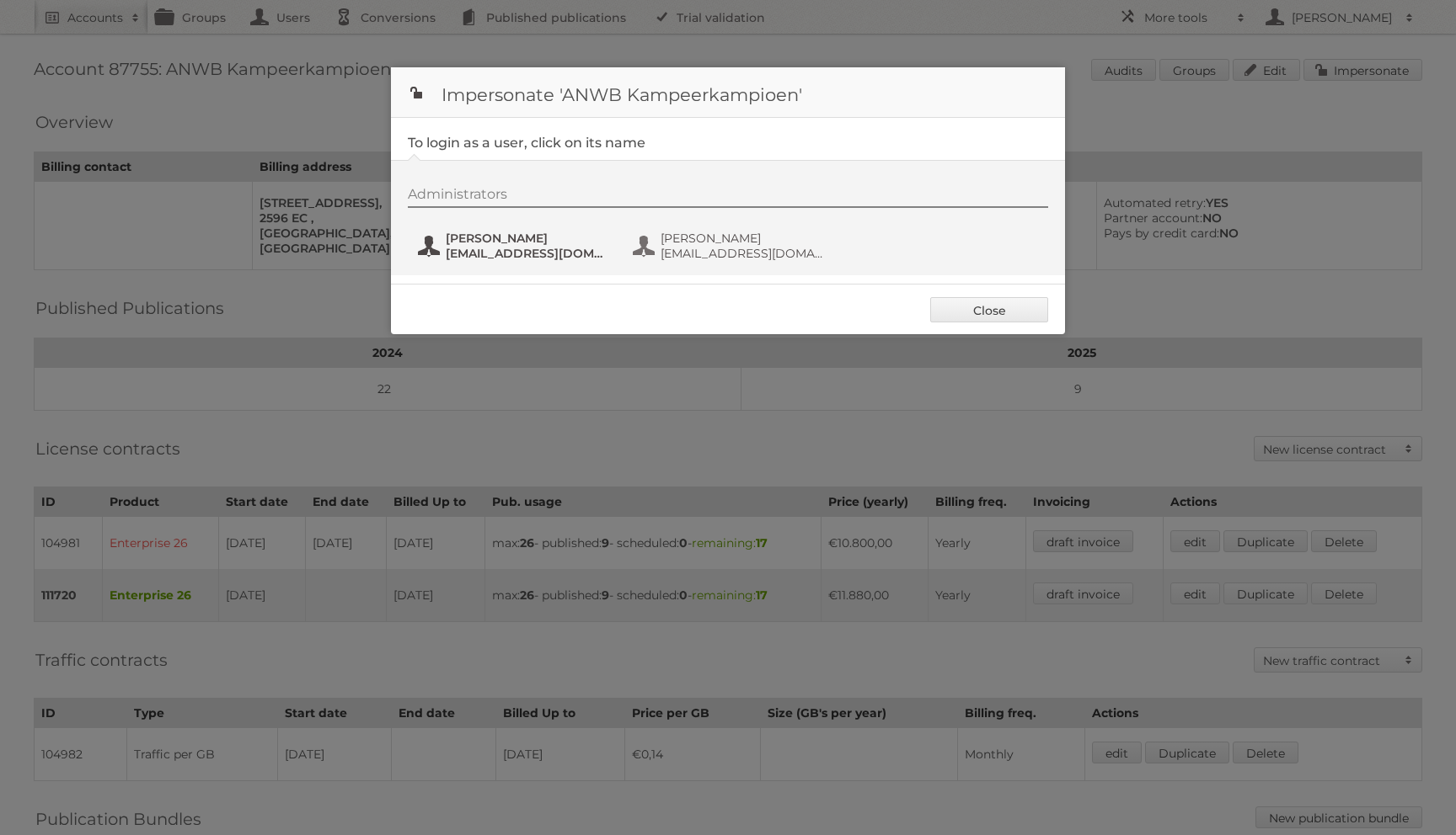
click at [607, 252] on span "[EMAIL_ADDRESS][DOMAIN_NAME]" at bounding box center [527, 253] width 163 height 15
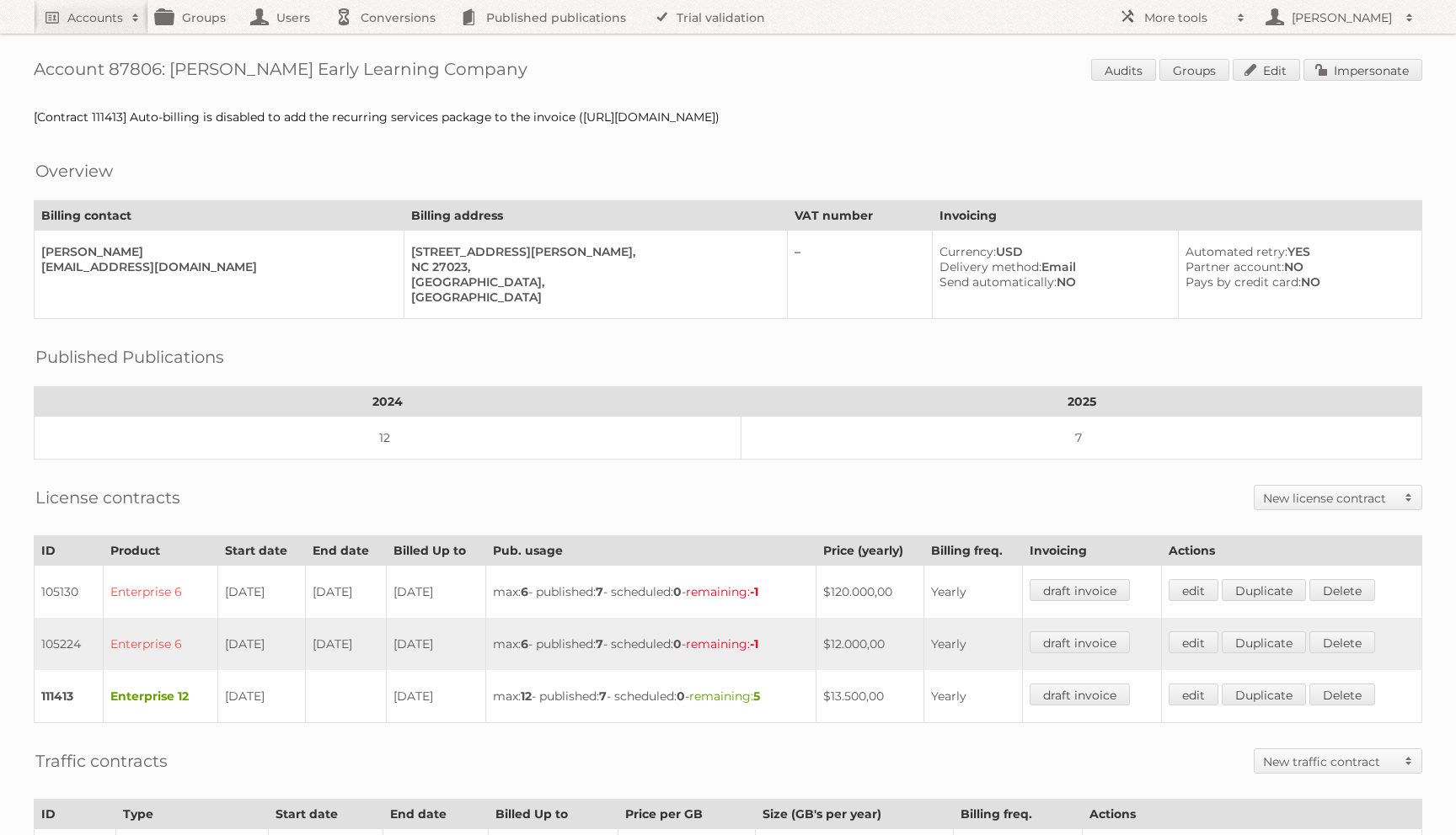
click at [1331, 93] on div "Account 87806: Kaplan Early Learning Company Audits Groups Edit Impersonate [Co…" at bounding box center [728, 590] width 1456 height 1181
click at [1331, 64] on link "Impersonate" at bounding box center [1363, 70] width 119 height 22
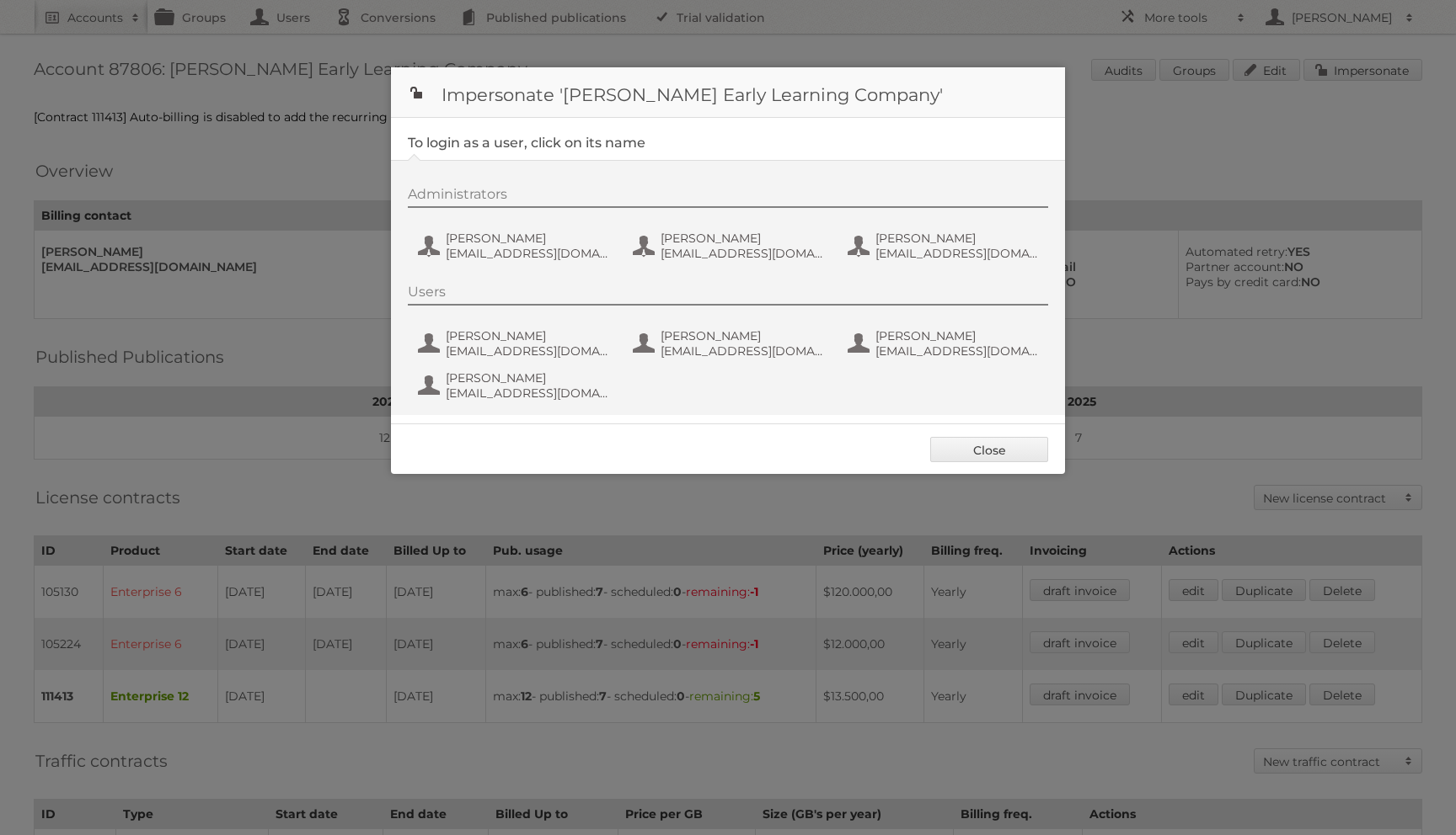
click at [537, 271] on div "Administrators Anna Wilmoth awilmoth@kaplanco.com Jackson Wood jwood@kaplanco.c…" at bounding box center [728, 287] width 674 height 255
click at [508, 230] on button "Anna Wilmoth awilmoth@kaplanco.com" at bounding box center [515, 246] width 198 height 34
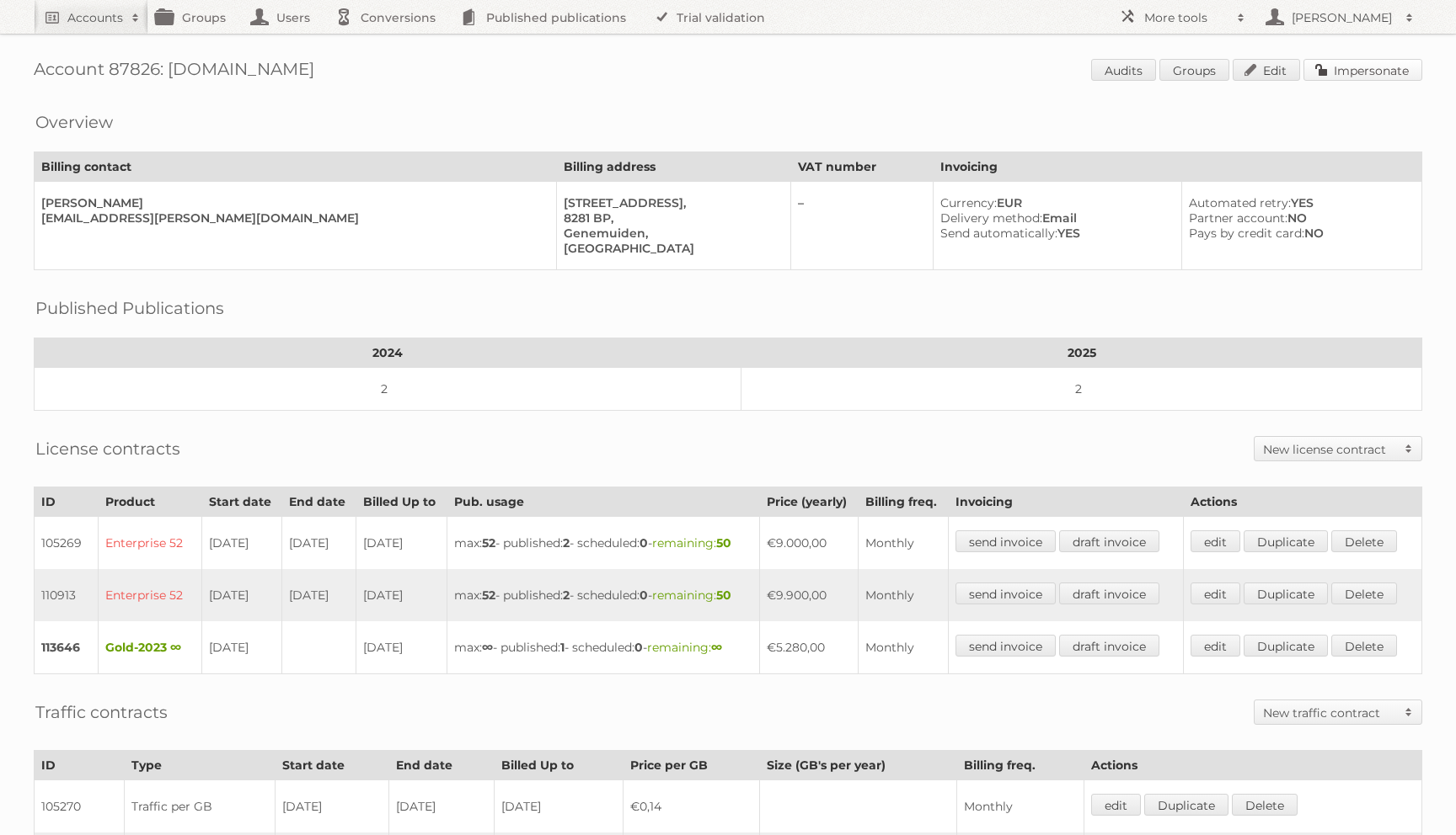
click at [1343, 72] on link "Impersonate" at bounding box center [1363, 70] width 119 height 22
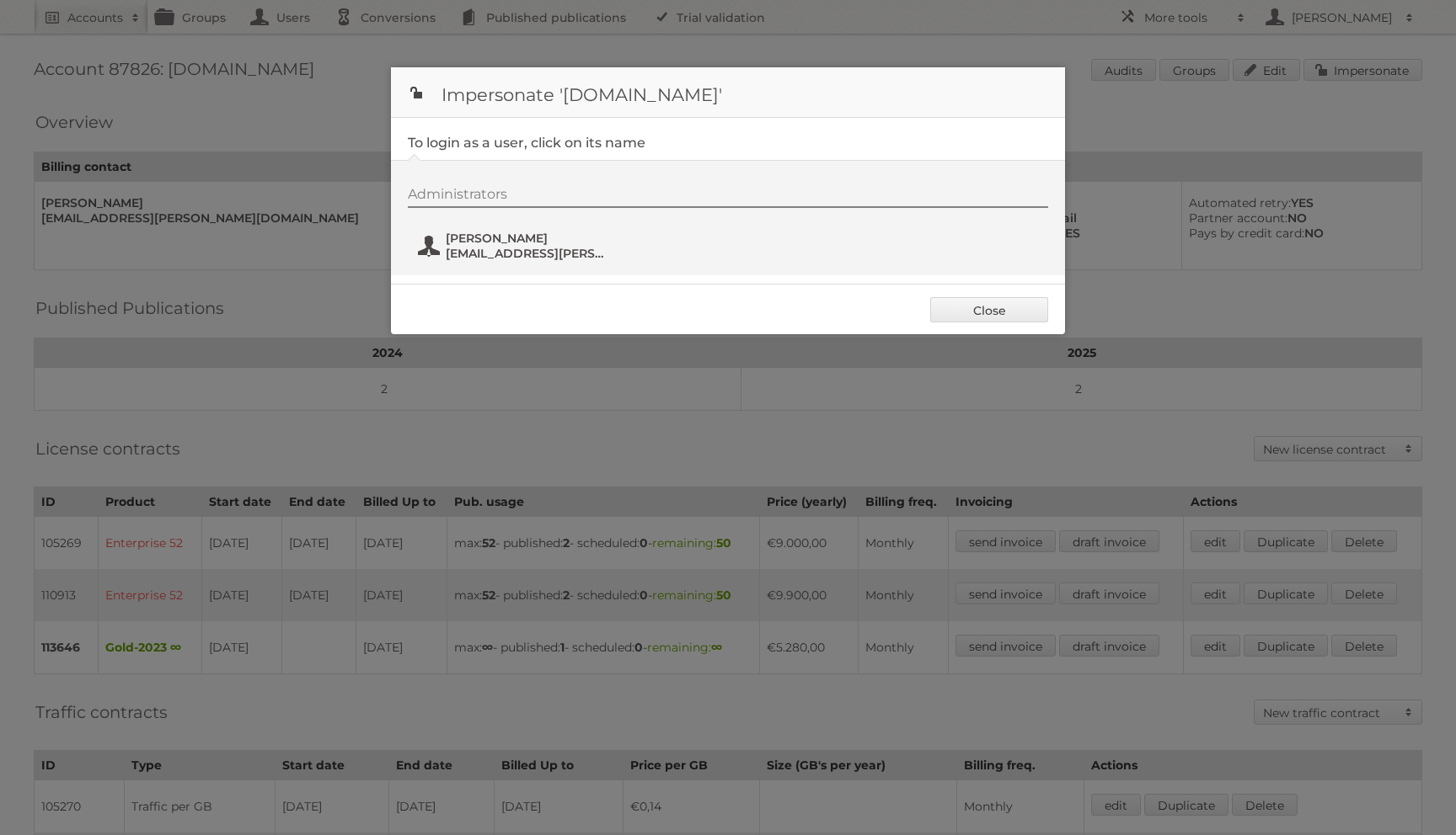
click at [564, 231] on span "Janwillem van Wendel" at bounding box center [527, 237] width 163 height 15
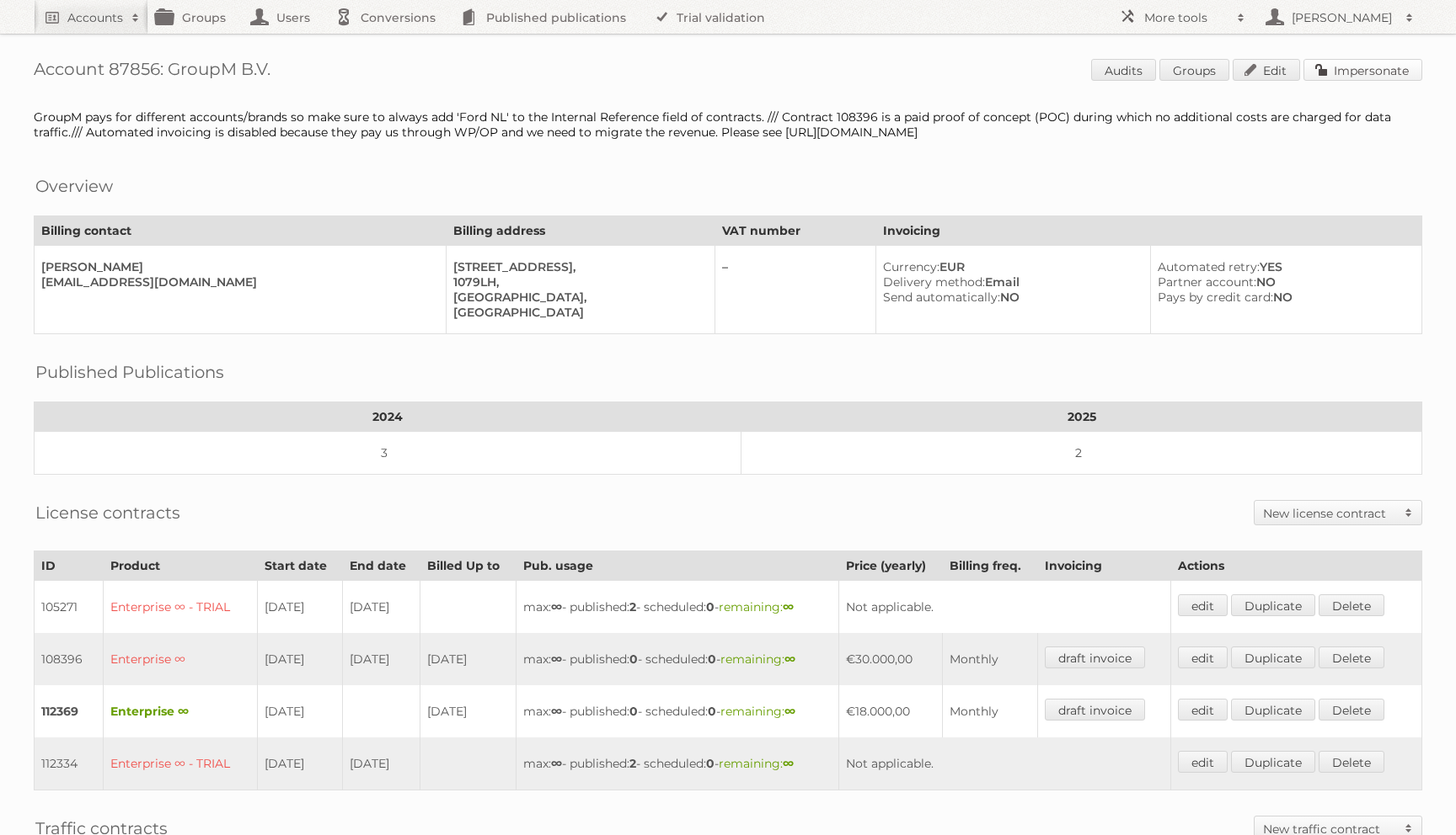
click at [1337, 70] on link "Impersonate" at bounding box center [1363, 70] width 119 height 22
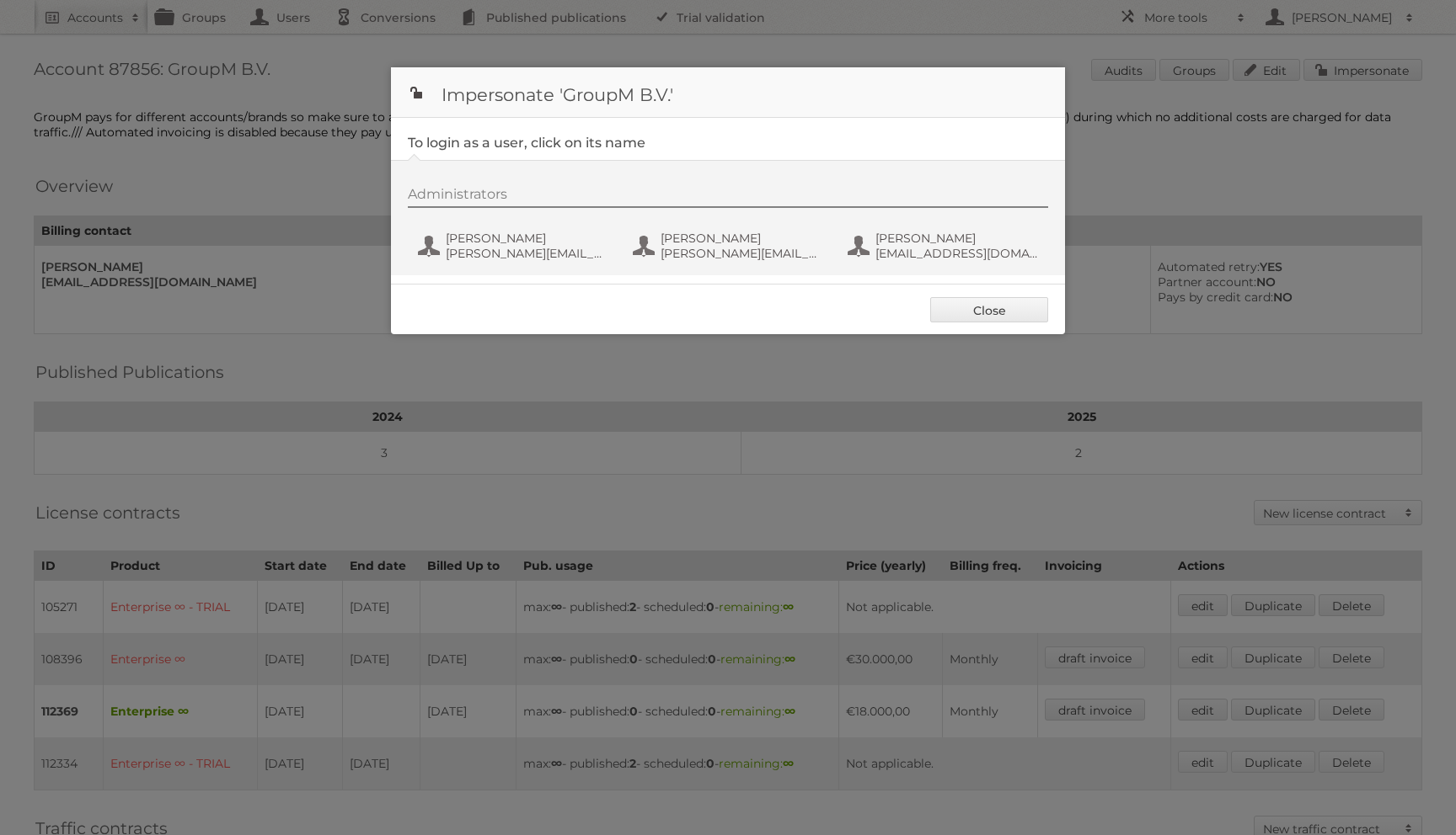
click at [635, 205] on div "Administrators" at bounding box center [728, 196] width 641 height 22
click at [641, 241] on button "Nick Steggink nick+ford@publitas.com" at bounding box center [730, 246] width 198 height 34
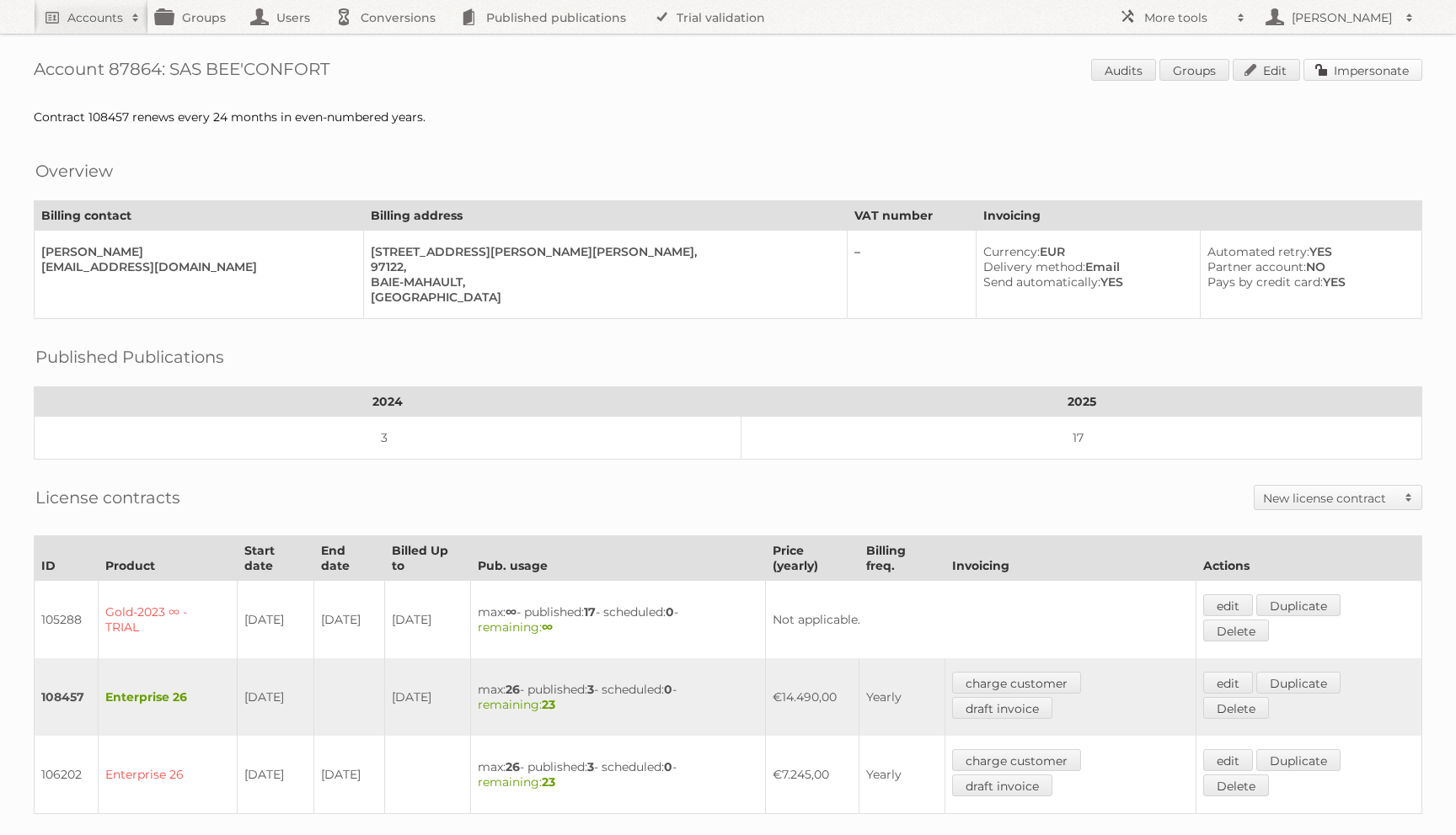
click at [1321, 73] on link "Impersonate" at bounding box center [1363, 70] width 119 height 22
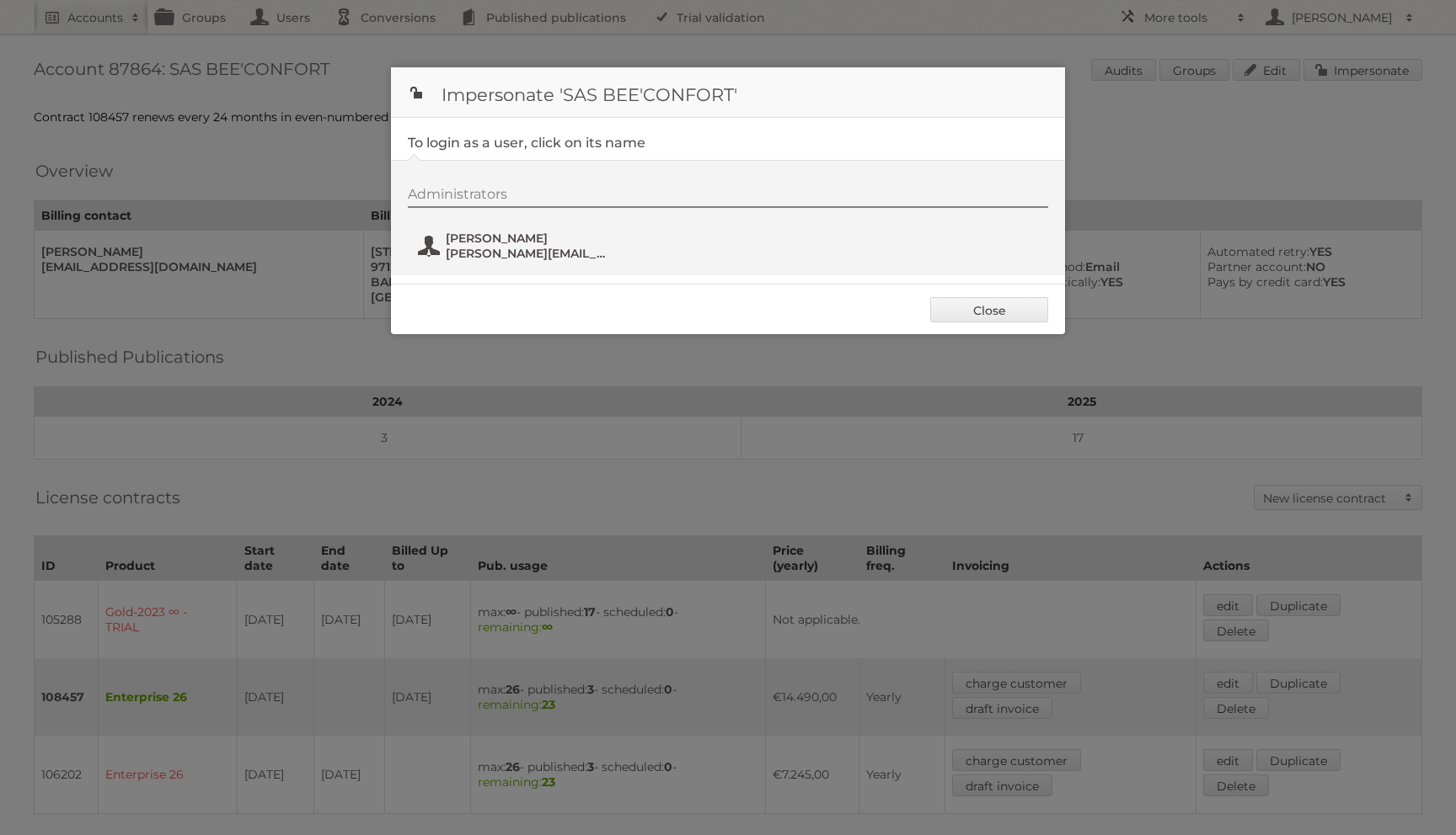
click at [534, 243] on span "[PERSON_NAME]" at bounding box center [527, 237] width 163 height 15
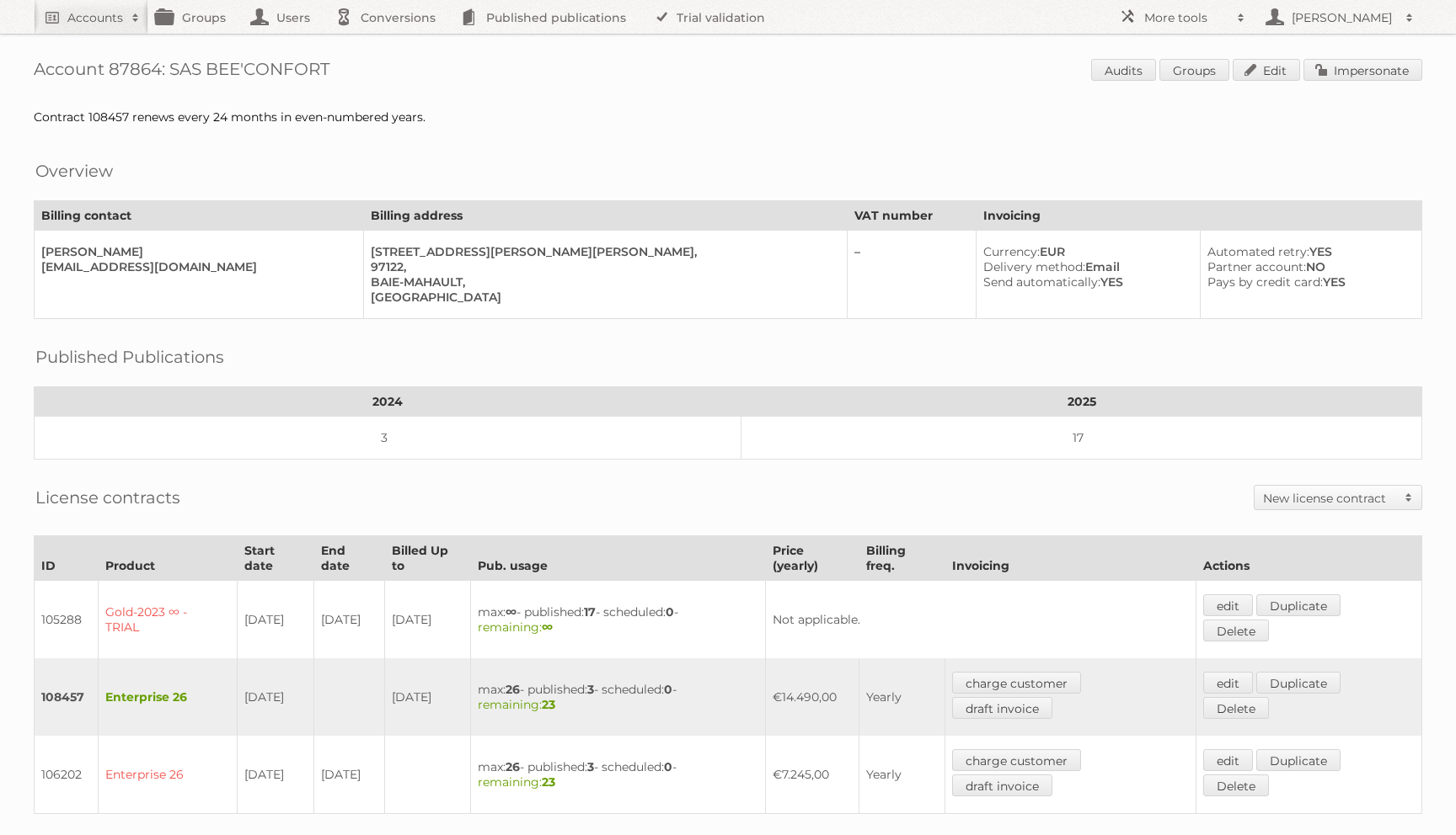
drag, startPoint x: 175, startPoint y: 70, endPoint x: 572, endPoint y: 60, distance: 397.1
click at [572, 60] on h1 "Account 87864: SAS BEE'CONFORT Audits Groups Edit Impersonate" at bounding box center [728, 72] width 1389 height 25
copy h1 "AS BEE'CONFORT"
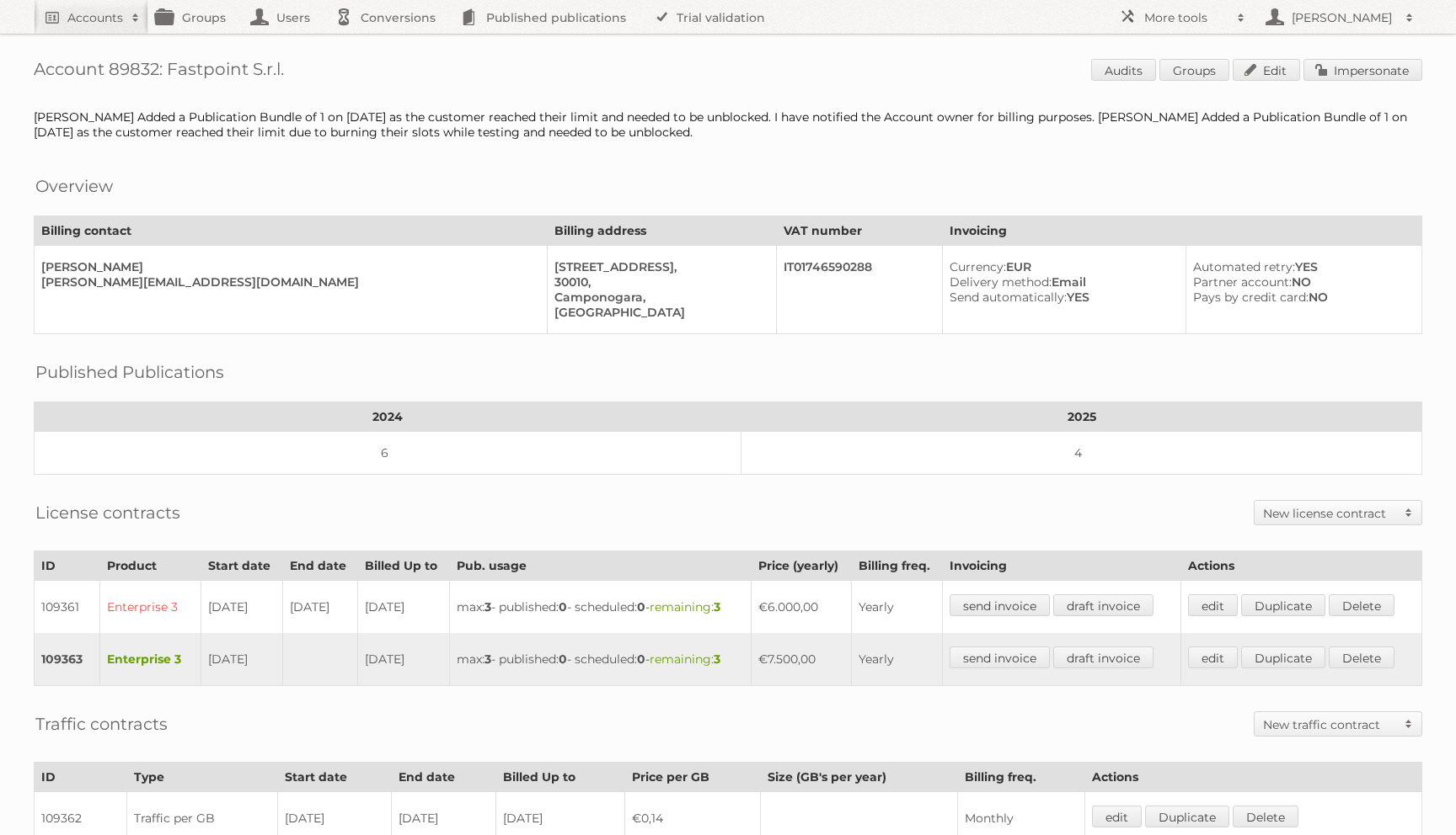
click at [1365, 43] on div "Account 89832: Fastpoint S.r.l. Audits Groups Edit Impersonate [PERSON_NAME] Ad…" at bounding box center [728, 729] width 1456 height 1457
click at [1348, 57] on div "Account 89832: Fastpoint S.r.l. Audits Groups Edit Impersonate [PERSON_NAME] Ad…" at bounding box center [728, 729] width 1456 height 1457
click at [1324, 67] on link "Impersonate" at bounding box center [1363, 70] width 119 height 22
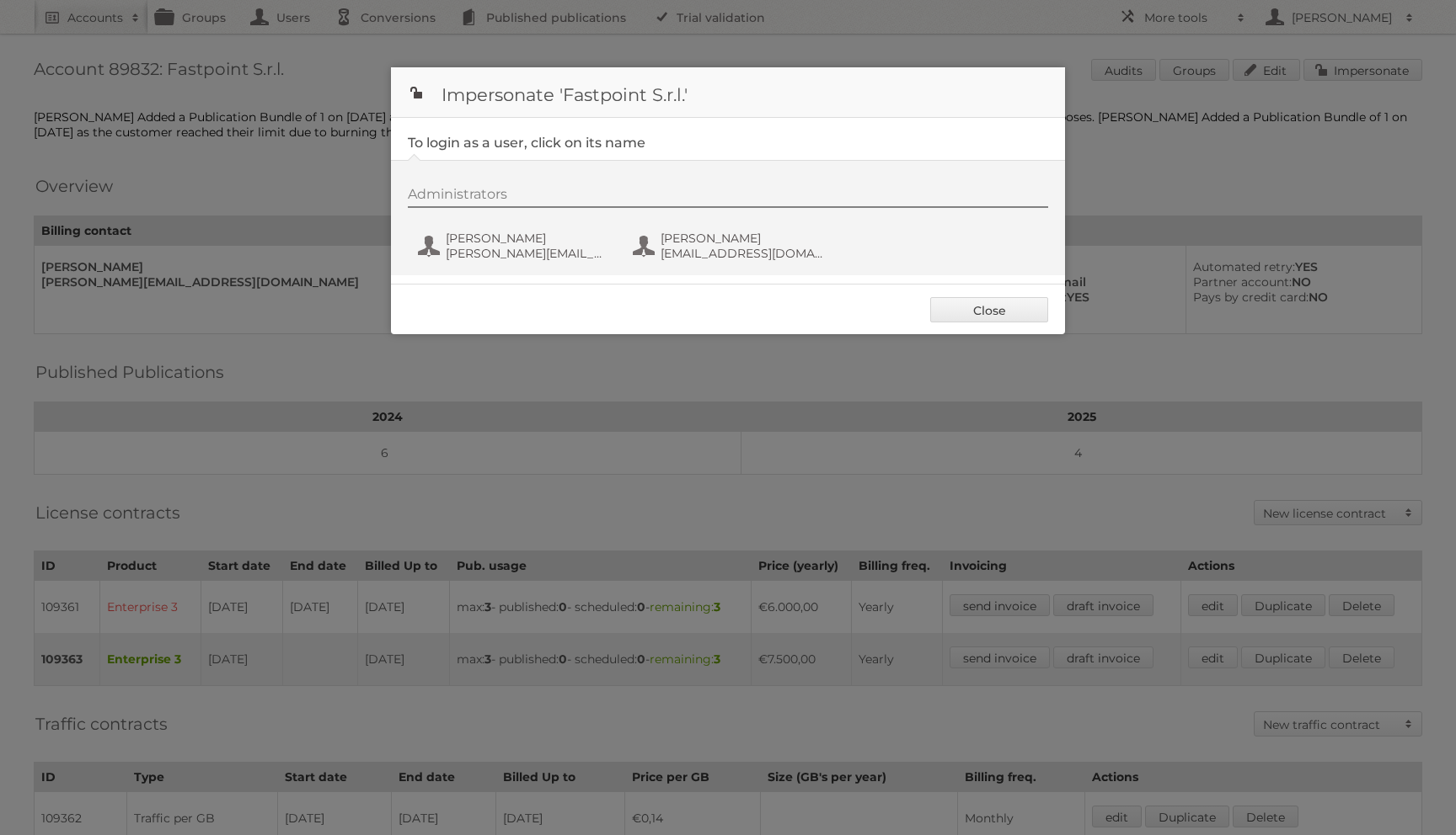
click at [492, 228] on div "Administrators [PERSON_NAME] [PERSON_NAME][EMAIL_ADDRESS][DOMAIN_NAME] [PERSON_…" at bounding box center [736, 226] width 657 height 81
click at [480, 251] on span "[PERSON_NAME][EMAIL_ADDRESS][DOMAIN_NAME]" at bounding box center [527, 253] width 163 height 15
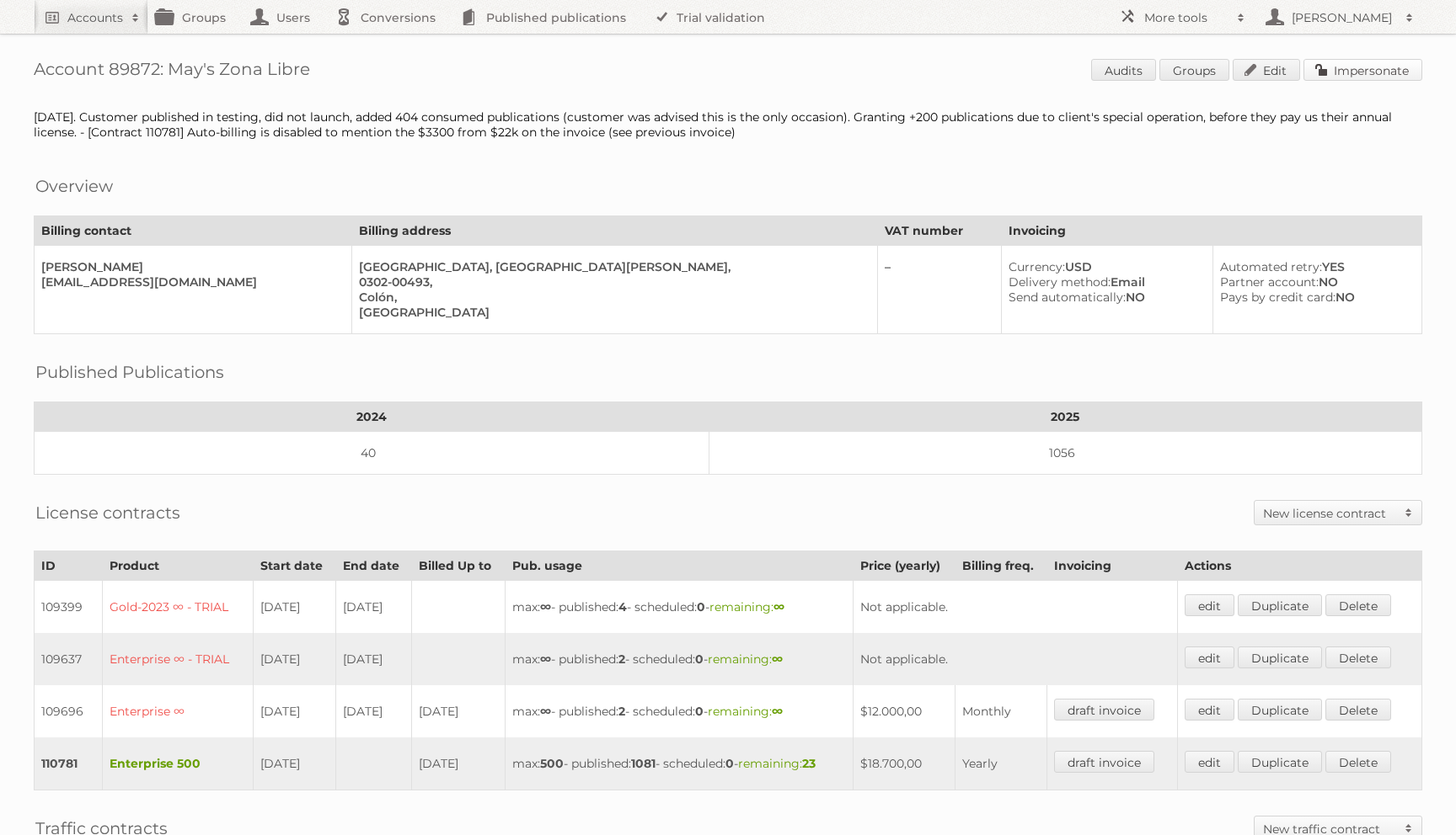
click at [1370, 76] on link "Impersonate" at bounding box center [1363, 70] width 119 height 22
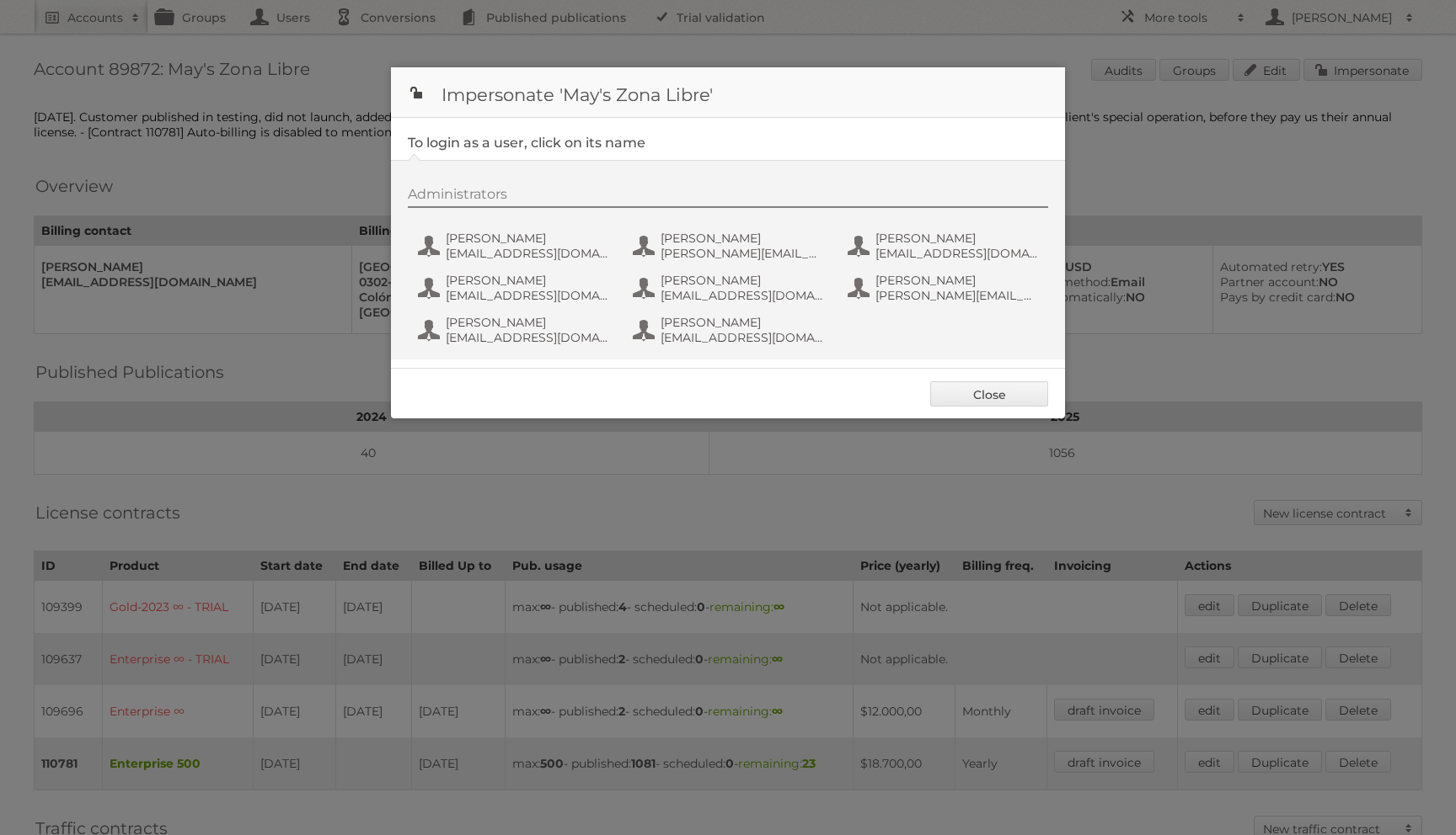
click at [772, 224] on div "Administrators [PERSON_NAME] [EMAIL_ADDRESS][DOMAIN_NAME] Alberto Wong [EMAIL_A…" at bounding box center [736, 268] width 657 height 165
drag, startPoint x: 724, startPoint y: 243, endPoint x: 711, endPoint y: 244, distance: 13.0
click at [711, 244] on span "[PERSON_NAME]" at bounding box center [742, 237] width 163 height 15
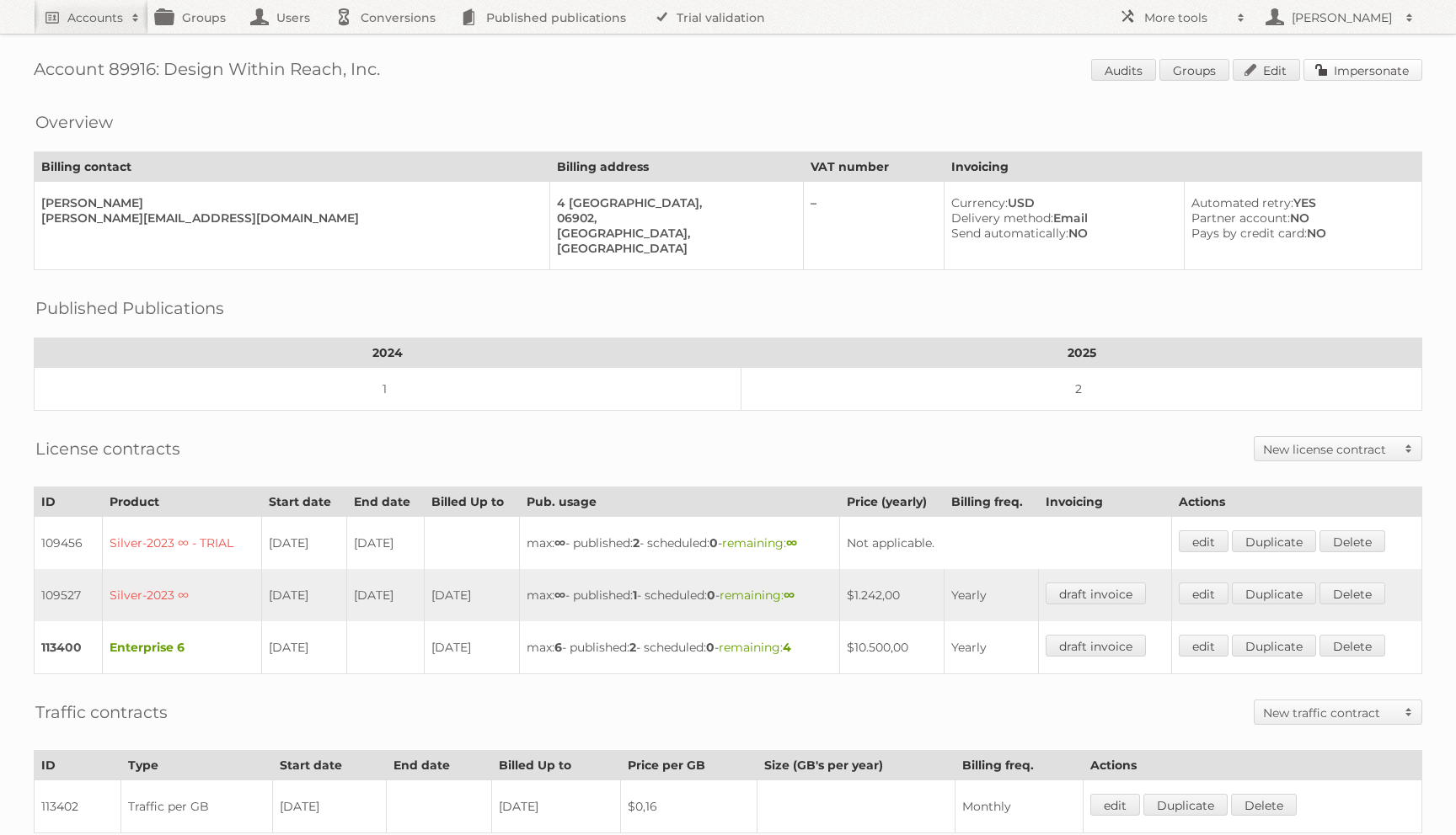
click at [1352, 65] on link "Impersonate" at bounding box center [1363, 70] width 119 height 22
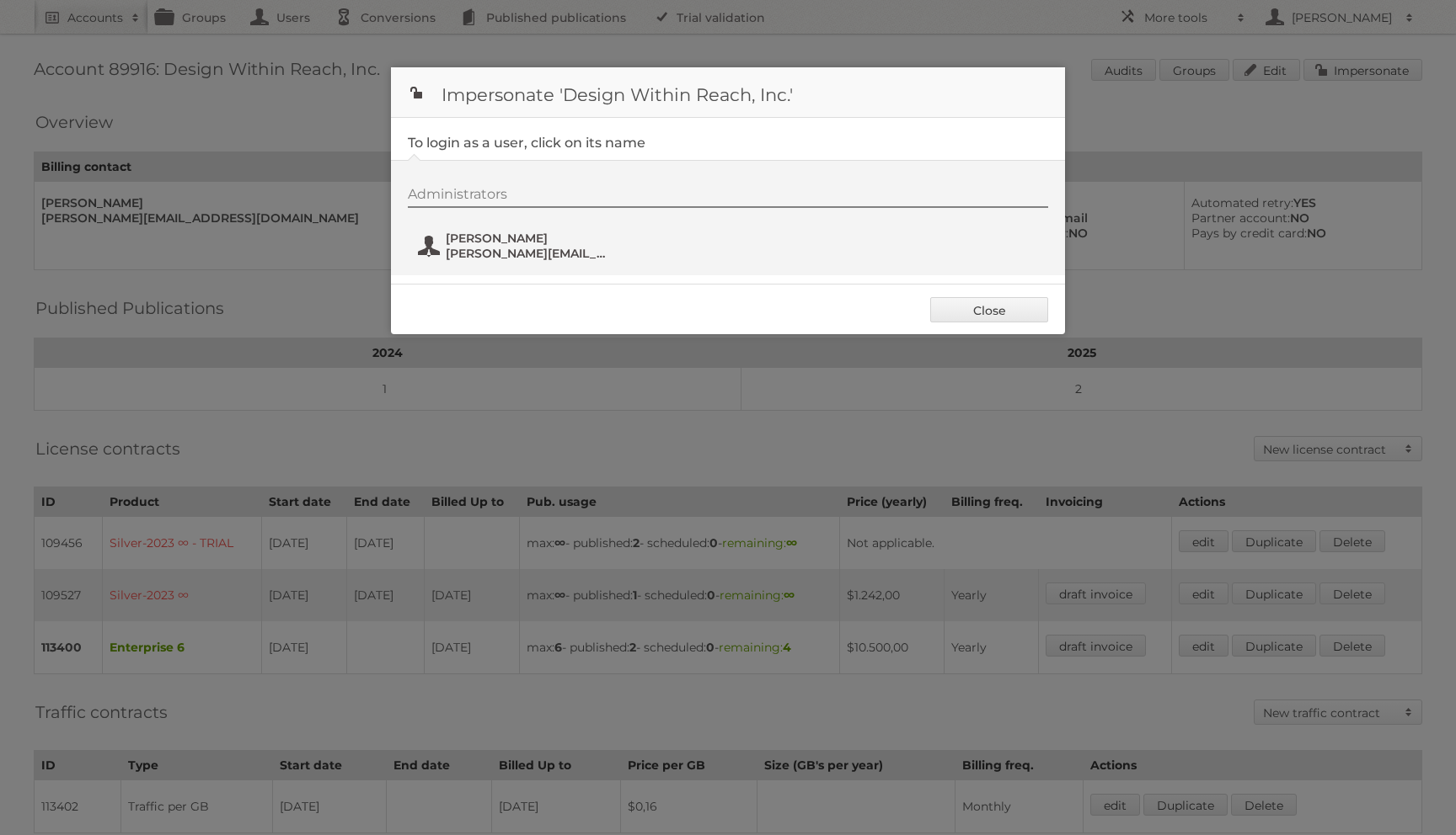
click at [506, 242] on span "Alana Giordano" at bounding box center [527, 237] width 163 height 15
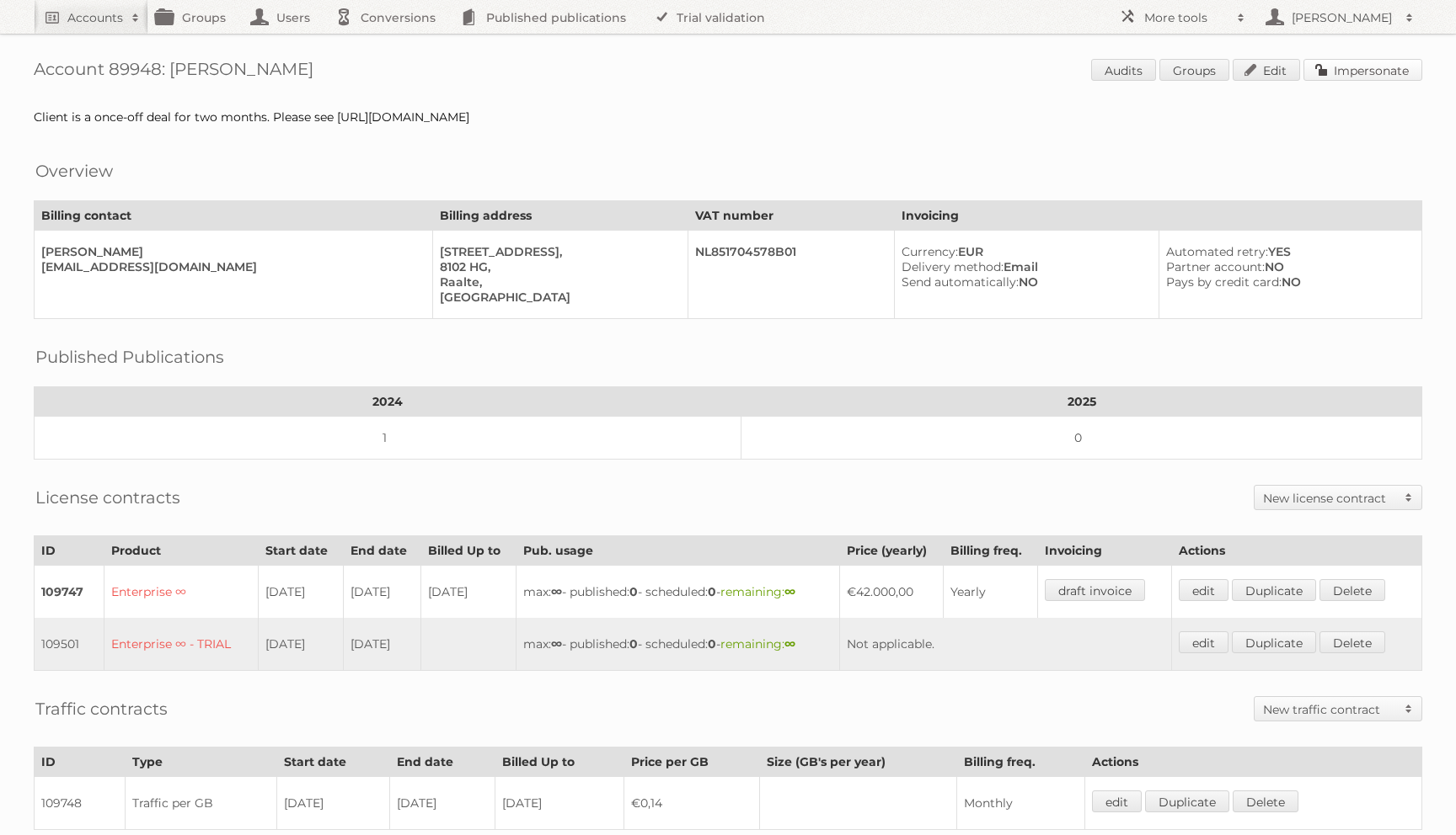
click at [1350, 60] on link "Impersonate" at bounding box center [1363, 70] width 119 height 22
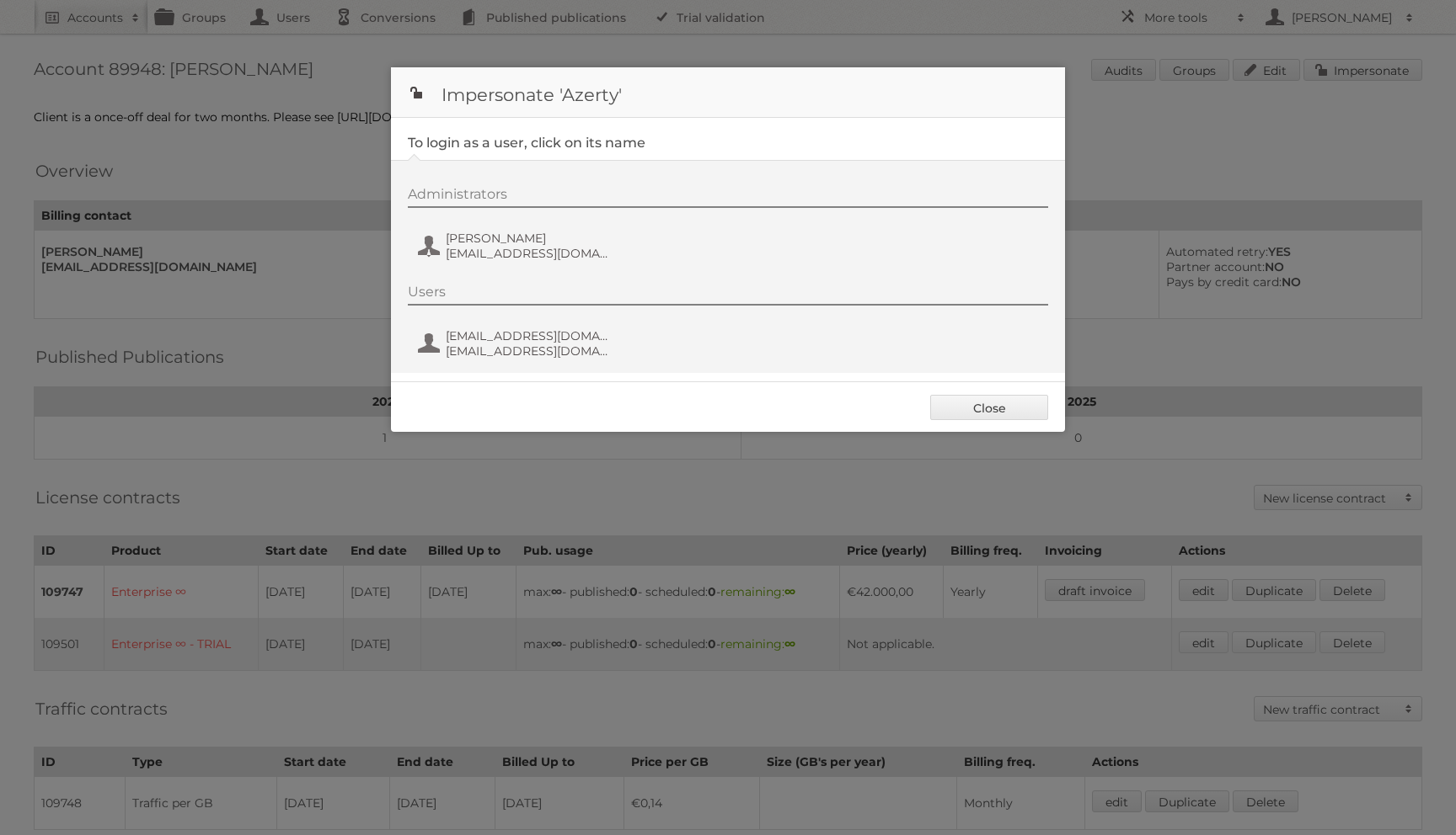
click at [449, 281] on div "Administrators [PERSON_NAME] [EMAIL_ADDRESS][DOMAIN_NAME] Users [EMAIL_ADDRESS]…" at bounding box center [728, 266] width 674 height 213
click at [462, 250] on span "[EMAIL_ADDRESS][DOMAIN_NAME]" at bounding box center [527, 253] width 163 height 15
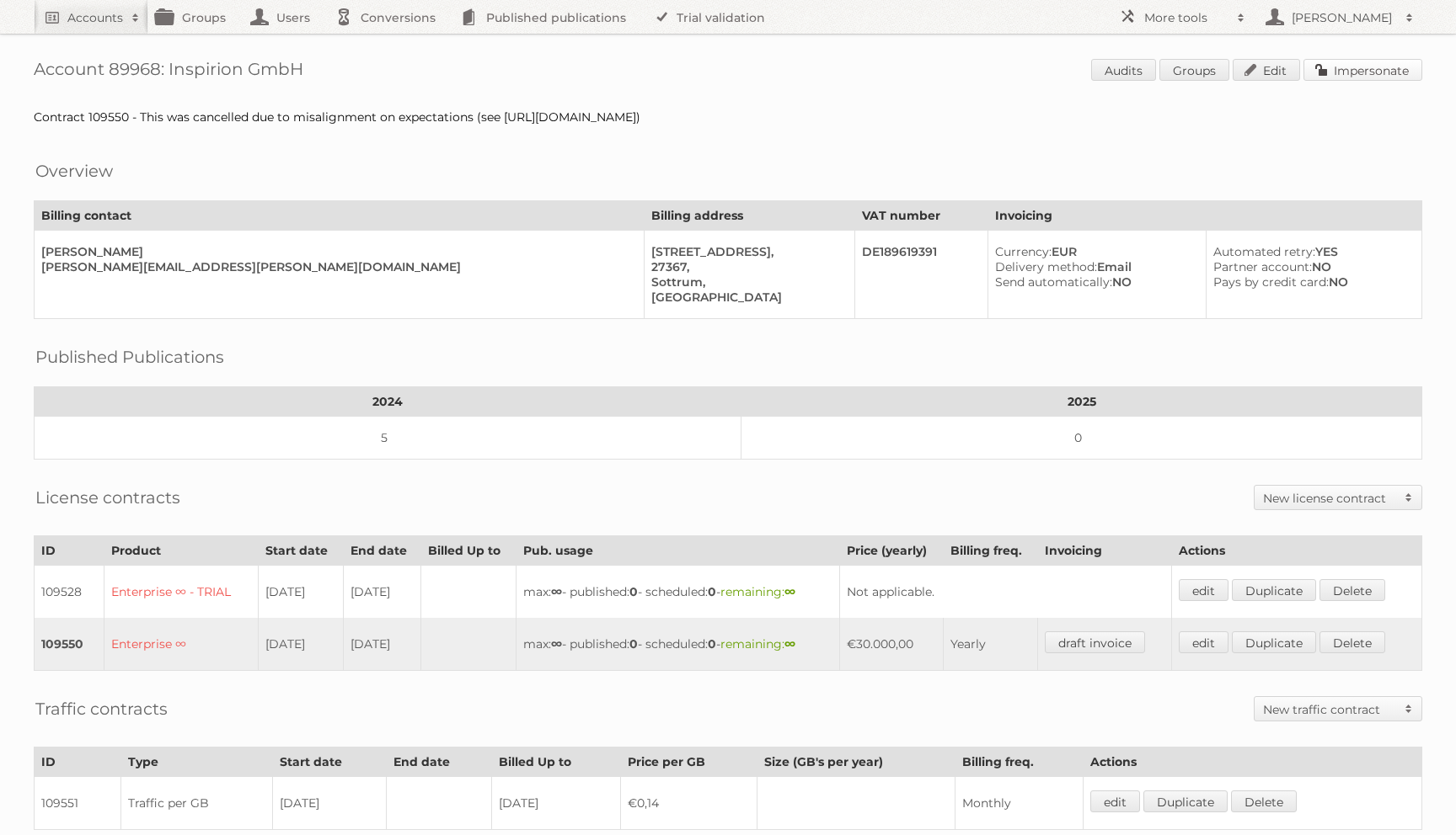
click at [1342, 79] on link "Impersonate" at bounding box center [1363, 70] width 119 height 22
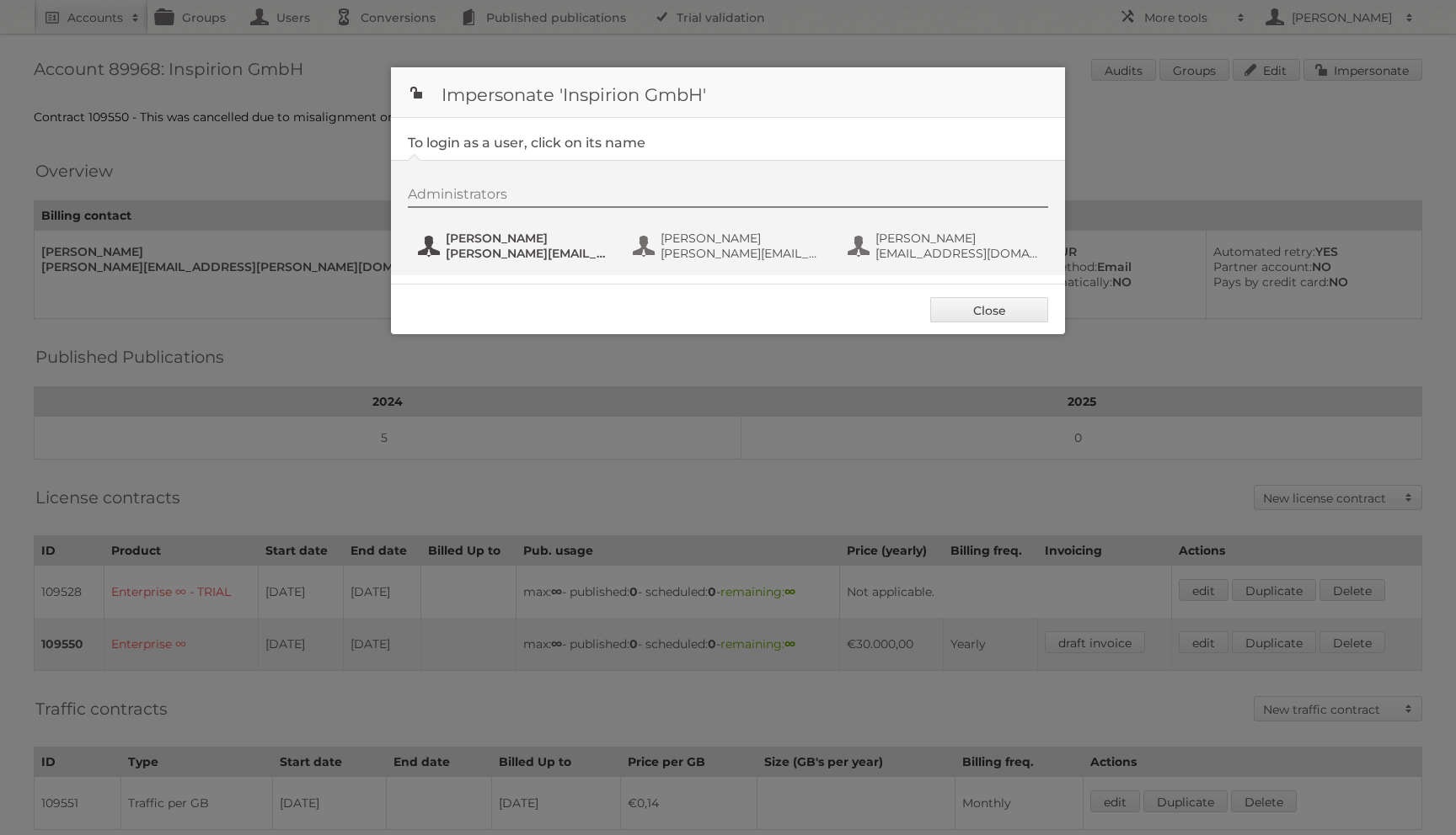
click at [511, 256] on span "agnieszka.gardziejewska@inspirion.eu" at bounding box center [527, 253] width 163 height 15
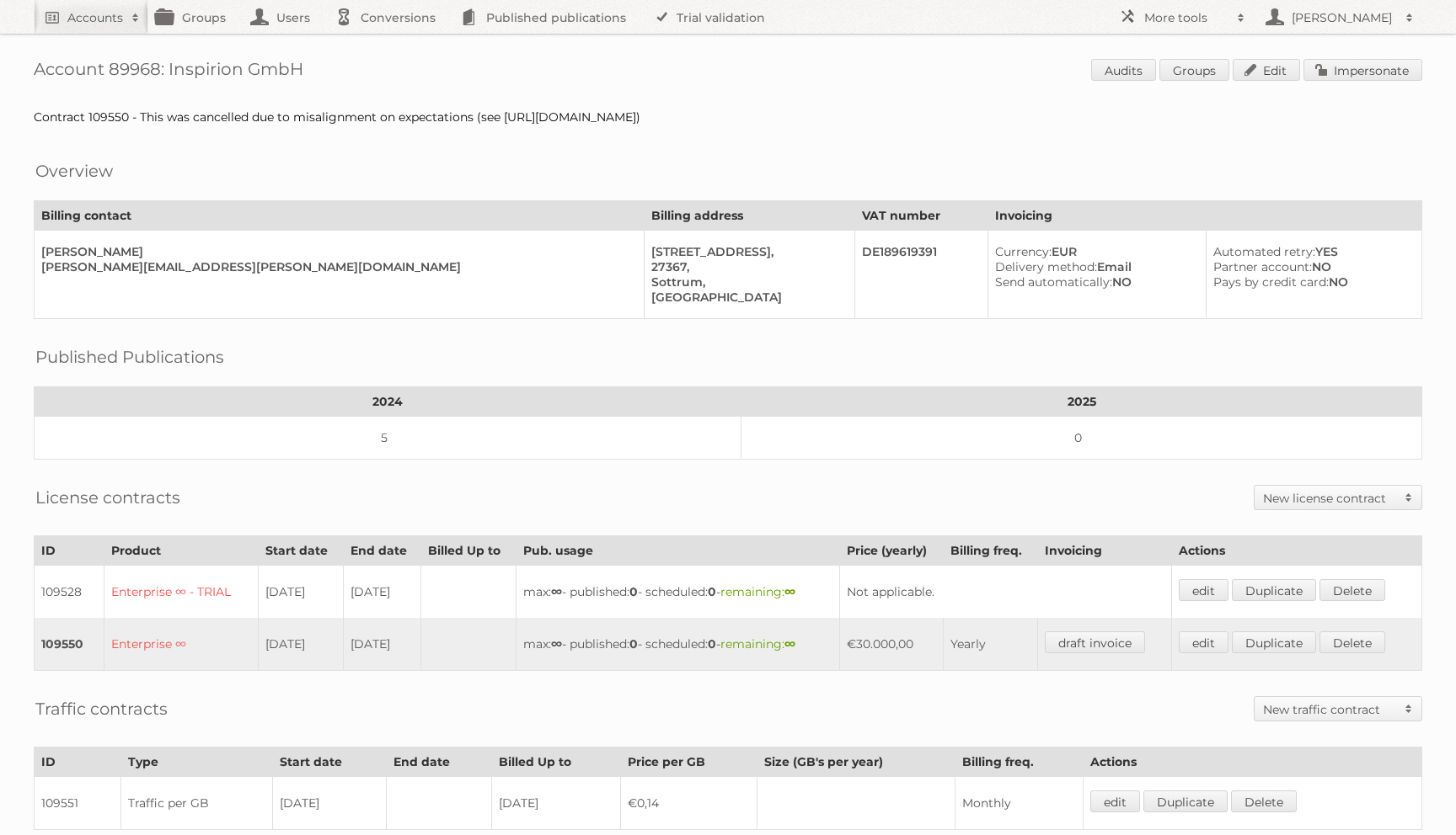
drag, startPoint x: 168, startPoint y: 67, endPoint x: 397, endPoint y: 67, distance: 229.0
click at [395, 67] on h1 "Account 89968: Inspirion GmbH Audits Groups Edit Impersonate" at bounding box center [728, 72] width 1389 height 25
copy h1 "Inspirion GmbH"
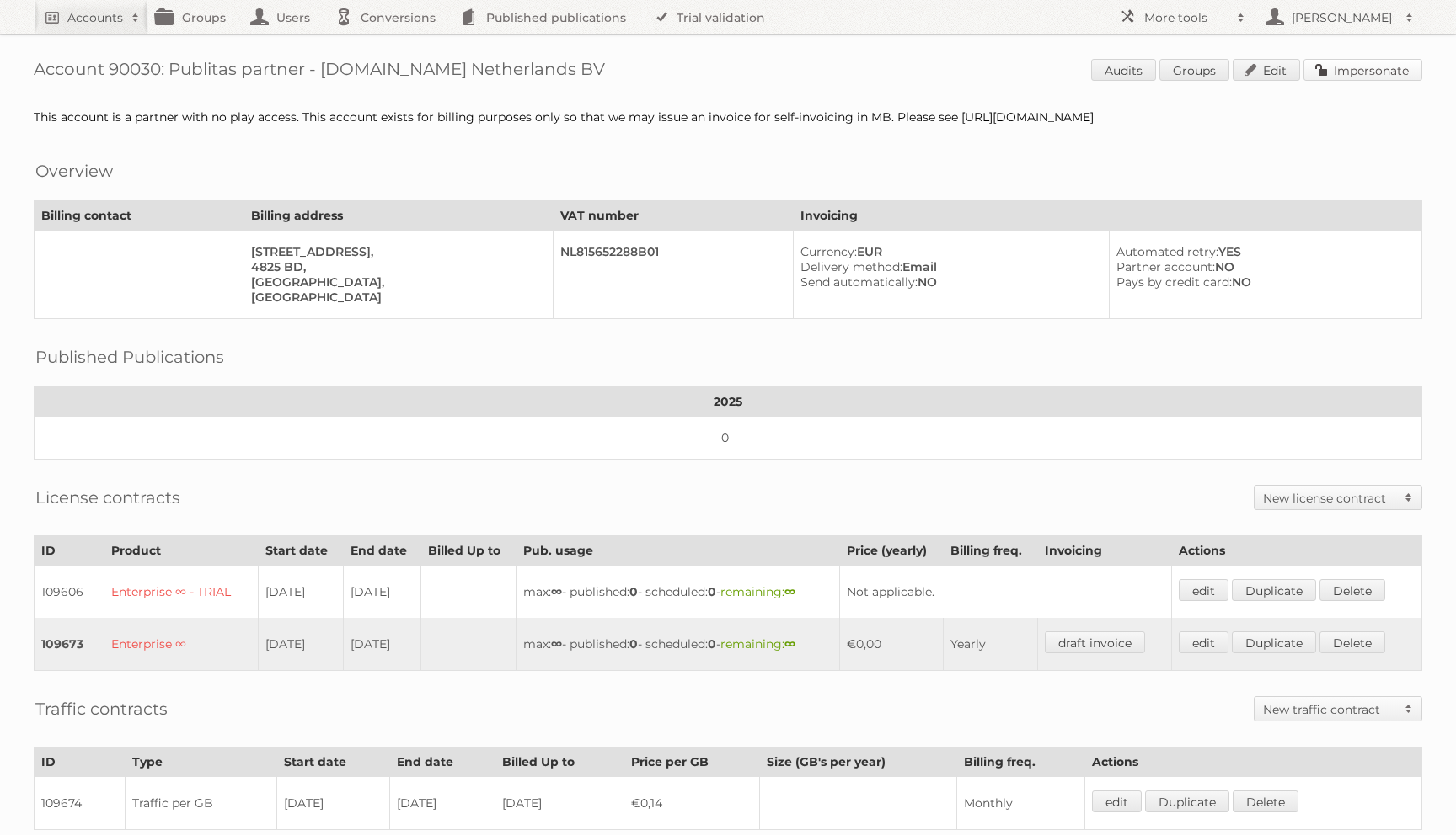
click at [1385, 77] on link "Impersonate" at bounding box center [1363, 70] width 119 height 22
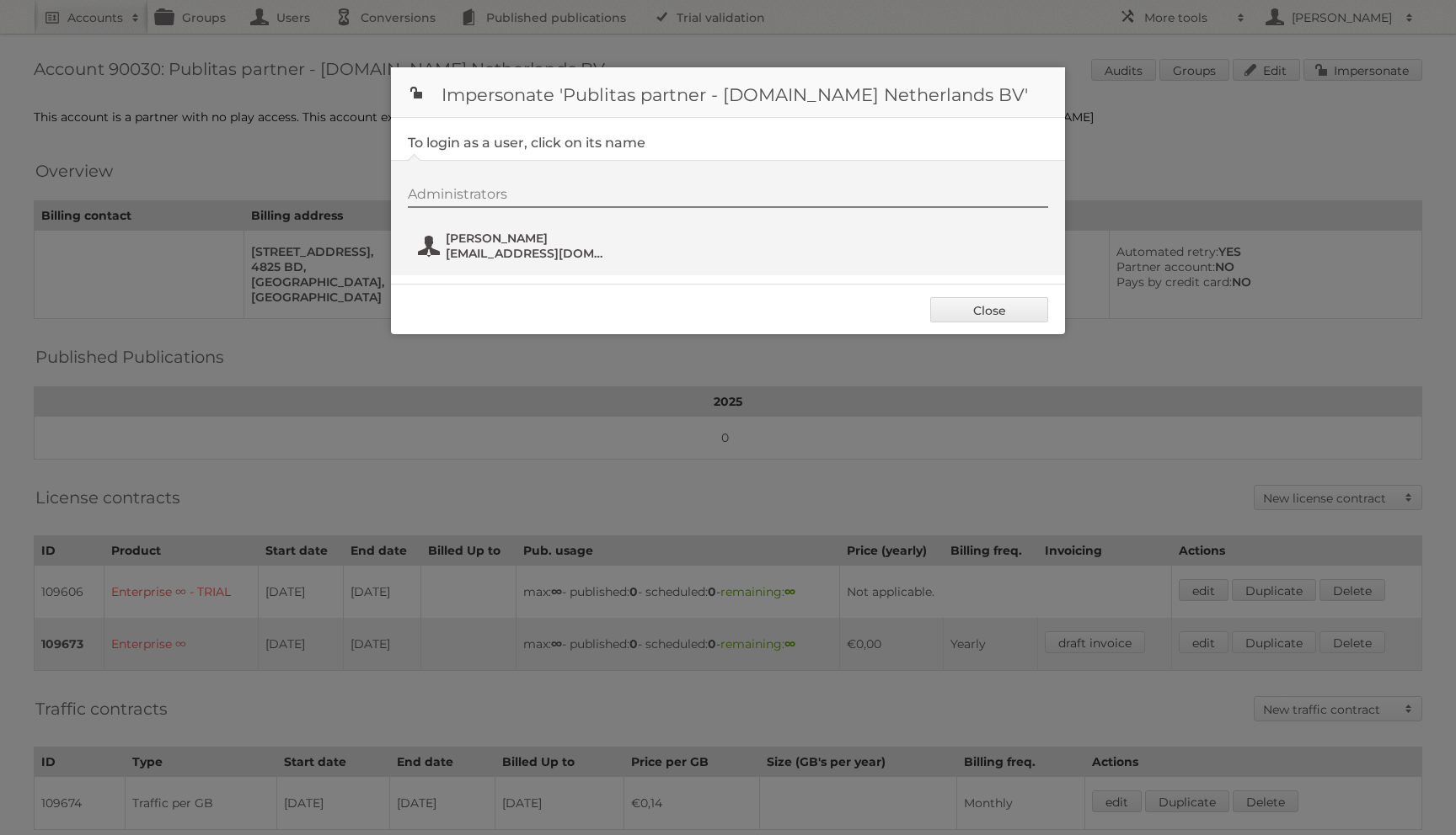
click at [478, 254] on span "winston+1@publitas.com" at bounding box center [527, 253] width 163 height 15
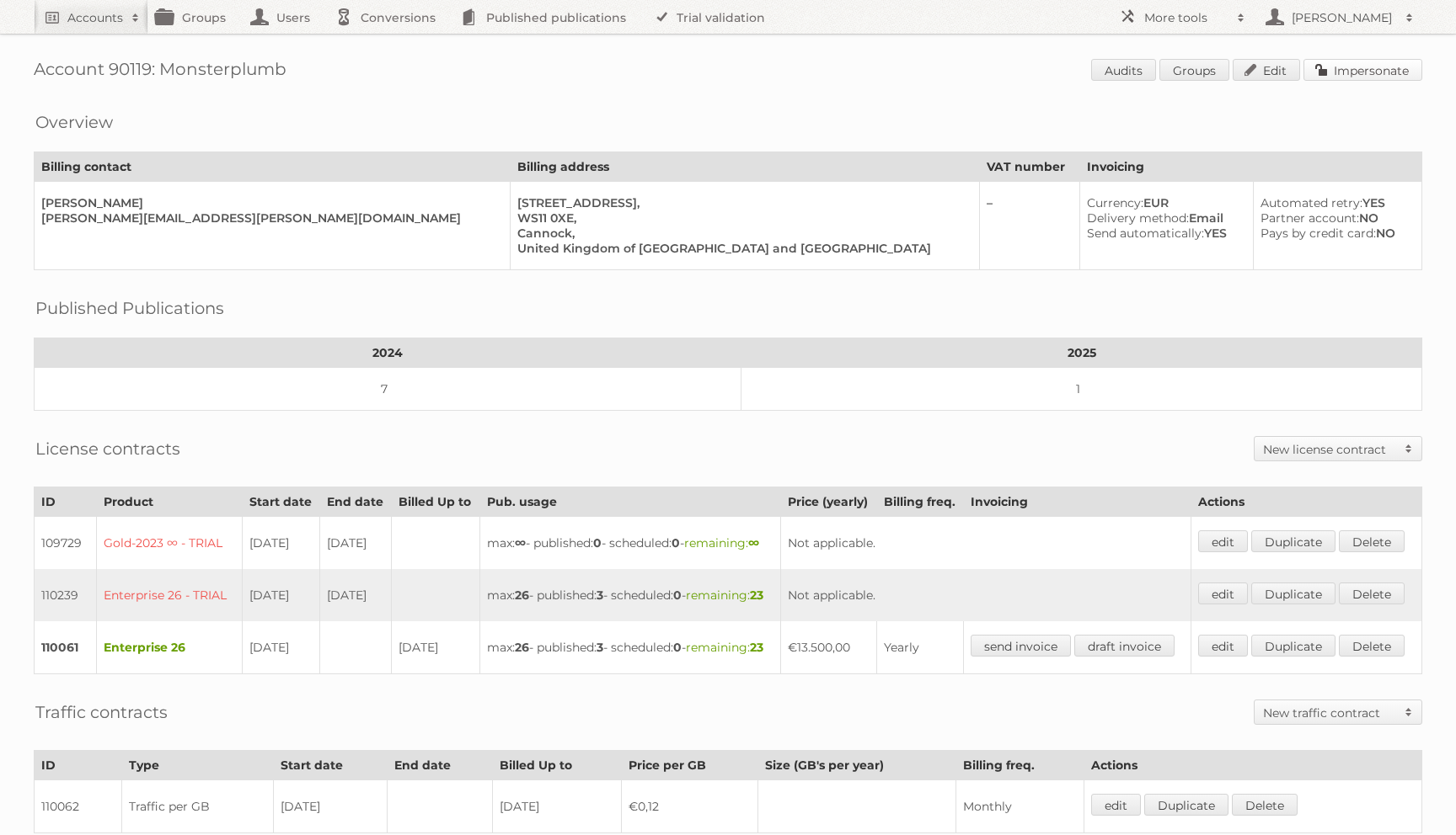
click at [1363, 70] on link "Impersonate" at bounding box center [1363, 70] width 119 height 22
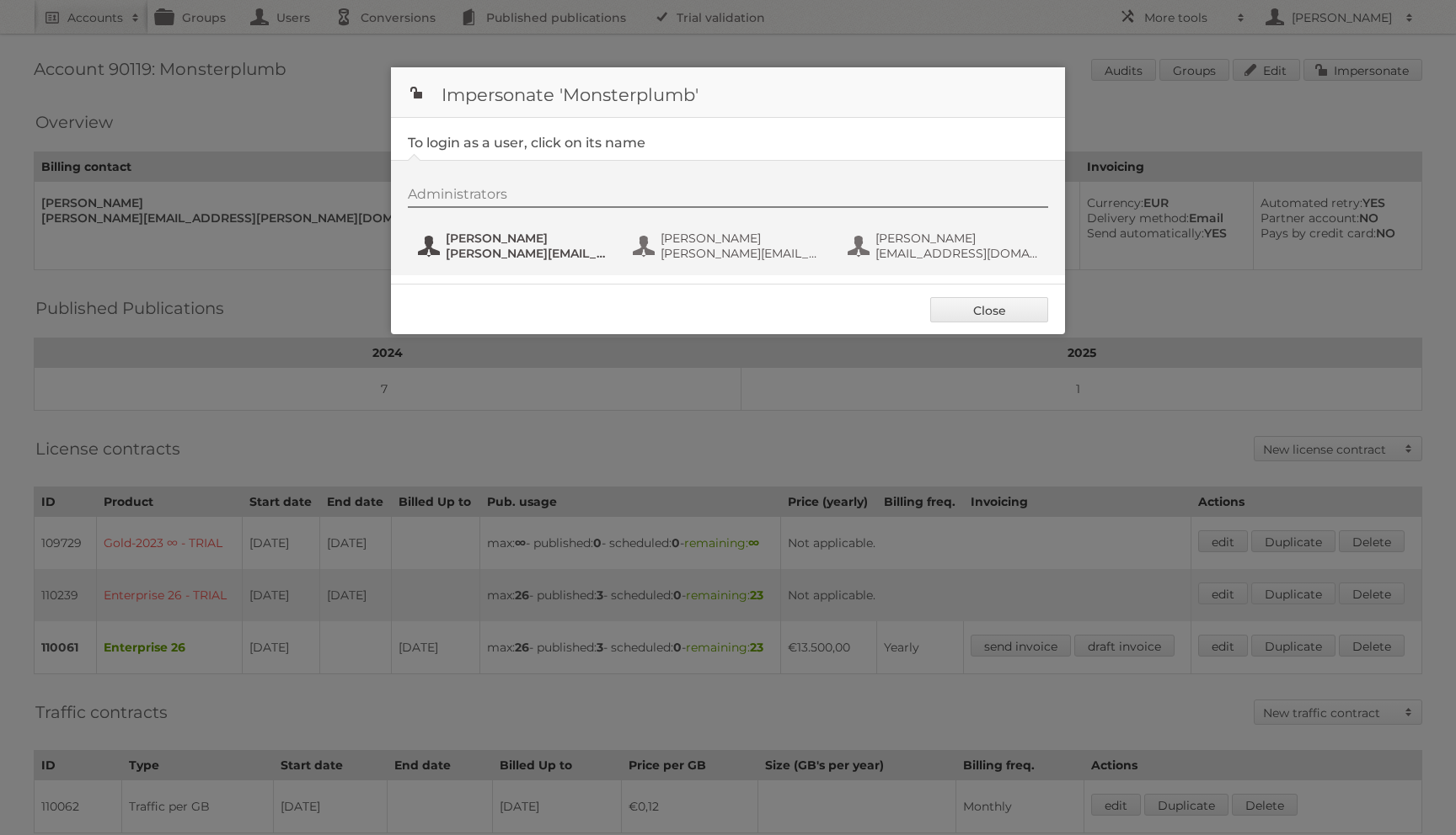
click at [529, 233] on span "Chad Weaver" at bounding box center [527, 237] width 163 height 15
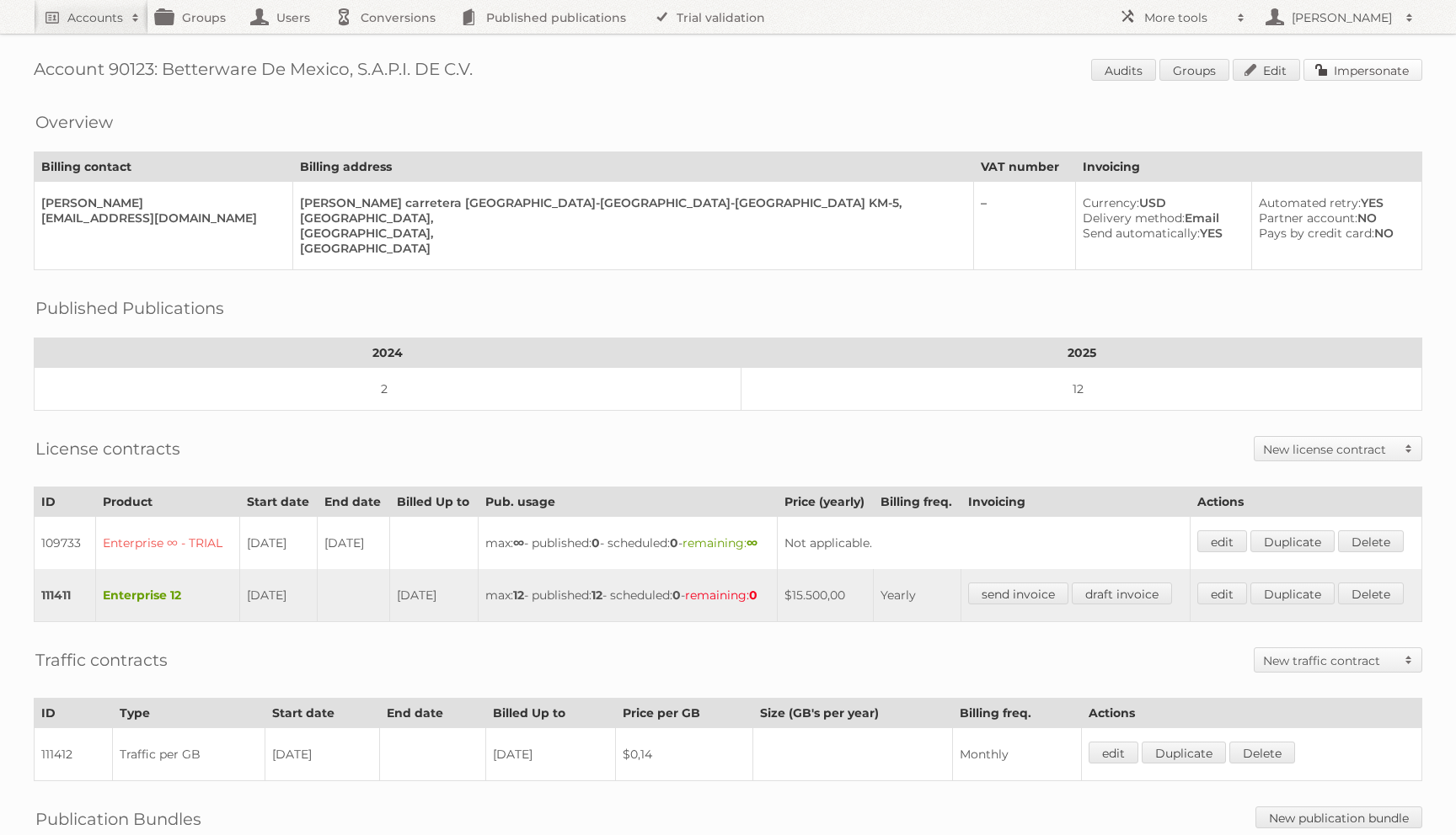
click at [1329, 72] on link "Impersonate" at bounding box center [1363, 70] width 119 height 22
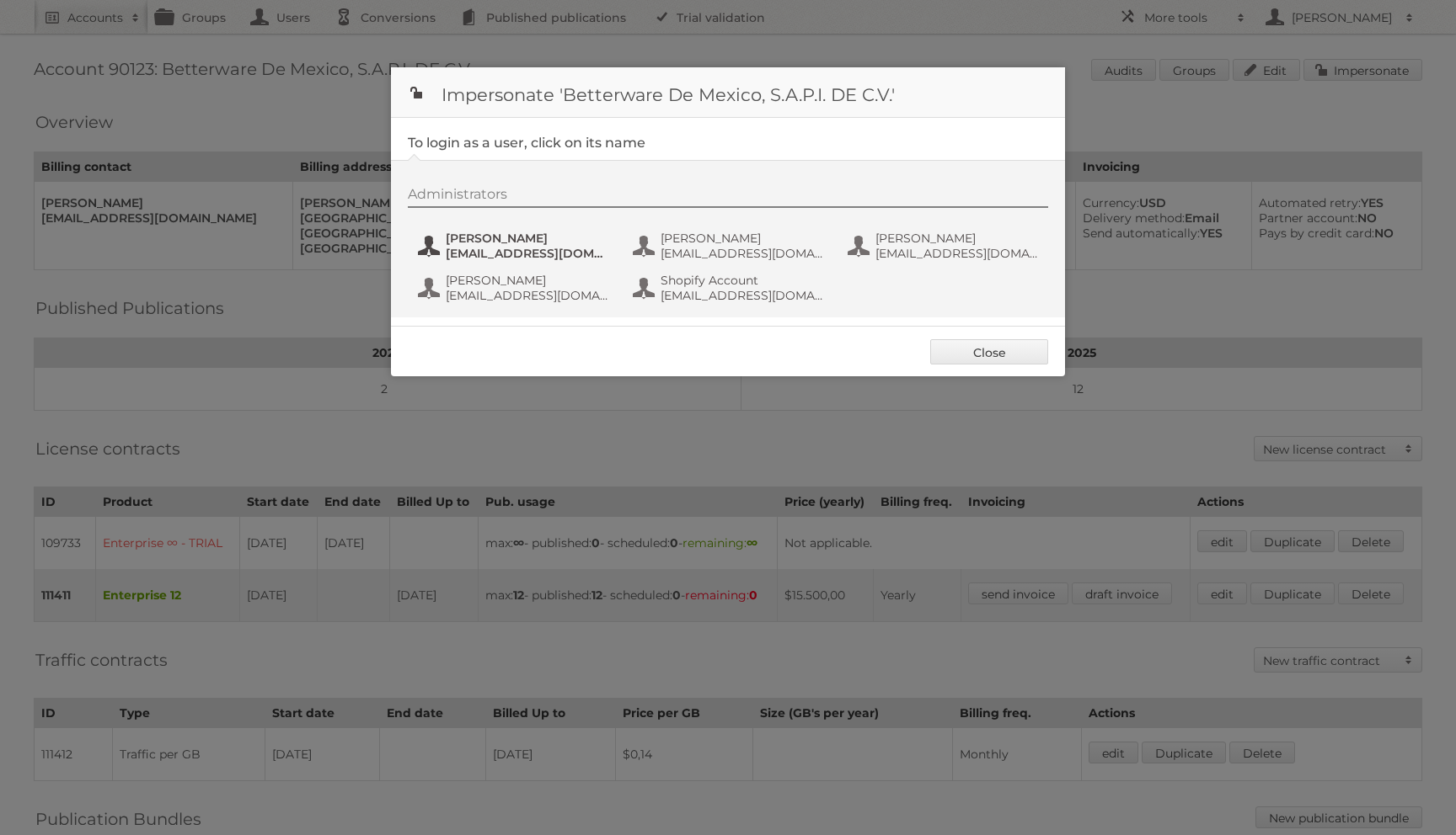
click at [497, 257] on span "[EMAIL_ADDRESS][DOMAIN_NAME]" at bounding box center [527, 253] width 163 height 15
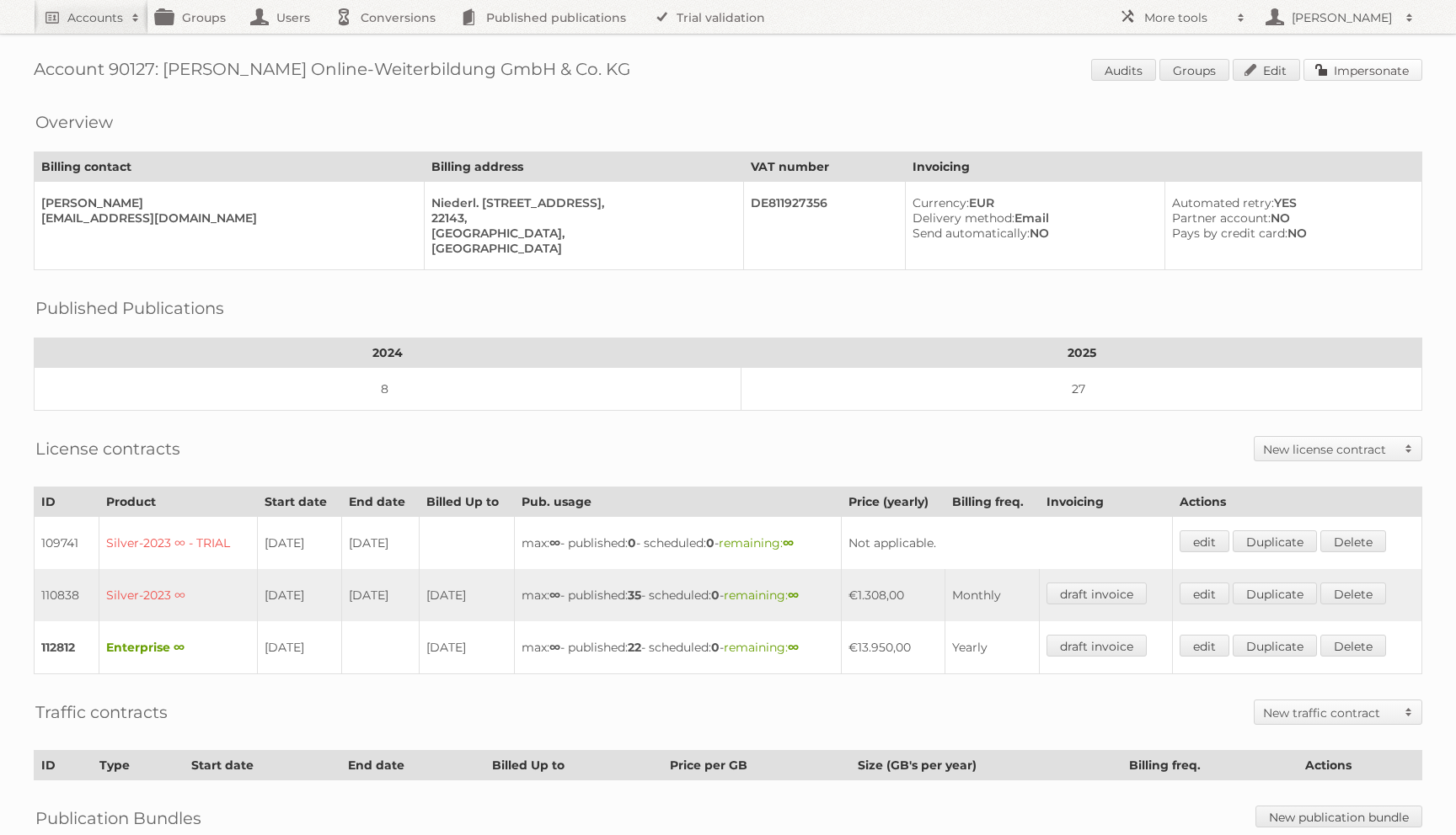
click at [1343, 72] on link "Impersonate" at bounding box center [1363, 70] width 119 height 22
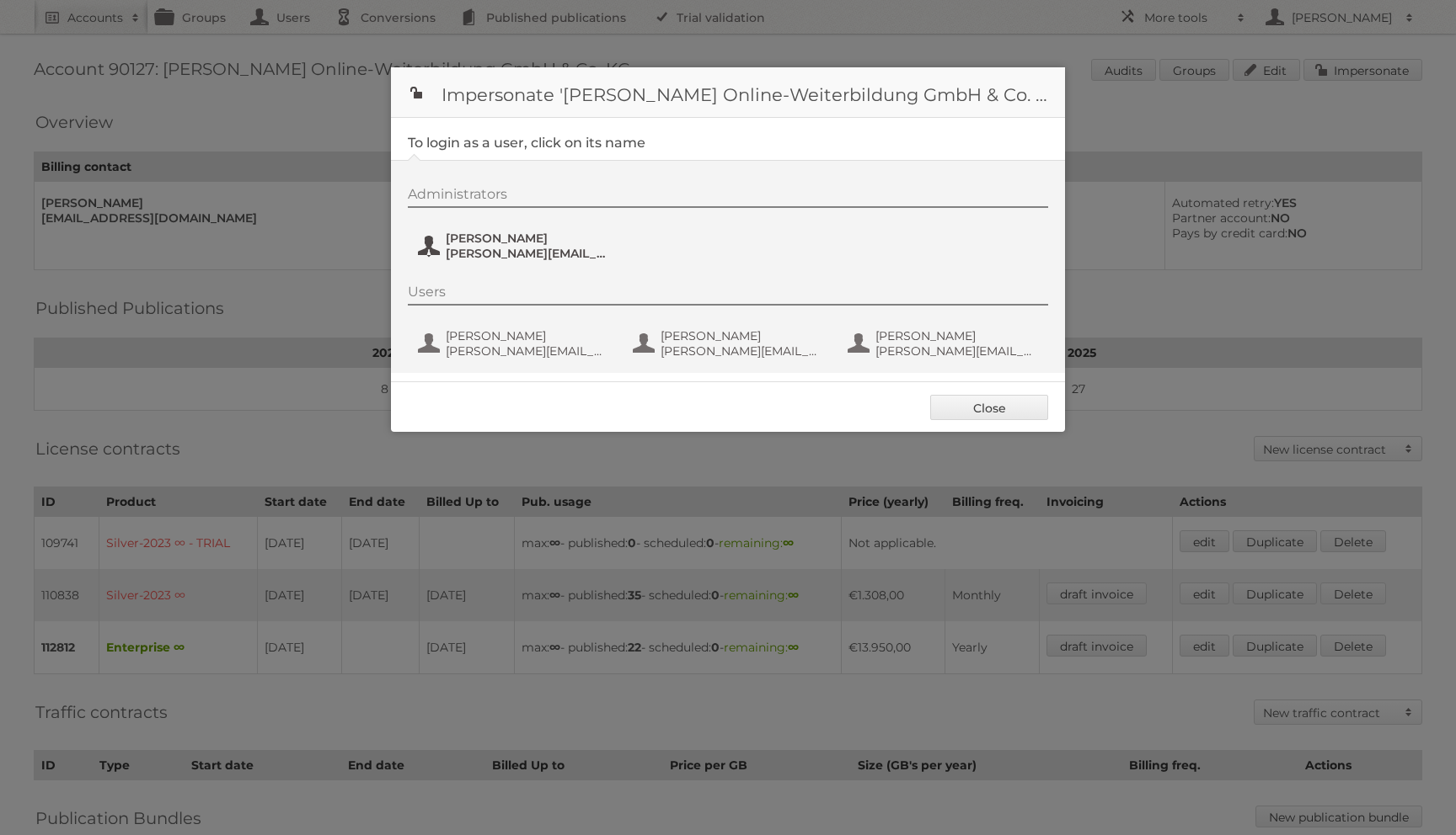
click at [488, 247] on span "[PERSON_NAME][EMAIL_ADDRESS][PERSON_NAME][DOMAIN_NAME]" at bounding box center [527, 253] width 163 height 15
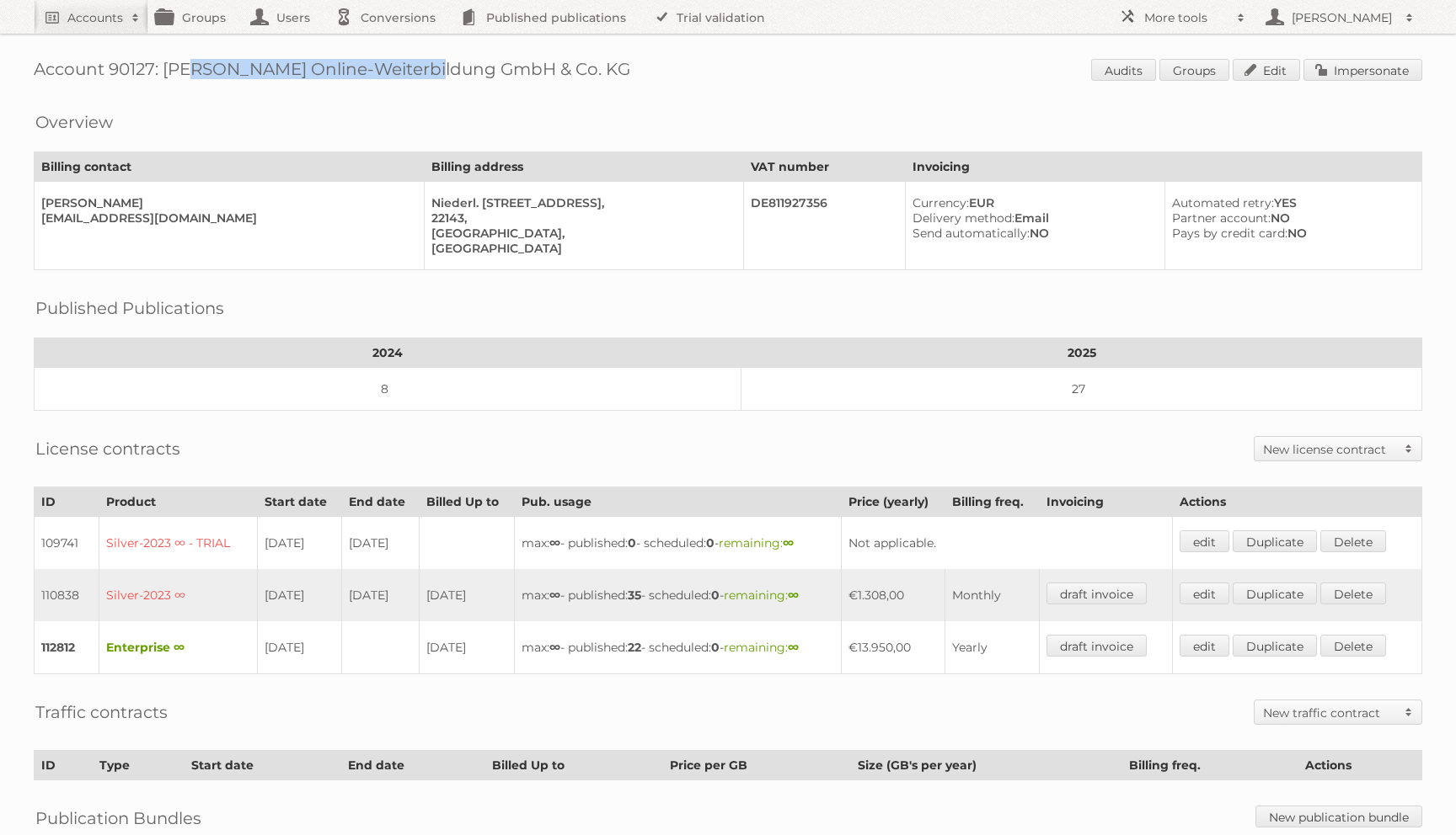
drag, startPoint x: 167, startPoint y: 68, endPoint x: 394, endPoint y: 70, distance: 227.0
click at [394, 70] on h1 "Account 90127: [PERSON_NAME] Online-Weiterbildung GmbH & Co. KG Audits Groups E…" at bounding box center [728, 72] width 1389 height 25
copy h1 "[PERSON_NAME] Online-Weiterbildung"
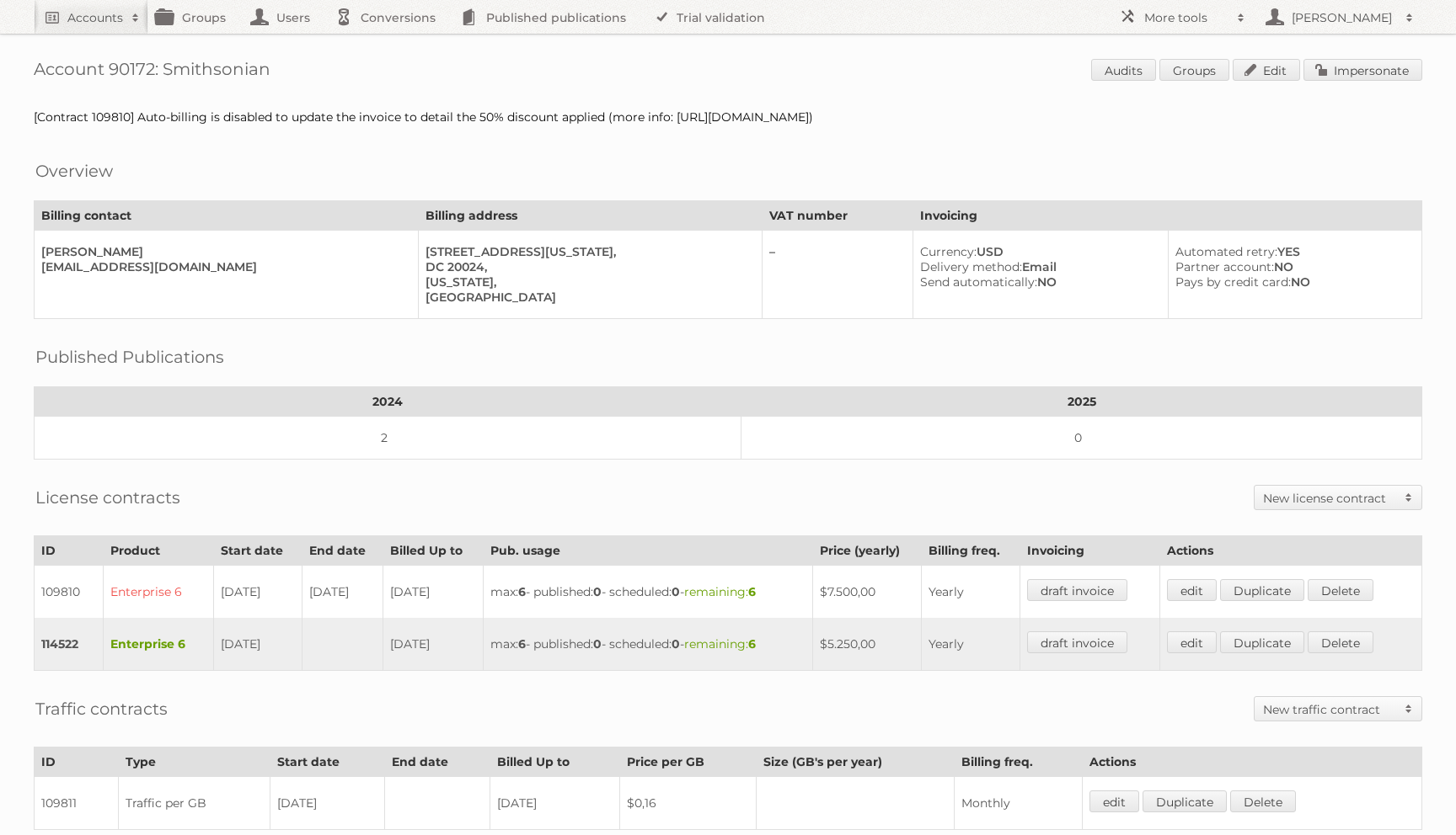
click at [1353, 53] on div "Account 90172: Smithsonian Audits Groups Edit Impersonate [Contract 109810] Aut…" at bounding box center [728, 537] width 1456 height 1075
click at [1350, 64] on link "Impersonate" at bounding box center [1363, 70] width 119 height 22
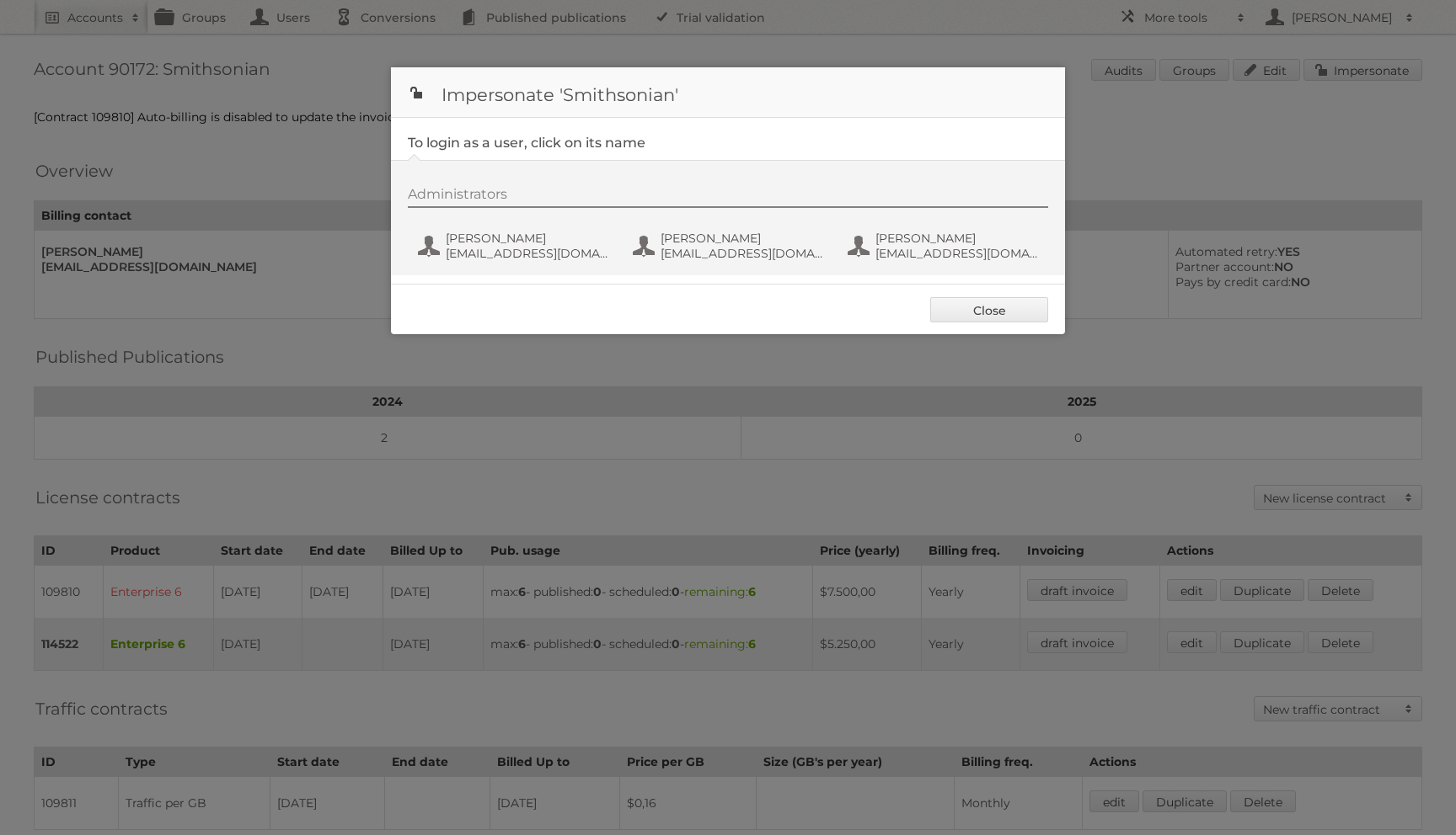
click at [585, 223] on div "Administrators Amy Bulson BulsonA@si.edu Jenny Wallisch wallischj@si.edu Tony R…" at bounding box center [736, 226] width 657 height 81
click at [491, 244] on span "Amy Bulson" at bounding box center [527, 237] width 163 height 15
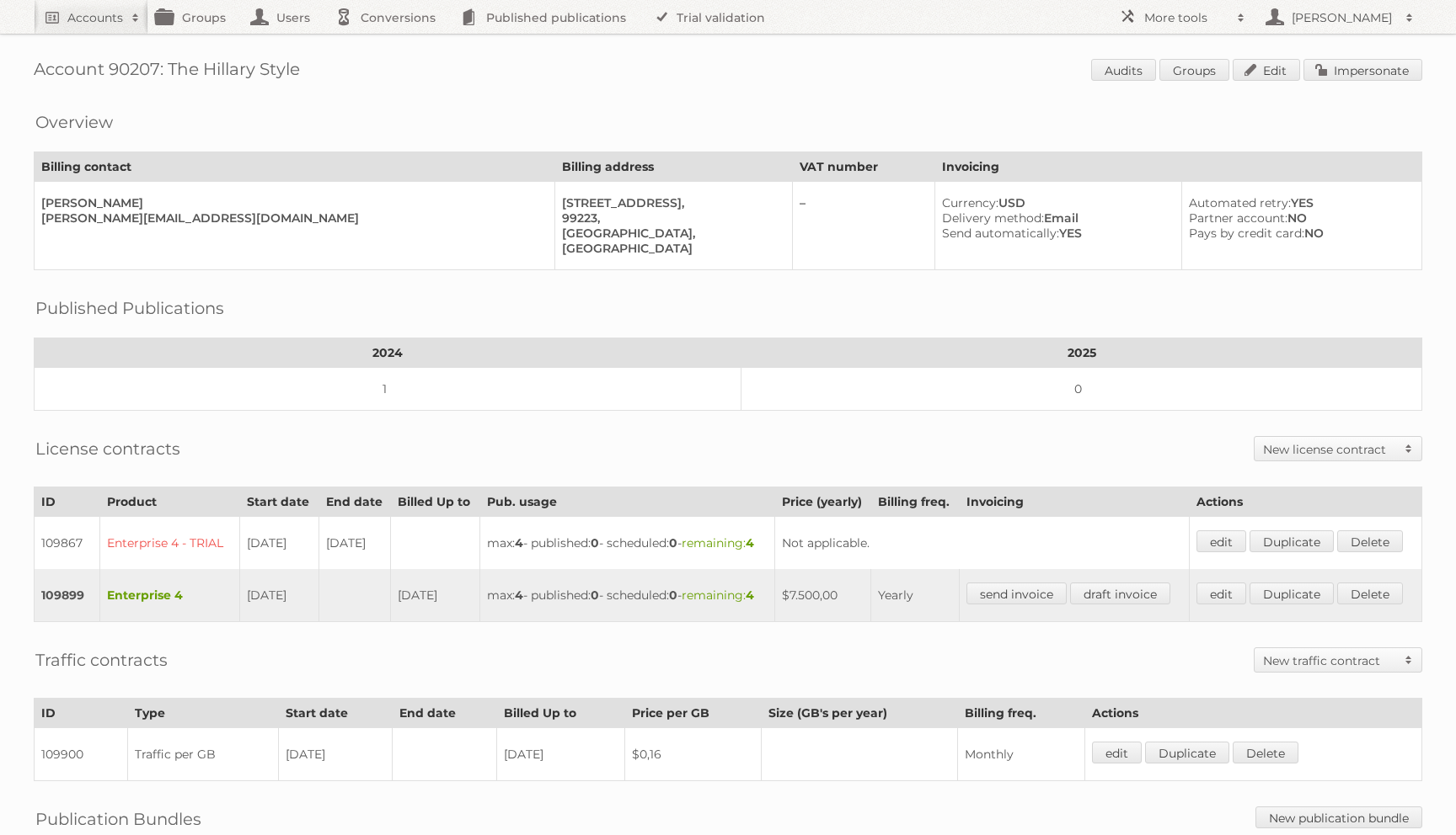
click at [1312, 95] on div "Account 90207: The Hillary Style Audits Groups Edit Impersonate Overview Billin…" at bounding box center [728, 513] width 1456 height 1027
click at [1317, 59] on link "Impersonate" at bounding box center [1363, 70] width 119 height 22
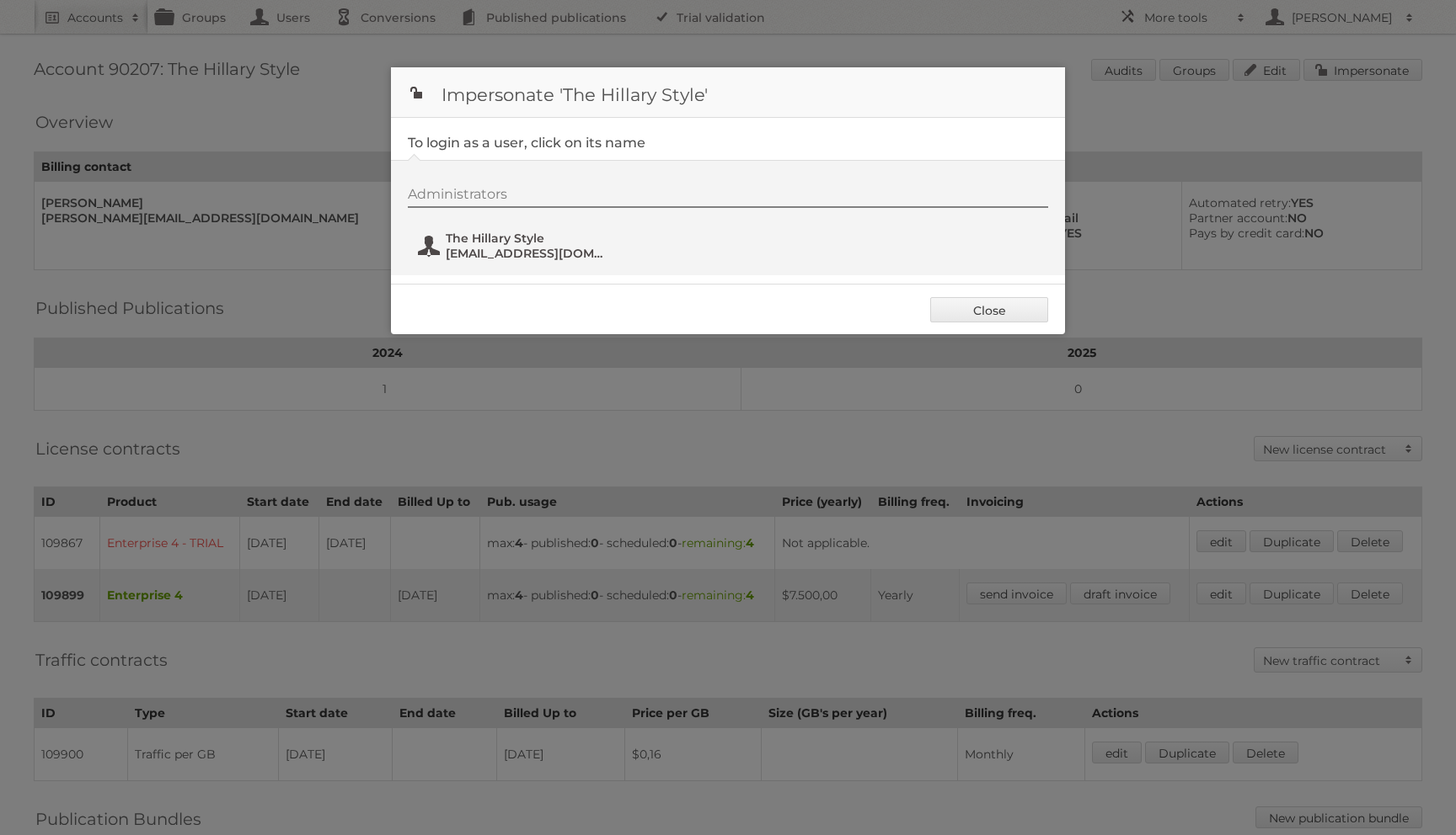
click at [416, 260] on button "The Hillary Style [EMAIL_ADDRESS][DOMAIN_NAME]" at bounding box center [515, 246] width 198 height 34
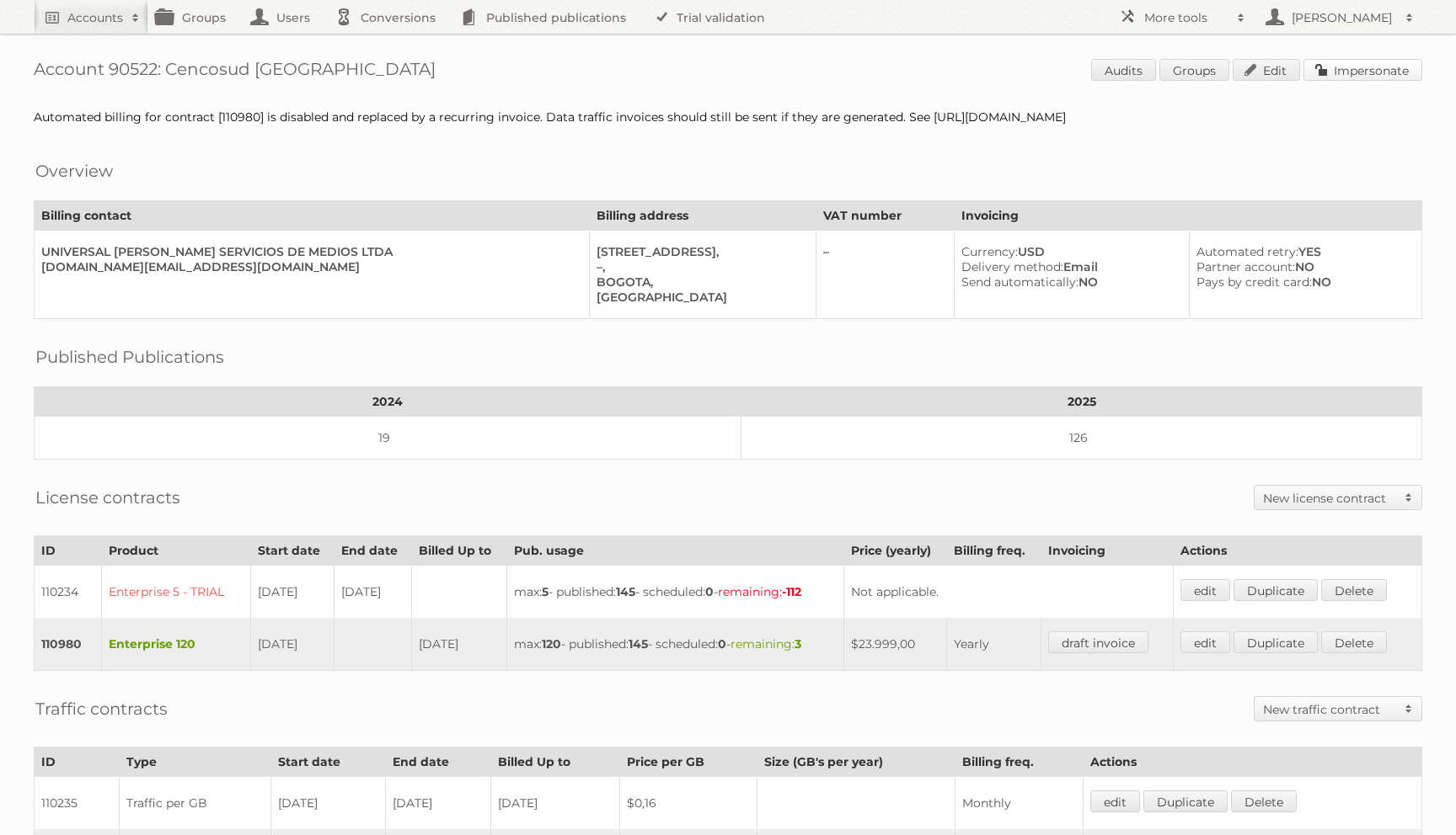
click at [1332, 66] on link "Impersonate" at bounding box center [1363, 70] width 119 height 22
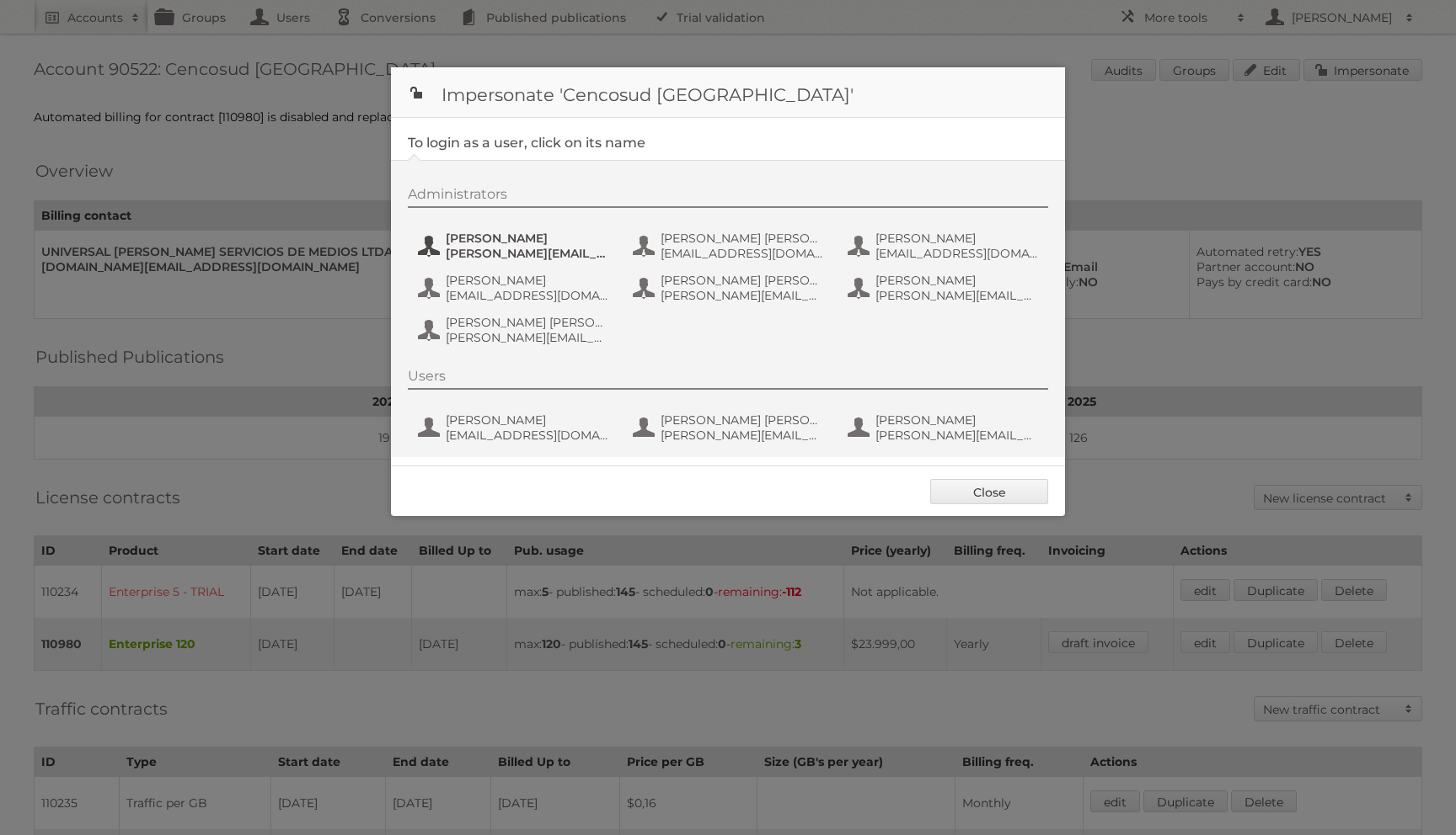
click at [450, 245] on span "Andrea Rodriguez" at bounding box center [527, 237] width 163 height 15
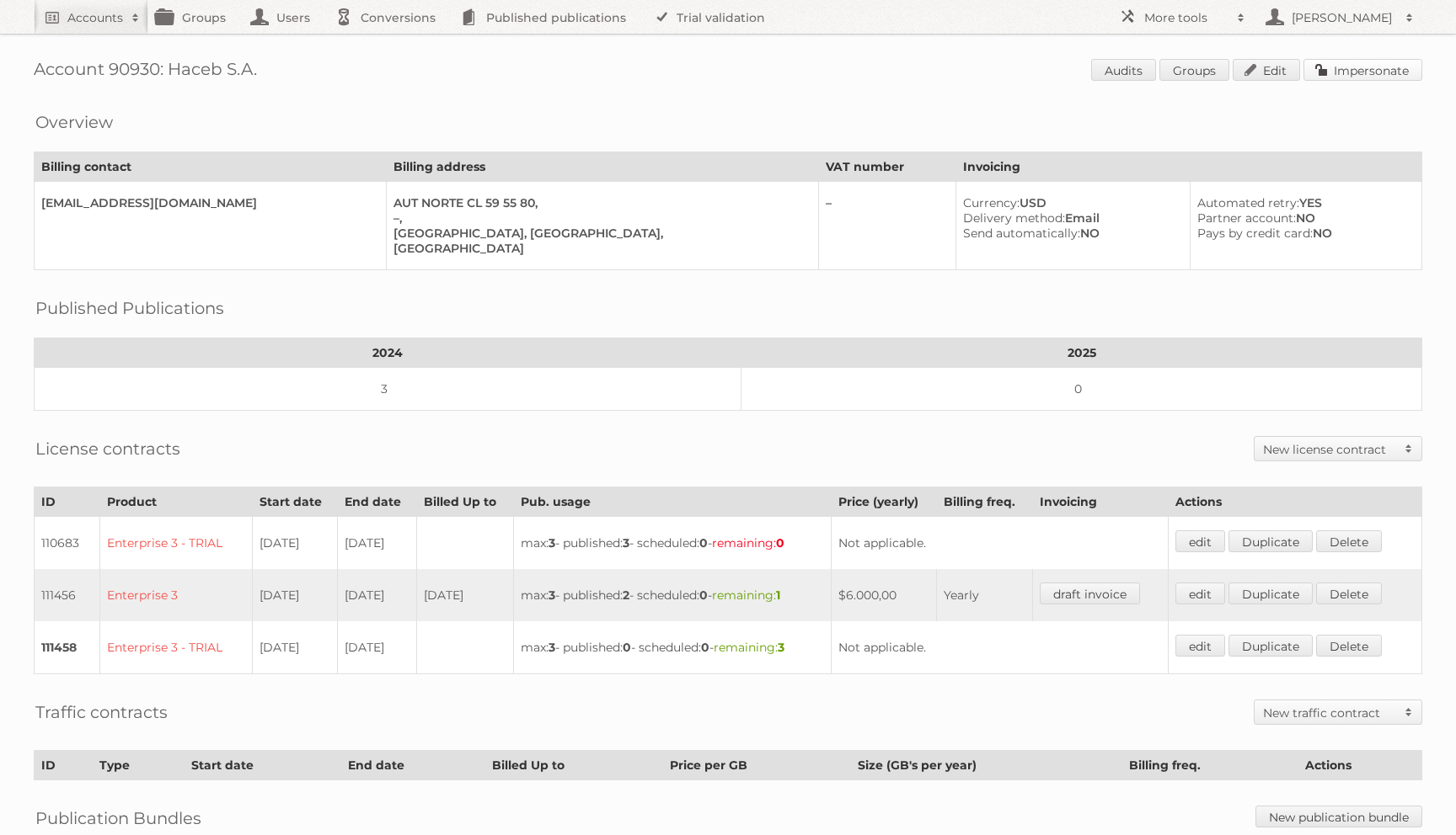
click at [1363, 60] on link "Impersonate" at bounding box center [1363, 70] width 119 height 22
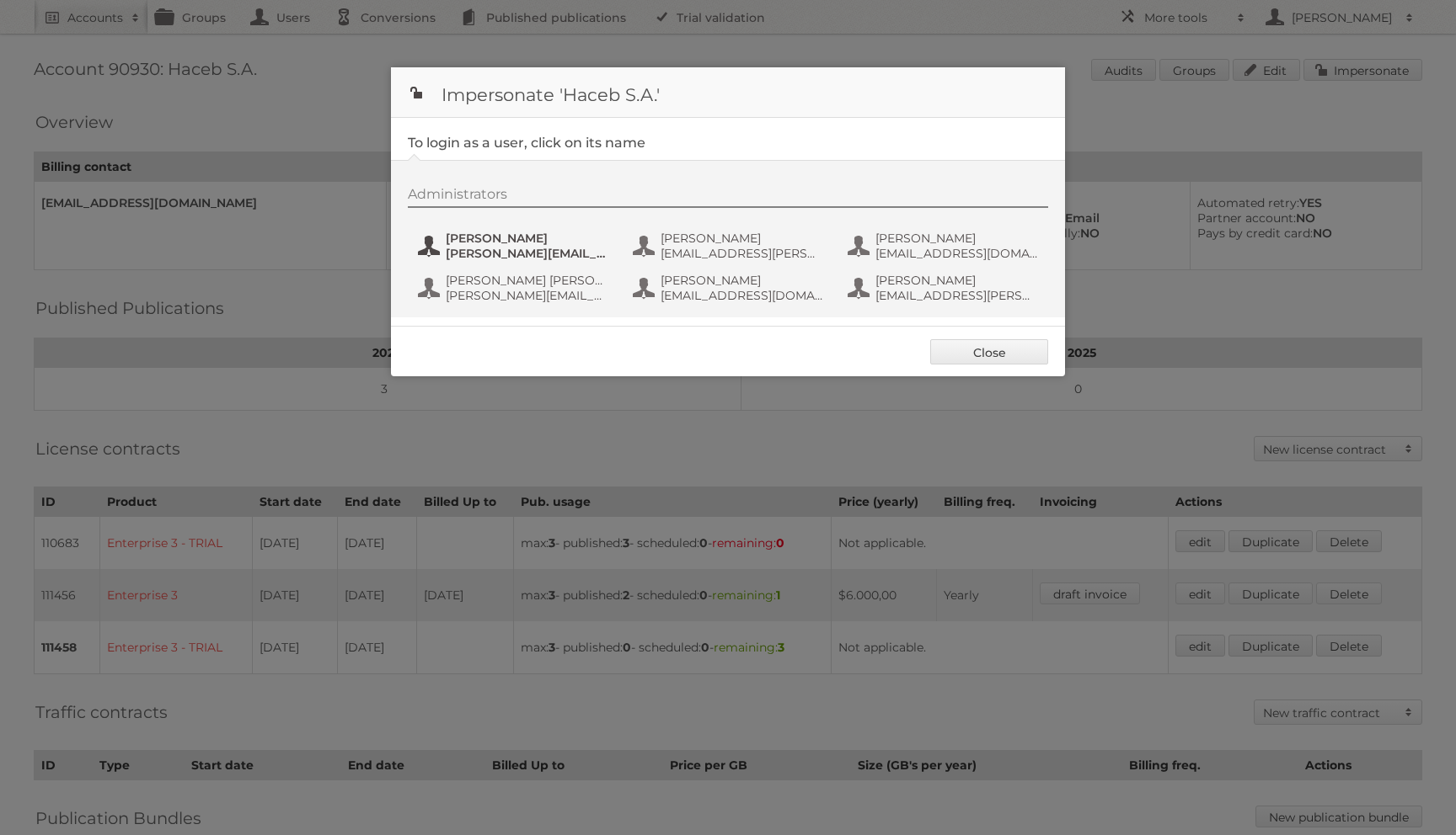
click at [545, 249] on span "Camilo.sanchez@haceb.com" at bounding box center [527, 253] width 163 height 15
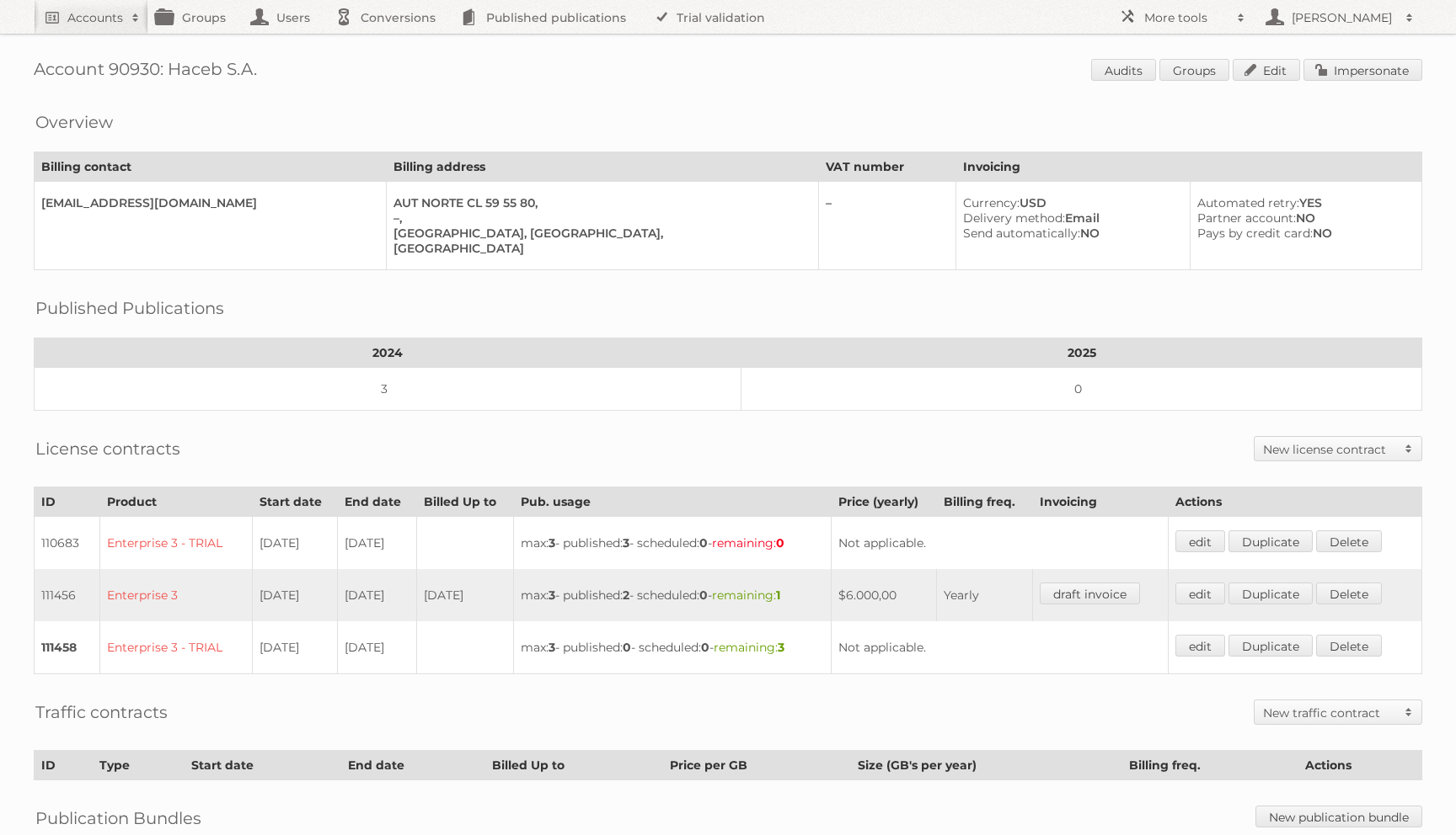
drag, startPoint x: 203, startPoint y: 61, endPoint x: 422, endPoint y: 59, distance: 219.0
click at [422, 59] on h1 "Account 90930: Haceb S.A. Audits Groups Edit Impersonate" at bounding box center [728, 72] width 1389 height 25
copy h1 "Haceb S.A."
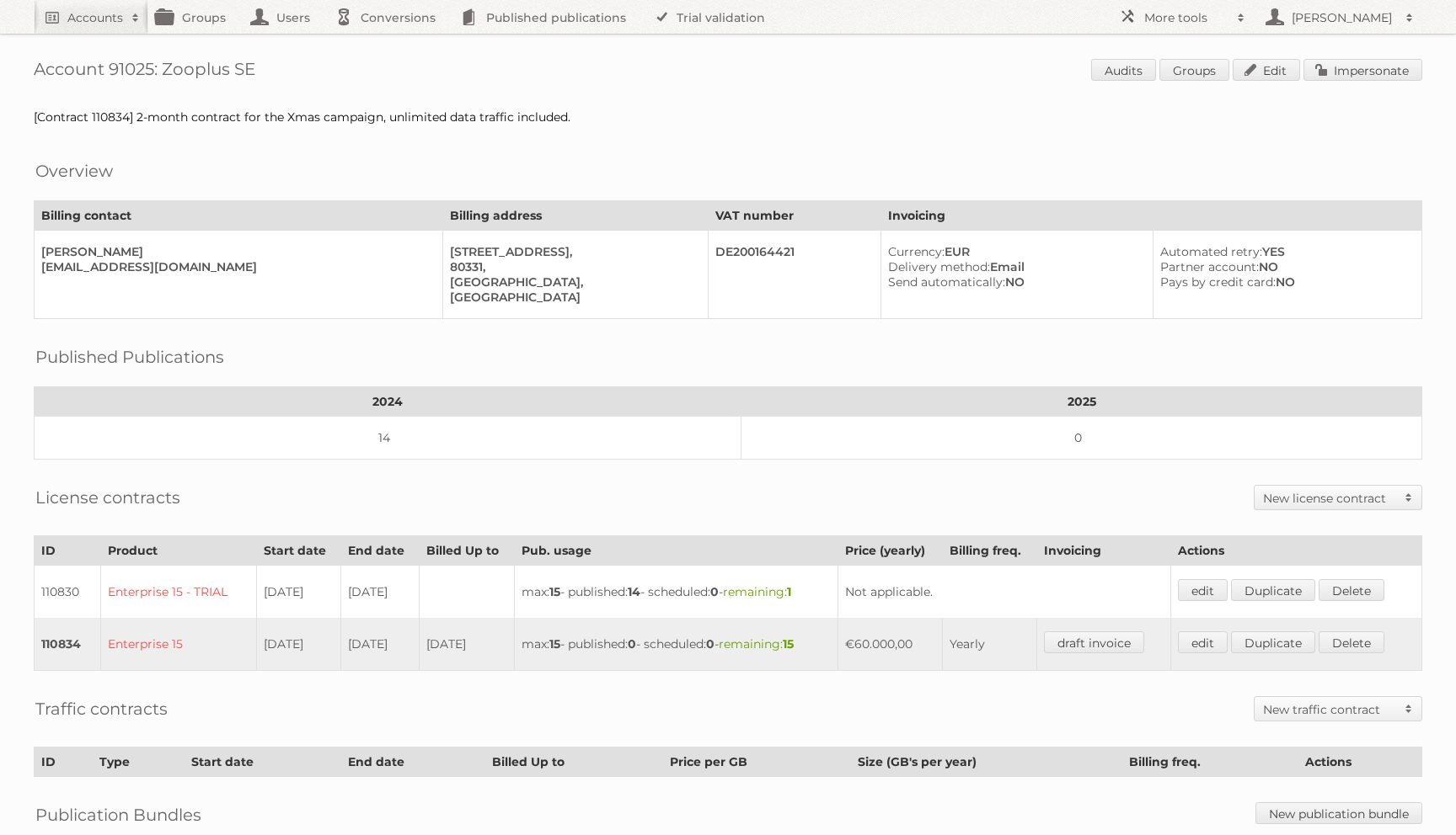
click at [1419, 94] on div "Account 91025: Zooplus SE Audits Groups Edit Impersonate [Contract 110834] 2-mo…" at bounding box center [728, 511] width 1456 height 1023
click at [1399, 51] on div "Account 91025: Zooplus SE Audits Groups Edit Impersonate [Contract 110834] 2-mo…" at bounding box center [728, 511] width 1456 height 1023
click at [1396, 57] on div "Account 91025: Zooplus SE Audits Groups Edit Impersonate [Contract 110834] 2-mo…" at bounding box center [728, 511] width 1456 height 1023
drag, startPoint x: 1396, startPoint y: 57, endPoint x: 1382, endPoint y: 63, distance: 15.2
click at [1394, 57] on div "Account 91025: Zooplus SE Audits Groups Edit Impersonate [Contract 110834] 2-mo…" at bounding box center [728, 511] width 1456 height 1023
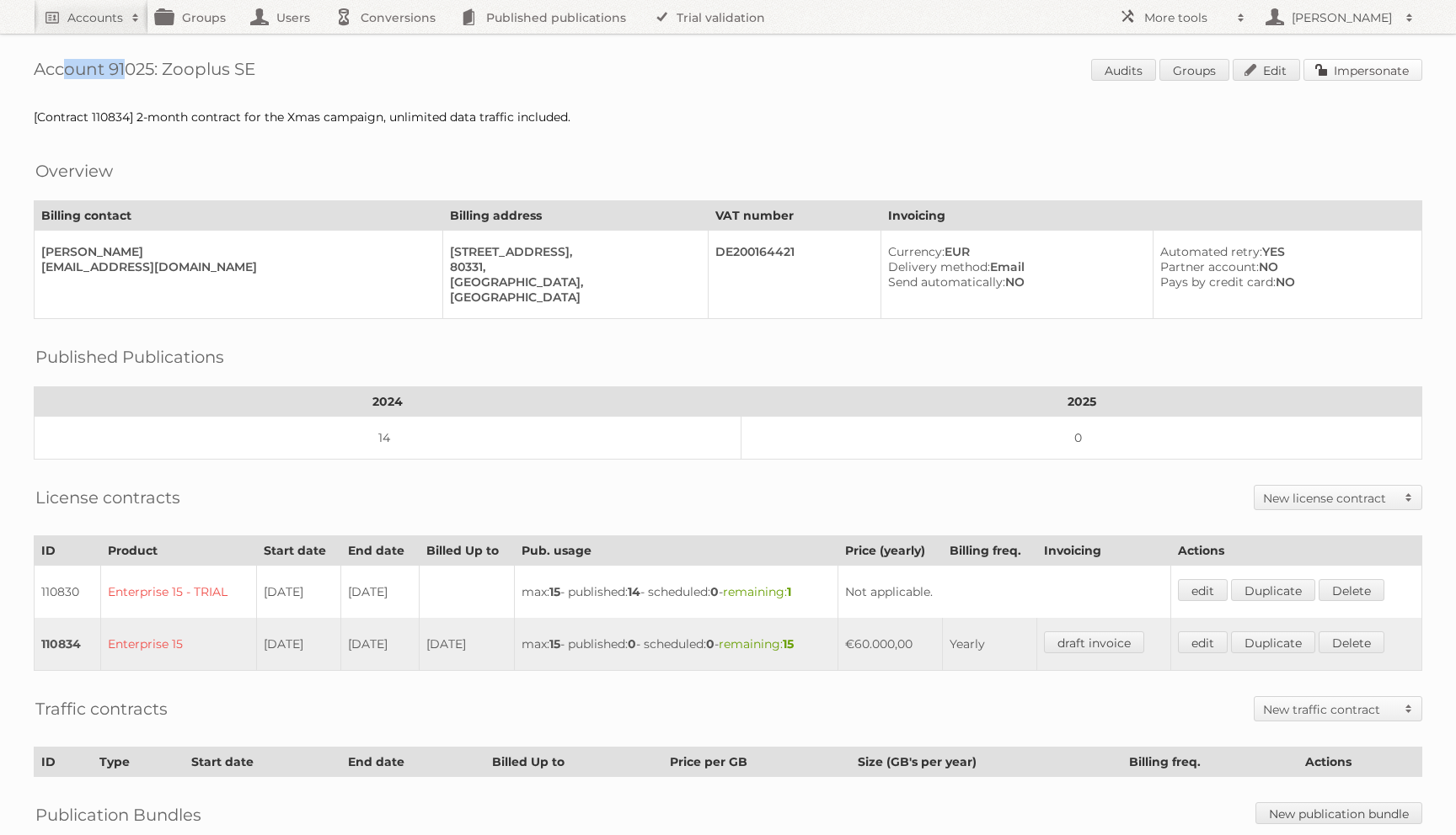
click at [1382, 63] on link "Impersonate" at bounding box center [1363, 70] width 119 height 22
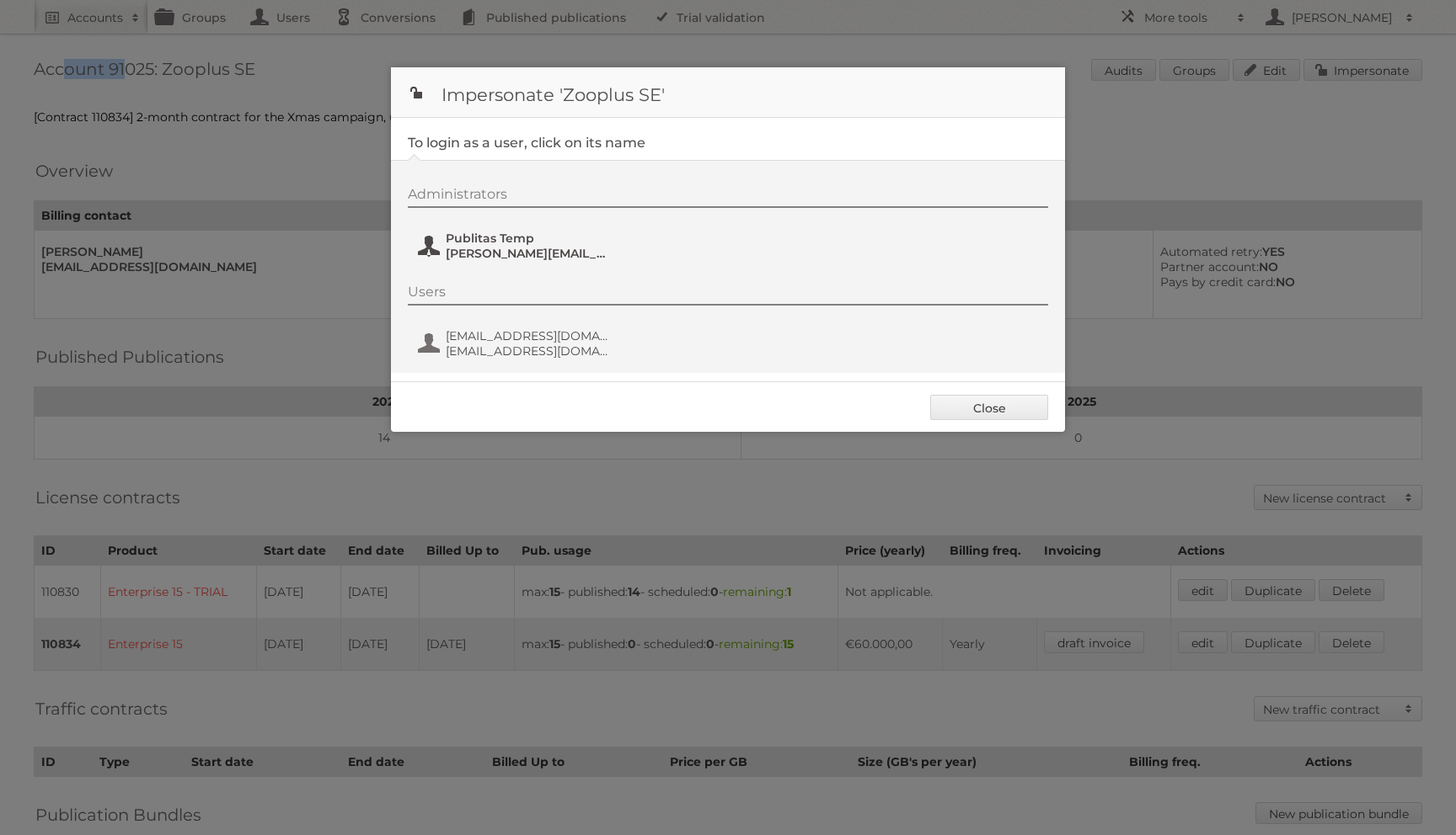
click at [525, 251] on span "b.spoor+zooplus@publitas.com" at bounding box center [527, 253] width 163 height 15
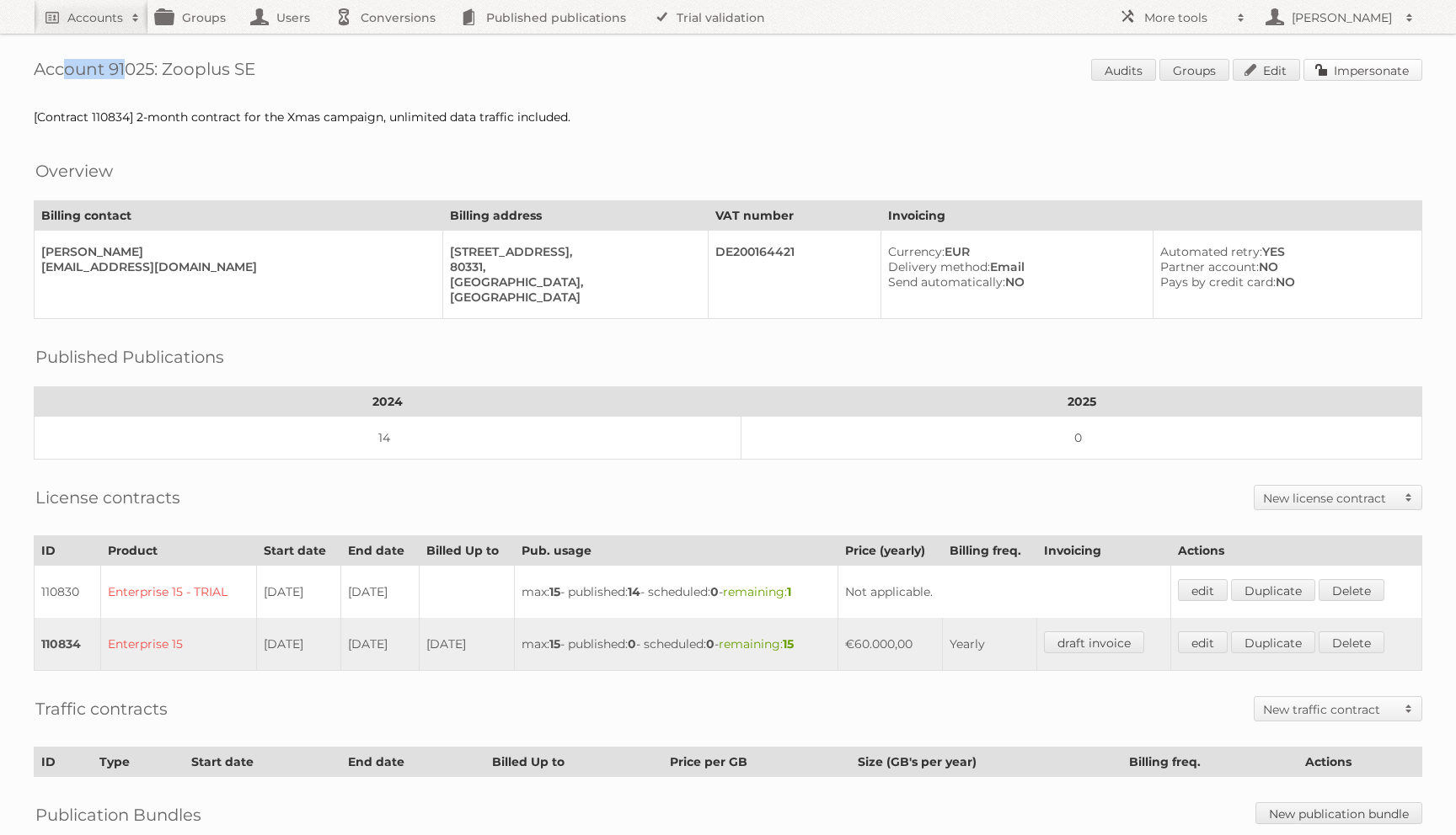
click at [1329, 75] on link "Impersonate" at bounding box center [1363, 70] width 119 height 22
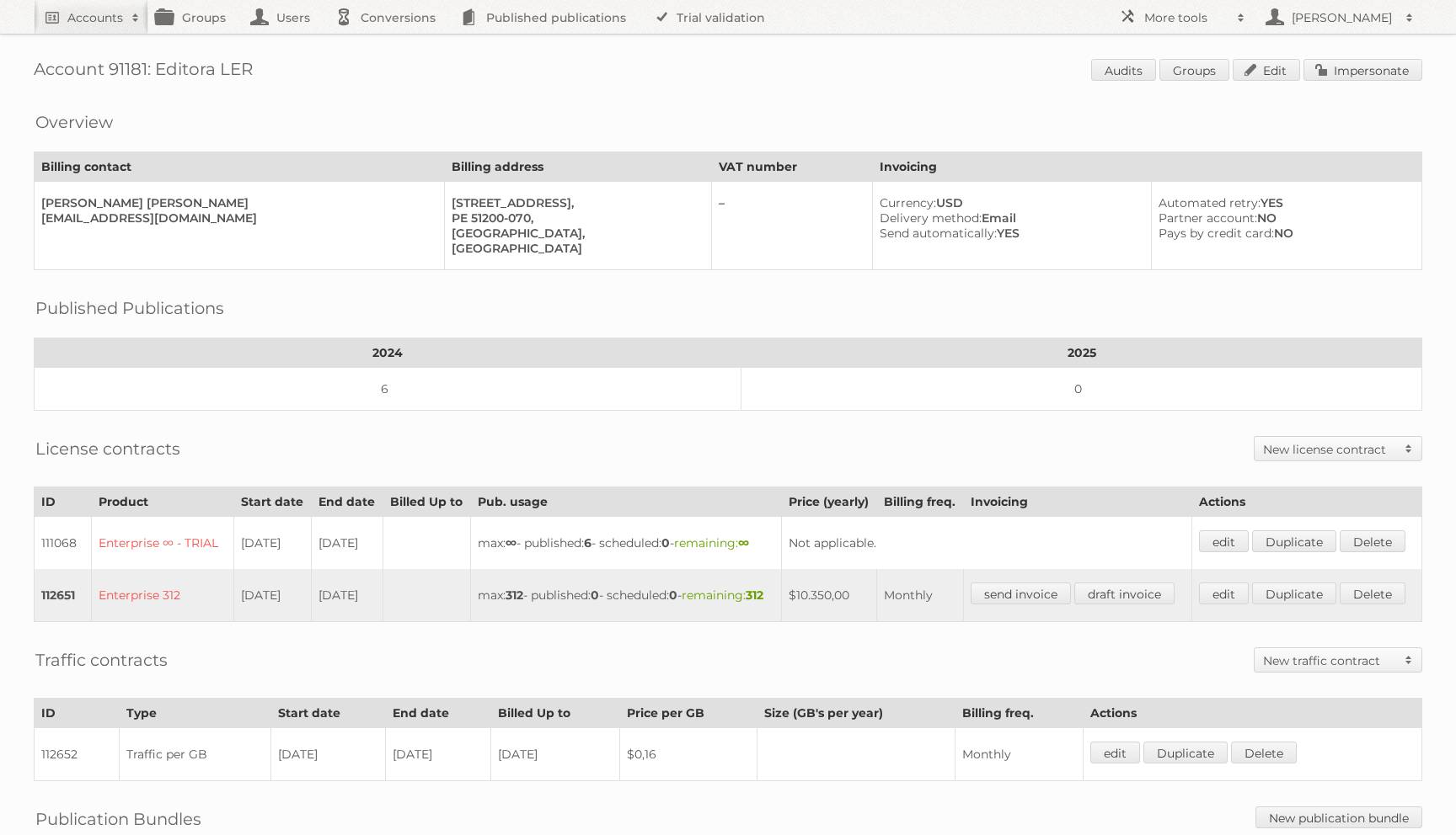
click at [1329, 51] on div "Account 91181: Editora LER Audits Groups Edit Impersonate Overview Billing cont…" at bounding box center [728, 513] width 1456 height 1027
click at [1329, 57] on div "Account 91181: Editora LER Audits Groups Edit Impersonate Overview Billing cont…" at bounding box center [728, 513] width 1456 height 1027
click at [1328, 60] on link "Impersonate" at bounding box center [1363, 70] width 119 height 22
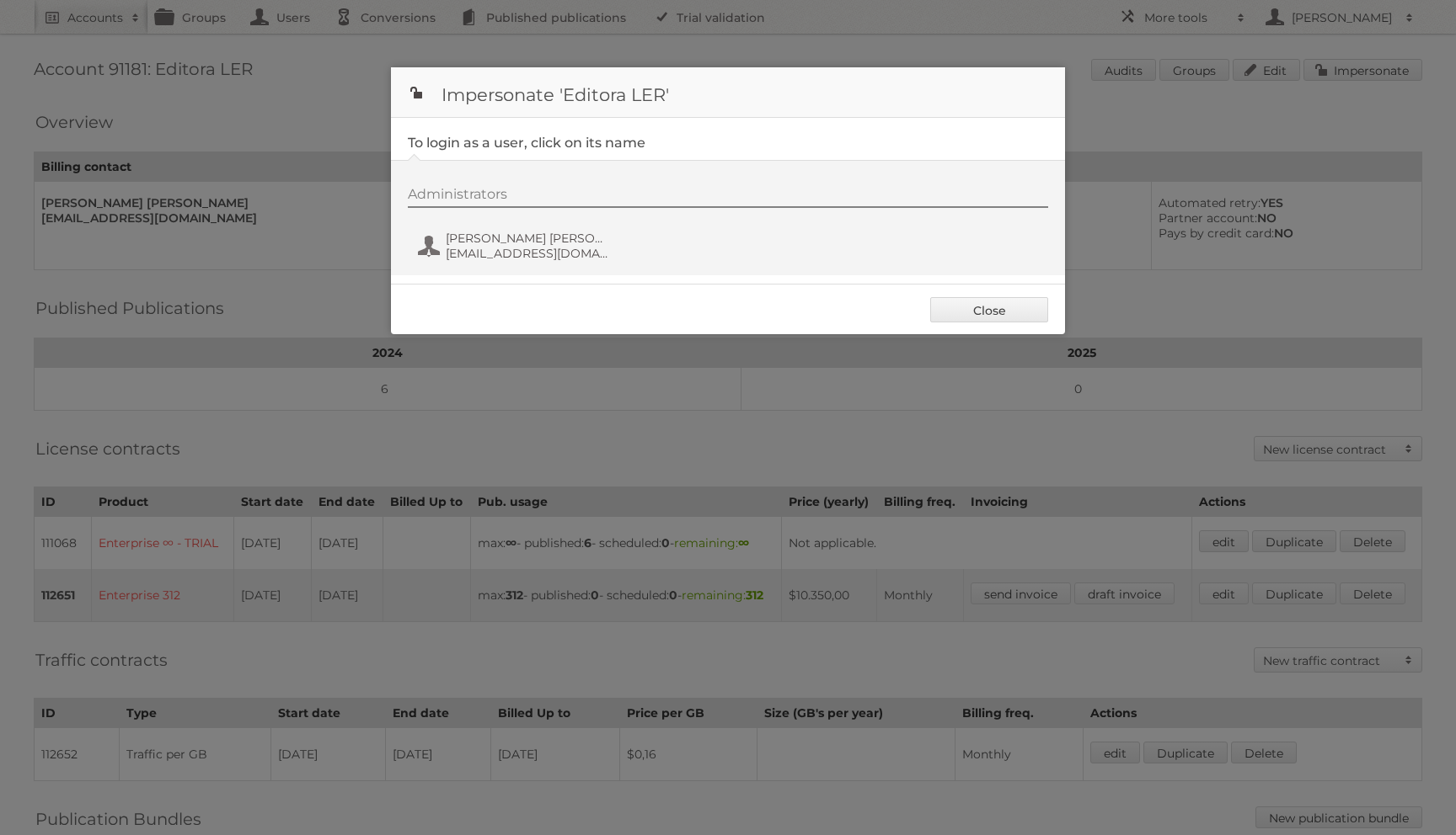
click at [474, 214] on div "Administrators [PERSON_NAME] [PERSON_NAME] [EMAIL_ADDRESS][DOMAIN_NAME]" at bounding box center [736, 226] width 657 height 81
click at [470, 231] on span "[PERSON_NAME] [PERSON_NAME]" at bounding box center [527, 237] width 163 height 15
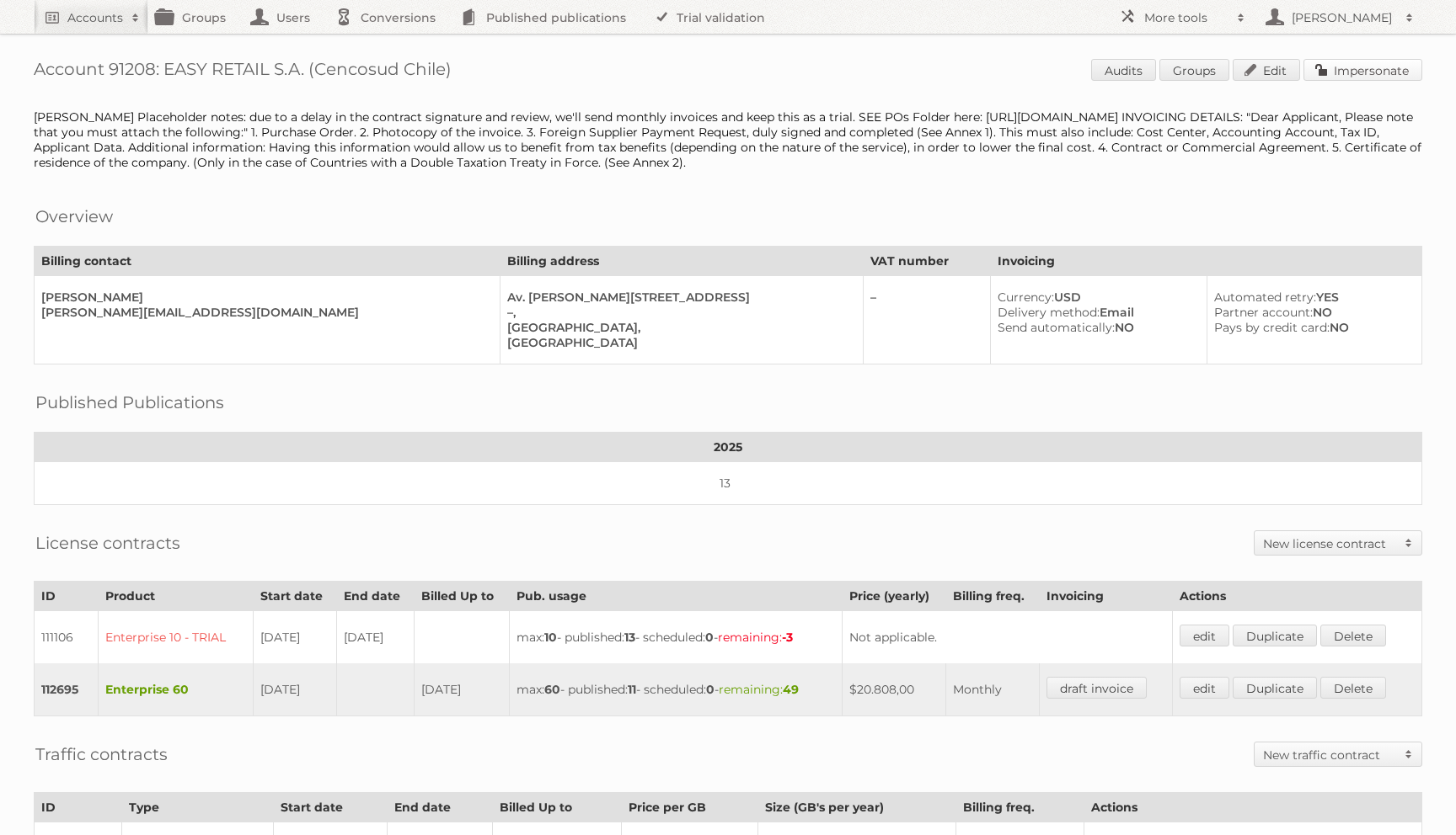
click at [1359, 65] on link "Impersonate" at bounding box center [1363, 70] width 119 height 22
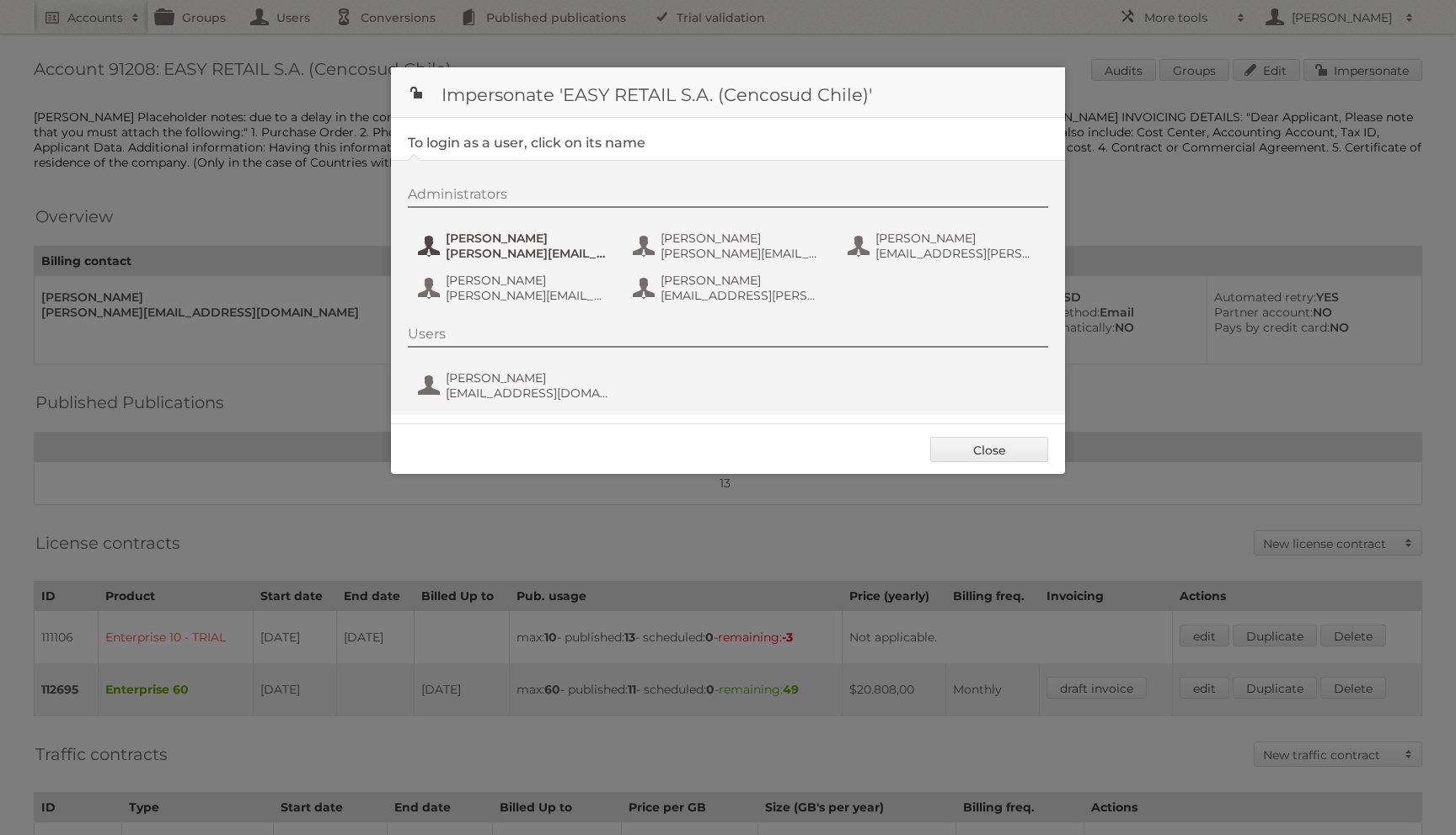
click at [594, 247] on span "[PERSON_NAME][EMAIL_ADDRESS][DOMAIN_NAME]" at bounding box center [527, 253] width 163 height 15
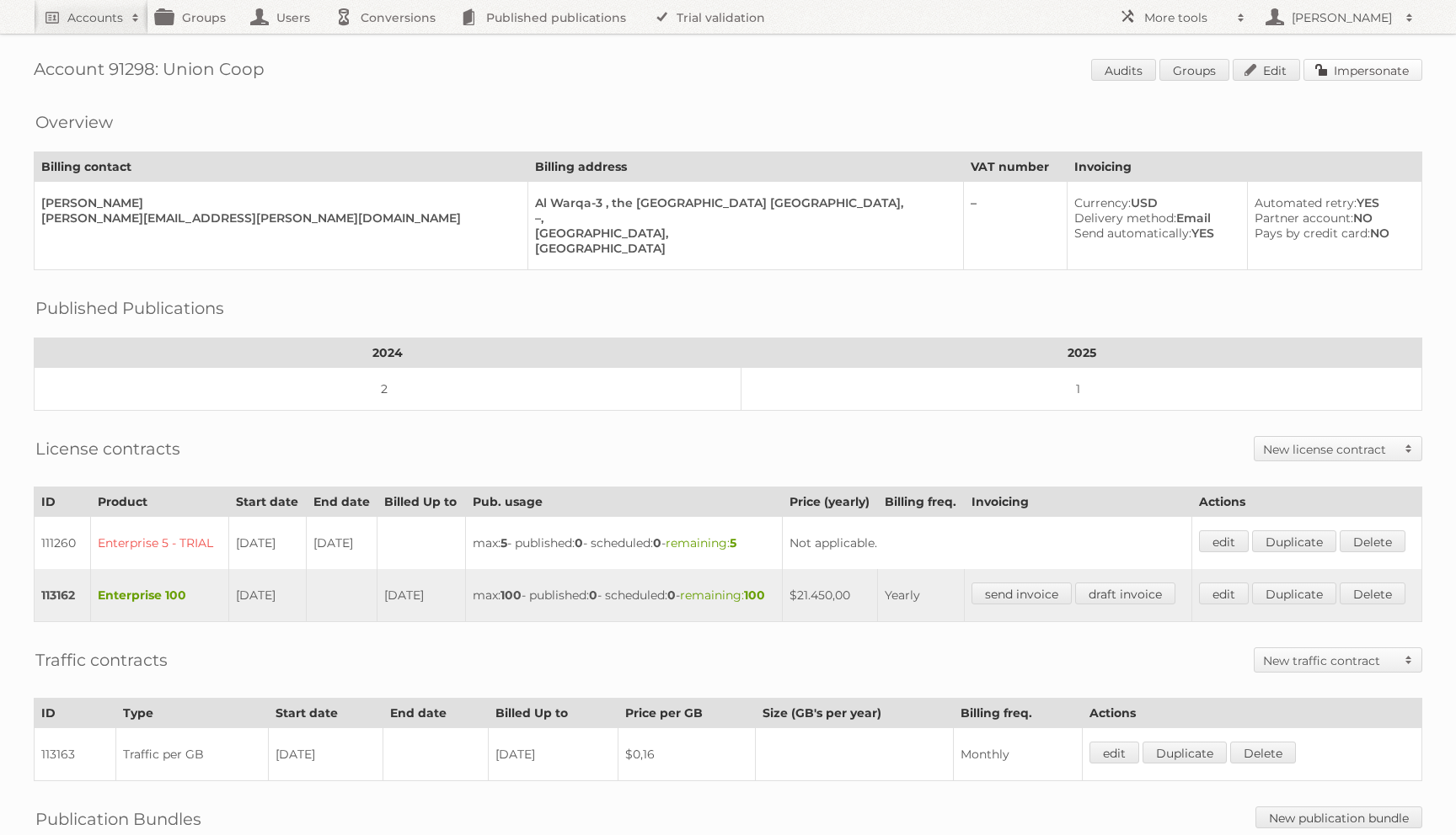
click at [1364, 80] on span "Audits Groups Edit Impersonate" at bounding box center [1256, 72] width 331 height 25
click at [1362, 76] on link "Impersonate" at bounding box center [1363, 70] width 119 height 22
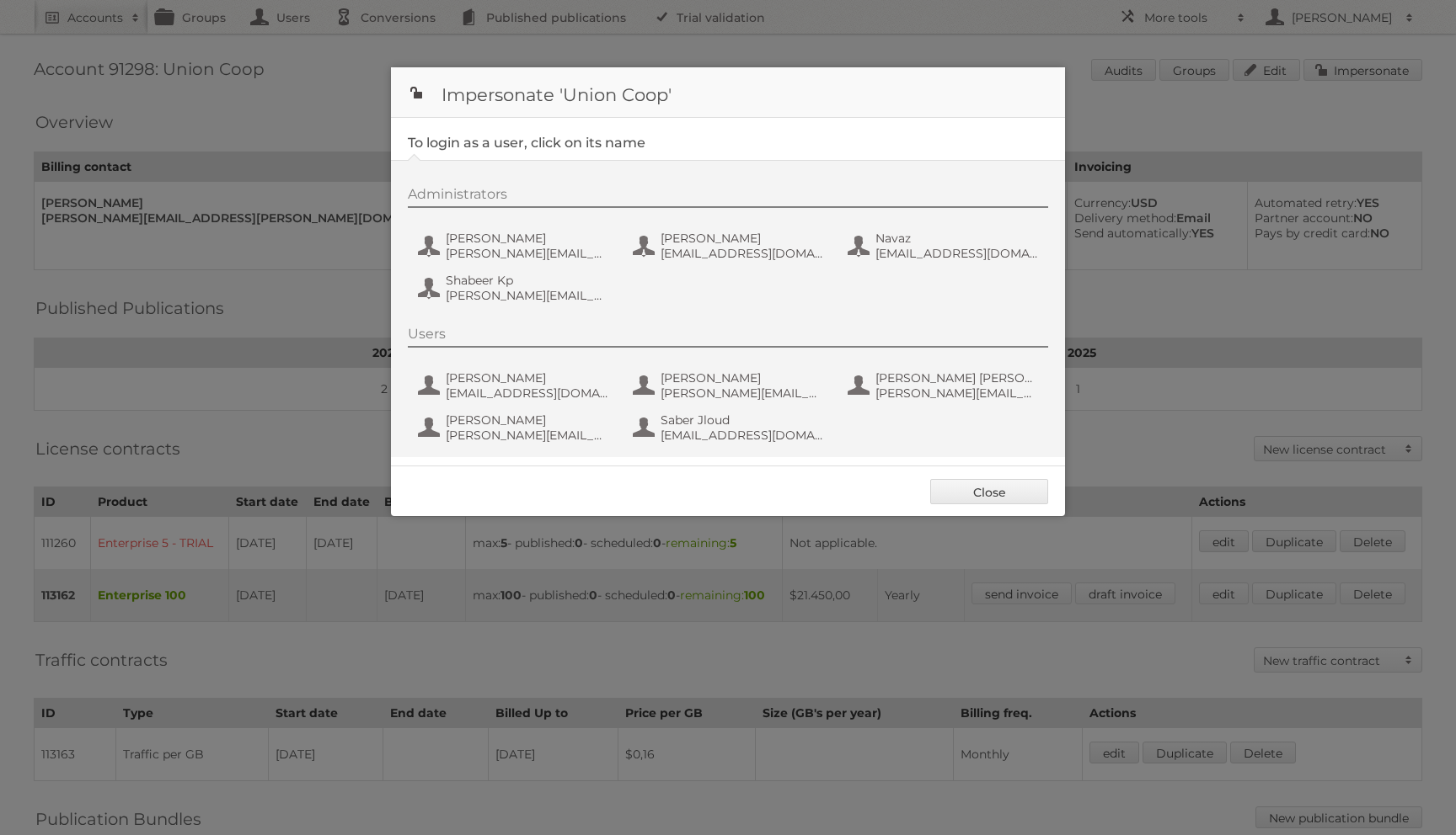
click at [1350, 76] on div at bounding box center [728, 417] width 1456 height 835
click at [622, 234] on div "Administrators Carl Dsouza Carl.Dsouza@unioncoop.ae Helen Spei Eleni.Spei@union…" at bounding box center [736, 247] width 657 height 123
click at [631, 236] on button "Helen Spei Eleni.Spei@unioncoop.ae" at bounding box center [730, 246] width 198 height 34
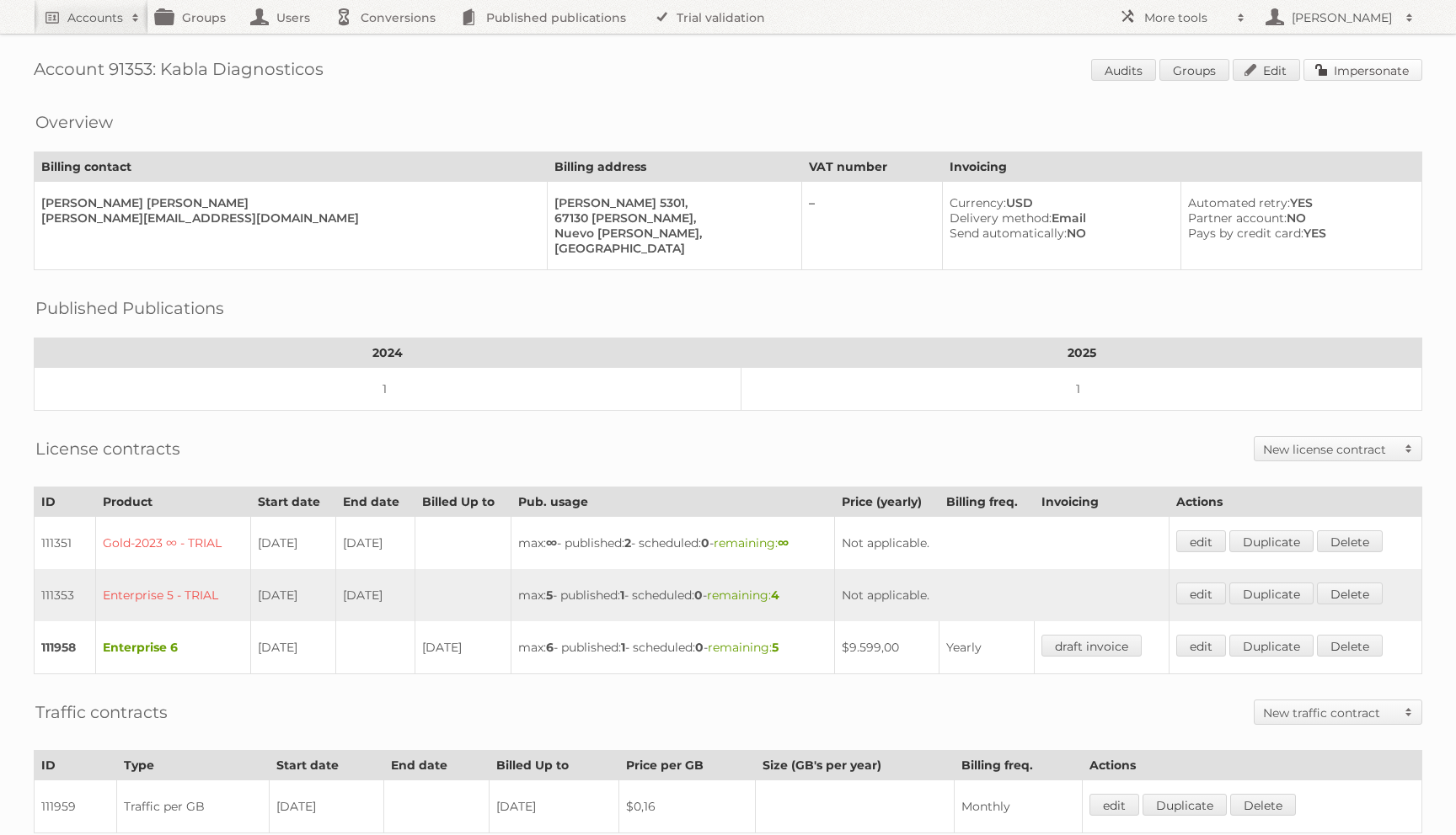
click at [1359, 59] on link "Impersonate" at bounding box center [1363, 70] width 119 height 22
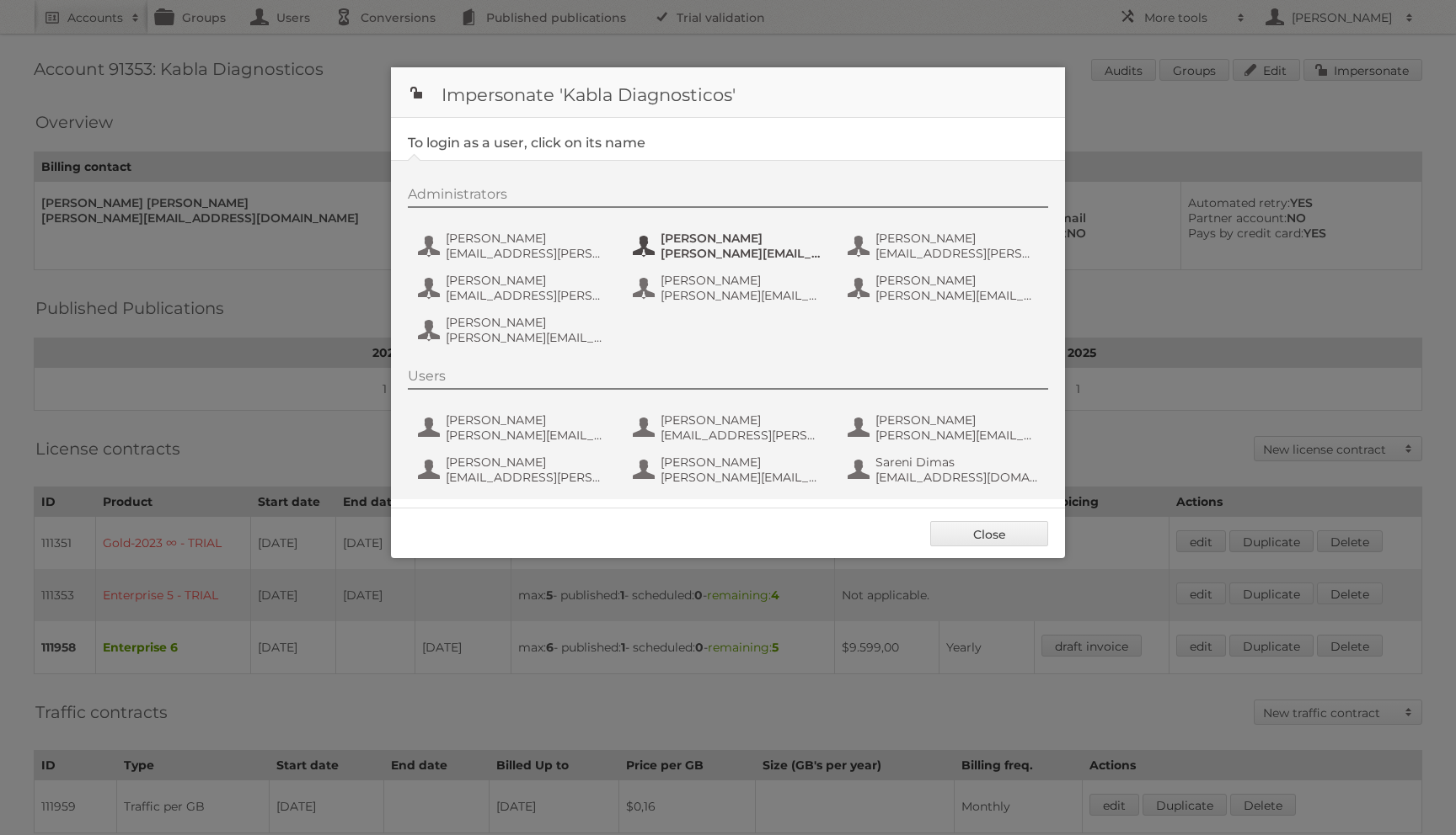
click at [633, 238] on button "Daniel Zarate daniel.zarate@kabla.mx" at bounding box center [730, 246] width 198 height 34
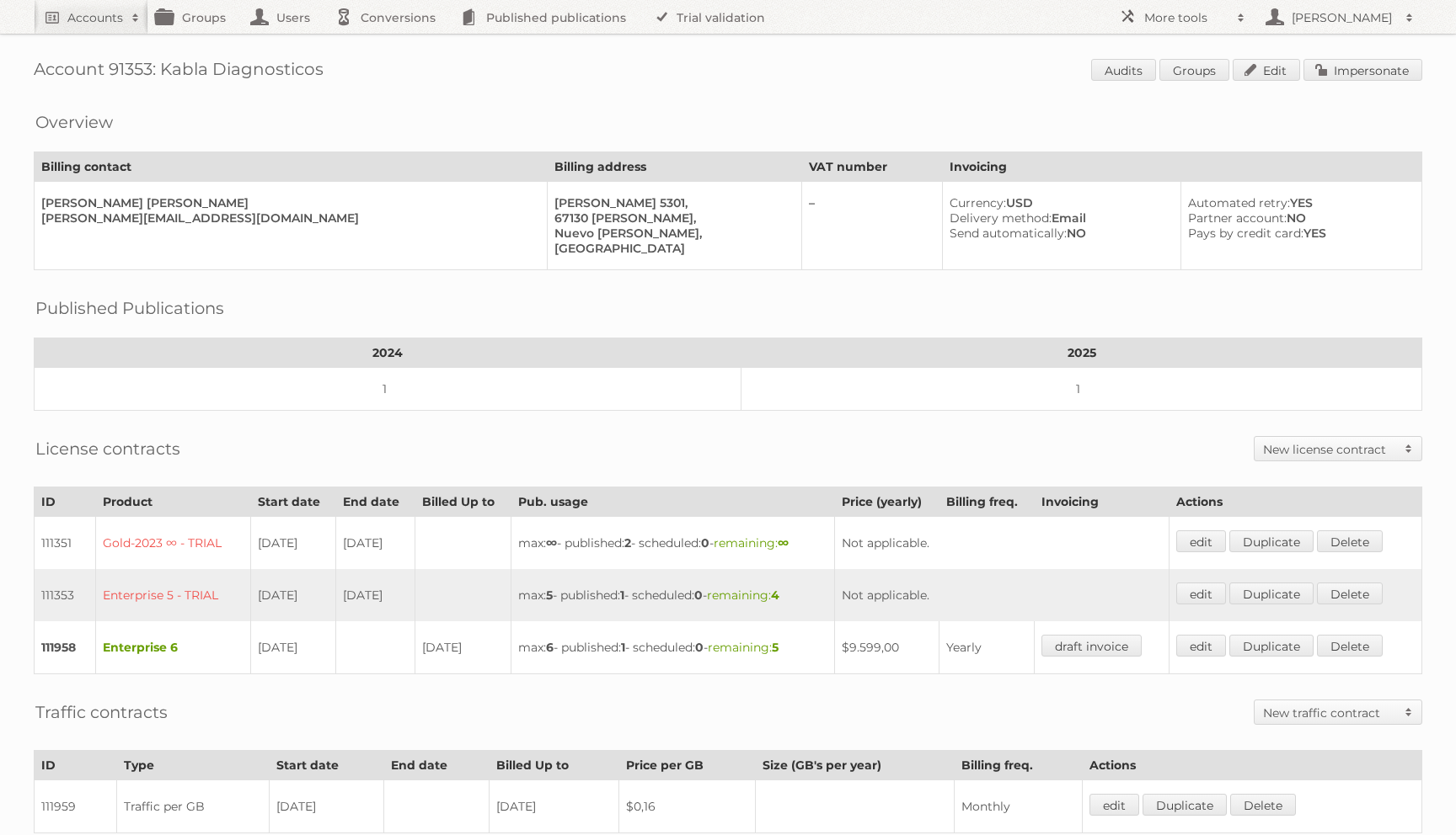
drag, startPoint x: 164, startPoint y: 70, endPoint x: 490, endPoint y: 69, distance: 326.0
click at [488, 70] on h1 "Account 91353: Kabla Diagnosticos Audits Groups Edit Impersonate" at bounding box center [728, 72] width 1389 height 25
copy h1 "Kabla Diagnosticos"
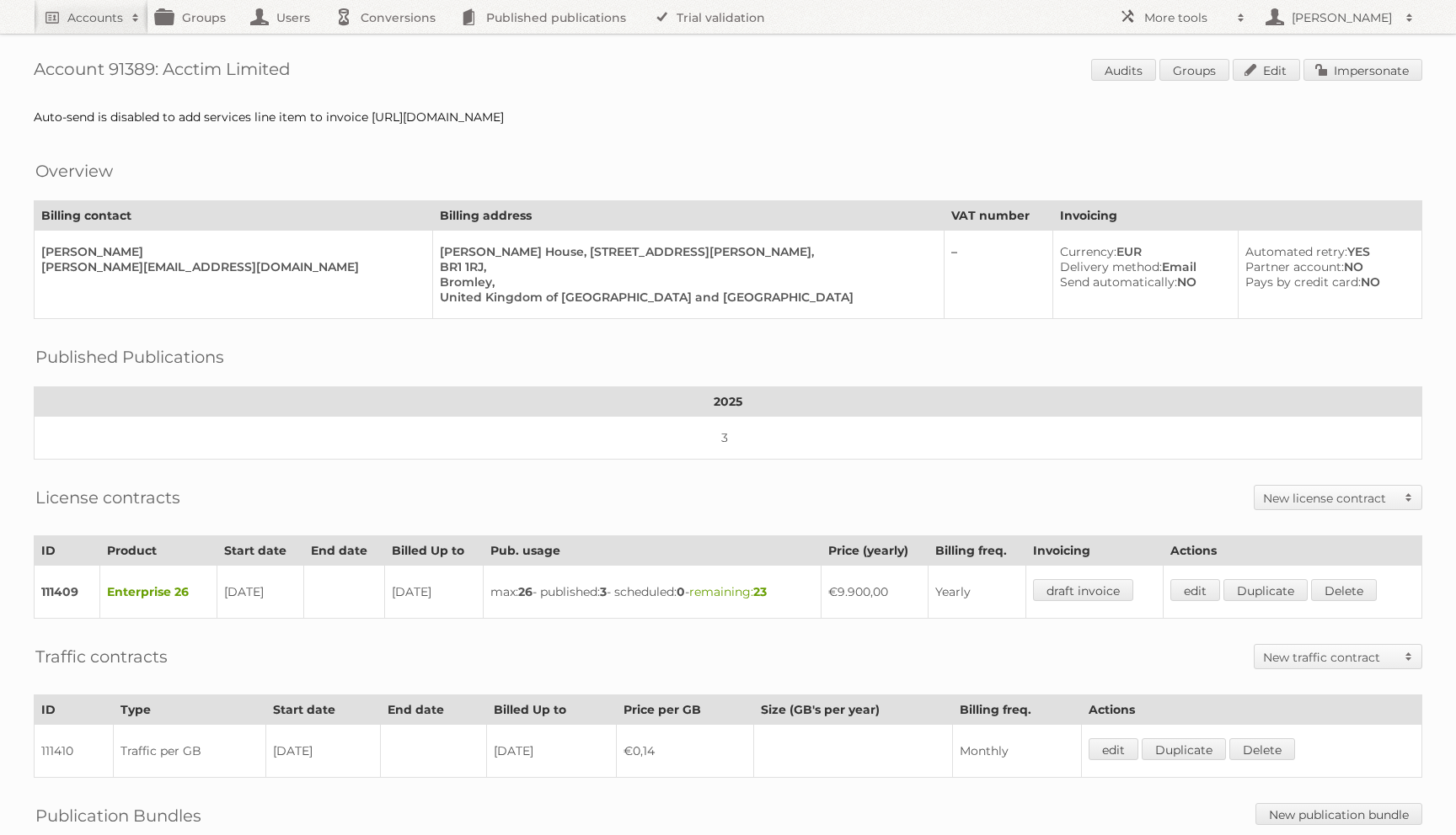
click at [1370, 81] on span "Audits Groups Edit Impersonate" at bounding box center [1256, 72] width 331 height 25
click at [1366, 66] on link "Impersonate" at bounding box center [1363, 70] width 119 height 22
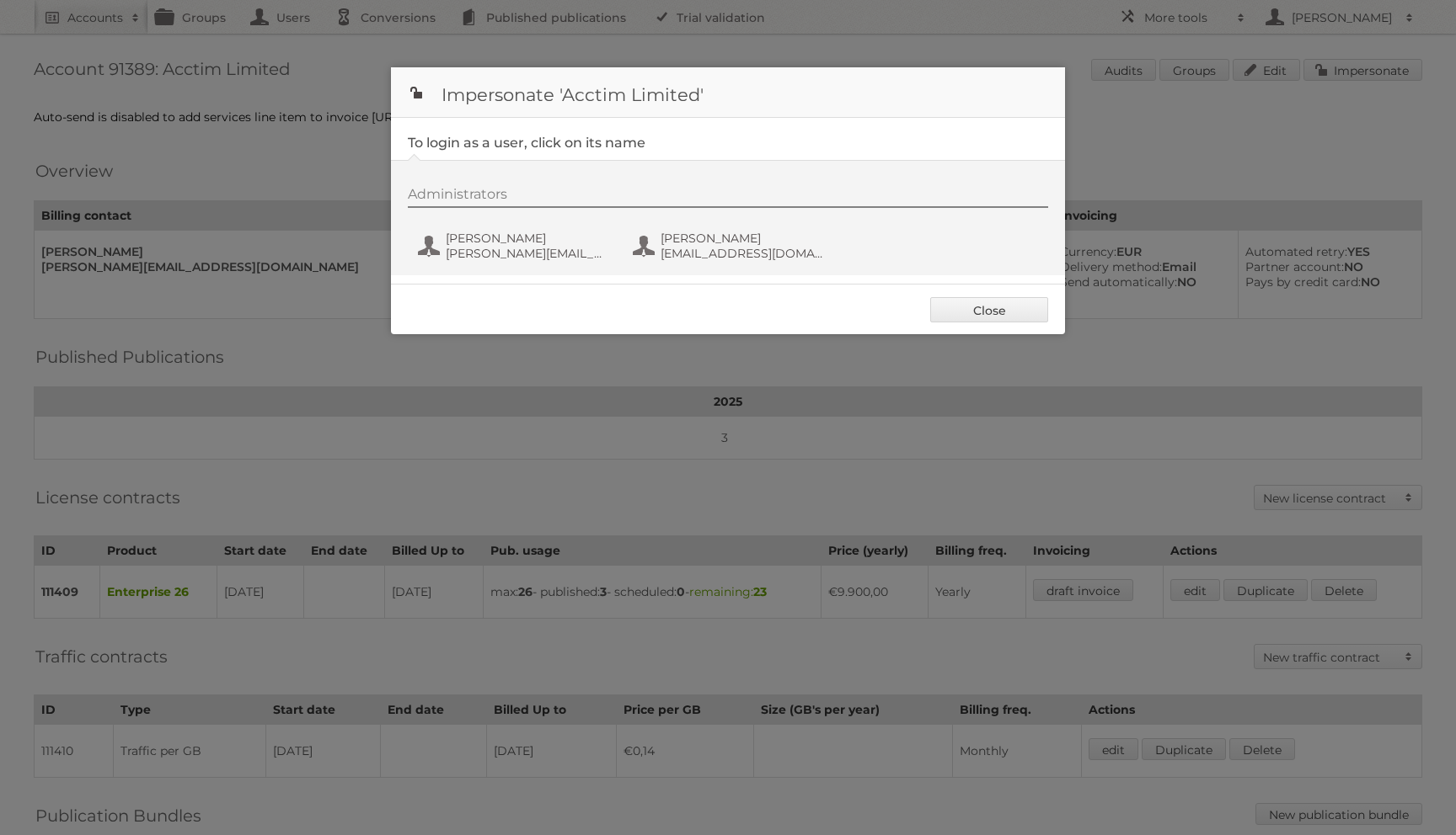
click at [514, 268] on div "Administrators Laurence Whiting laurence@acctim.com Lina Vadeikiene LinaVadeiki…" at bounding box center [728, 217] width 674 height 115
click at [514, 261] on button "Laurence Whiting laurence@acctim.com" at bounding box center [515, 246] width 198 height 34
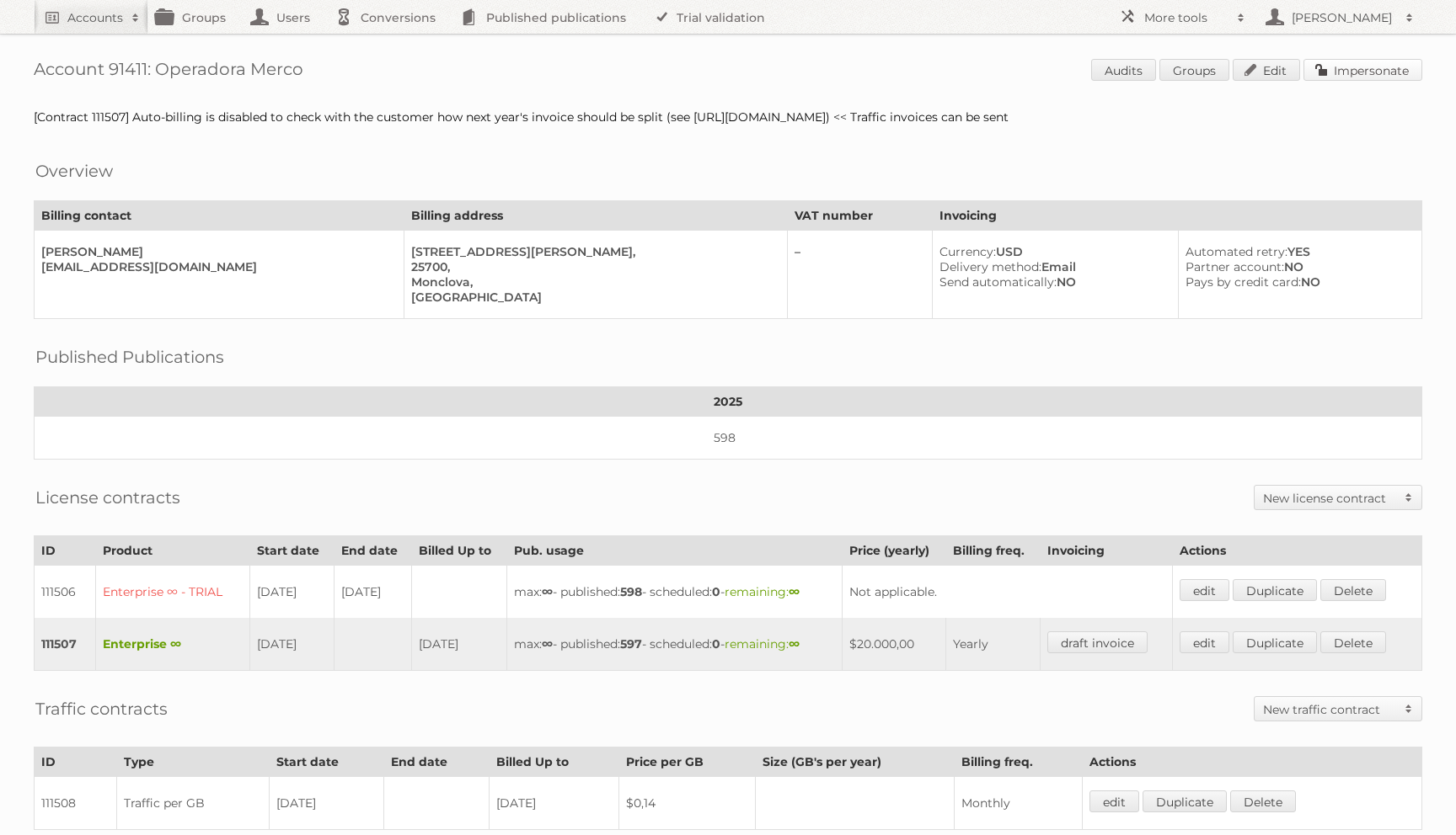
click at [1351, 77] on link "Impersonate" at bounding box center [1363, 70] width 119 height 22
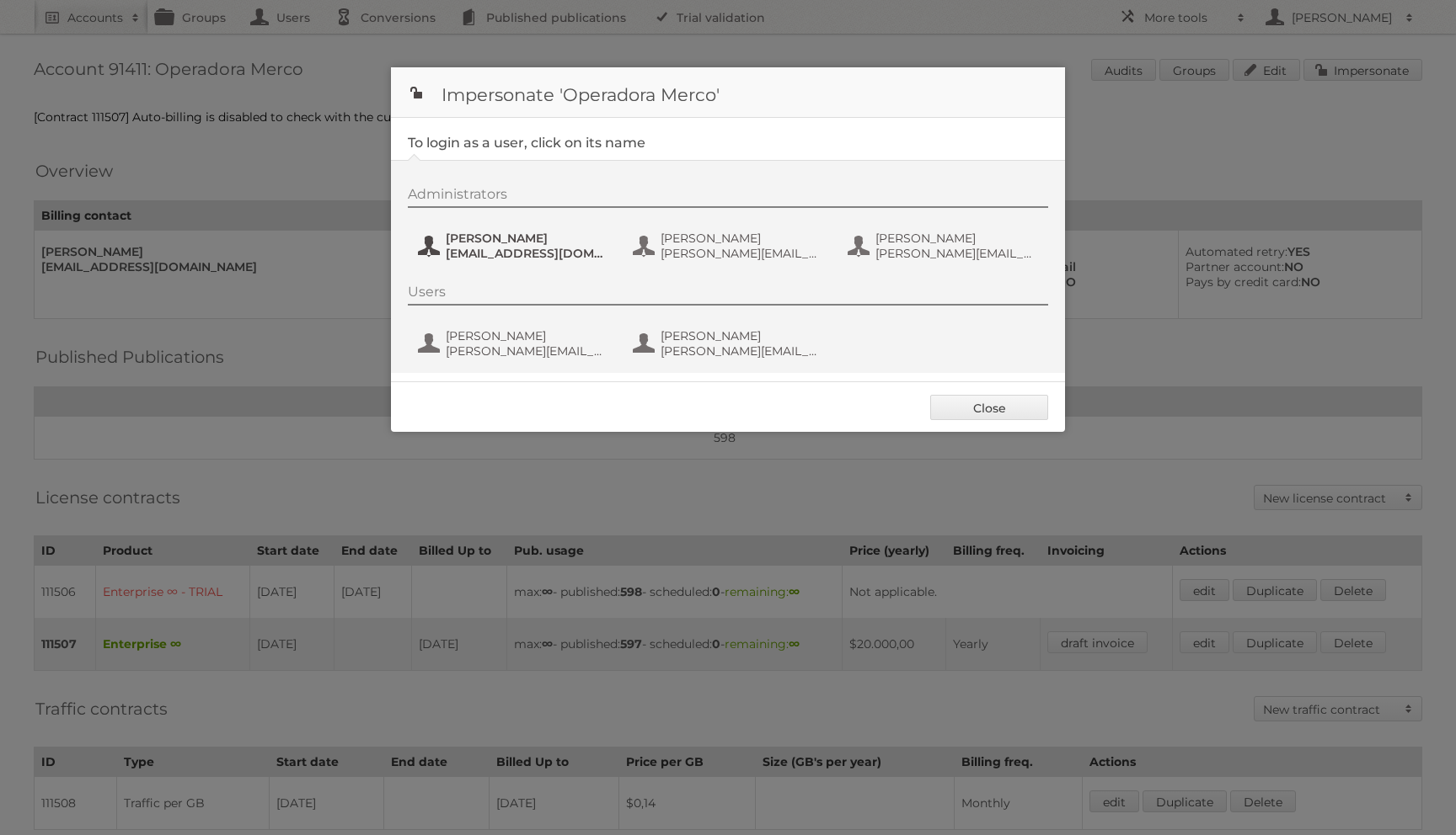
click at [486, 231] on button "Alma Arteaga almis@merco.mx" at bounding box center [515, 246] width 198 height 34
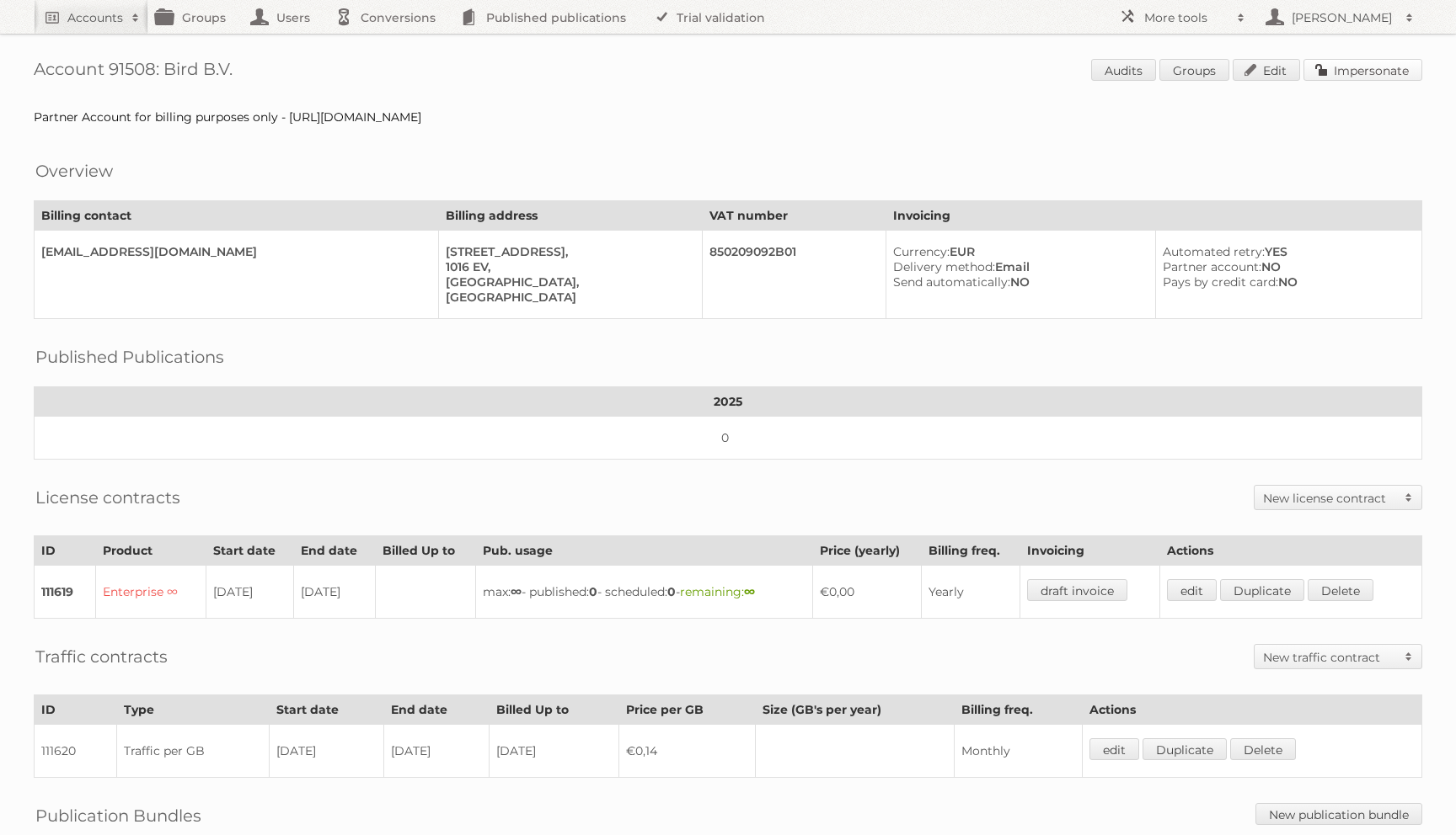
click at [1367, 71] on link "Impersonate" at bounding box center [1363, 70] width 119 height 22
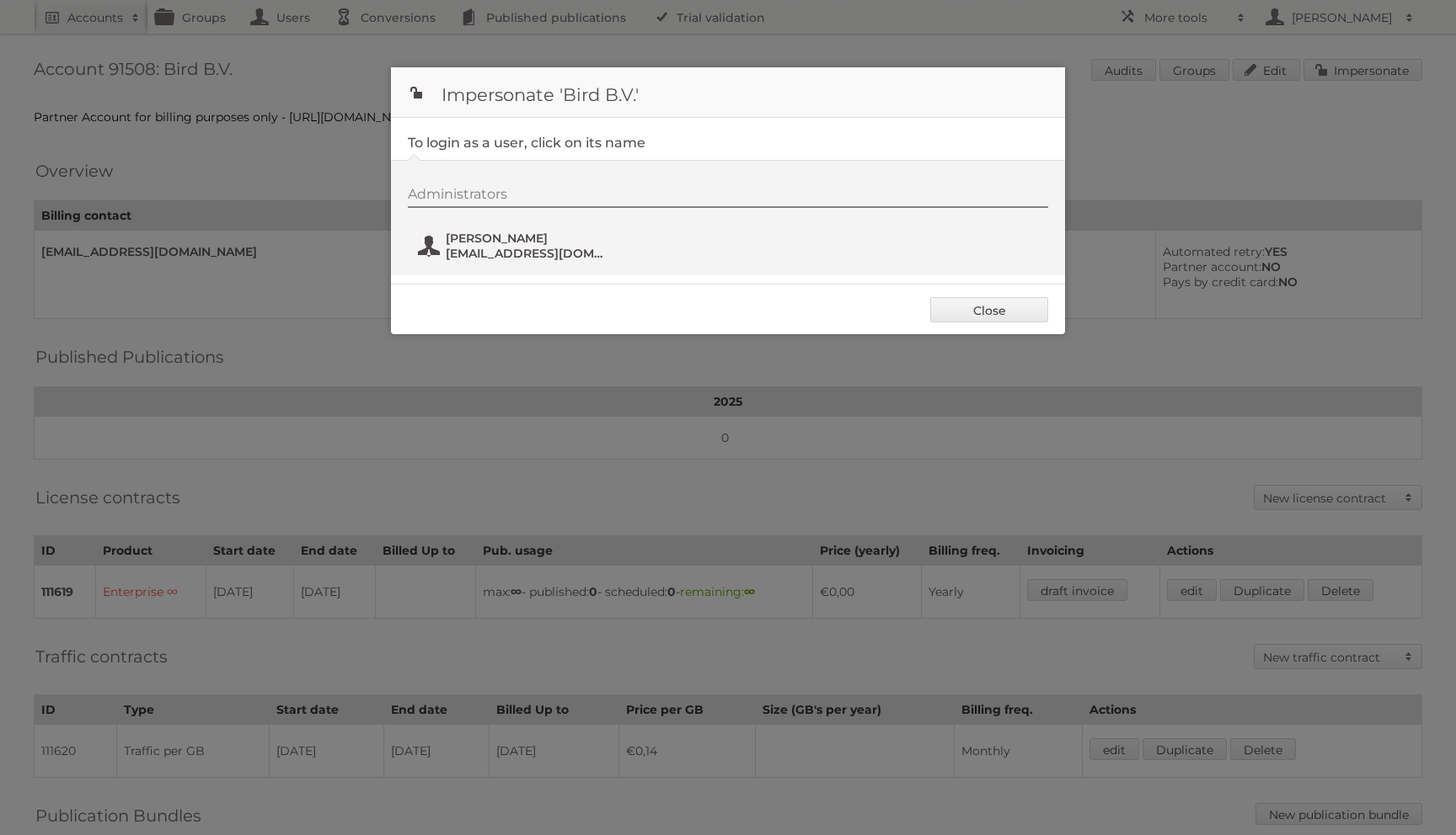
click at [477, 236] on span "Winston Coerecius" at bounding box center [527, 237] width 163 height 15
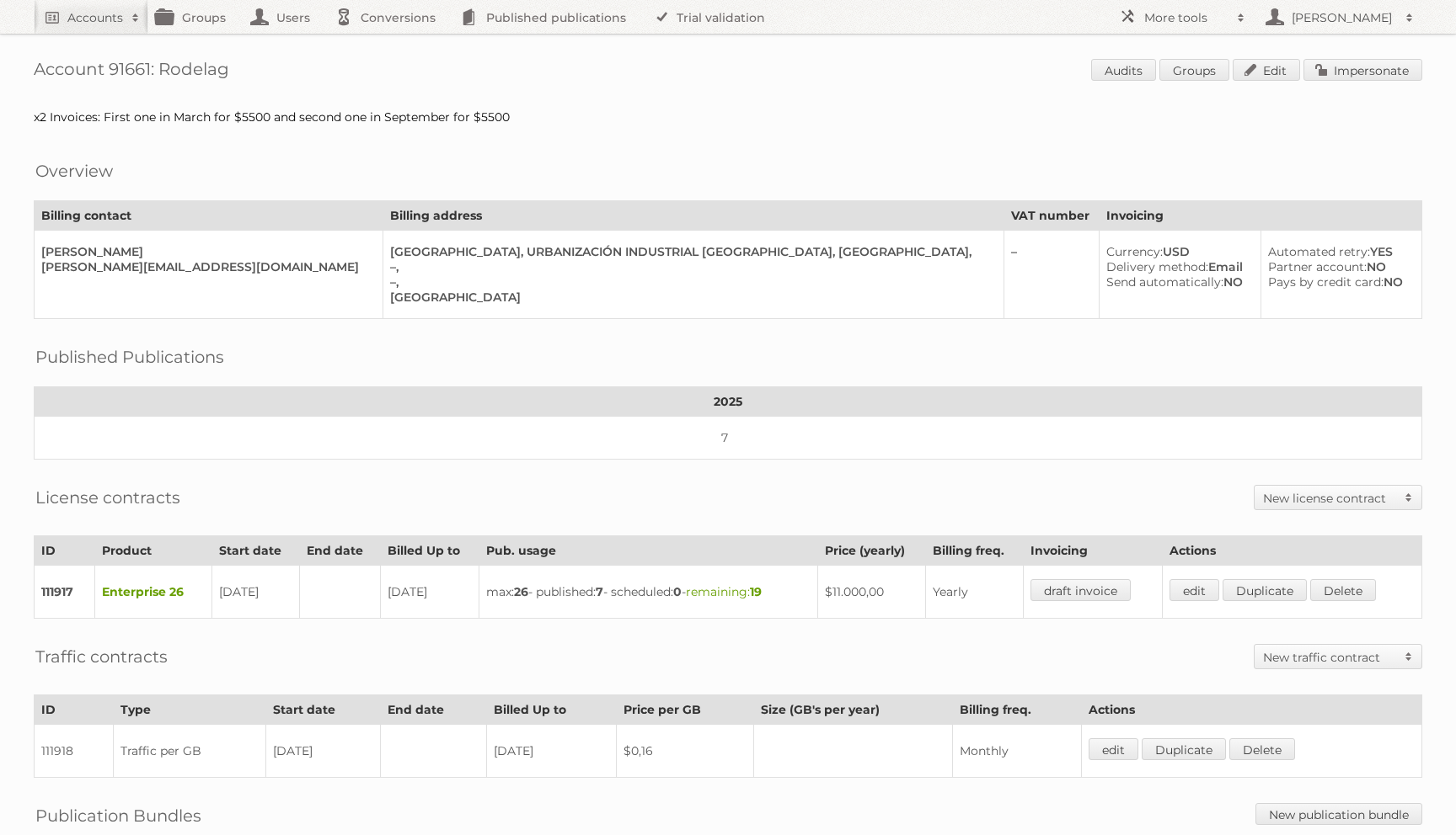
click at [1349, 90] on div "Account 91661: Rodelag Audits Groups Edit Impersonate x2 Invoices: First one in…" at bounding box center [728, 511] width 1456 height 1023
click at [1350, 80] on link "Impersonate" at bounding box center [1363, 70] width 119 height 22
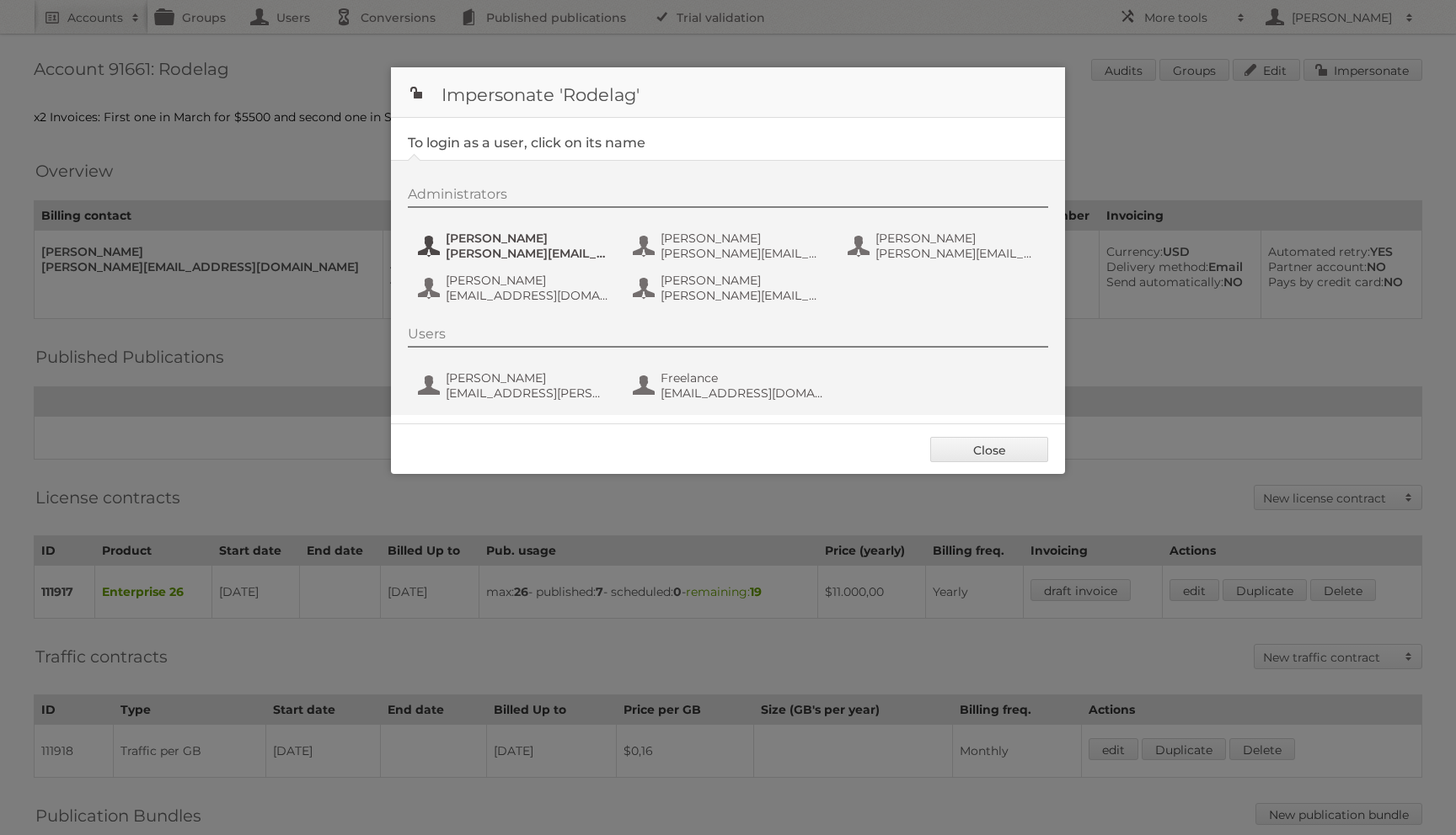
click at [552, 248] on span "alejandra.dolande@rodelag.com" at bounding box center [527, 253] width 163 height 15
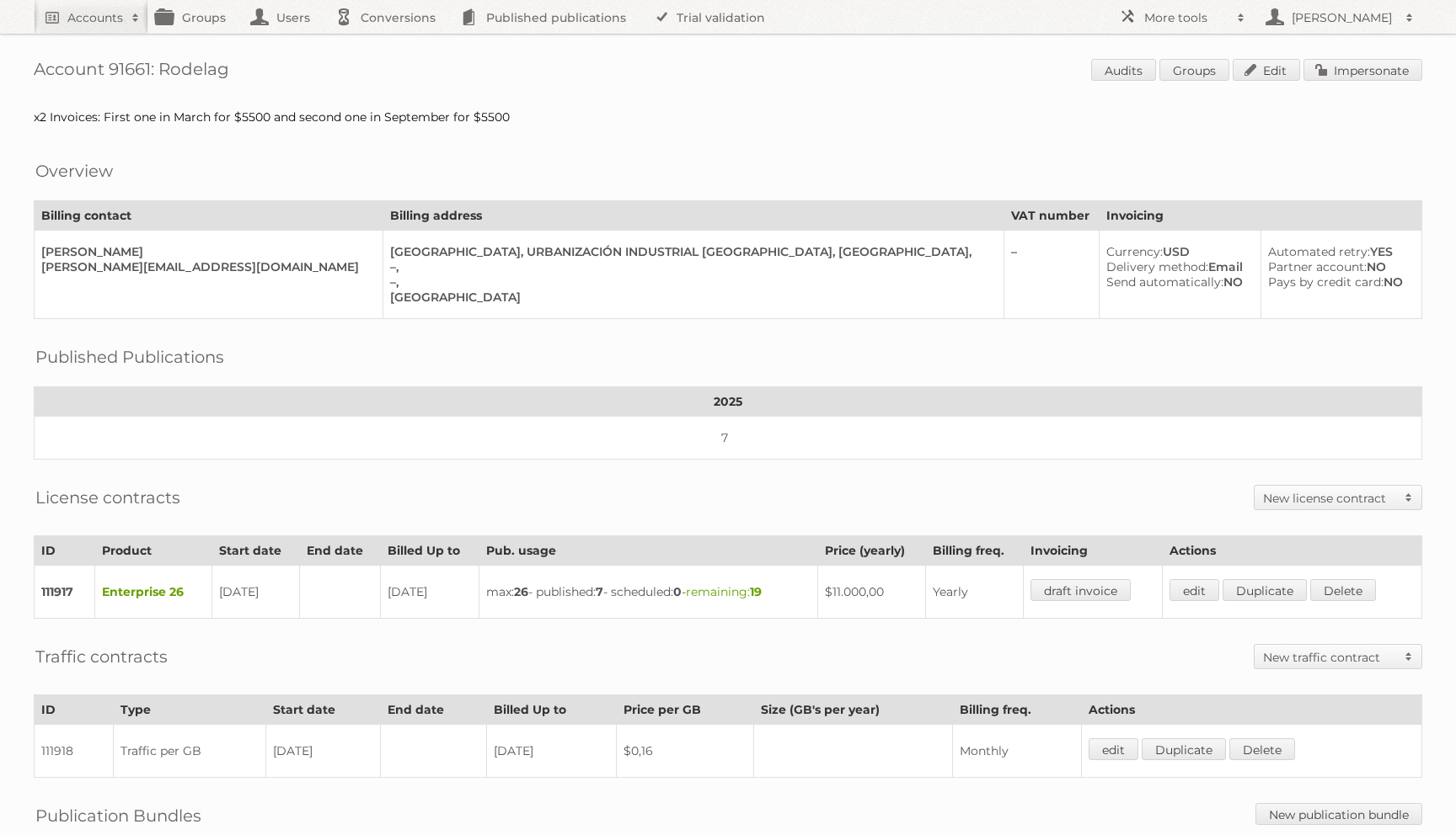
click at [1381, 83] on span "Audits Groups Edit Impersonate" at bounding box center [1256, 72] width 331 height 25
click at [1380, 74] on link "Impersonate" at bounding box center [1363, 70] width 119 height 22
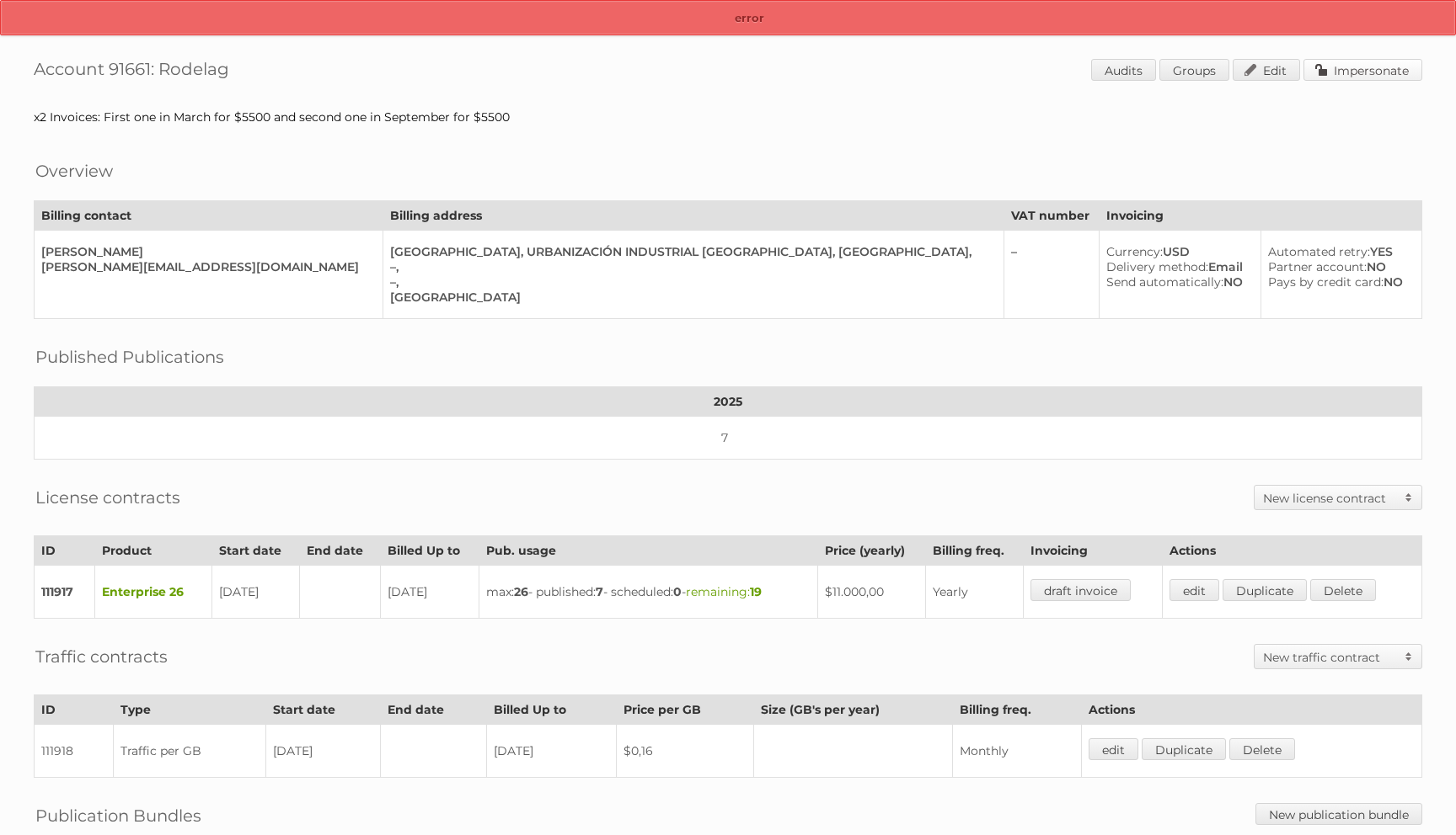
click at [1315, 63] on link "Impersonate" at bounding box center [1363, 70] width 119 height 22
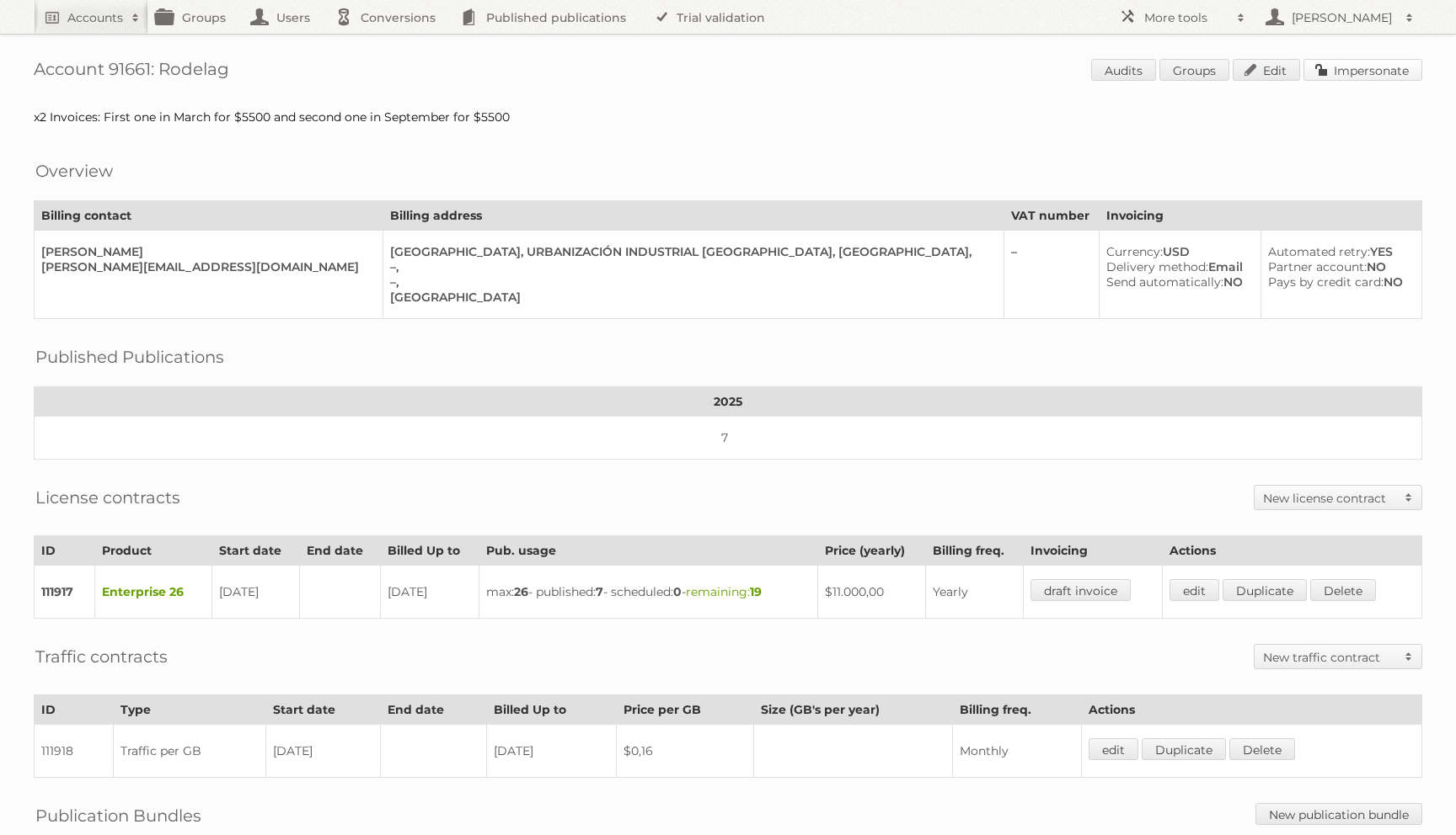
click at [1328, 74] on link "Impersonate" at bounding box center [1363, 70] width 119 height 22
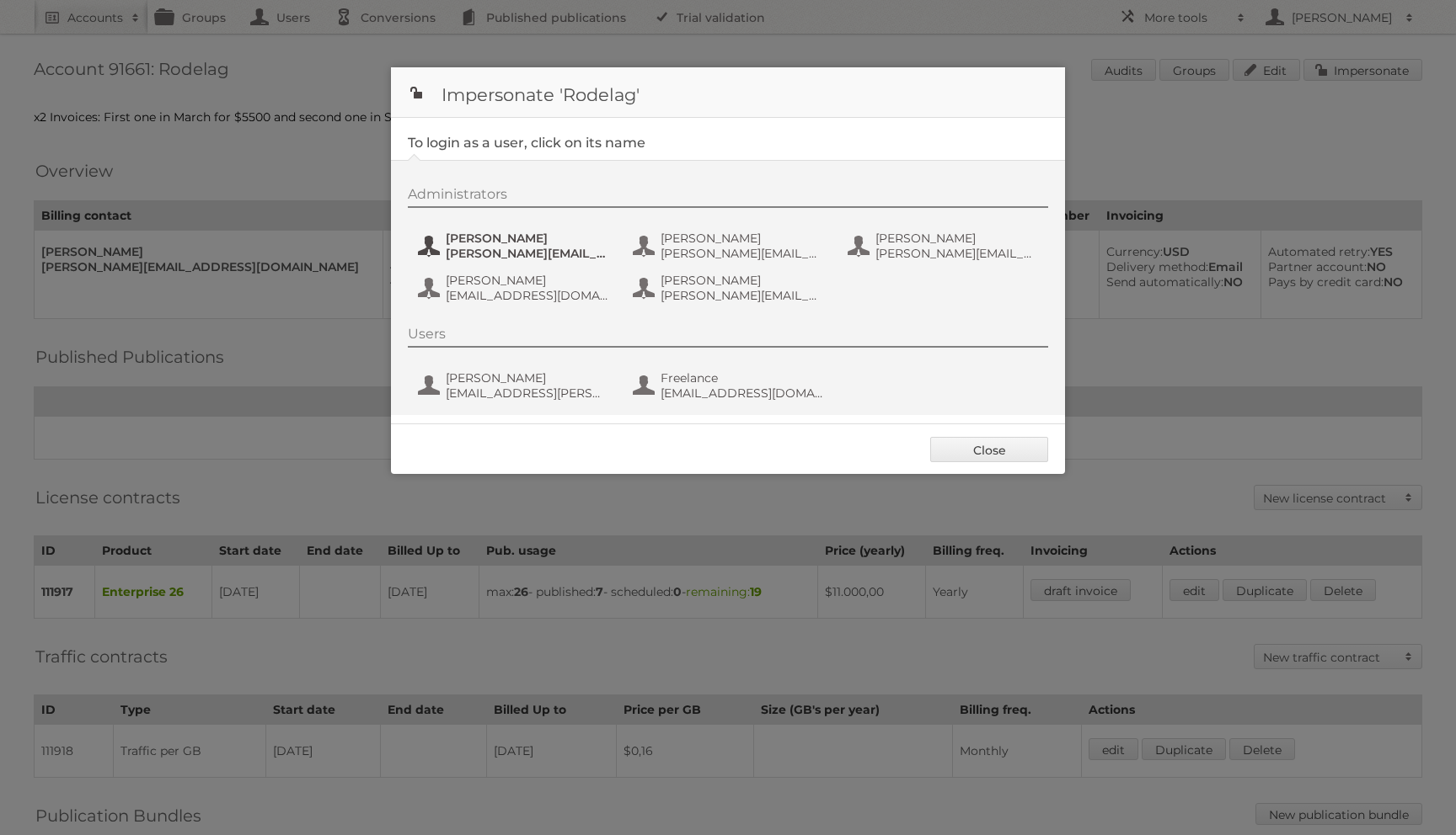
click at [470, 247] on span "[PERSON_NAME][EMAIL_ADDRESS][DOMAIN_NAME]" at bounding box center [527, 253] width 163 height 15
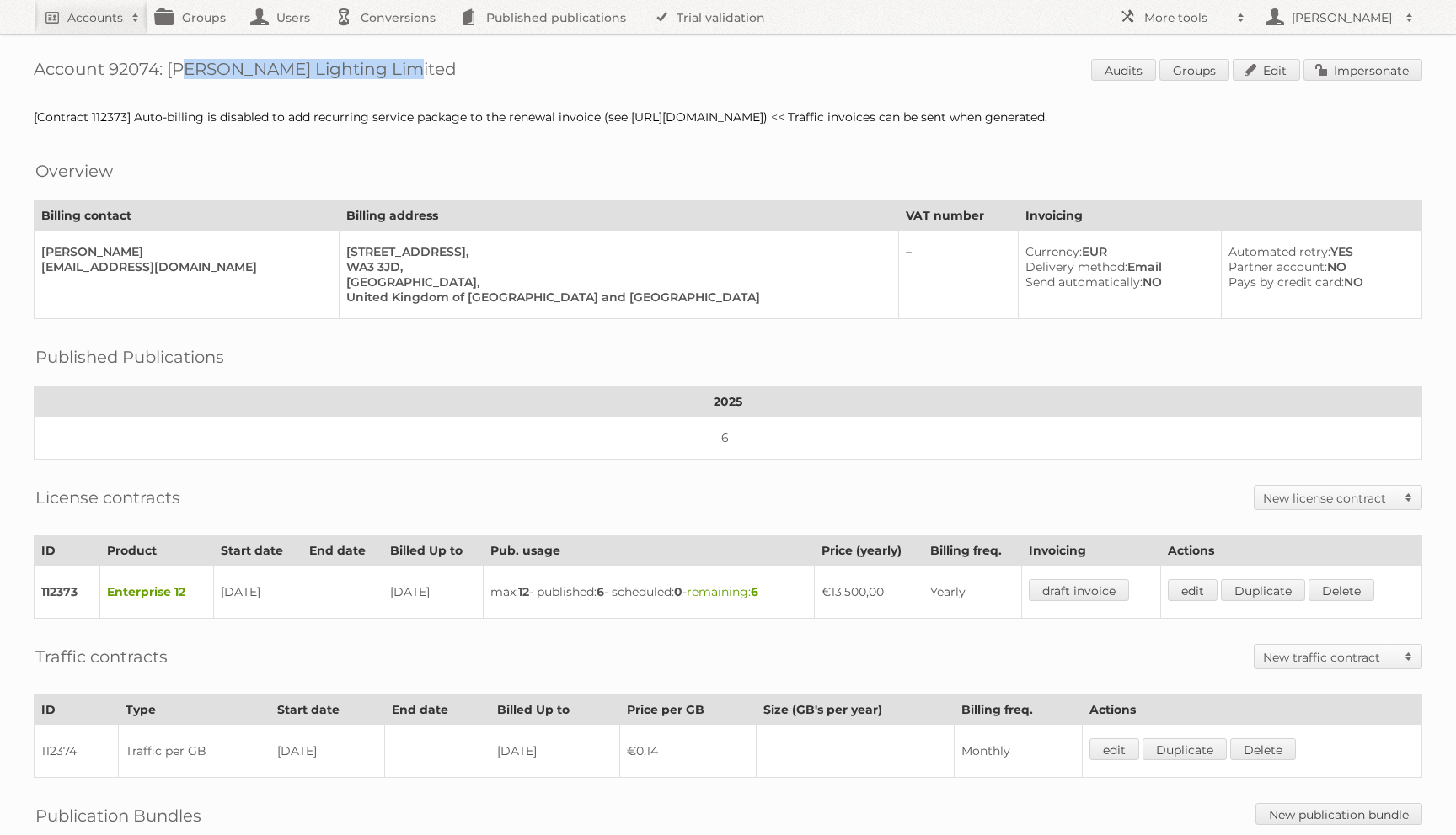
drag, startPoint x: 164, startPoint y: 70, endPoint x: 528, endPoint y: 70, distance: 364.0
click at [528, 70] on h1 "Account 92074: [PERSON_NAME] Lighting Limited Audits Groups Edit Impersonate" at bounding box center [728, 72] width 1389 height 25
copy h1 "[PERSON_NAME] Lighting Limited"
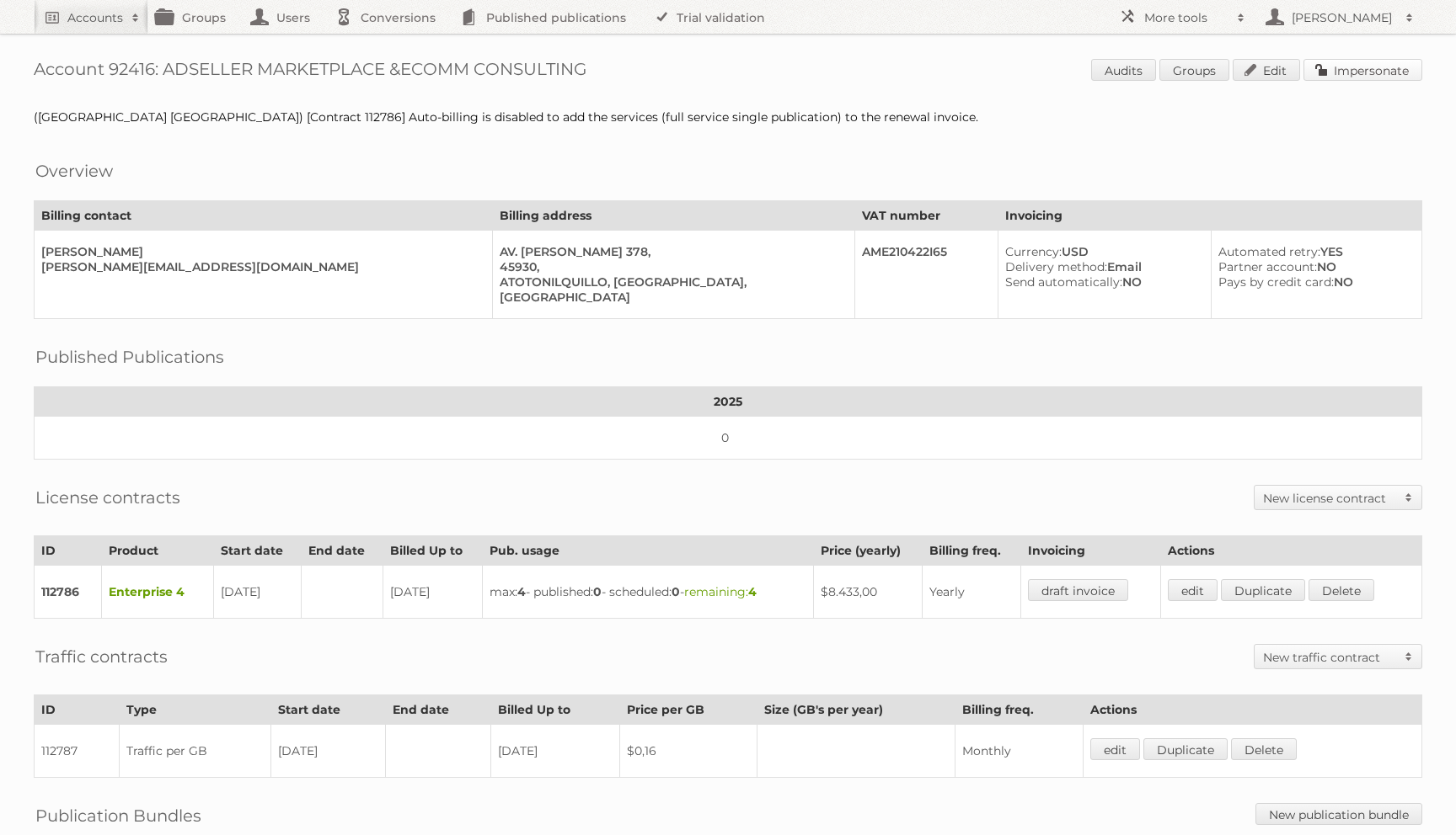
click at [1345, 77] on link "Impersonate" at bounding box center [1363, 70] width 119 height 22
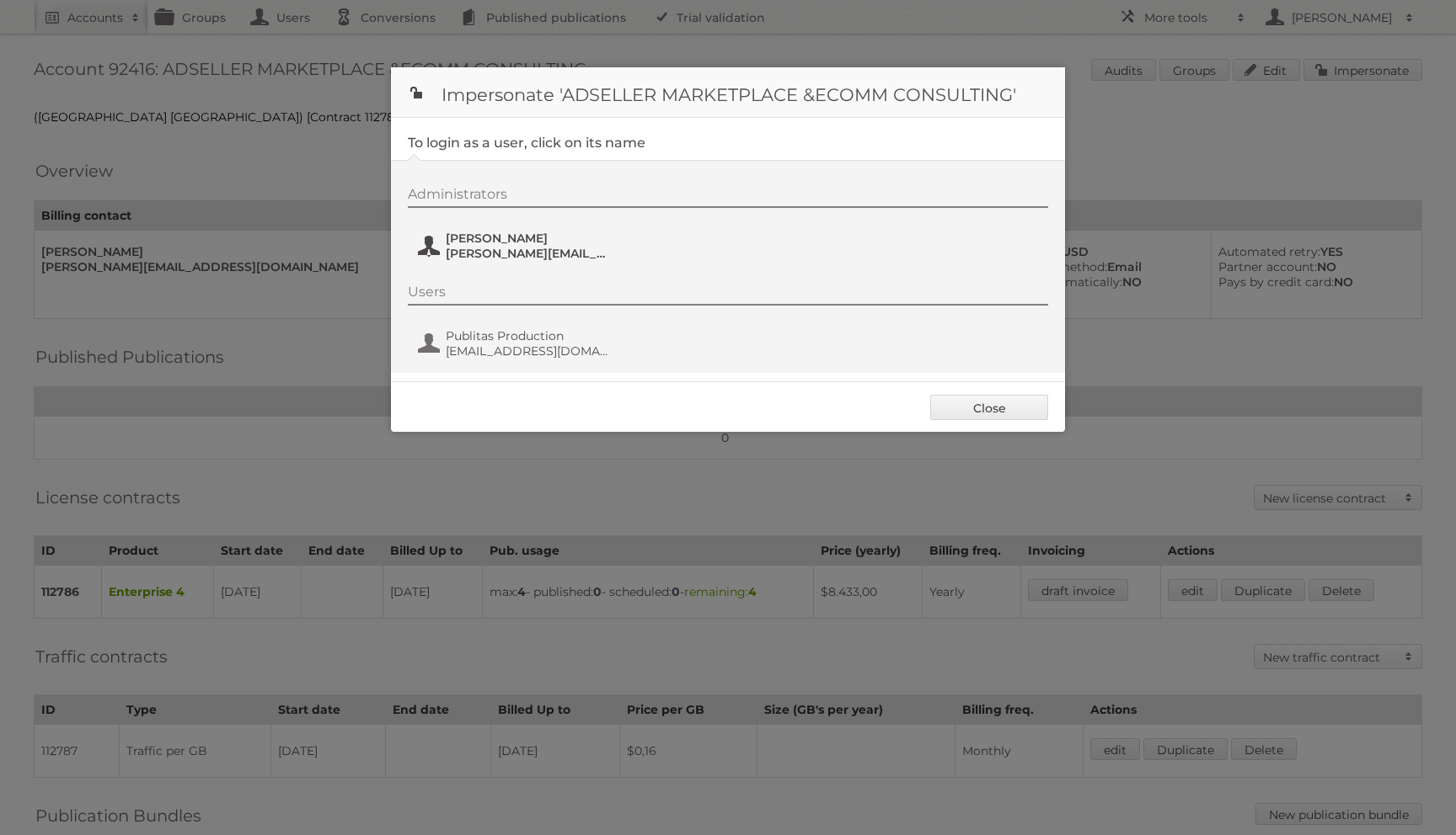
click at [504, 233] on span "[PERSON_NAME]" at bounding box center [527, 237] width 163 height 15
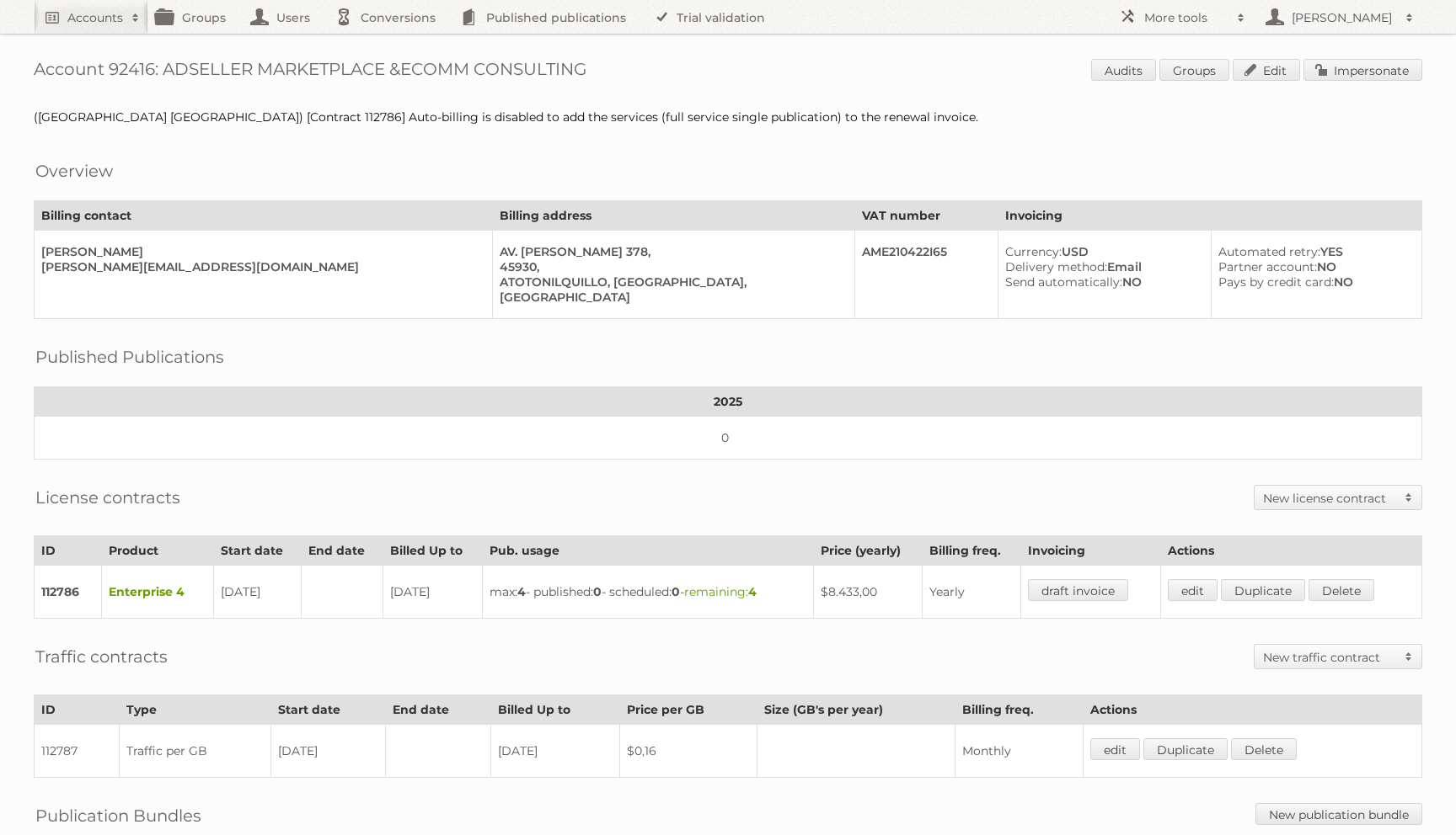
click at [531, 141] on div "Account 92416: ADSELLER MARKETPLACE &ECOMM CONSULTING Audits Groups Edit Impers…" at bounding box center [728, 511] width 1456 height 1023
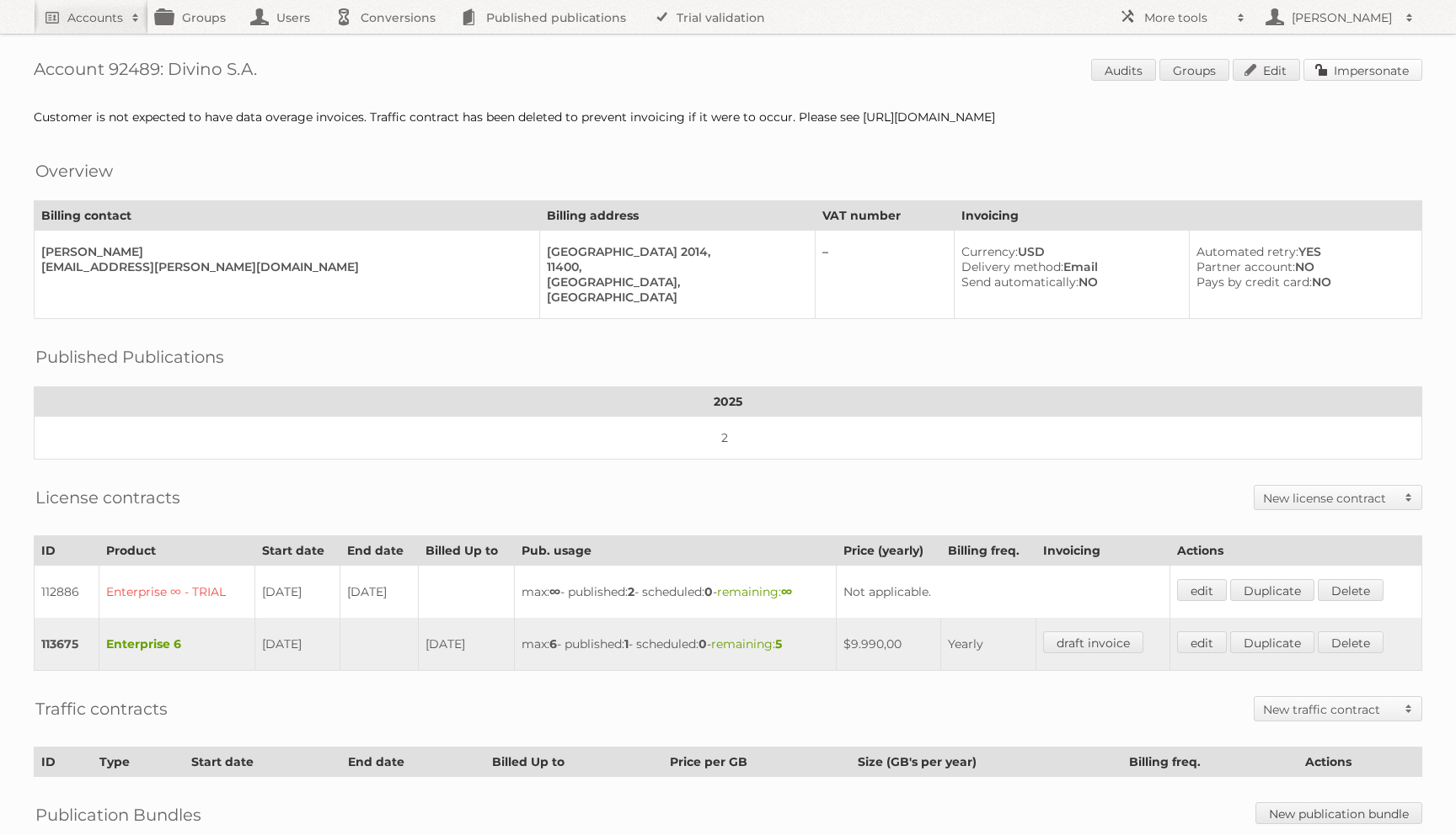
click at [1348, 65] on link "Impersonate" at bounding box center [1363, 70] width 119 height 22
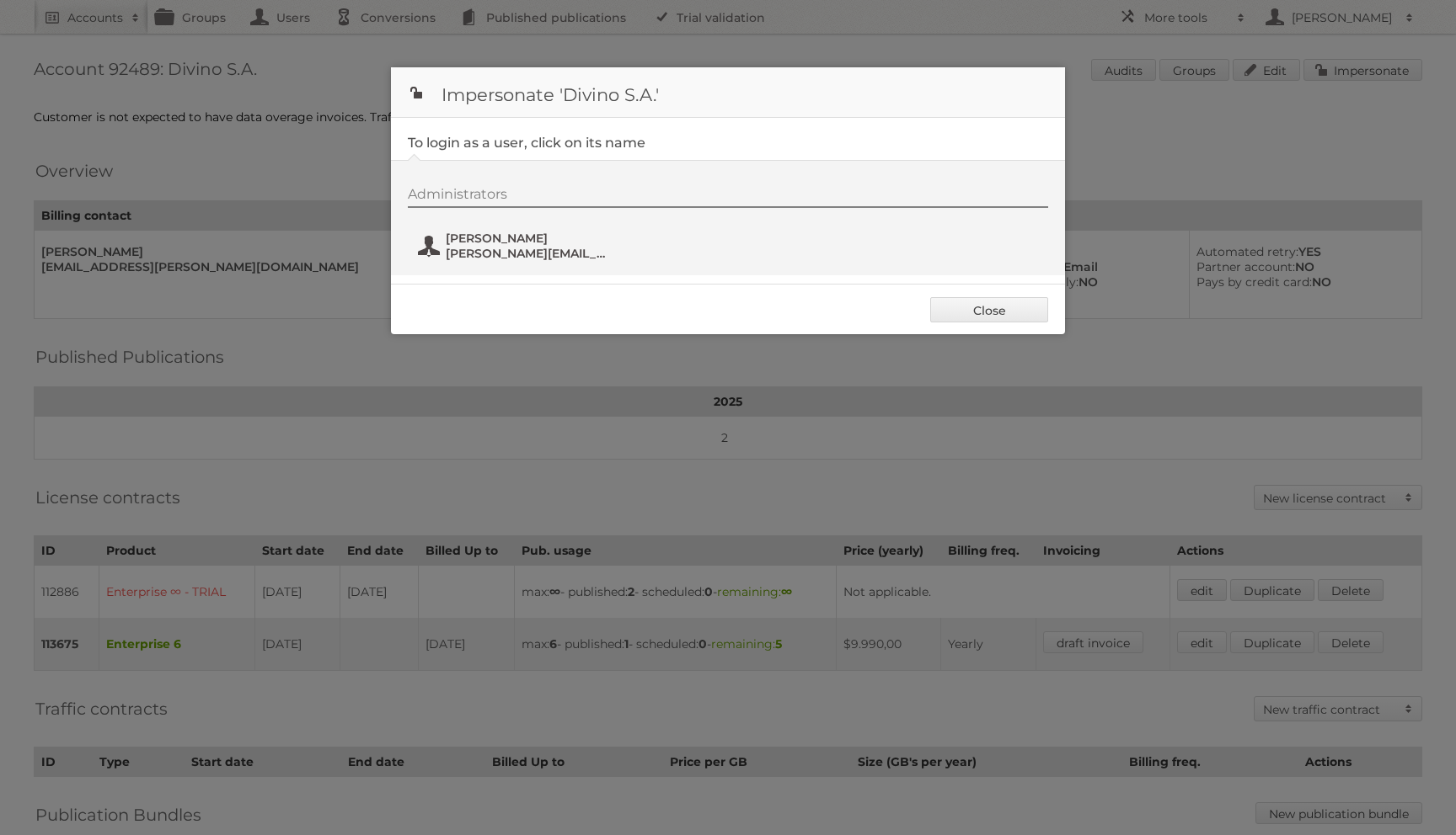
click at [471, 243] on span "Martín Penot" at bounding box center [527, 237] width 163 height 15
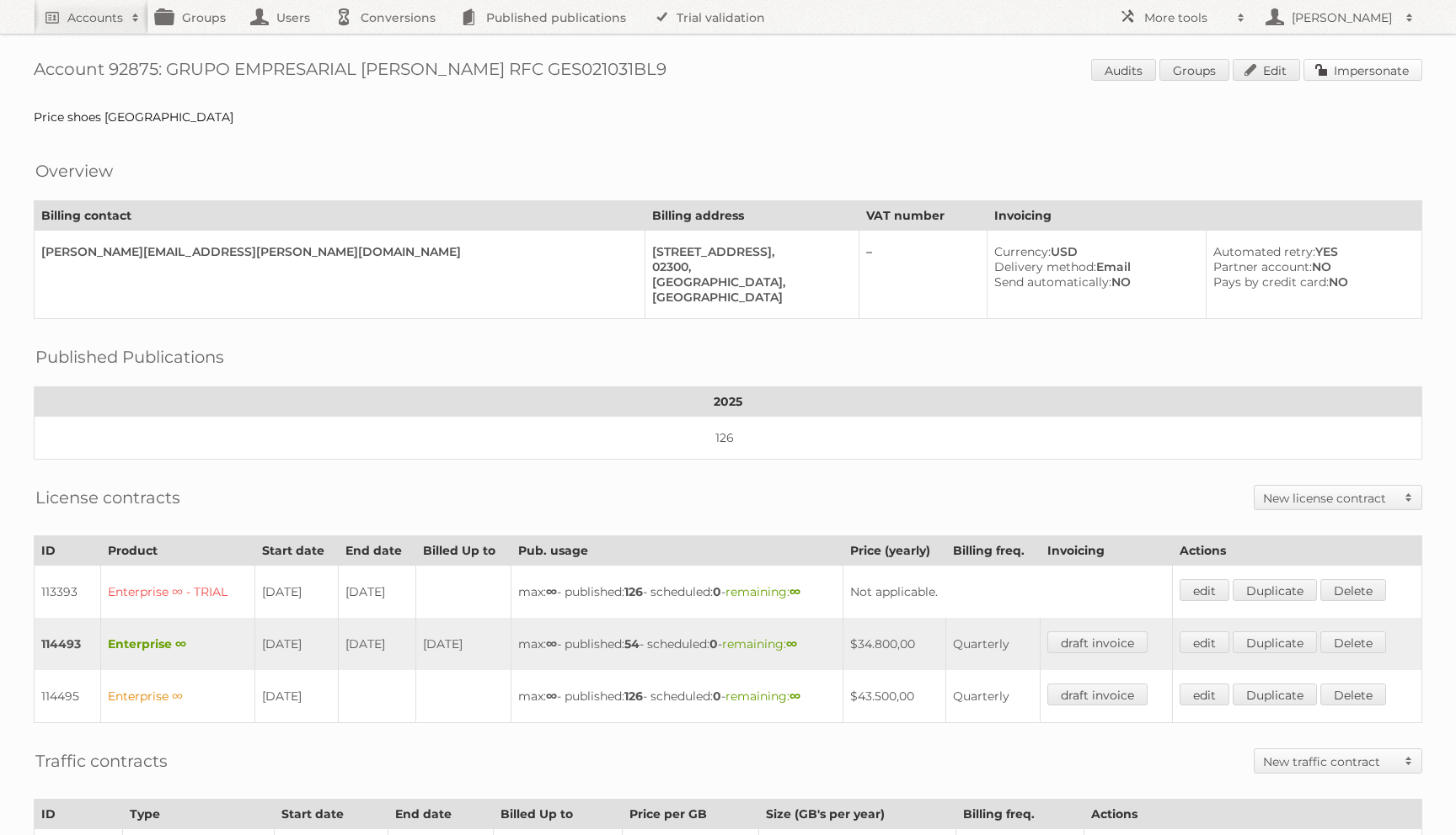
click at [1348, 73] on link "Impersonate" at bounding box center [1363, 70] width 119 height 22
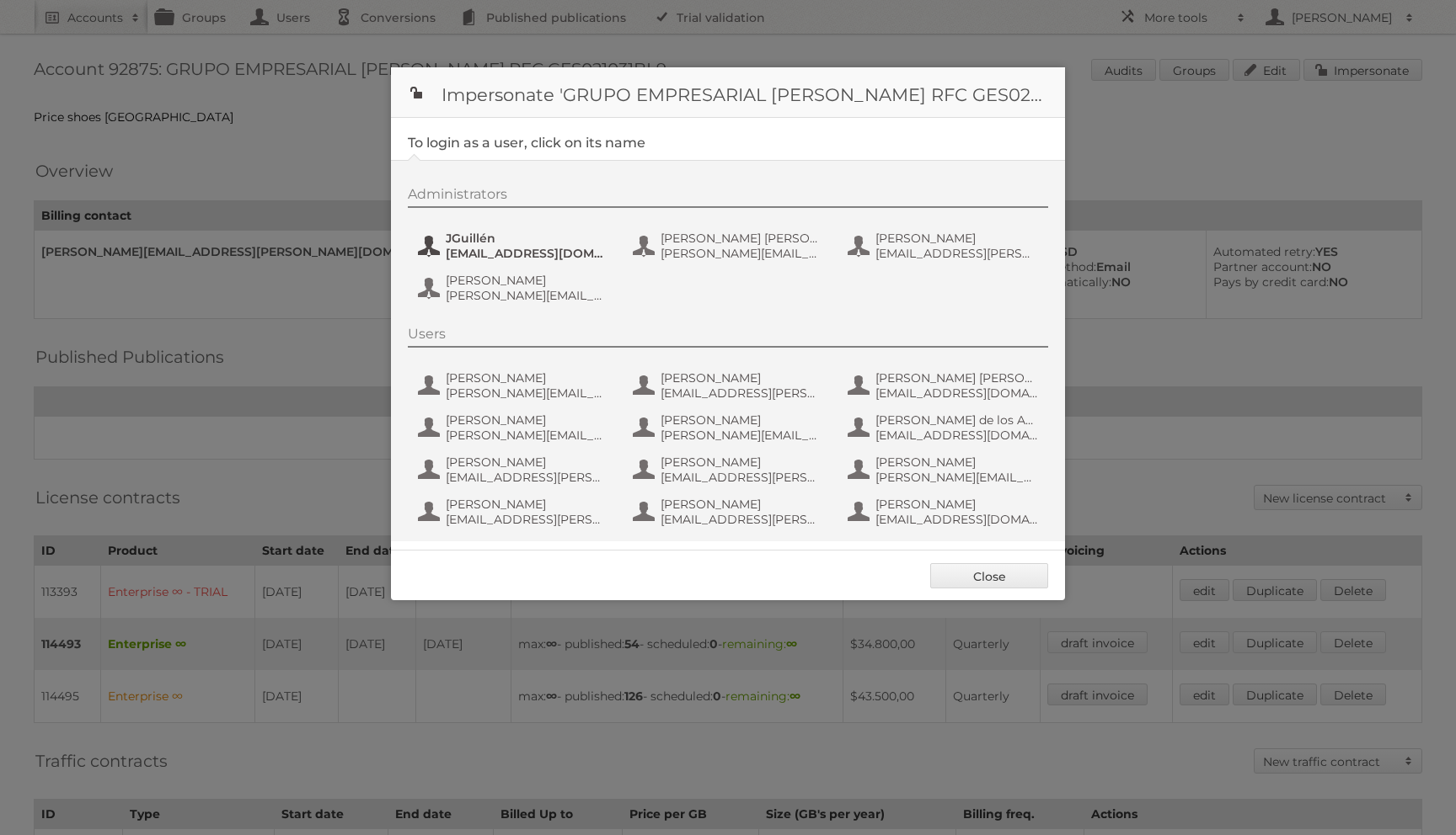
click at [538, 248] on span "jguillen@priceshoes.com" at bounding box center [527, 253] width 163 height 15
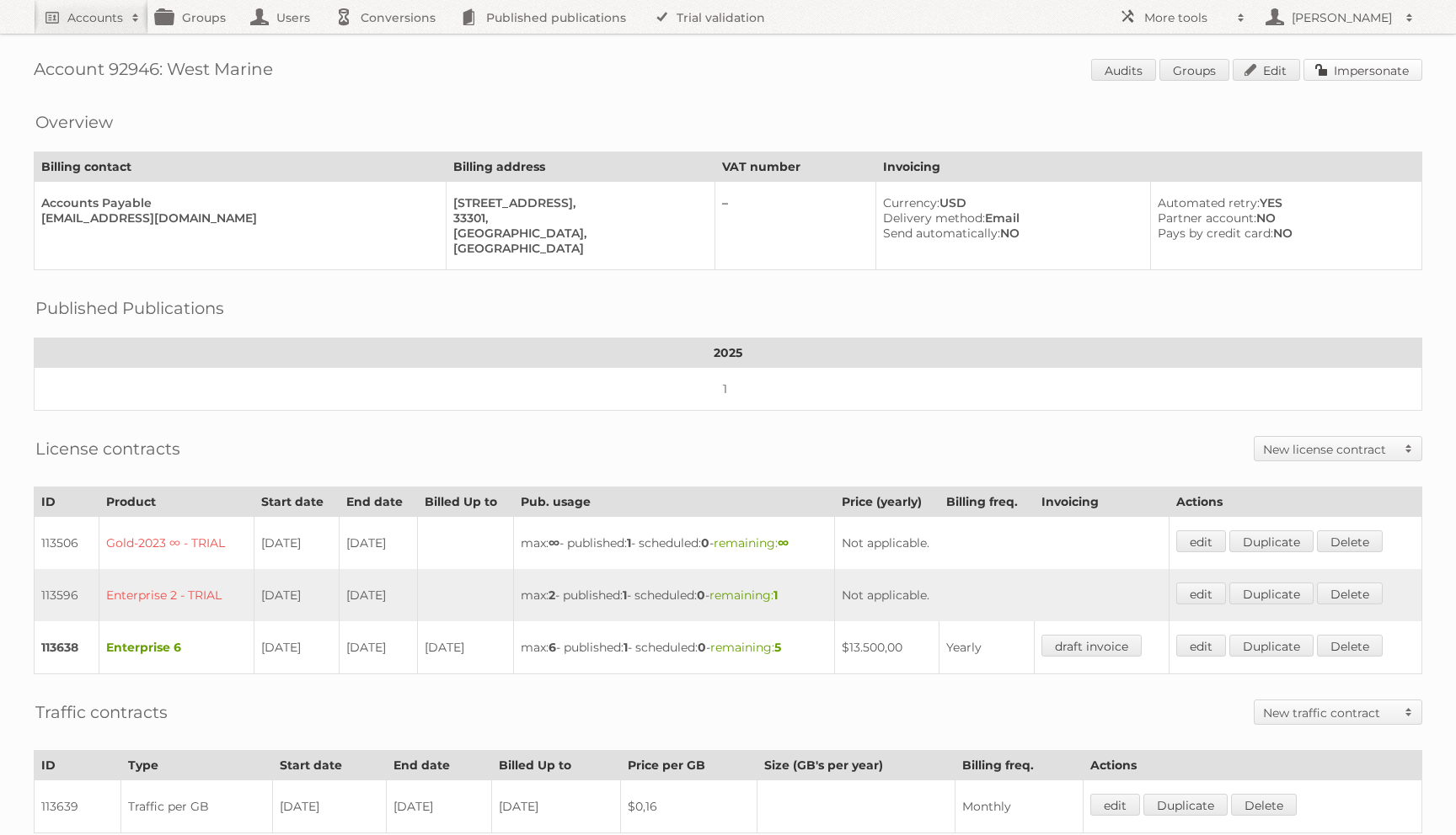
click at [1319, 63] on link "Impersonate" at bounding box center [1363, 70] width 119 height 22
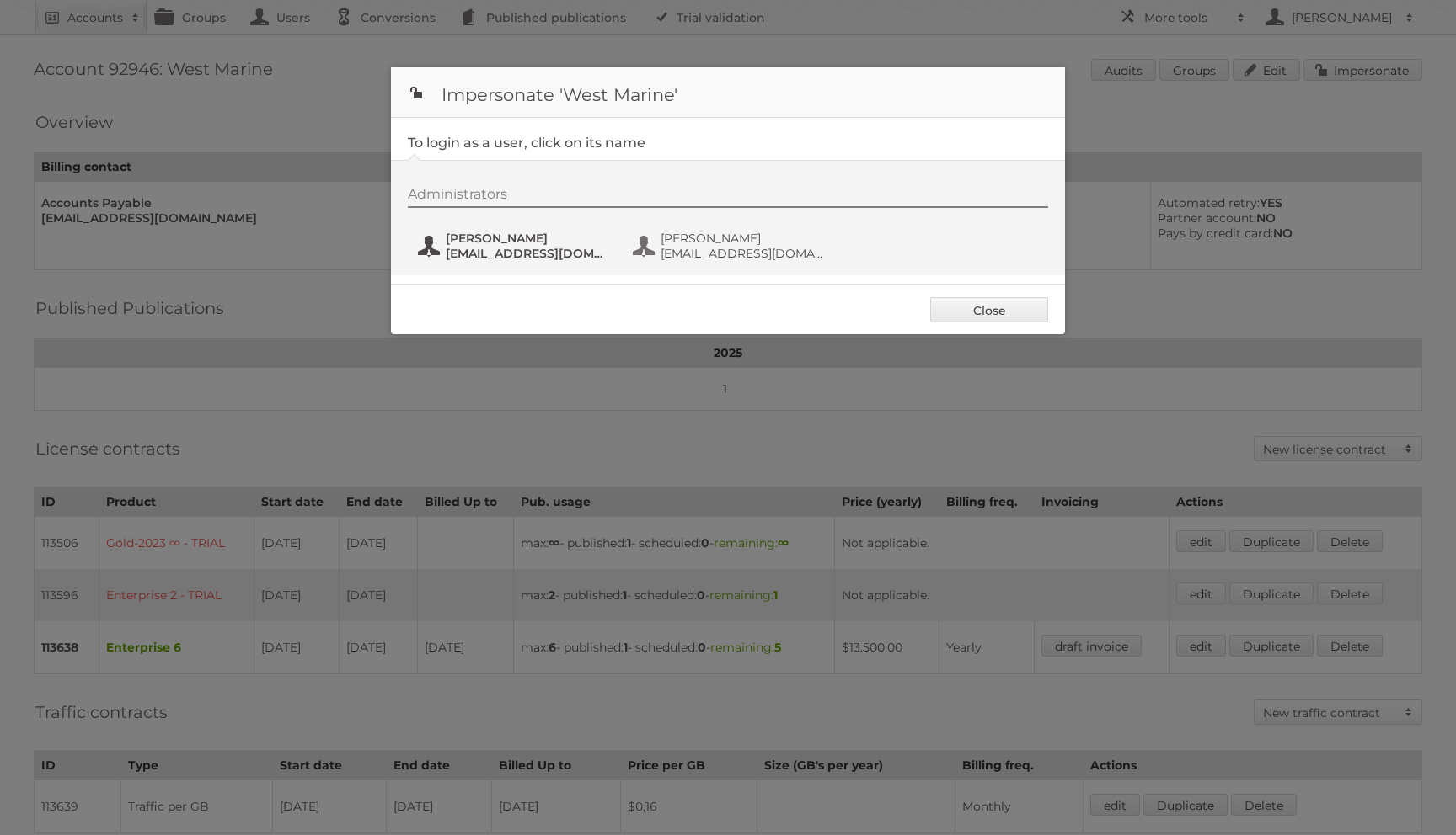
click at [498, 247] on span "[EMAIL_ADDRESS][DOMAIN_NAME]" at bounding box center [527, 253] width 163 height 15
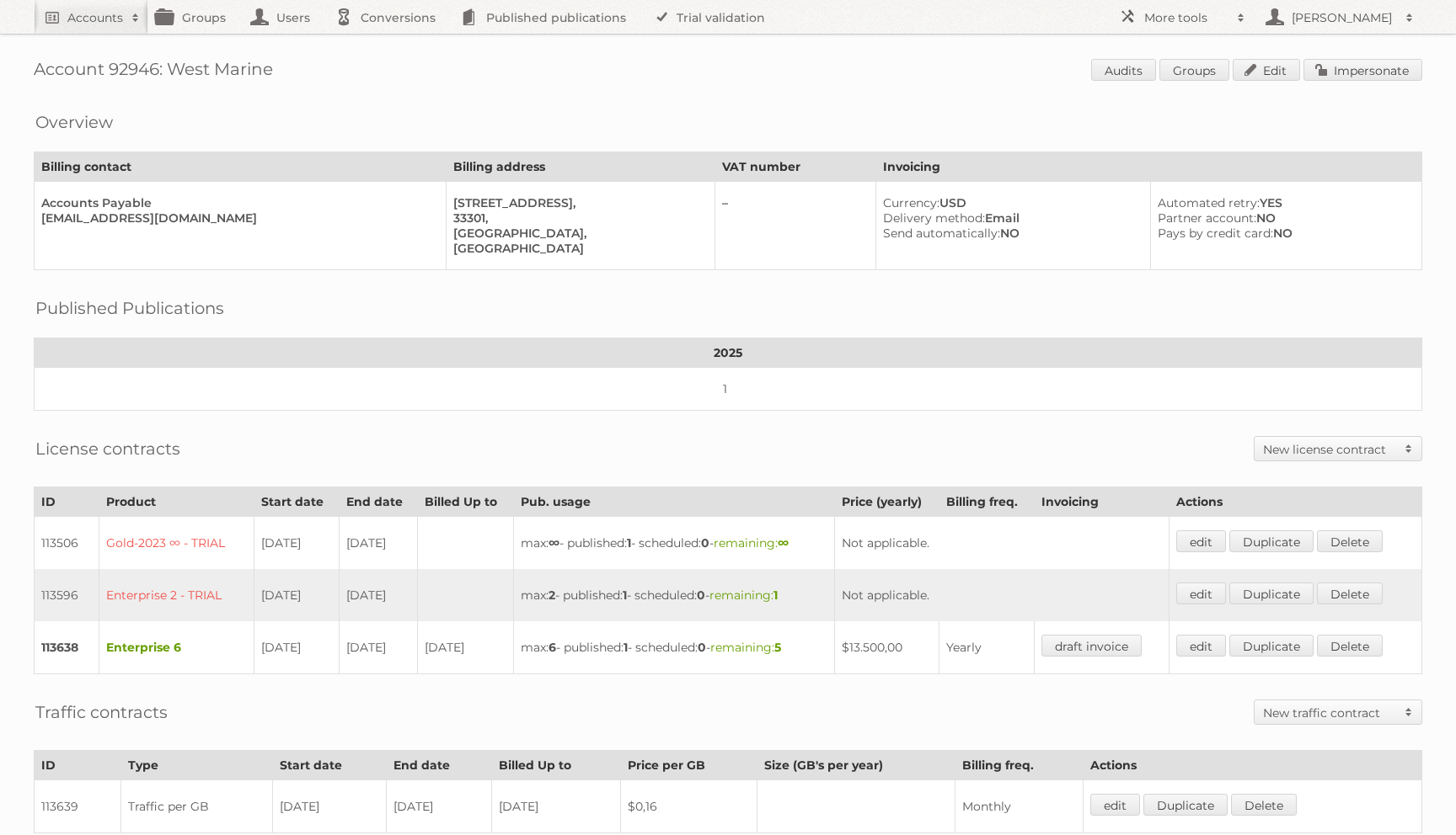
drag, startPoint x: 170, startPoint y: 74, endPoint x: 436, endPoint y: 73, distance: 266.0
click at [436, 73] on h1 "Account 92946: West Marine Audits Groups Edit Impersonate" at bounding box center [728, 72] width 1389 height 25
copy h1 "West Marine"
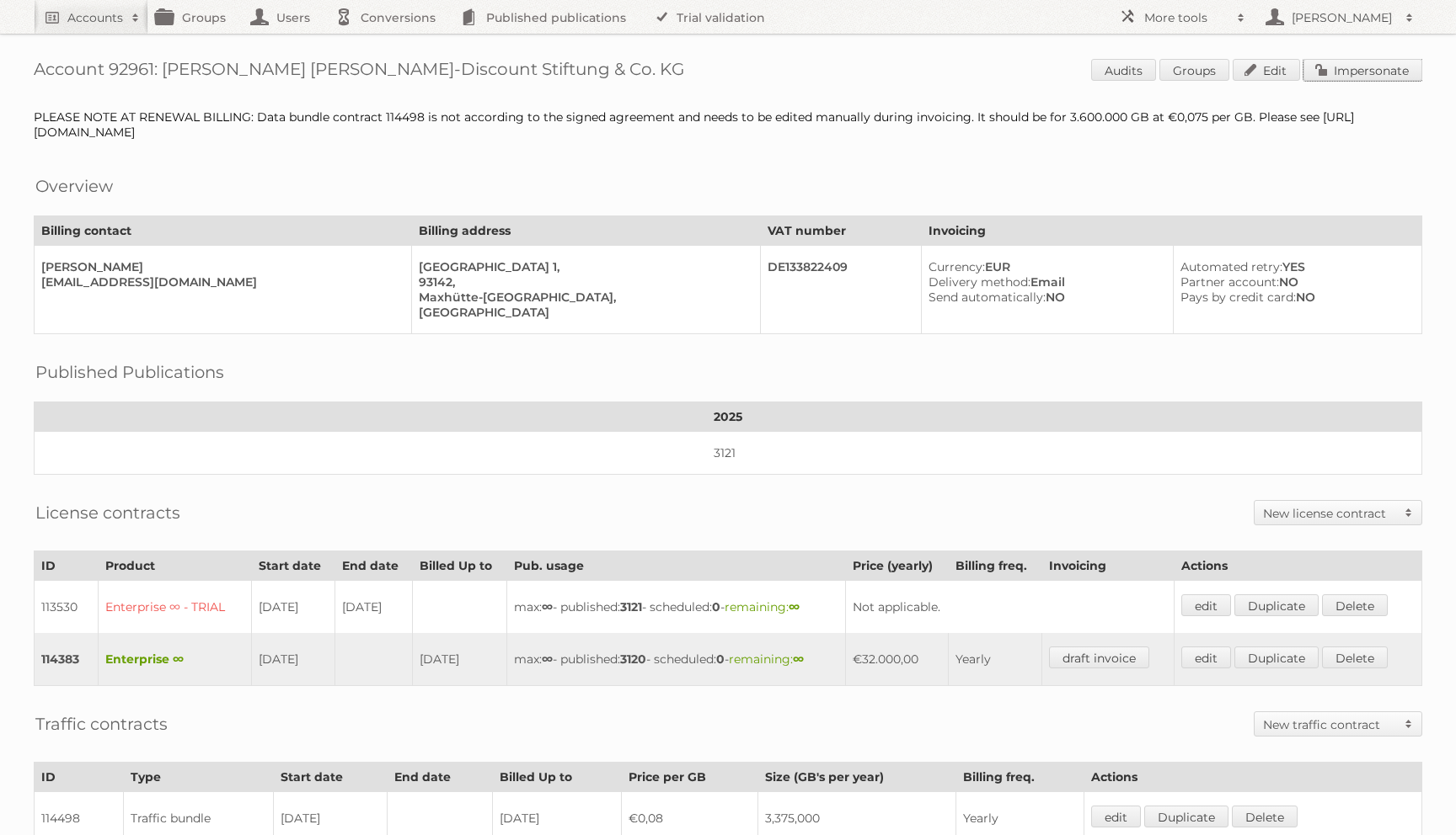
click at [1342, 78] on link "Impersonate" at bounding box center [1363, 70] width 119 height 22
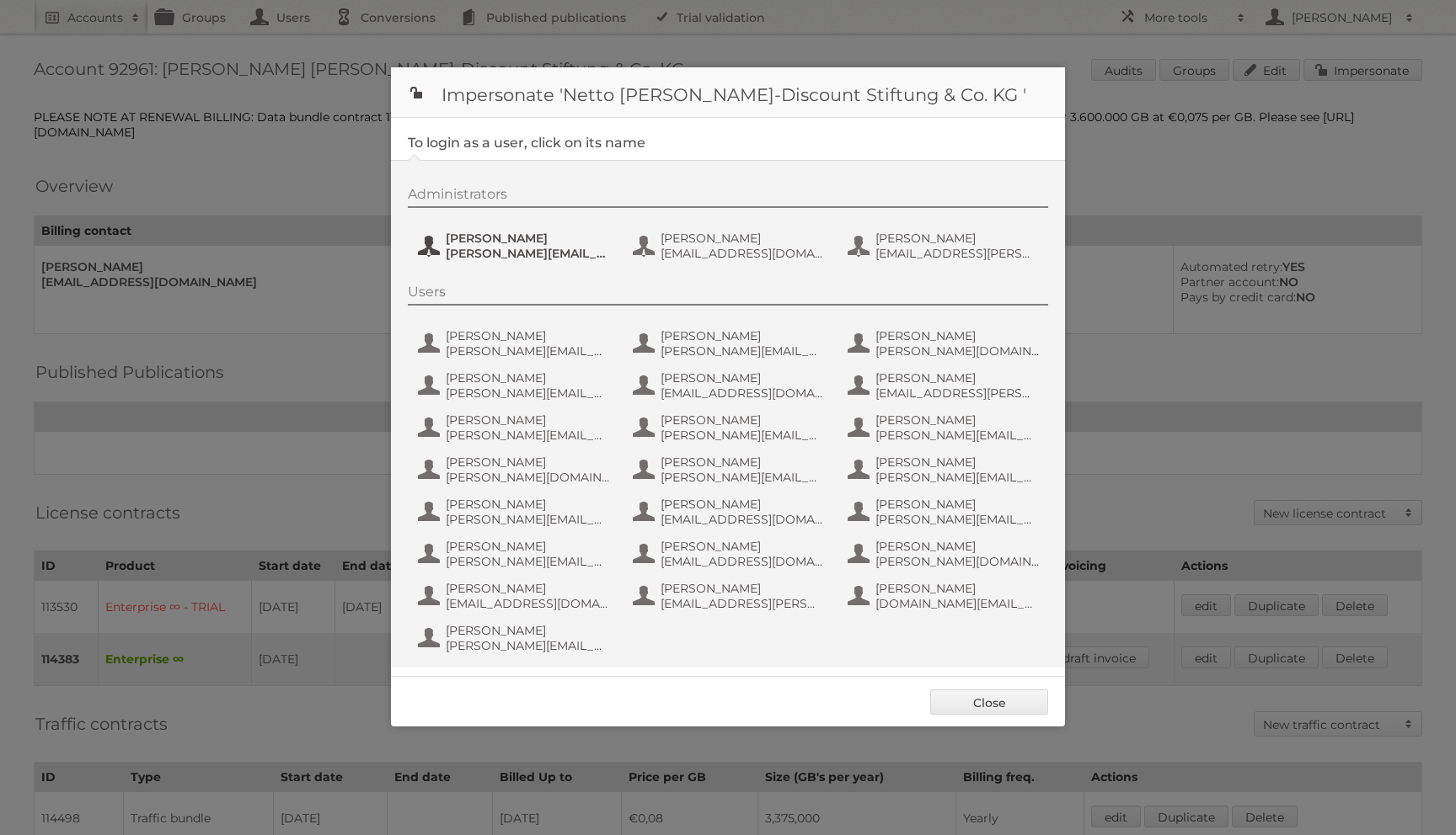
click at [507, 262] on button "Henri Schmidhuber henri.schmidhuber@netto-online.de" at bounding box center [515, 246] width 198 height 34
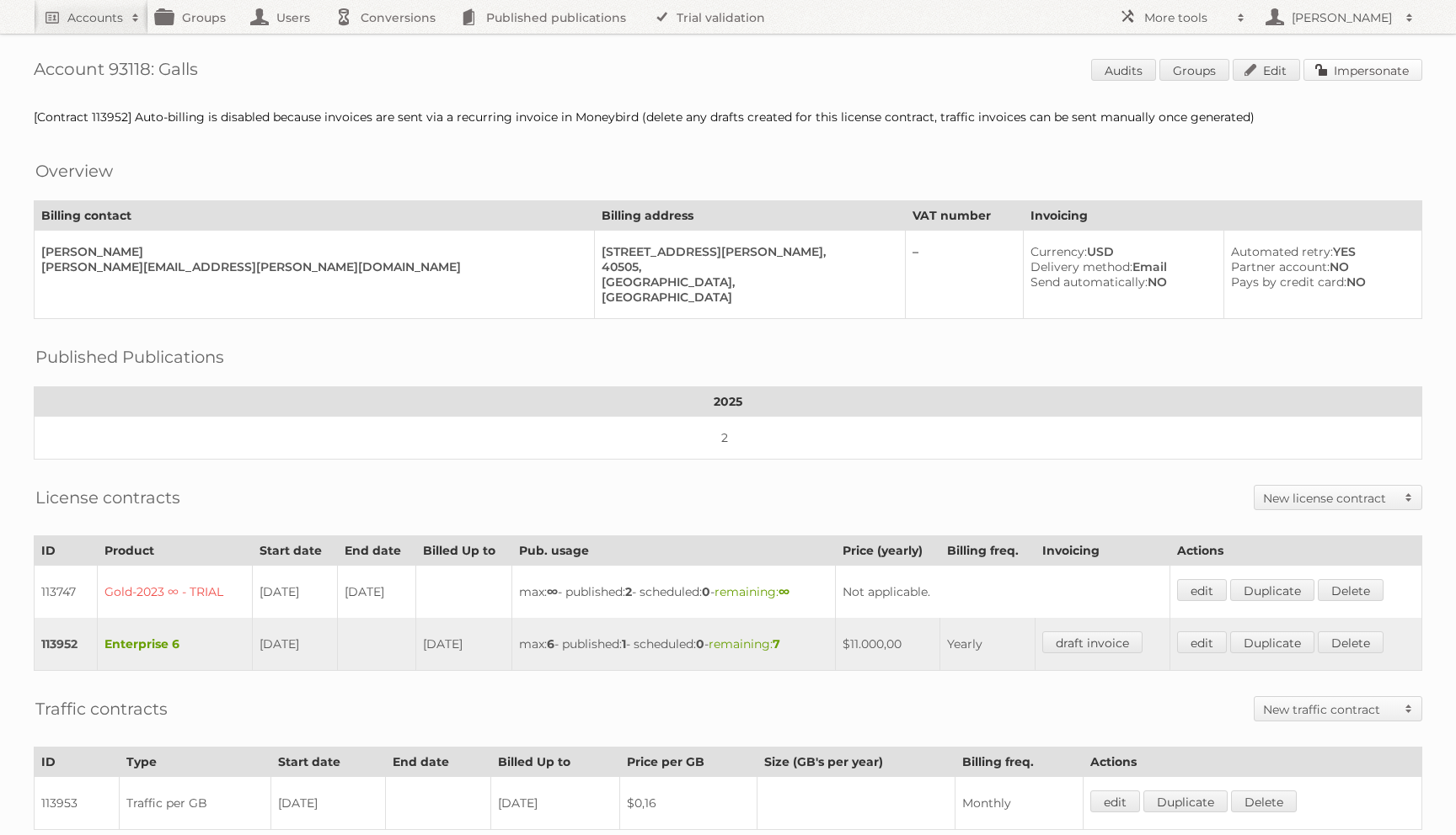
click at [1305, 72] on link "Impersonate" at bounding box center [1363, 70] width 119 height 22
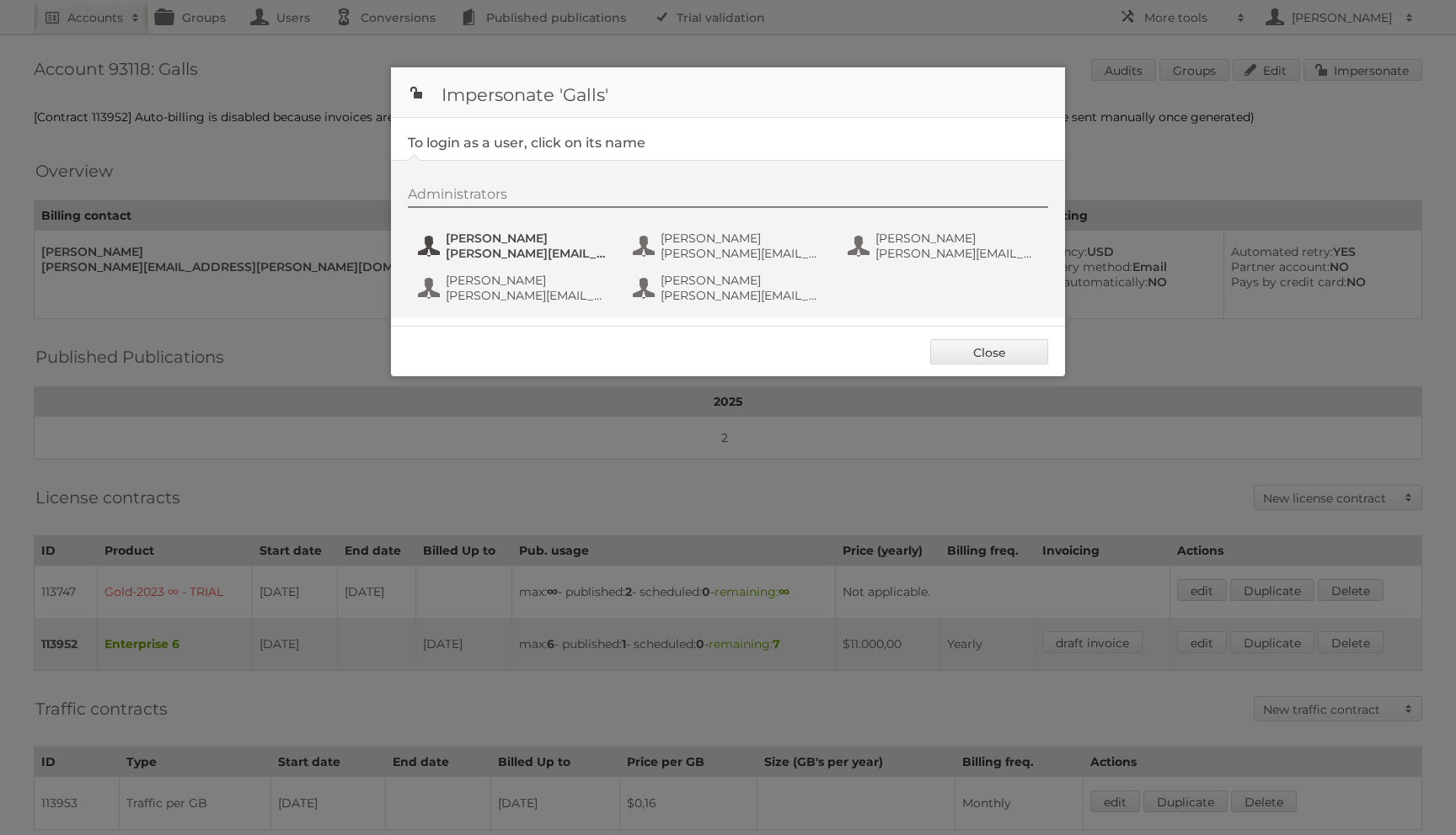
click at [490, 233] on span "[PERSON_NAME]" at bounding box center [527, 237] width 163 height 15
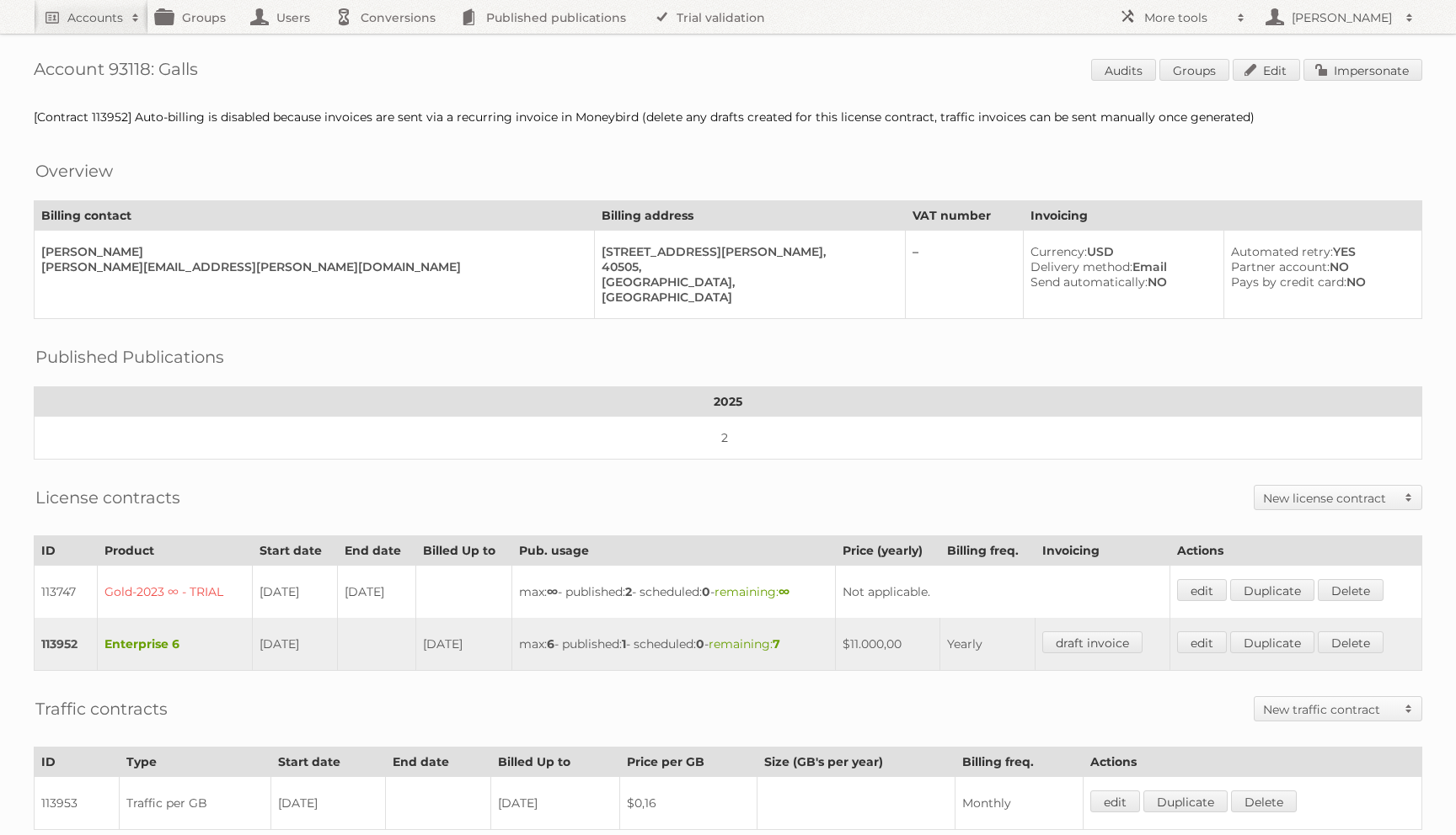
click at [177, 82] on h1 "Account 93118: Galls Audits Groups Edit Impersonate" at bounding box center [728, 72] width 1389 height 25
copy h1 "Galls"
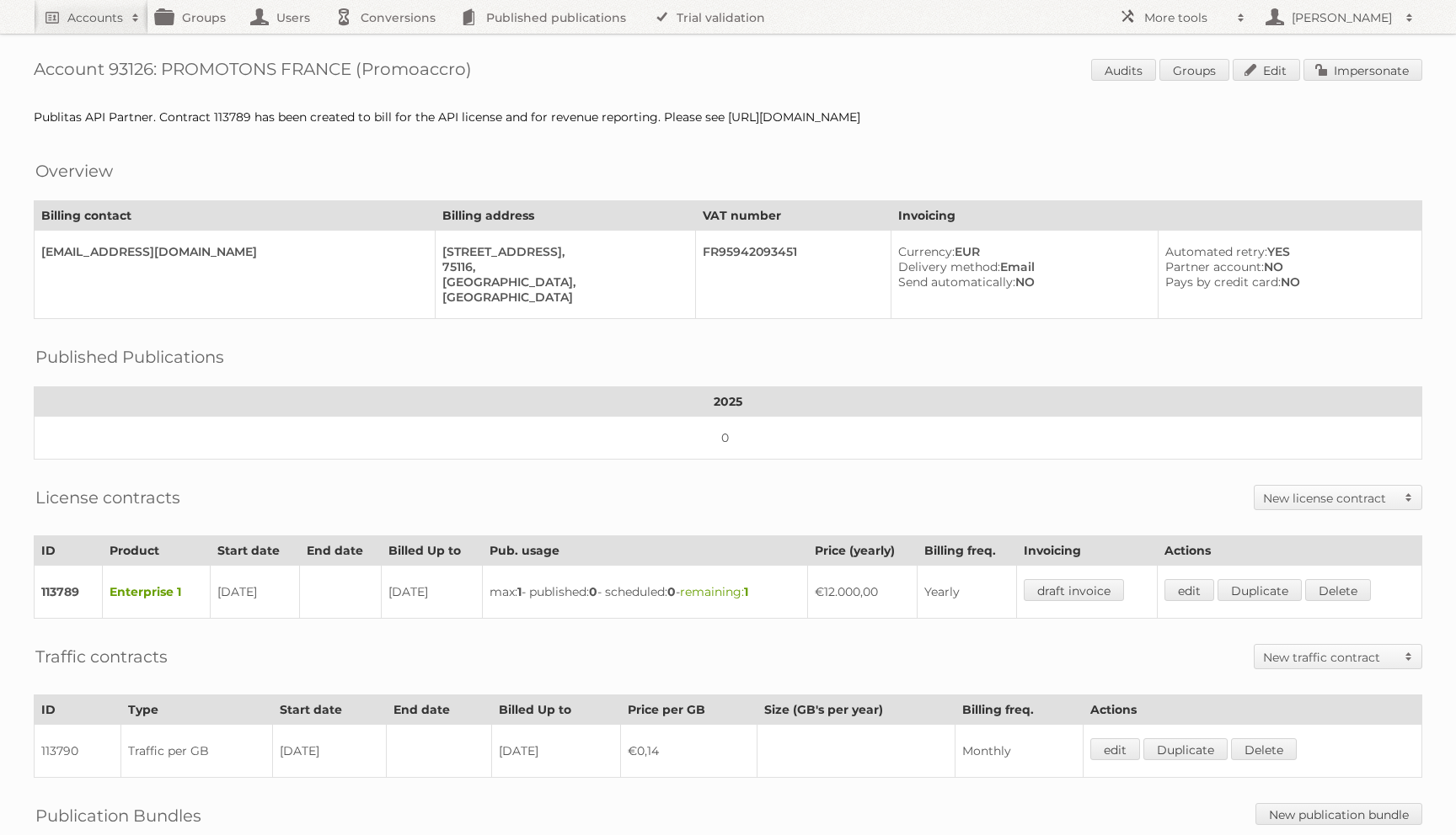
click at [1355, 81] on span "Audits Groups Edit Impersonate" at bounding box center [1256, 72] width 331 height 25
click at [1355, 74] on link "Impersonate" at bounding box center [1363, 70] width 119 height 22
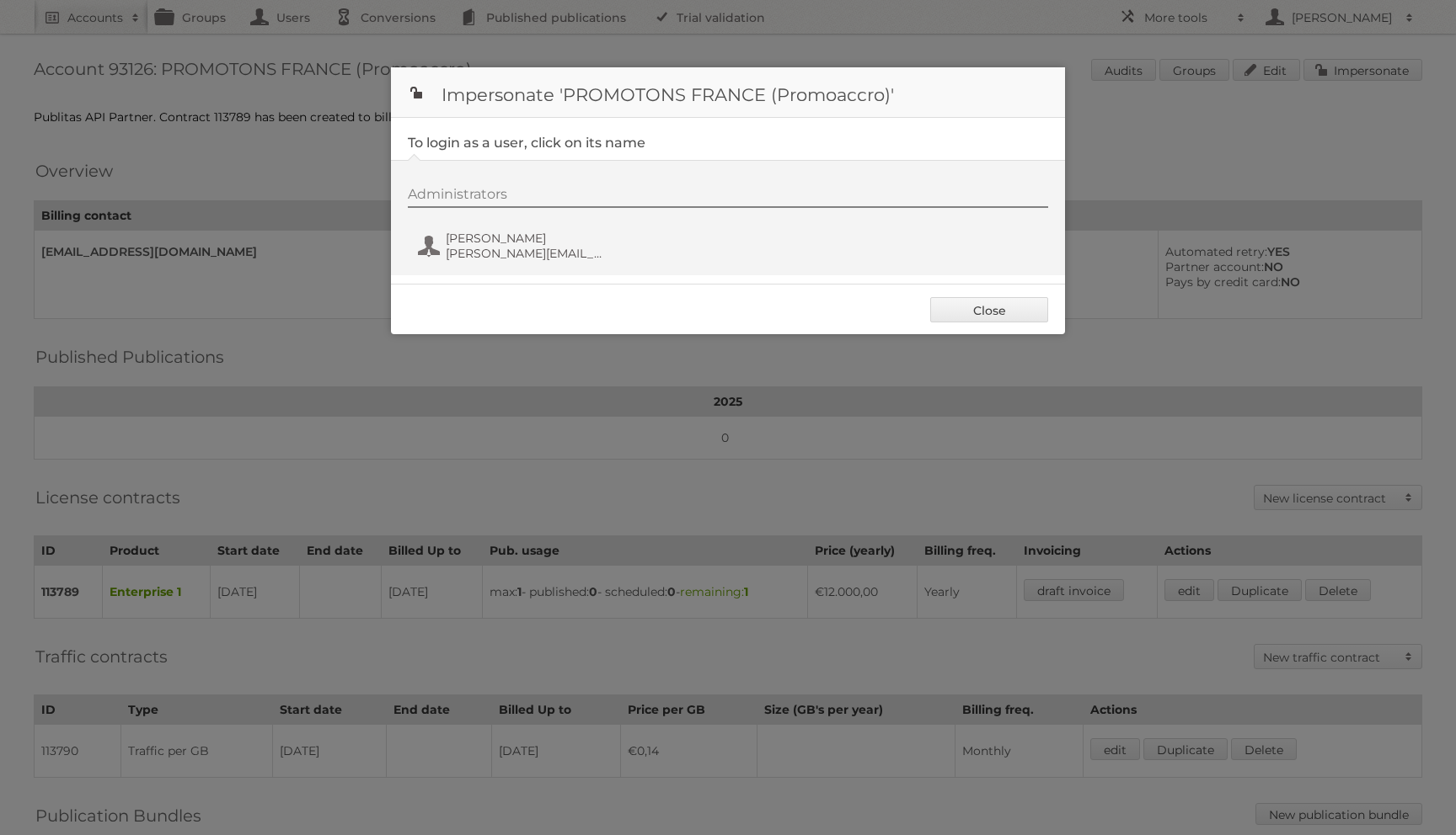
click at [486, 228] on div "Administrators [PERSON_NAME] [PERSON_NAME][EMAIL_ADDRESS][DOMAIN_NAME]" at bounding box center [736, 226] width 657 height 81
click at [481, 236] on span "[PERSON_NAME]" at bounding box center [527, 237] width 163 height 15
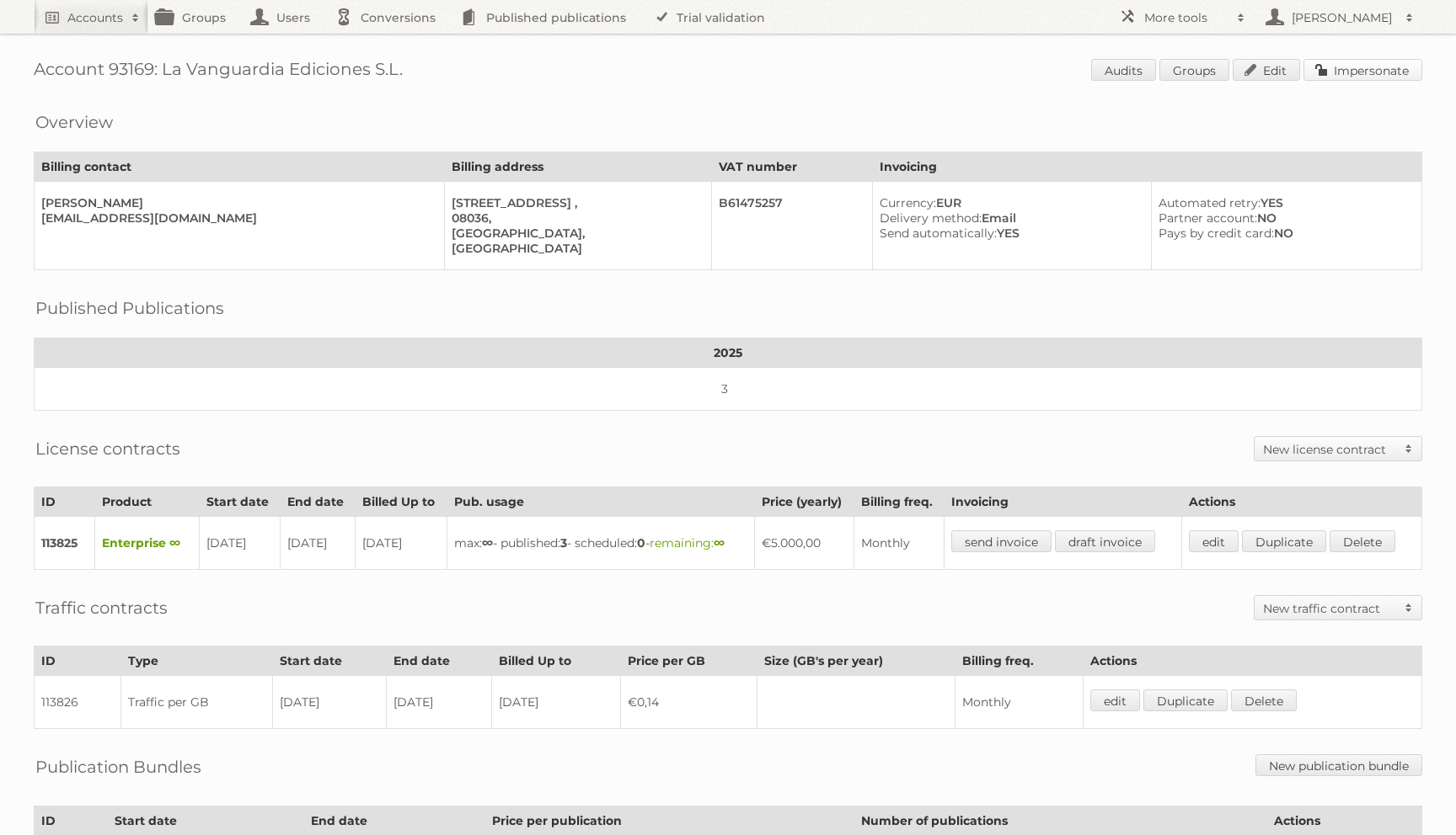
click at [1315, 66] on link "Impersonate" at bounding box center [1363, 70] width 119 height 22
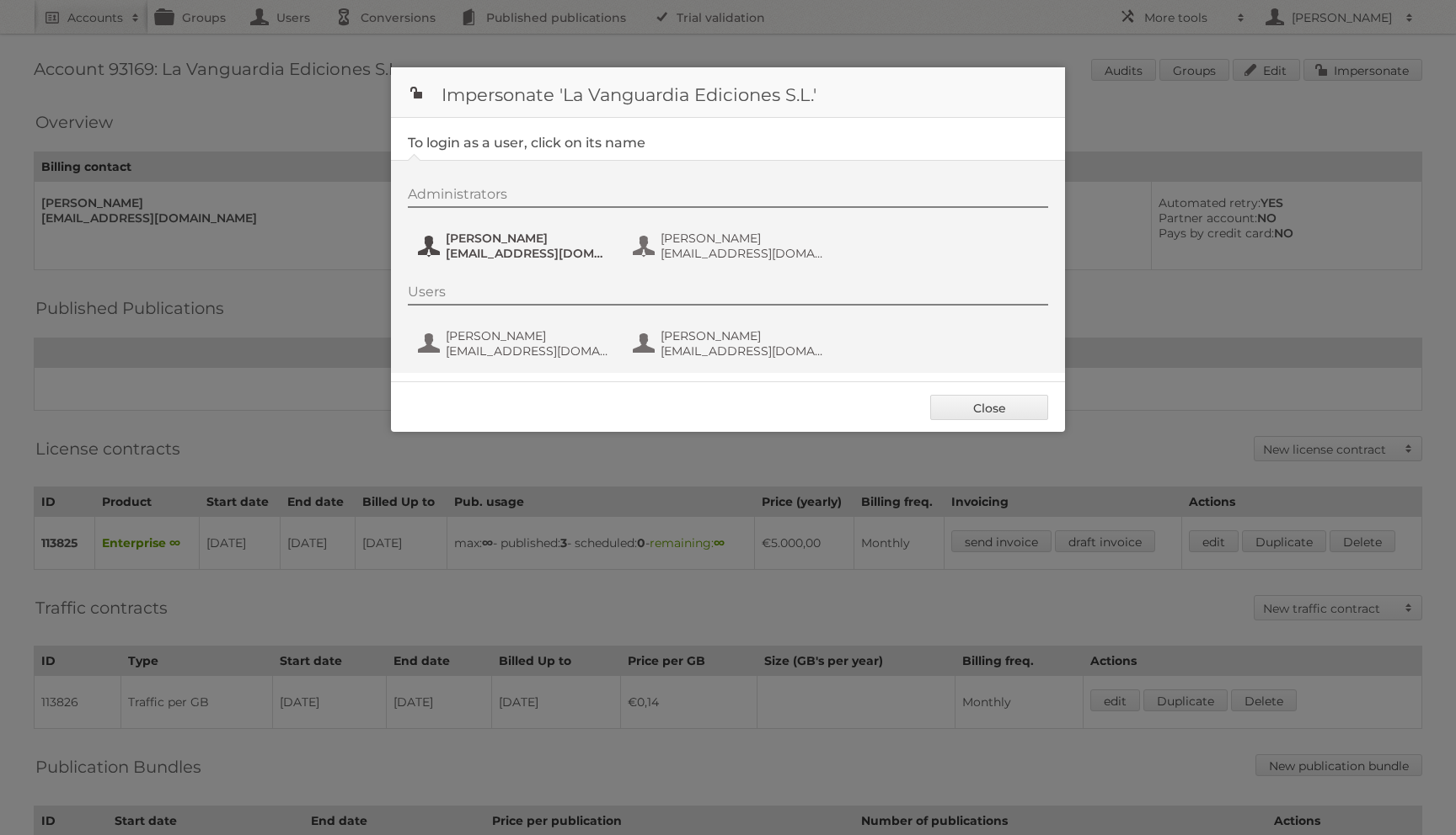
click at [475, 260] on span "lpujol@lavanguardia.es" at bounding box center [527, 253] width 163 height 15
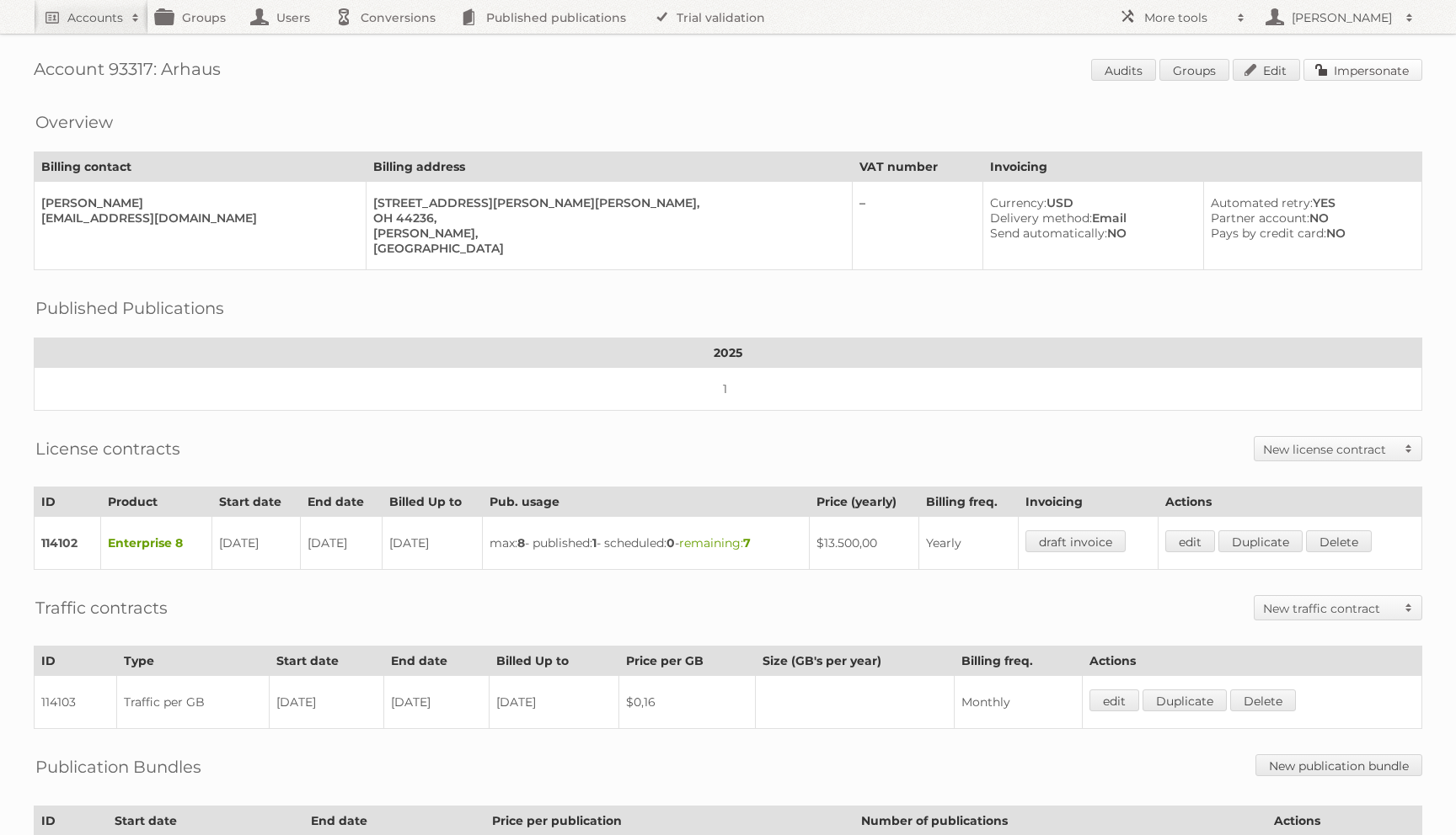
click at [1412, 66] on link "Impersonate" at bounding box center [1363, 70] width 119 height 22
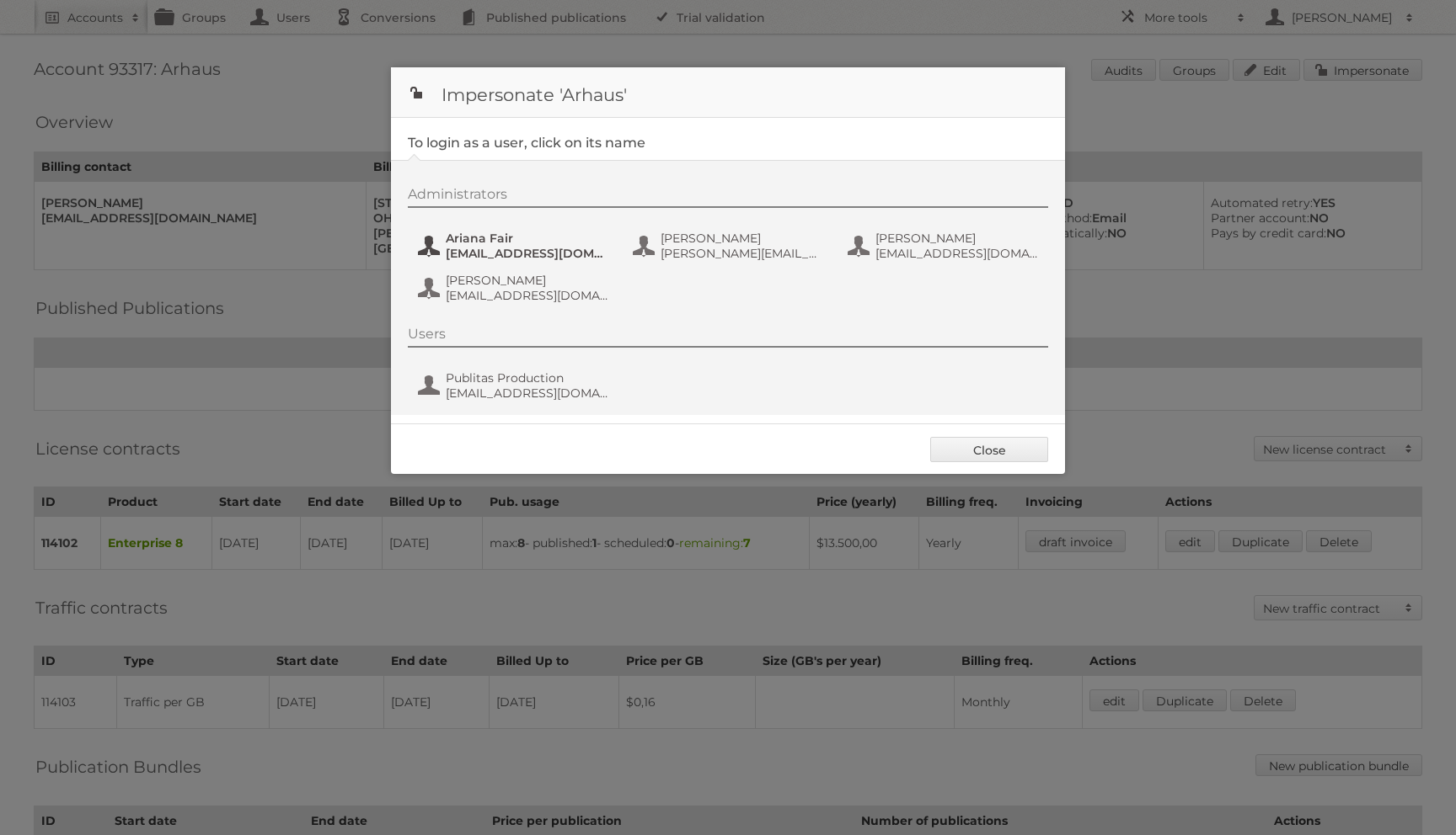
click at [545, 232] on span "Ariana Fair" at bounding box center [527, 237] width 163 height 15
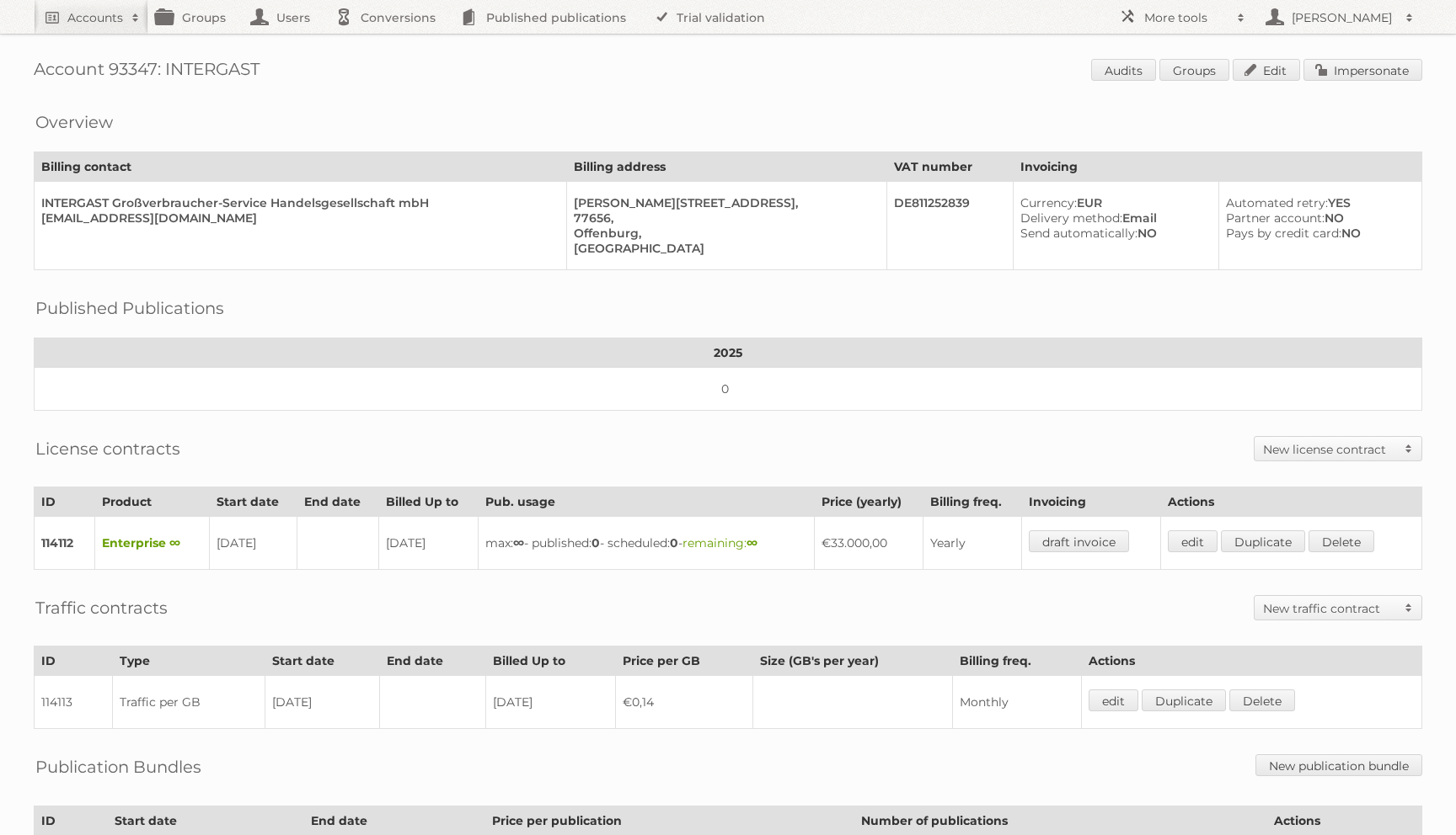
click at [1380, 57] on div "Account 93347: INTERGAST Audits Groups Edit Impersonate Overview Billing contac…" at bounding box center [728, 487] width 1456 height 975
click at [1322, 51] on div "Account 93347: INTERGAST Audits Groups Edit Impersonate Overview Billing contac…" at bounding box center [728, 487] width 1456 height 975
click at [1317, 68] on link "Impersonate" at bounding box center [1363, 70] width 119 height 22
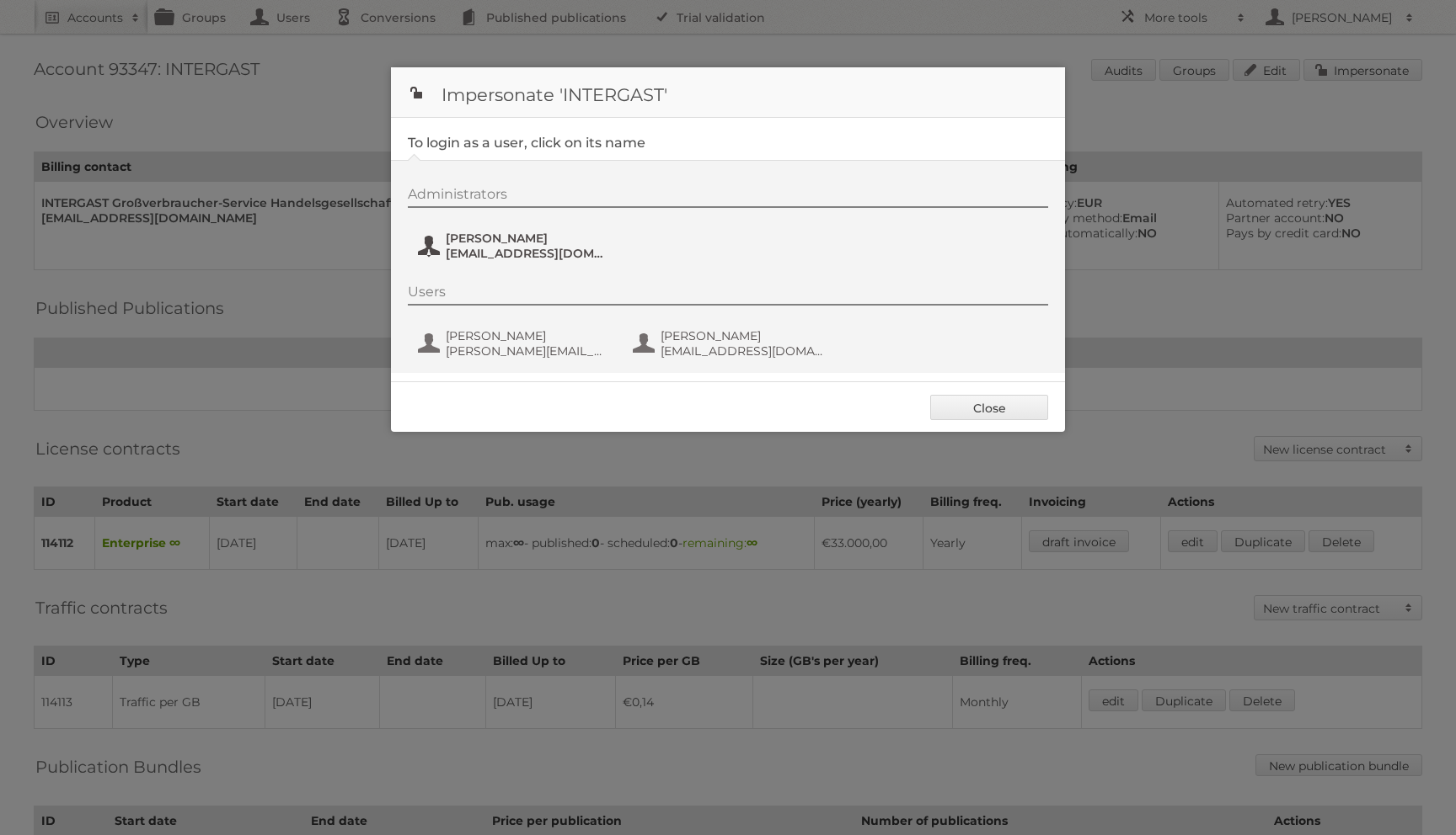
click at [451, 257] on span "anette.hill@intergast.de" at bounding box center [527, 253] width 163 height 15
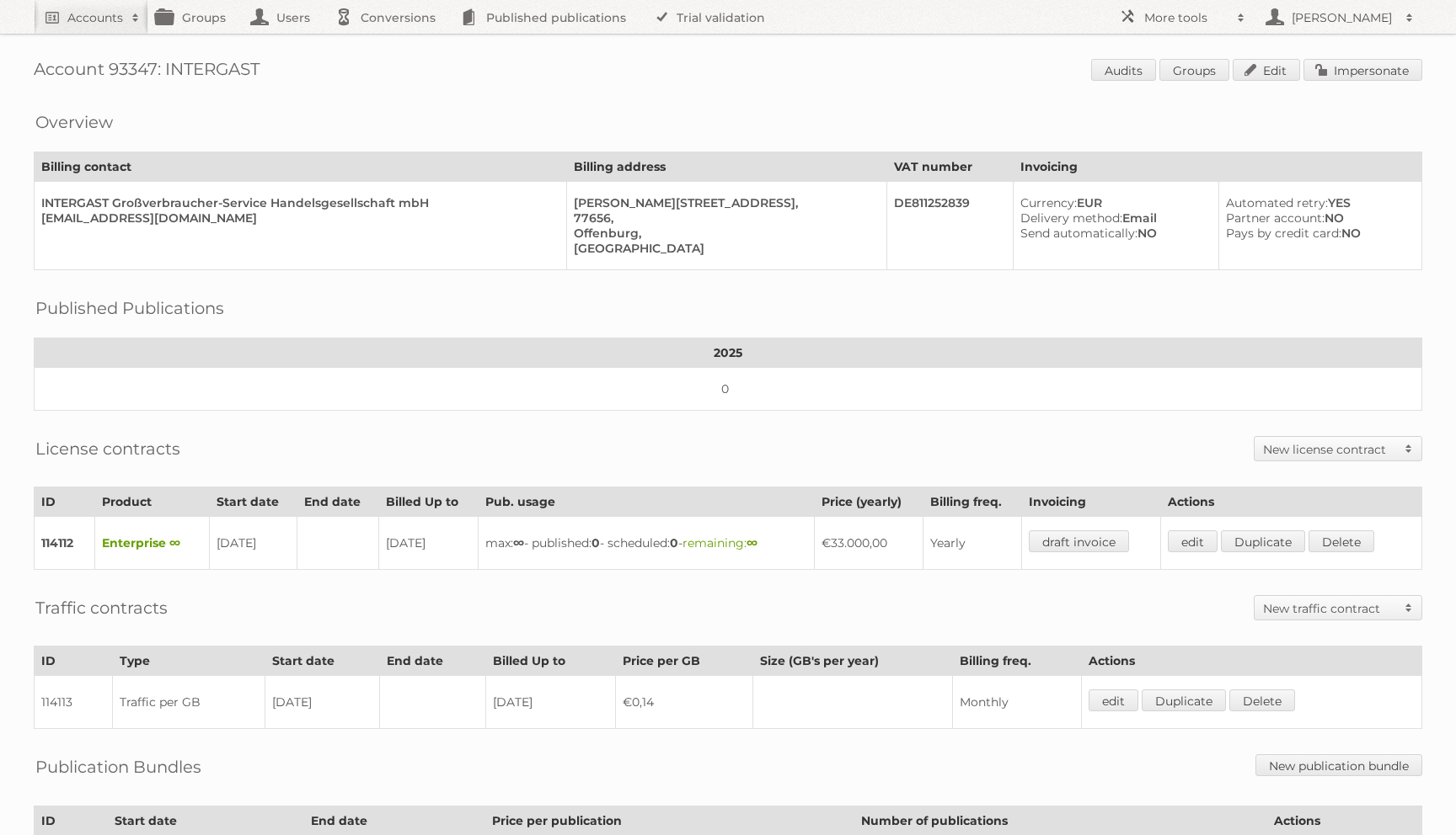
click at [189, 62] on h1 "Account 93347: INTERGAST Audits Groups Edit Impersonate" at bounding box center [728, 72] width 1389 height 25
copy h1 "INTERGAST Audits"
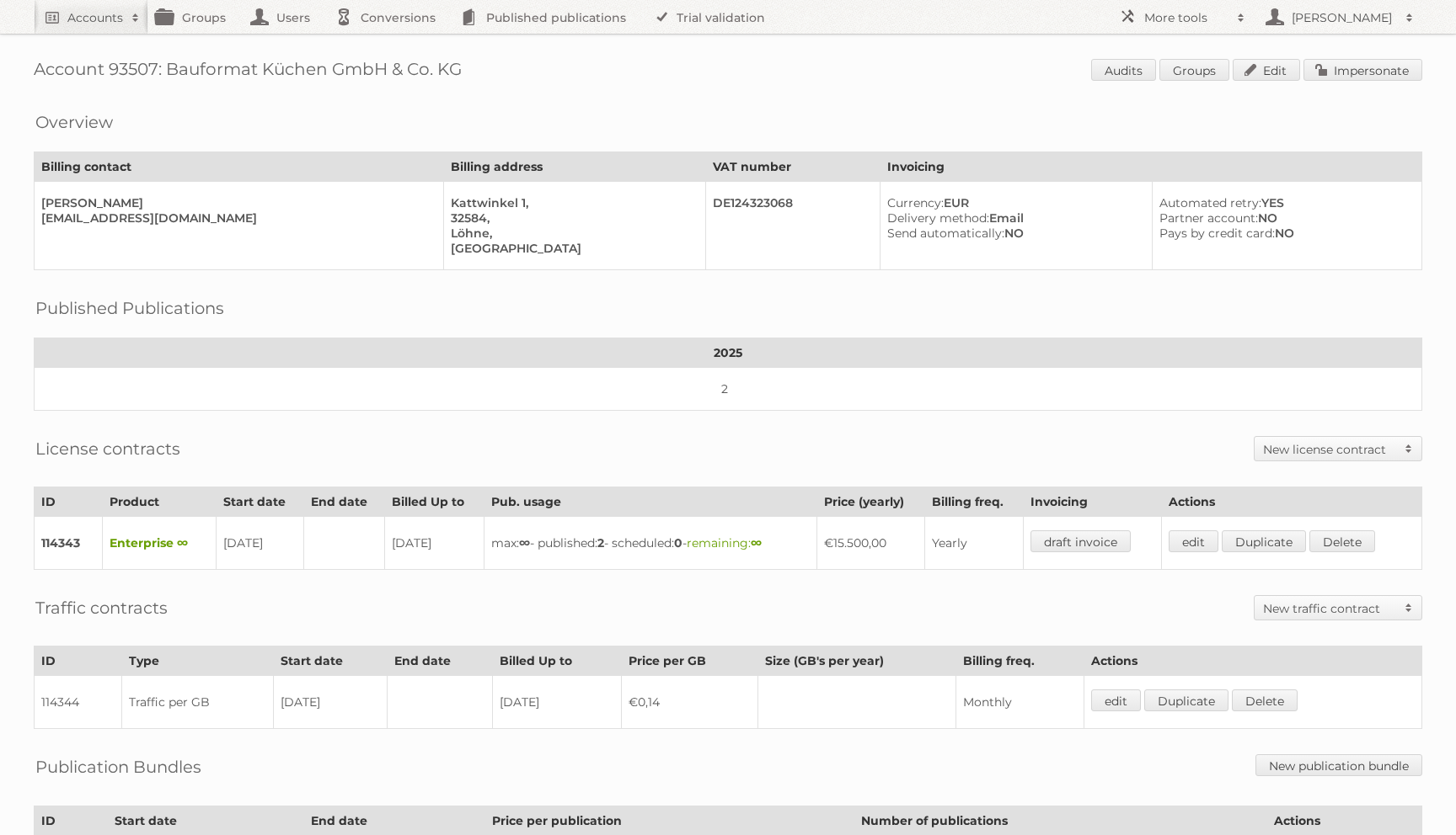
click at [1342, 89] on div "Account 93507: Bauformat Küchen GmbH & Co. KG Audits Groups Edit Impersonate Ov…" at bounding box center [728, 487] width 1456 height 975
click at [1337, 65] on link "Impersonate" at bounding box center [1363, 70] width 119 height 22
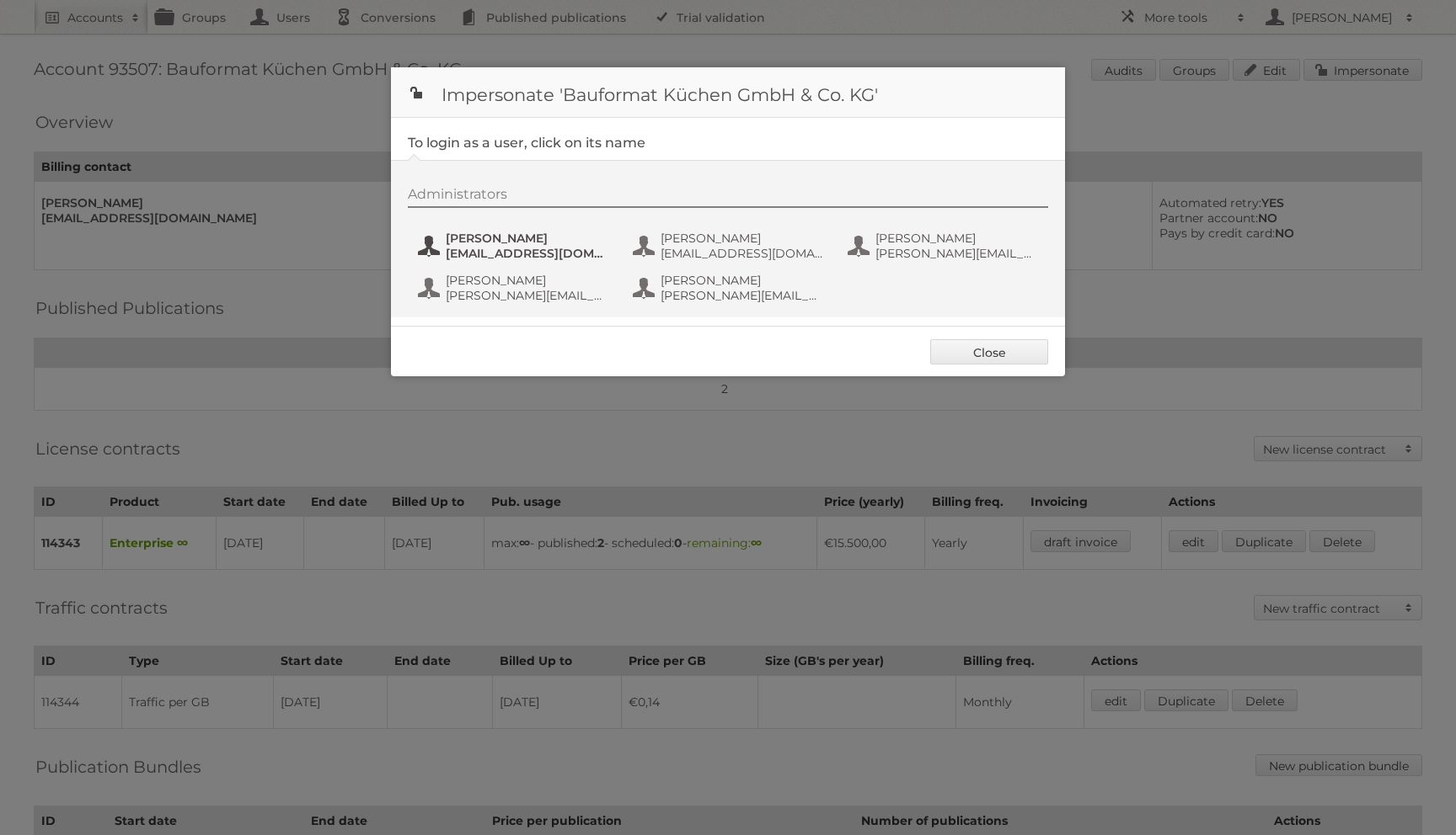
click at [465, 258] on span "emoeller@bauformat.de" at bounding box center [527, 253] width 163 height 15
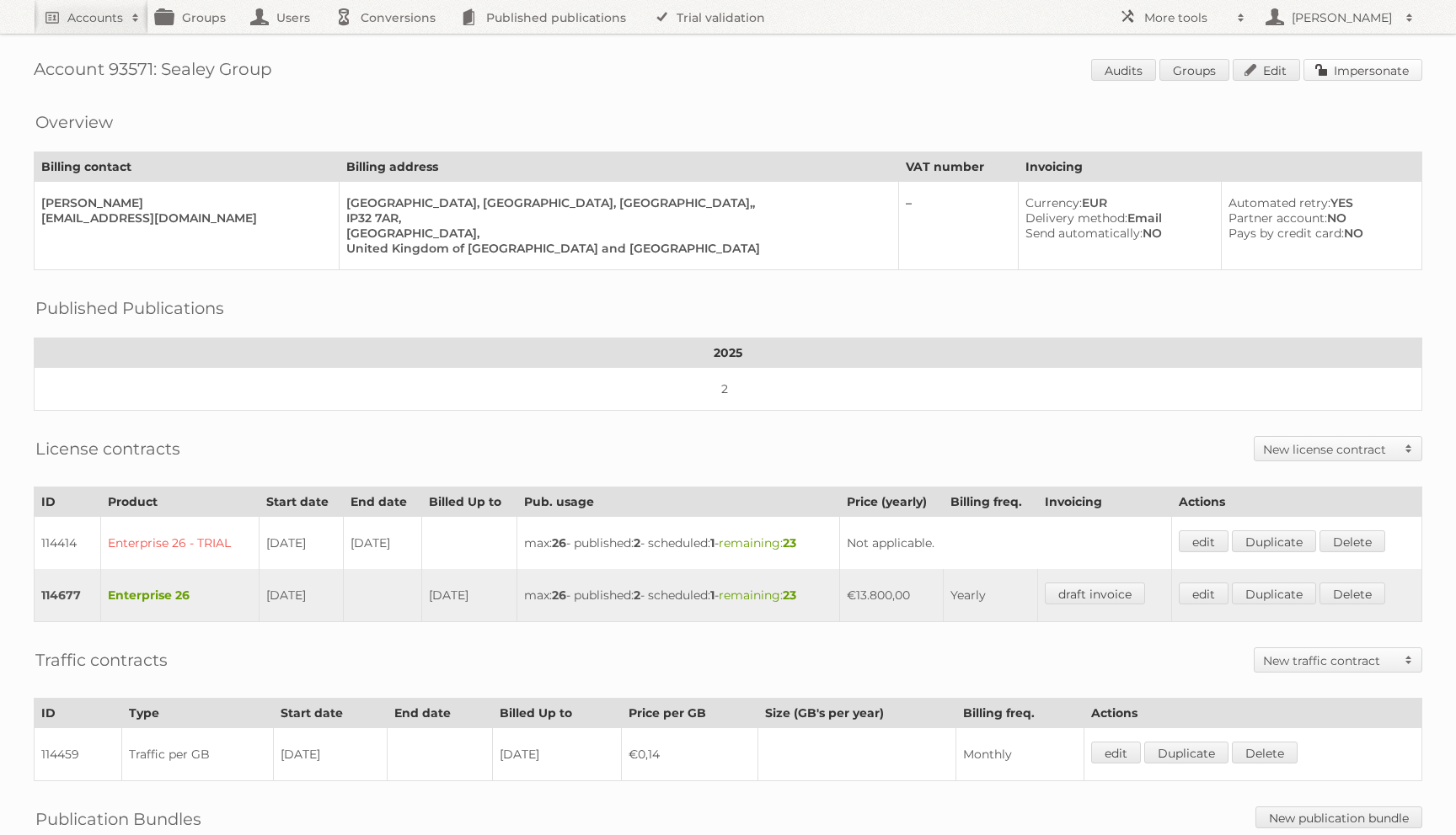
click at [1363, 79] on link "Impersonate" at bounding box center [1363, 70] width 119 height 22
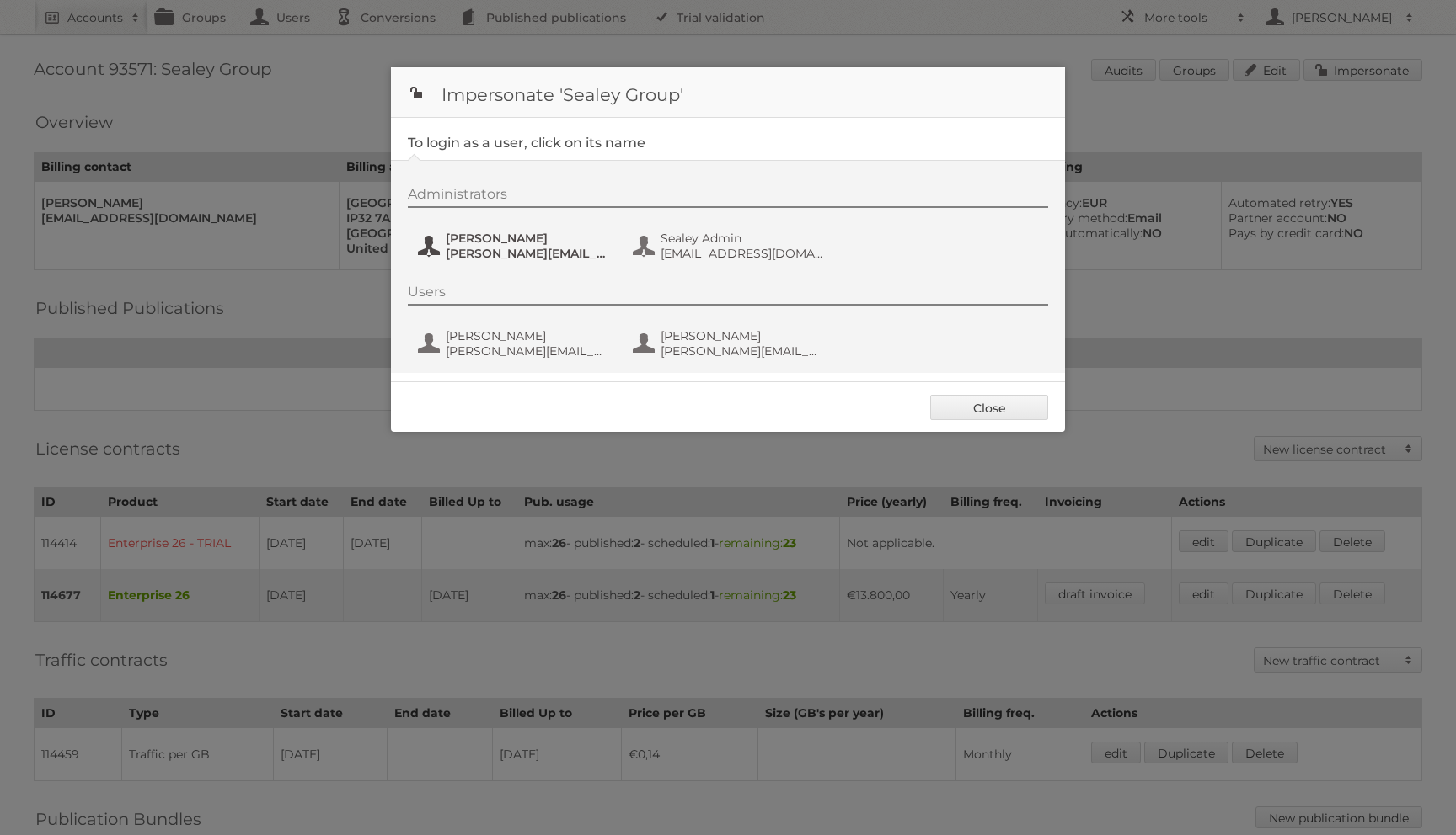
click at [559, 245] on span "[PERSON_NAME]" at bounding box center [527, 237] width 163 height 15
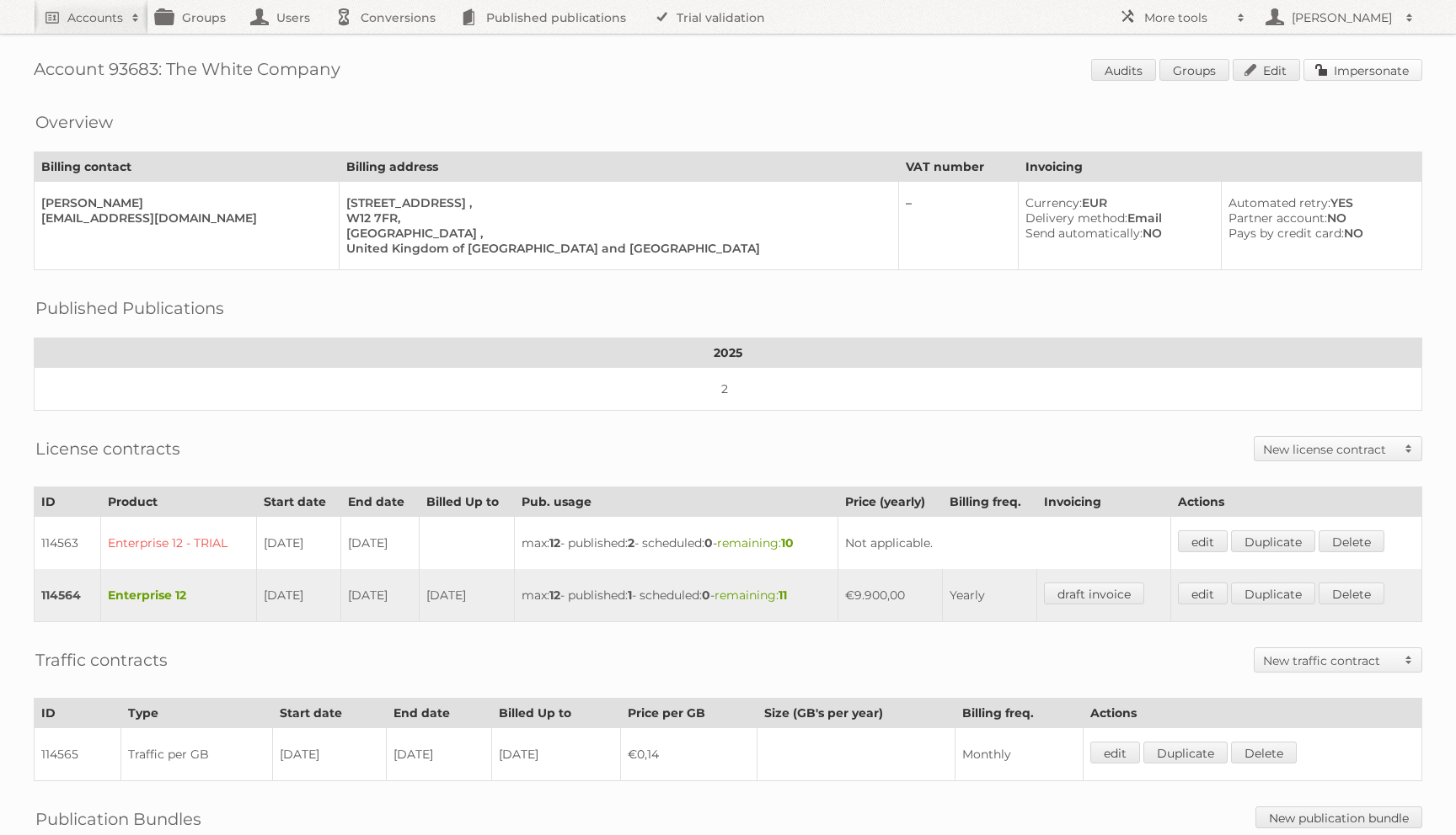
click at [1349, 63] on link "Impersonate" at bounding box center [1363, 70] width 119 height 22
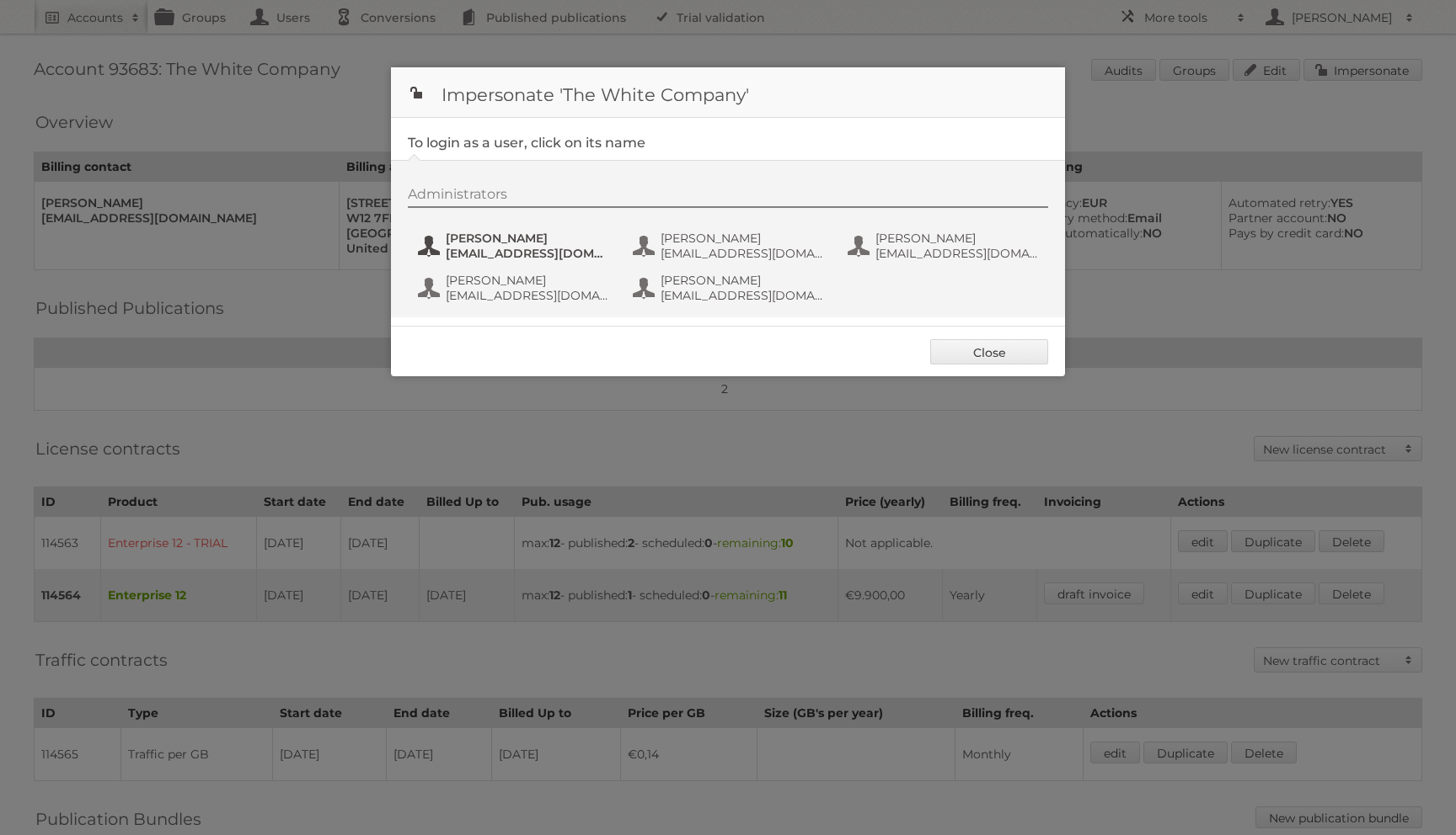
click at [526, 229] on button "Julia Lim JuLim@thewhitecompany.com" at bounding box center [515, 246] width 198 height 34
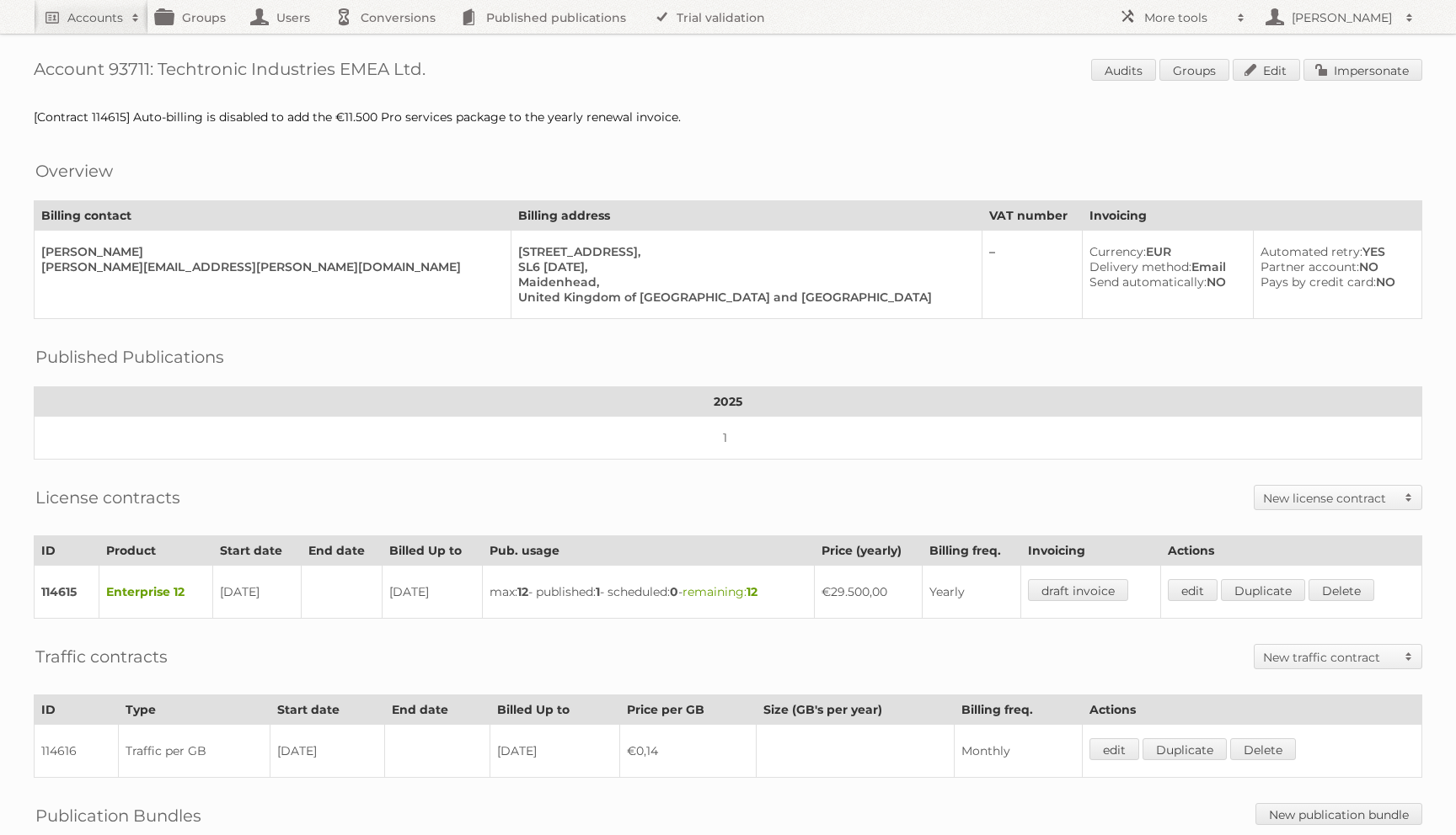
click at [1407, 58] on div "Account 93711: Techtronic Industries EMEA Ltd. Audits Groups Edit Impersonate […" at bounding box center [728, 537] width 1456 height 1076
click at [1360, 89] on div "Account 93711: Techtronic Industries EMEA Ltd. Audits Groups Edit Impersonate […" at bounding box center [728, 537] width 1456 height 1076
click at [1360, 77] on link "Impersonate" at bounding box center [1363, 70] width 119 height 22
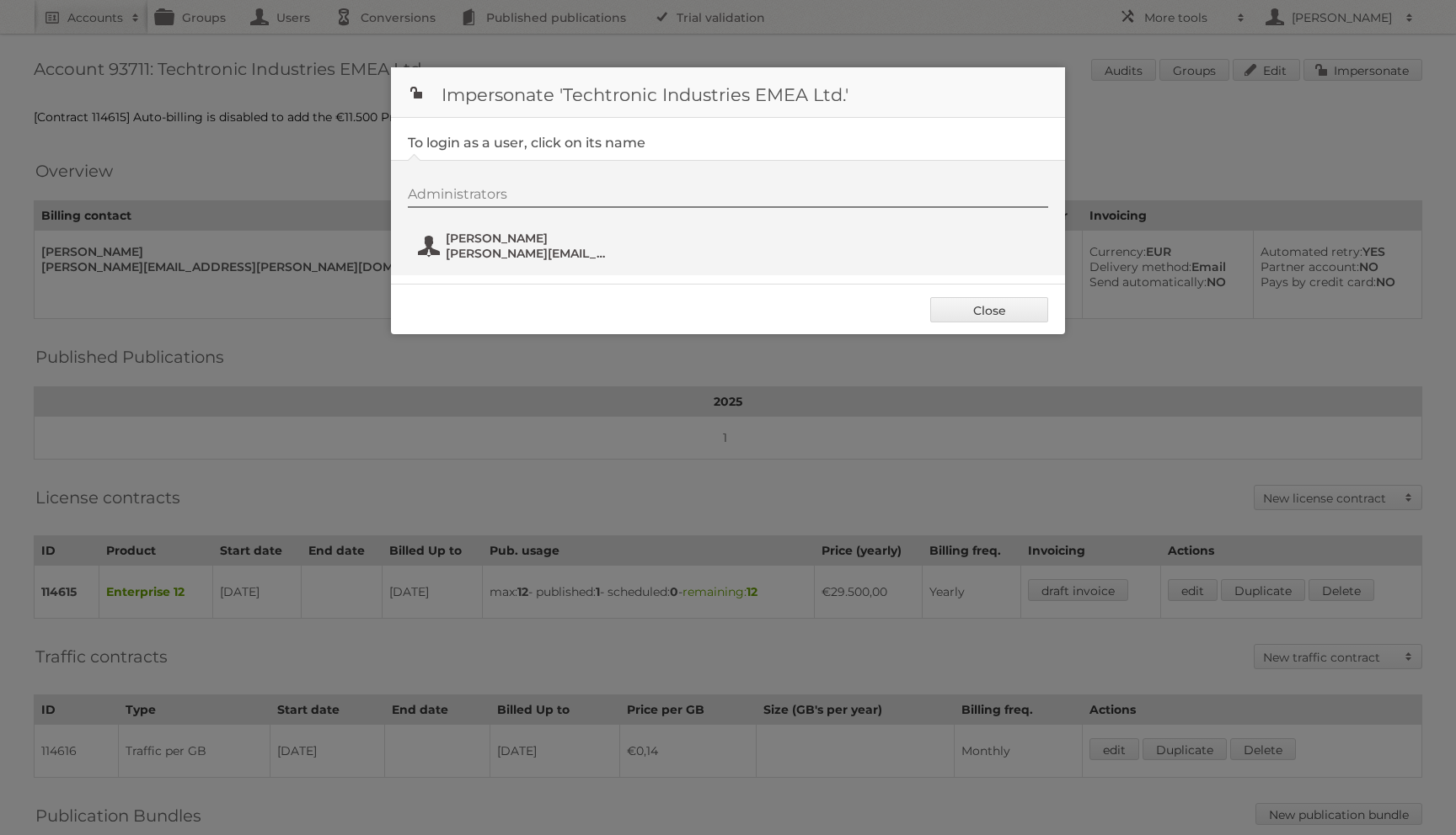
click at [532, 247] on span "caitlin.gordon@TTI-EMEA.com" at bounding box center [527, 253] width 163 height 15
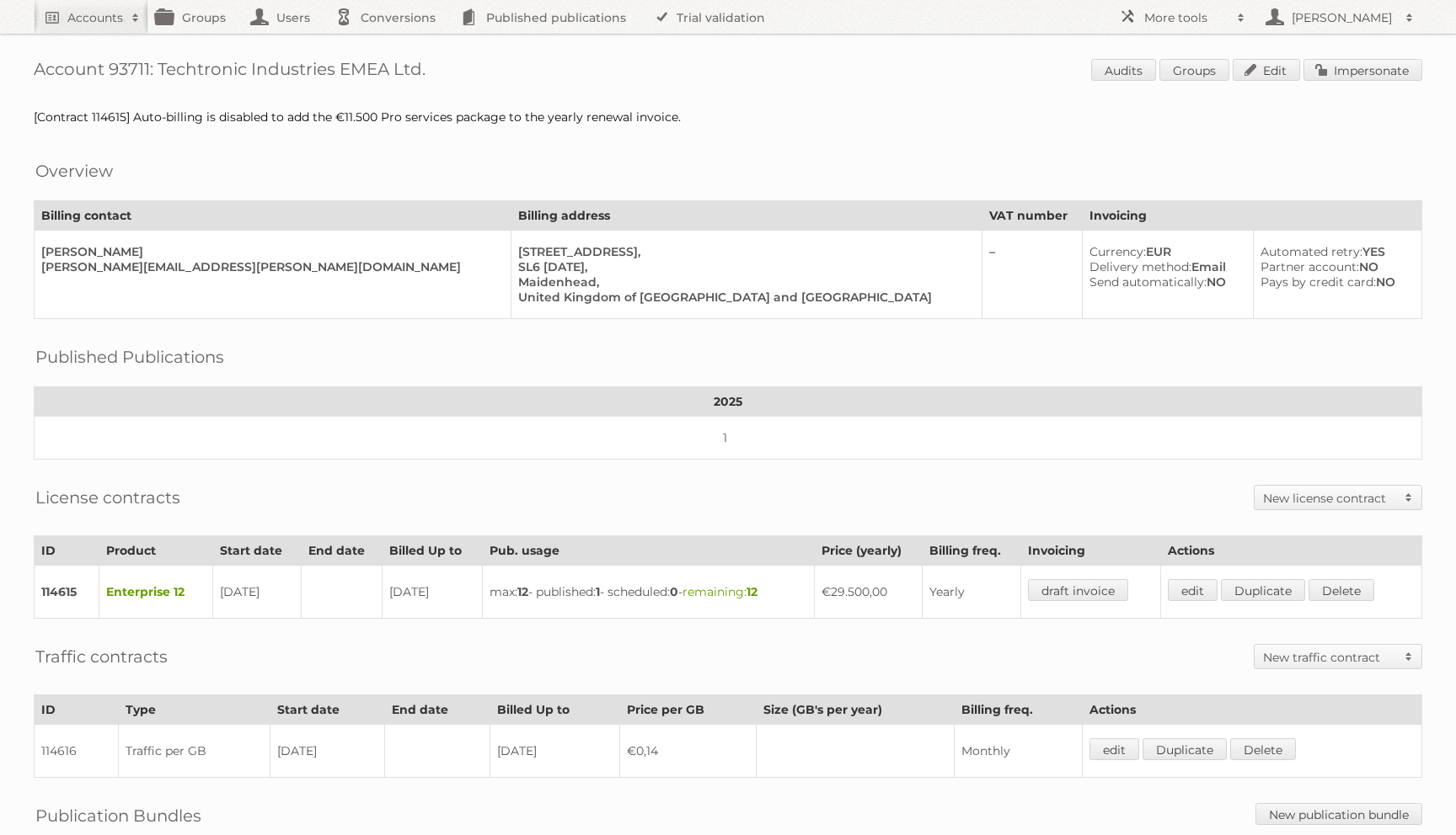
drag, startPoint x: 162, startPoint y: 72, endPoint x: 634, endPoint y: 70, distance: 472.0
click at [634, 70] on h1 "Account 93711: Techtronic Industries EMEA Ltd. Audits Groups Edit Impersonate" at bounding box center [728, 72] width 1389 height 25
copy h1 "Techtronic Industries EMEA Ltd."
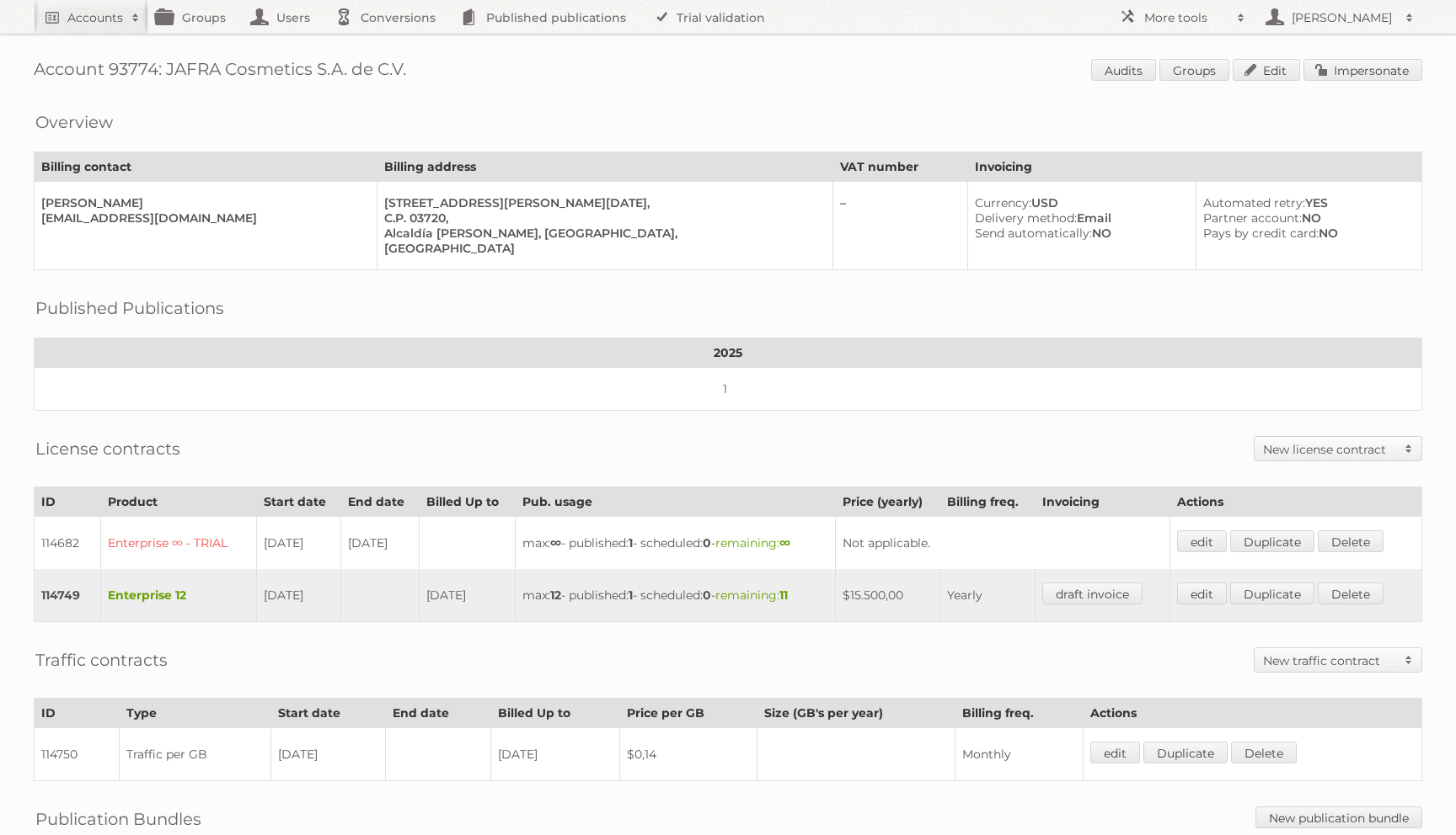
click at [1333, 43] on div "Account 93774: JAFRA Cosmetics S.A. de C.V. Audits Groups Edit Impersonate Over…" at bounding box center [728, 513] width 1456 height 1027
click at [1333, 55] on div "Account 93774: JAFRA Cosmetics S.A. de C.V. Audits Groups Edit Impersonate Over…" at bounding box center [728, 513] width 1456 height 1027
click at [1333, 56] on div "Account 93774: JAFRA Cosmetics S.A. de C.V. Audits Groups Edit Impersonate Over…" at bounding box center [728, 513] width 1456 height 1027
click at [1330, 72] on link "Impersonate" at bounding box center [1363, 70] width 119 height 22
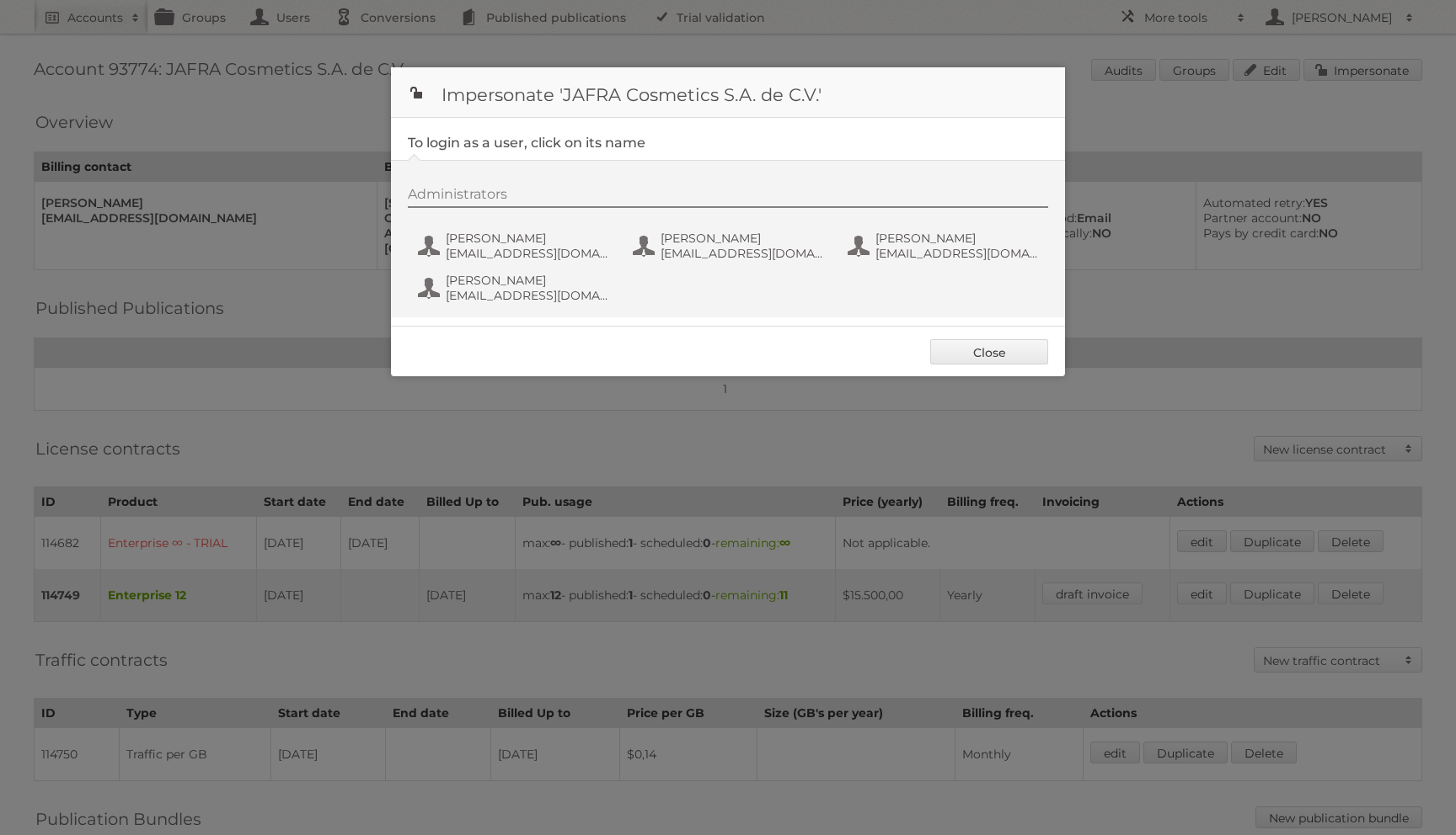
click at [485, 224] on div "Administrators [PERSON_NAME] [PERSON_NAME][EMAIL_ADDRESS][DOMAIN_NAME] [PERSON_…" at bounding box center [736, 247] width 657 height 123
click at [476, 238] on span "[PERSON_NAME]" at bounding box center [527, 237] width 163 height 15
